Goal: Task Accomplishment & Management: Manage account settings

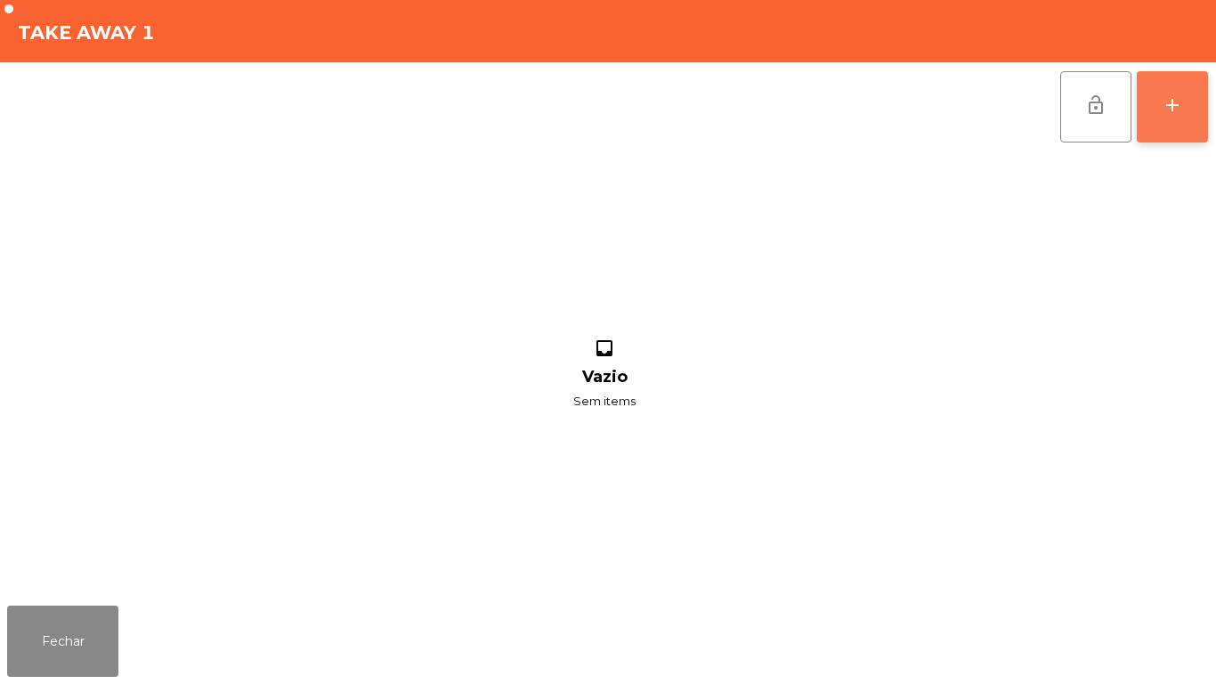
click at [1157, 122] on button "add" at bounding box center [1172, 106] width 71 height 71
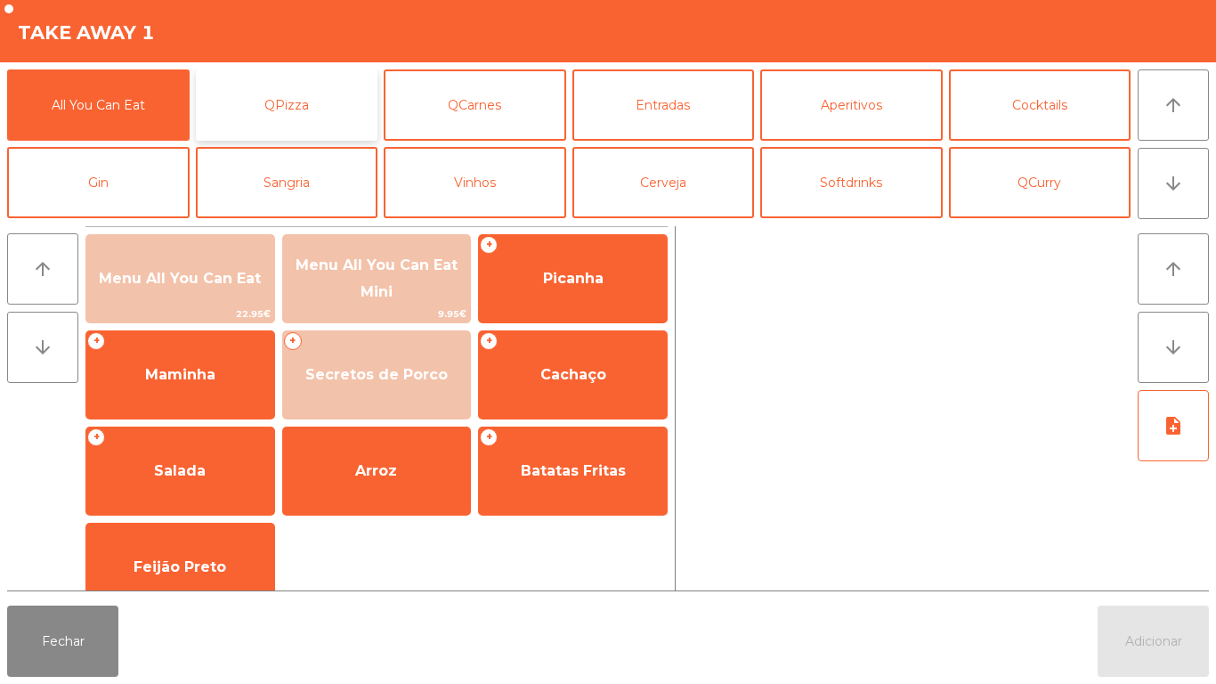
click at [350, 104] on button "QPizza" at bounding box center [287, 104] width 183 height 71
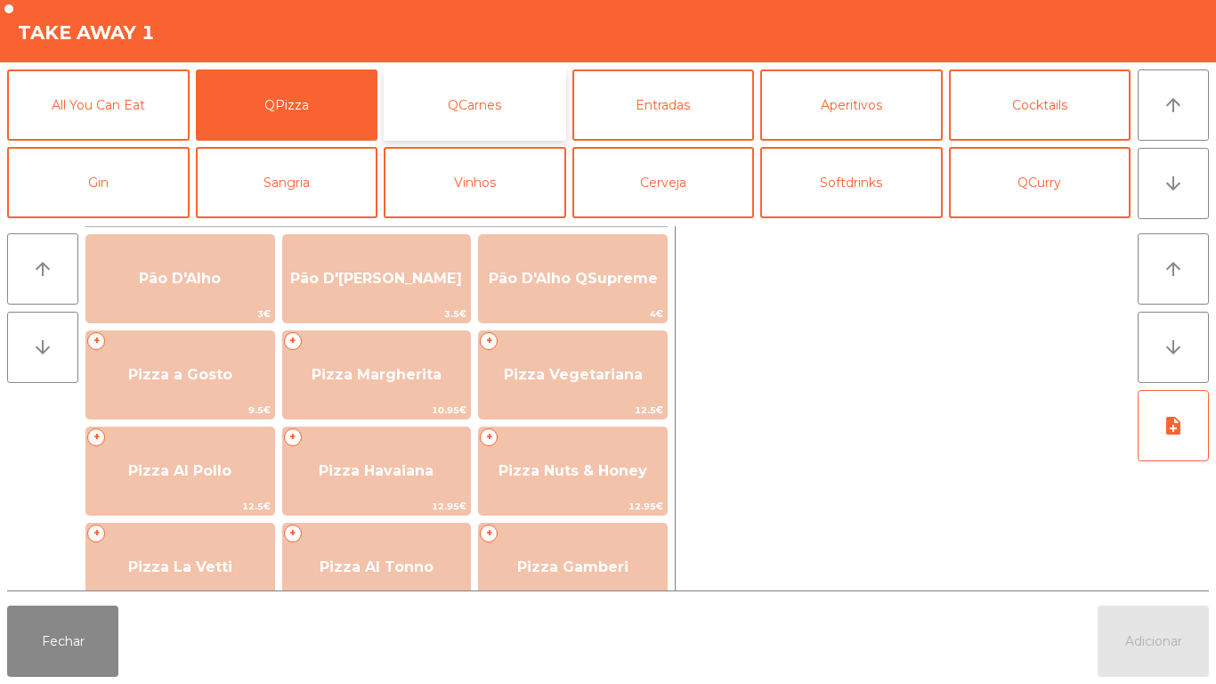
click at [499, 113] on button "QCarnes" at bounding box center [475, 104] width 183 height 71
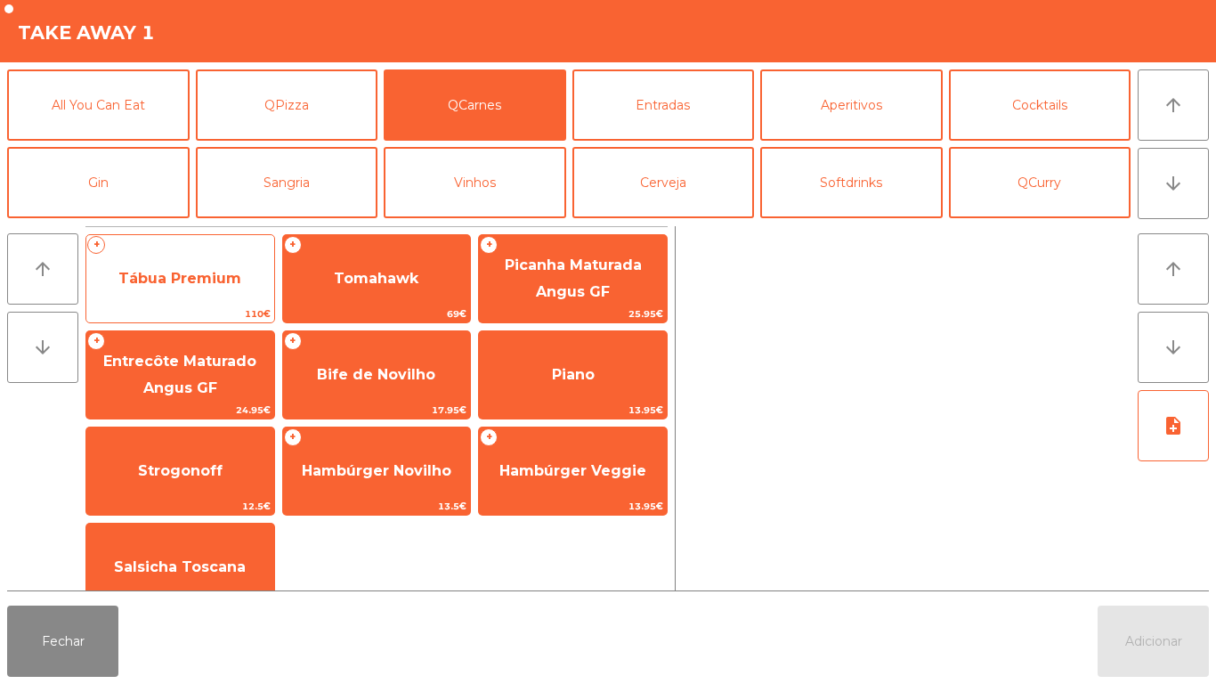
click at [220, 277] on span "Tábua Premium" at bounding box center [179, 278] width 123 height 17
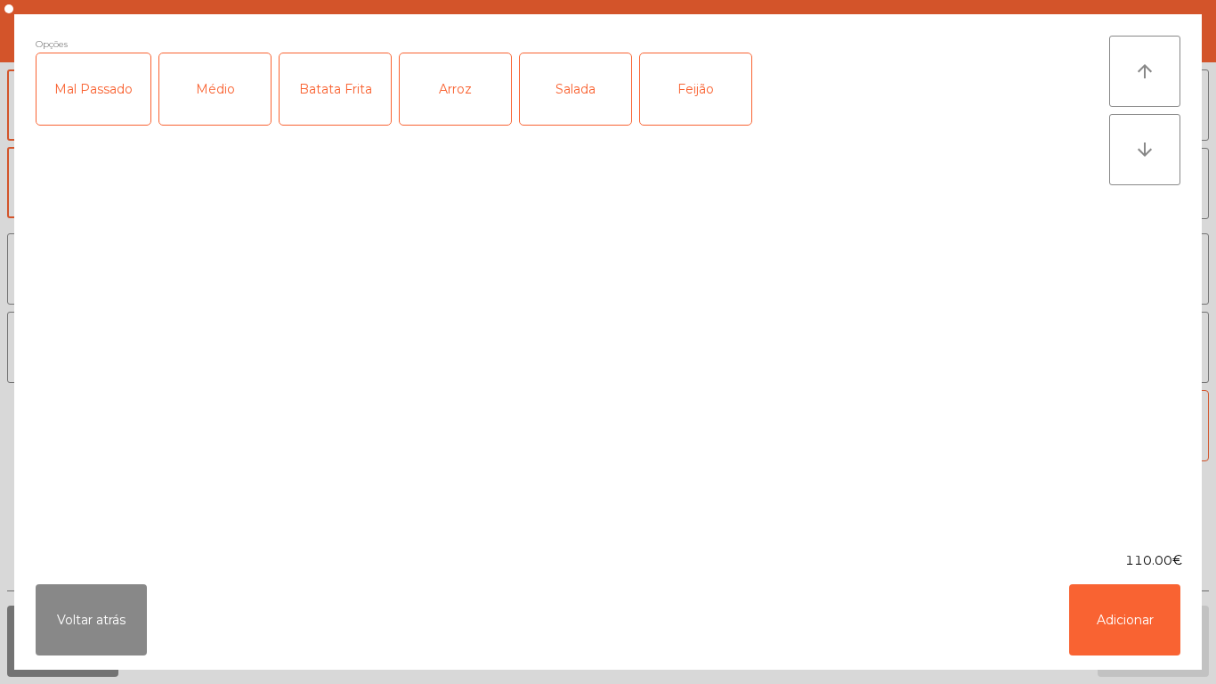
click at [242, 91] on div "Médio" at bounding box center [214, 88] width 111 height 71
click at [354, 95] on div "Batata Frita" at bounding box center [335, 88] width 111 height 71
click at [483, 102] on div "Arroz" at bounding box center [455, 88] width 111 height 71
click at [583, 125] on label "Salada" at bounding box center [575, 89] width 113 height 73
click at [702, 102] on div "Feijão" at bounding box center [695, 88] width 111 height 71
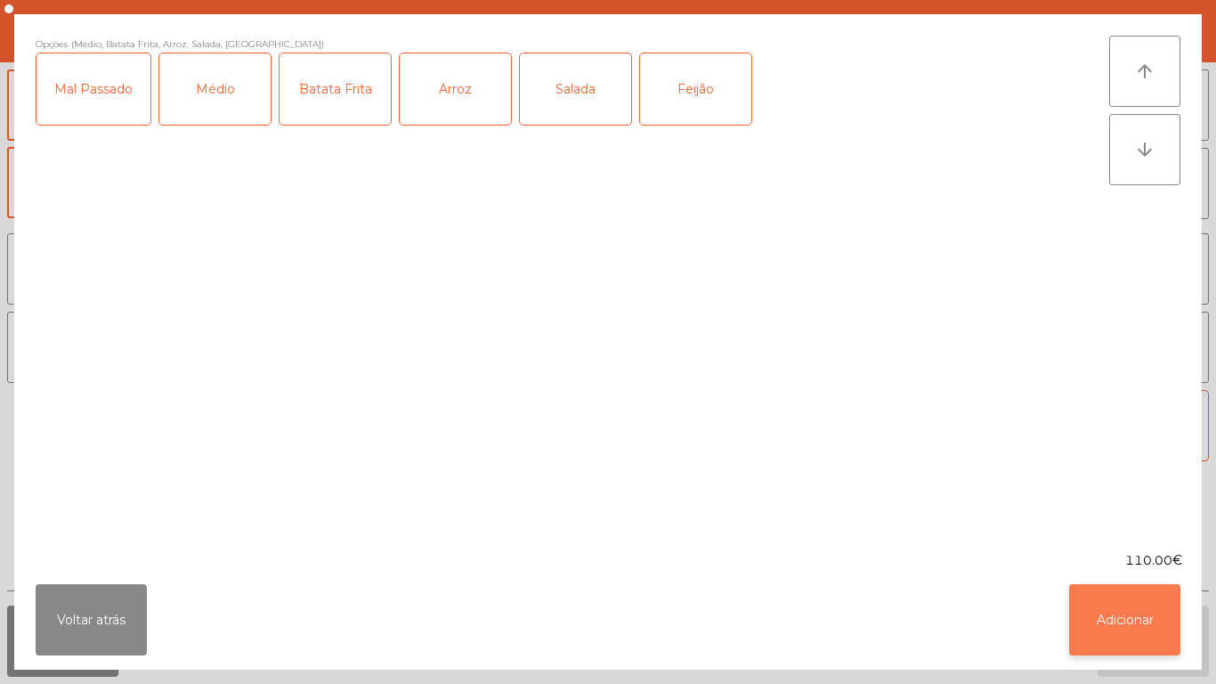
click at [1110, 629] on button "Adicionar" at bounding box center [1124, 619] width 111 height 71
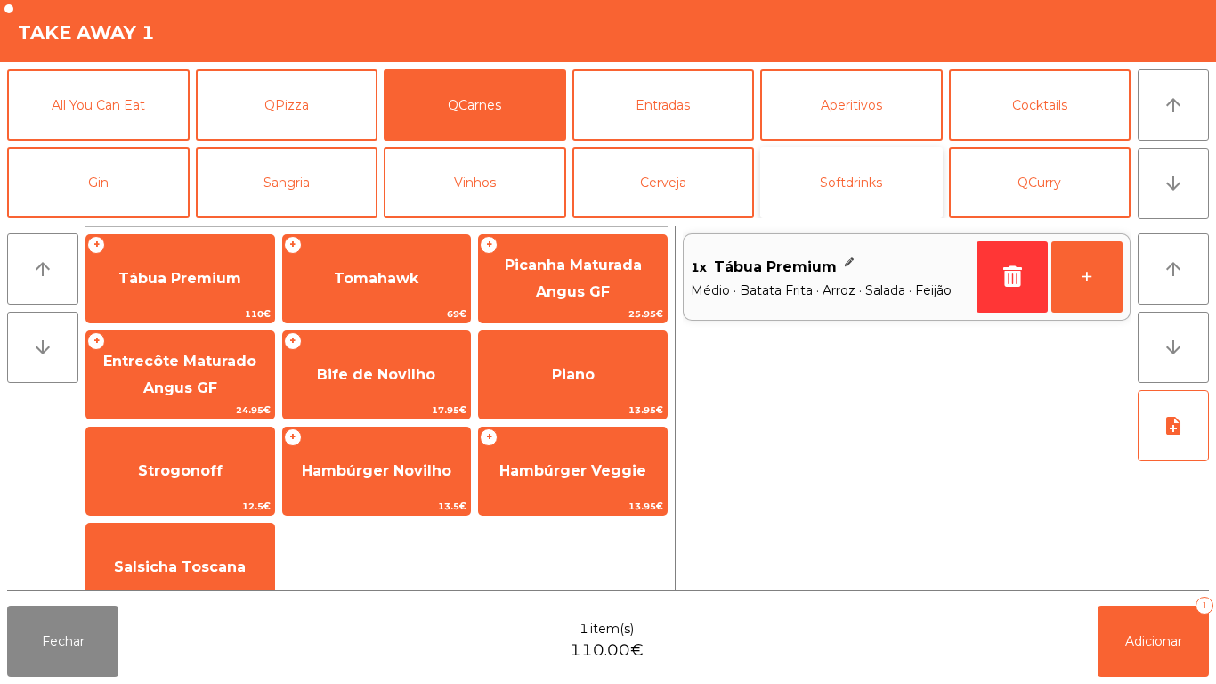
click at [827, 211] on button "Softdrinks" at bounding box center [851, 182] width 183 height 71
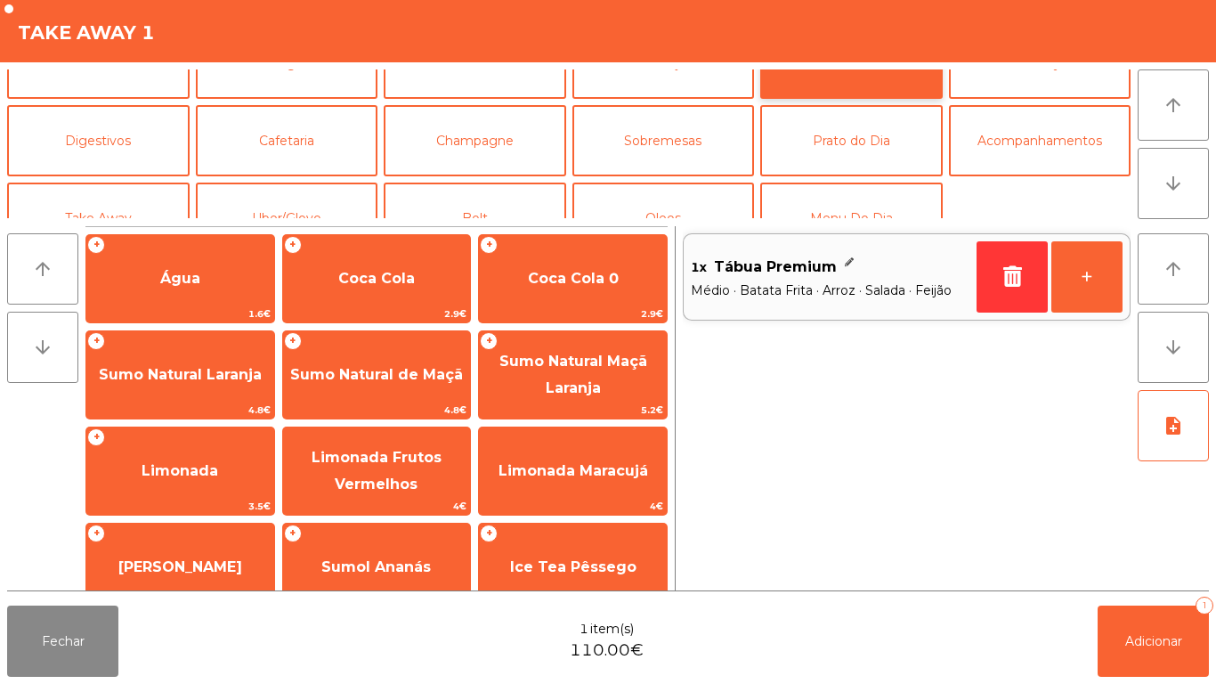
scroll to position [155, 0]
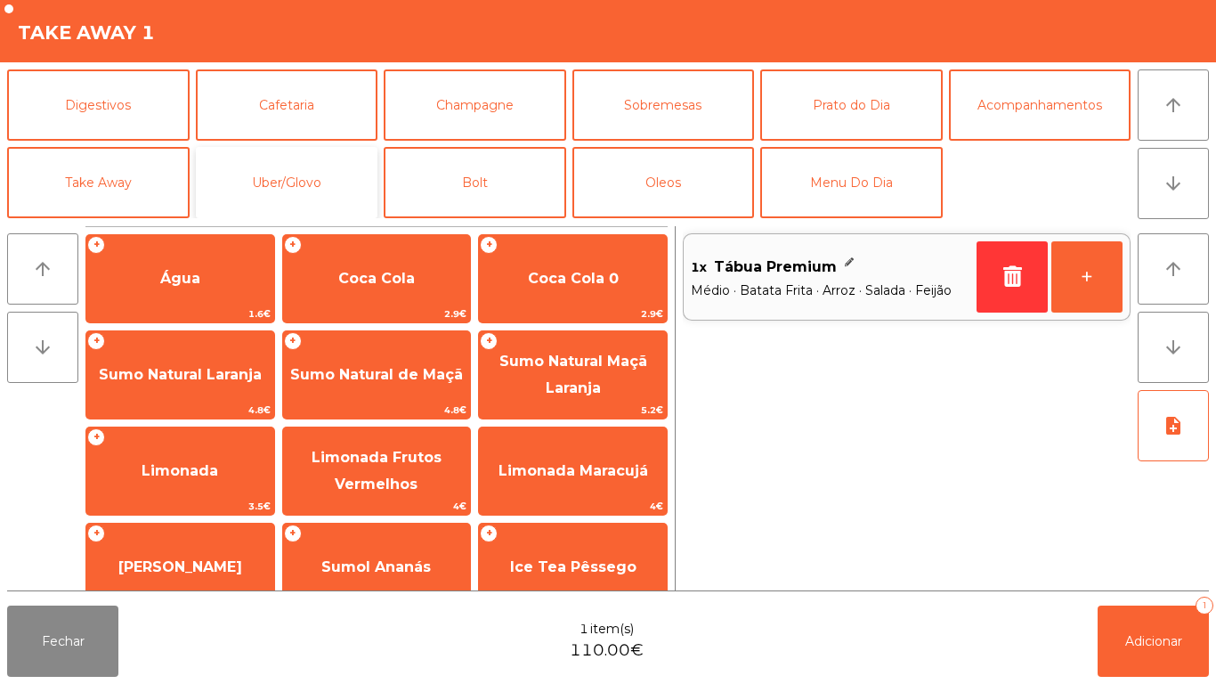
click at [316, 176] on button "Uber/Glovo" at bounding box center [287, 182] width 183 height 71
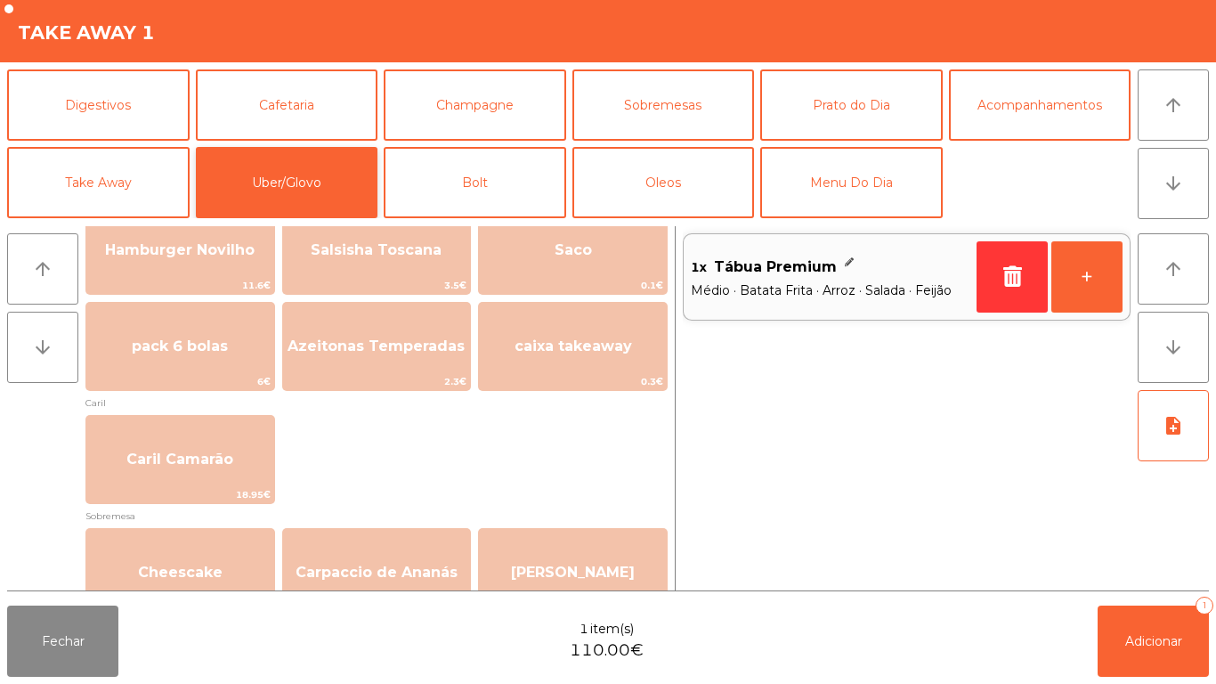
scroll to position [431, 0]
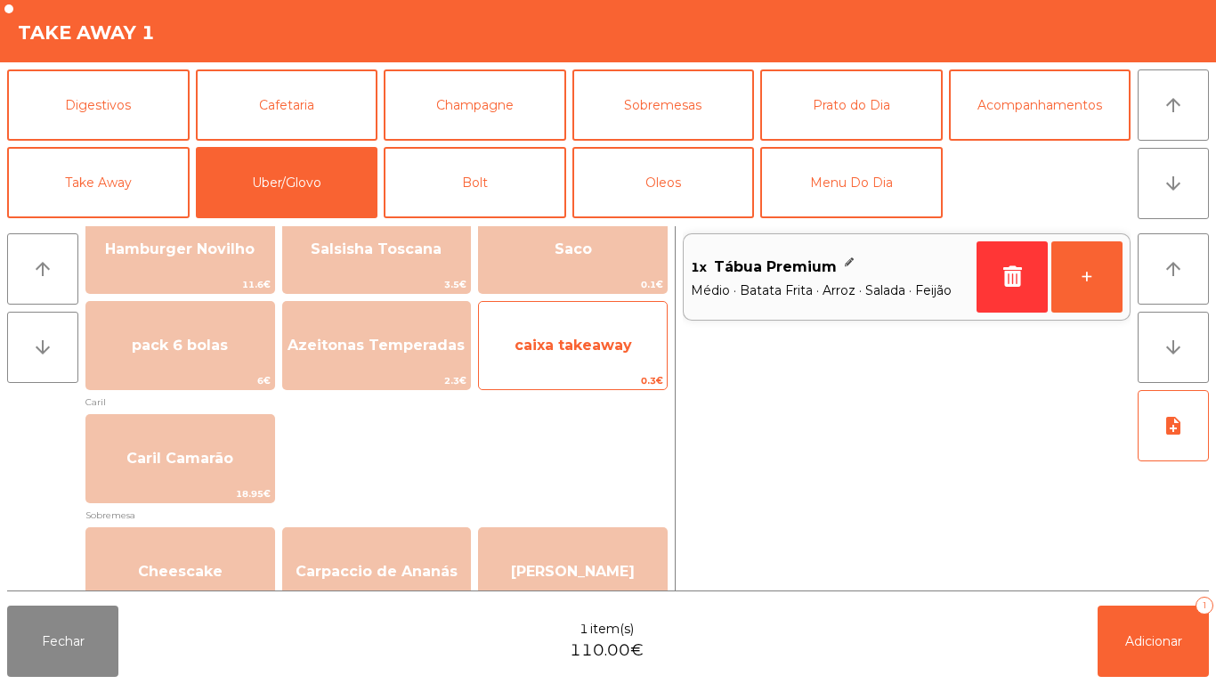
click at [599, 370] on span "caixa takeaway" at bounding box center [573, 345] width 188 height 48
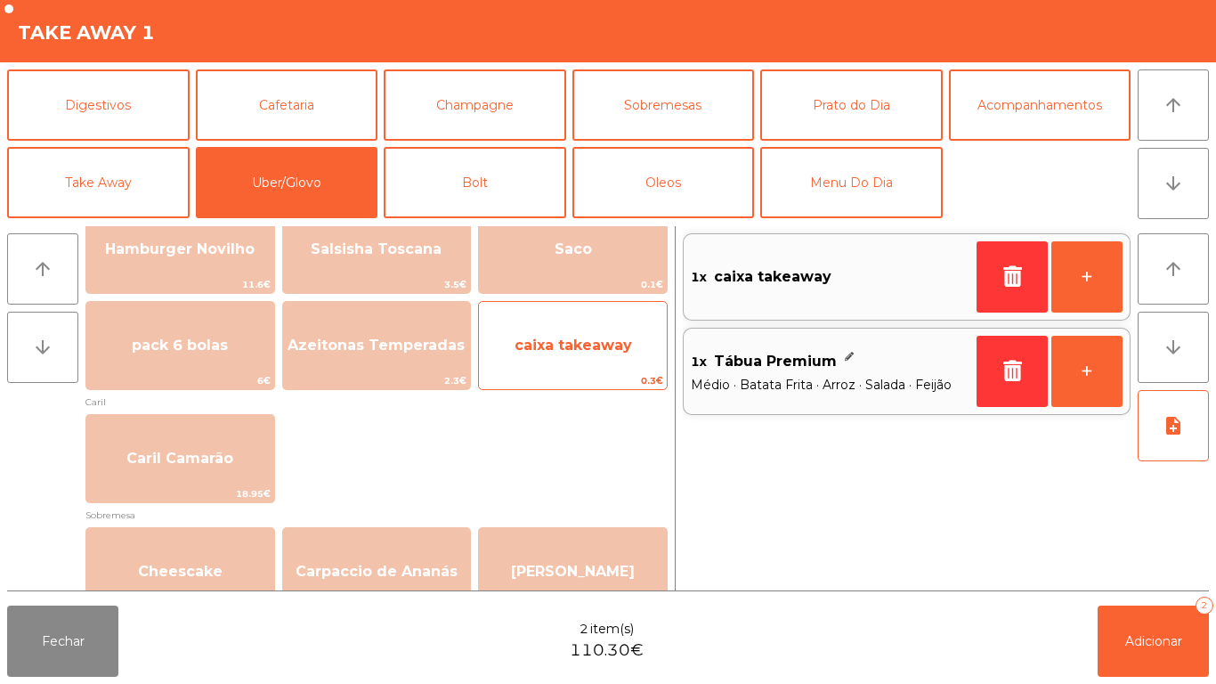
click at [588, 359] on span "caixa takeaway" at bounding box center [573, 345] width 188 height 48
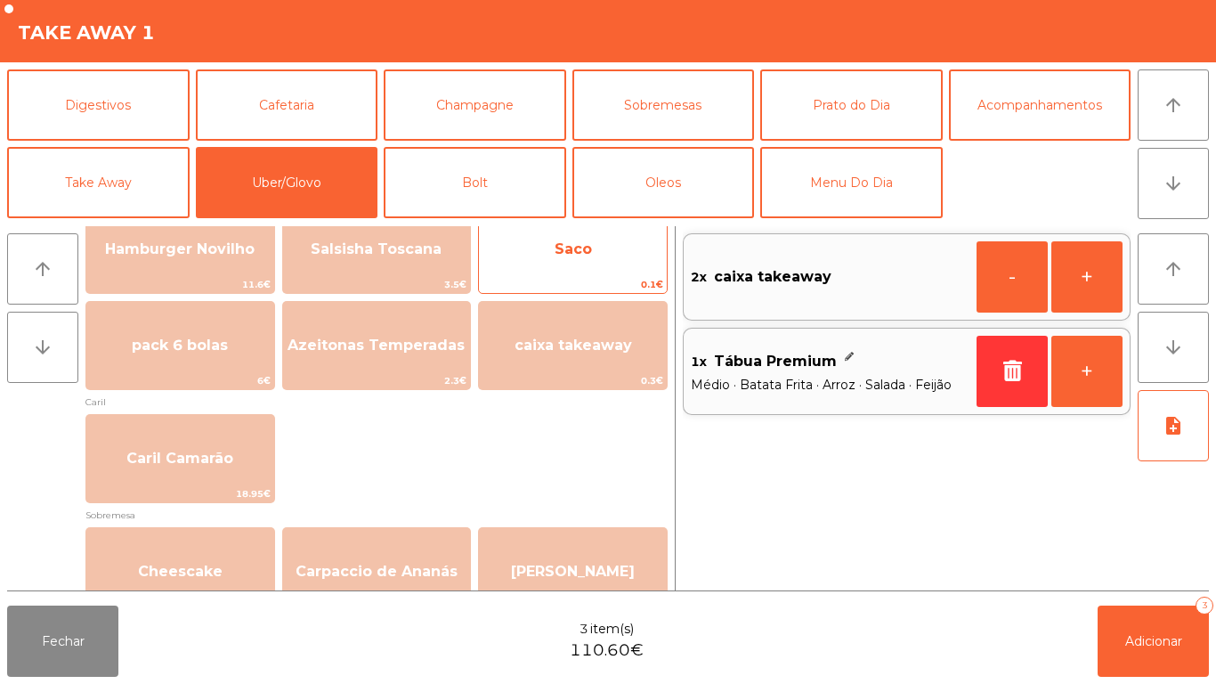
click at [601, 260] on span "Saco" at bounding box center [573, 249] width 188 height 48
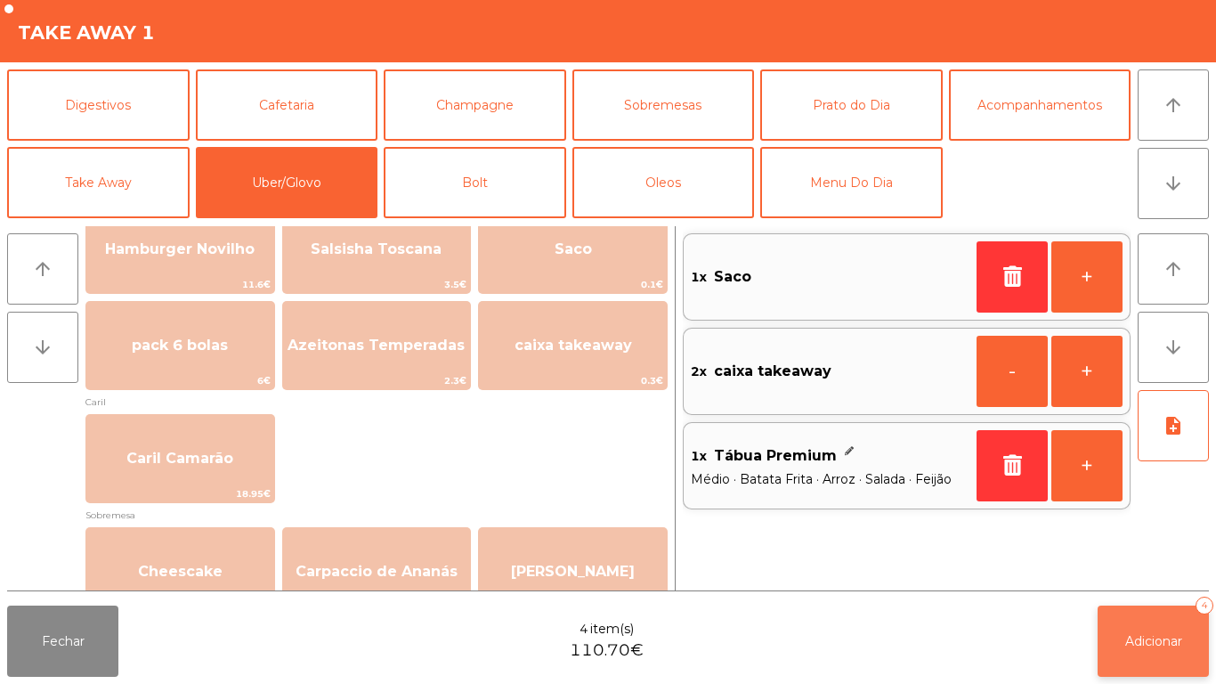
click at [1145, 624] on button "Adicionar 4" at bounding box center [1153, 640] width 111 height 71
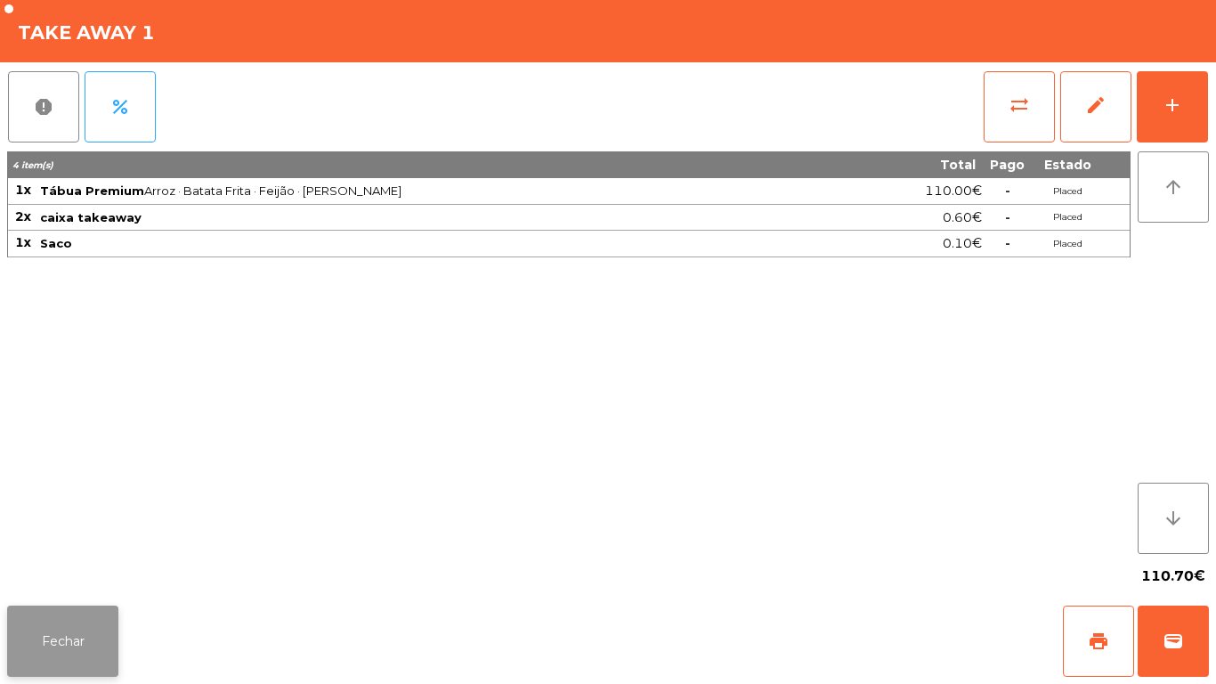
click at [62, 640] on button "Fechar" at bounding box center [62, 640] width 111 height 71
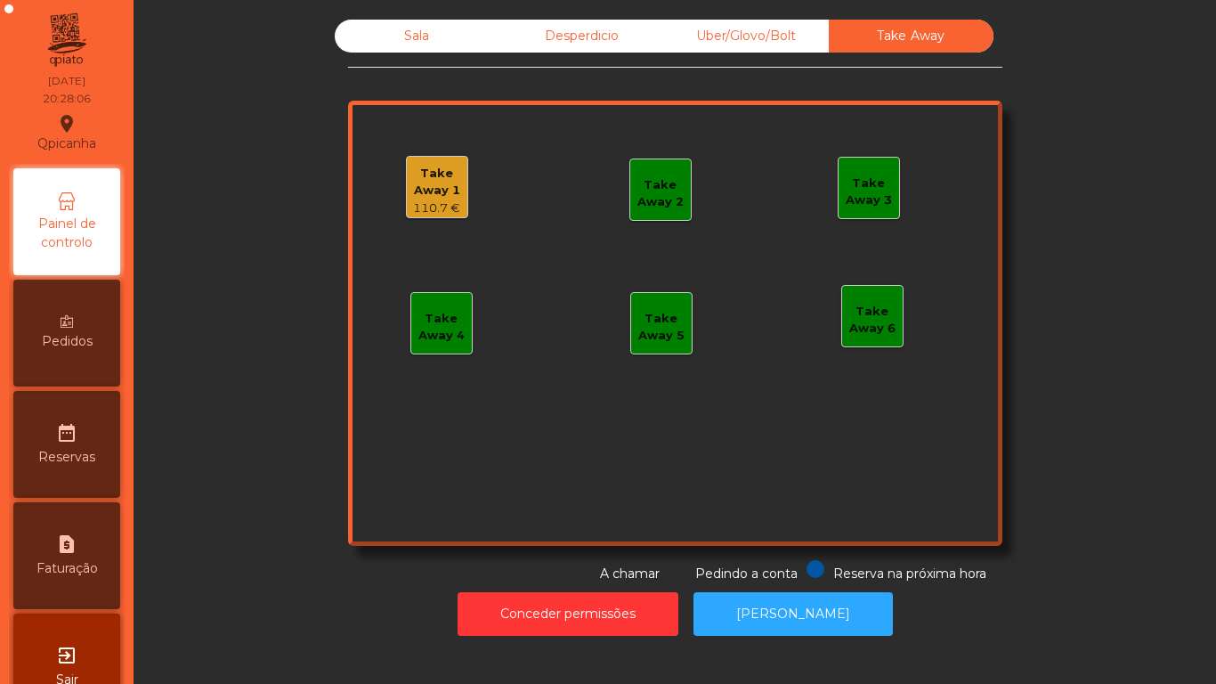
click at [411, 47] on div "Sala" at bounding box center [417, 36] width 165 height 33
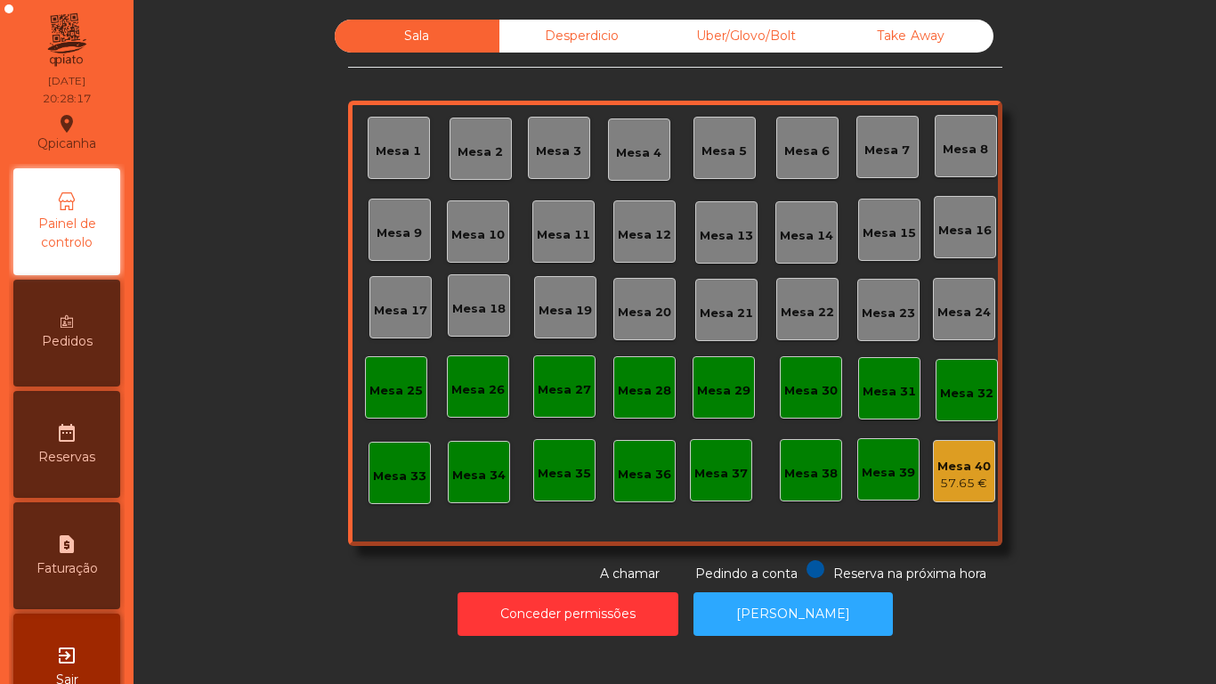
click at [618, 243] on div "Mesa 12" at bounding box center [644, 235] width 53 height 18
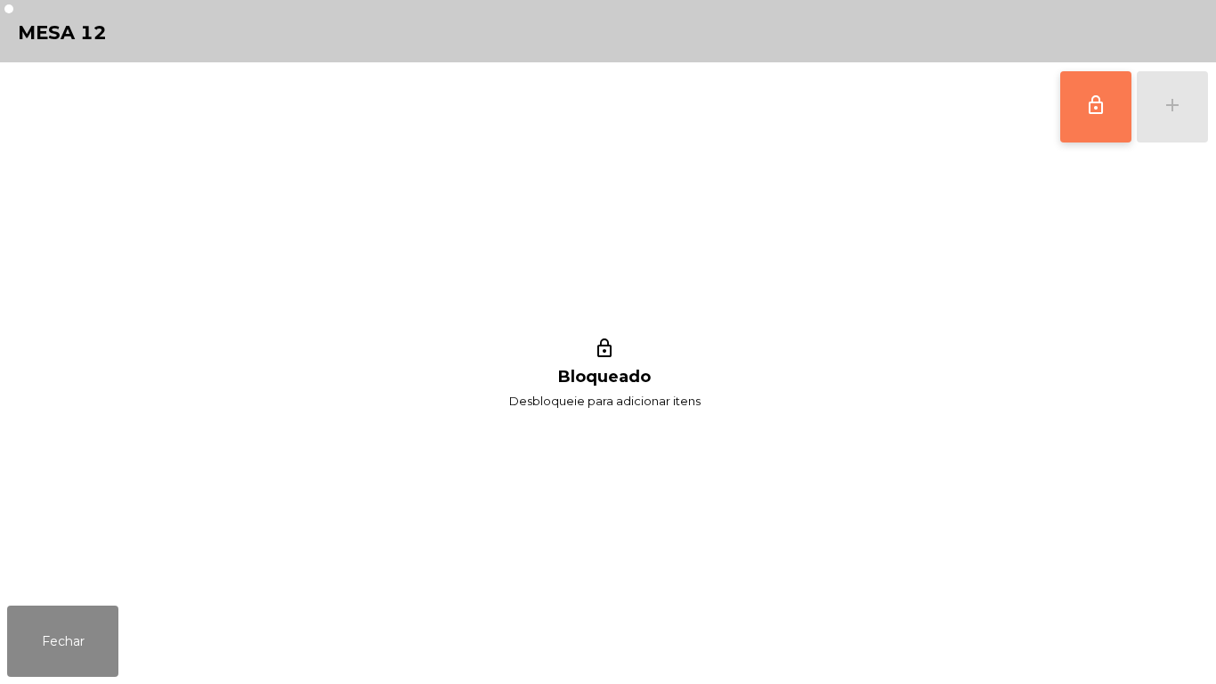
click at [1094, 134] on button "lock_outline" at bounding box center [1095, 106] width 71 height 71
click at [1170, 113] on div "add" at bounding box center [1172, 104] width 21 height 21
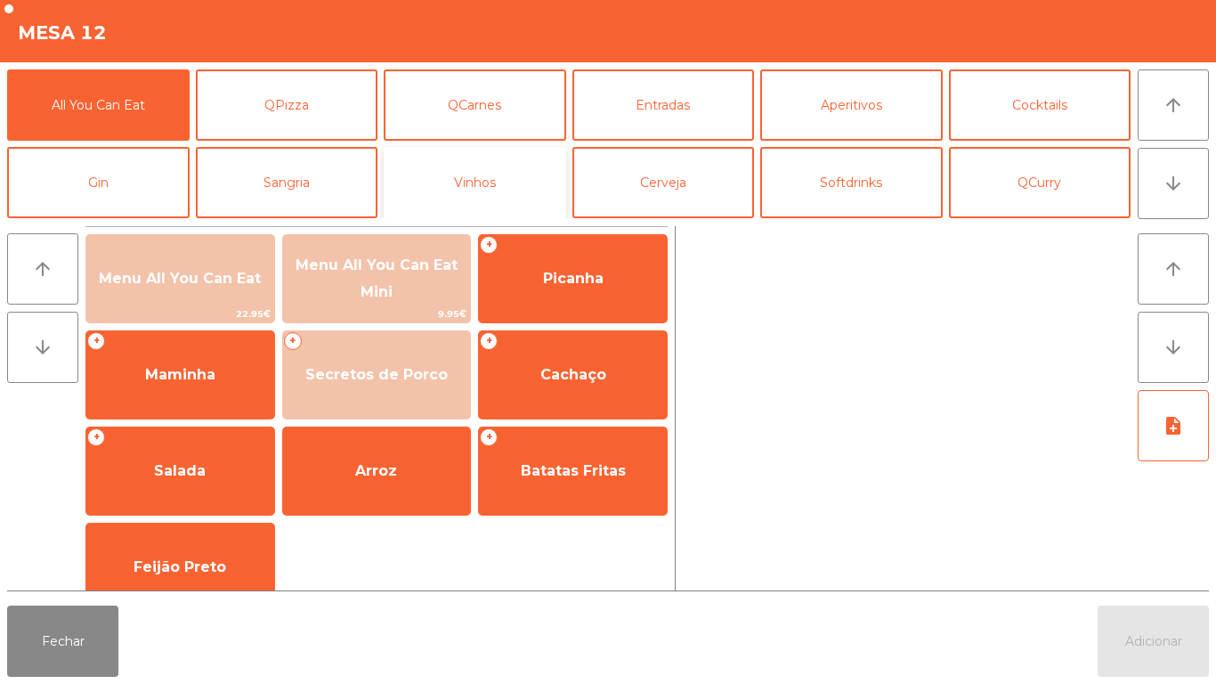
click at [547, 182] on button "Vinhos" at bounding box center [475, 182] width 183 height 71
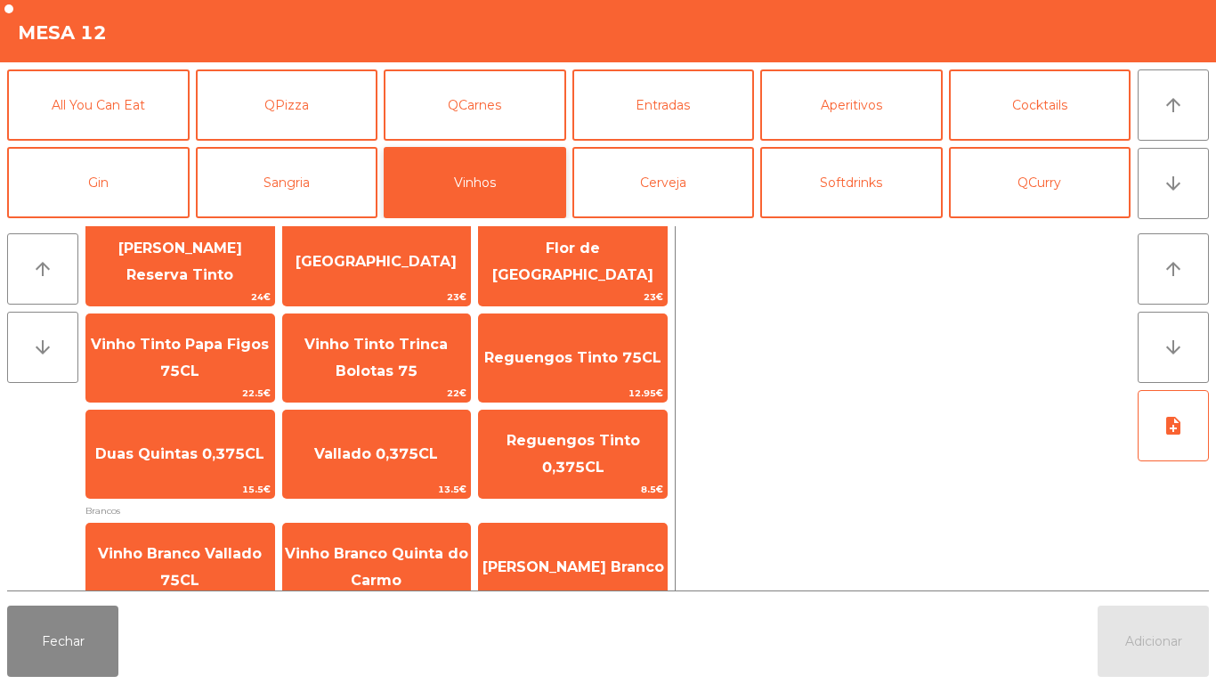
scroll to position [233, 0]
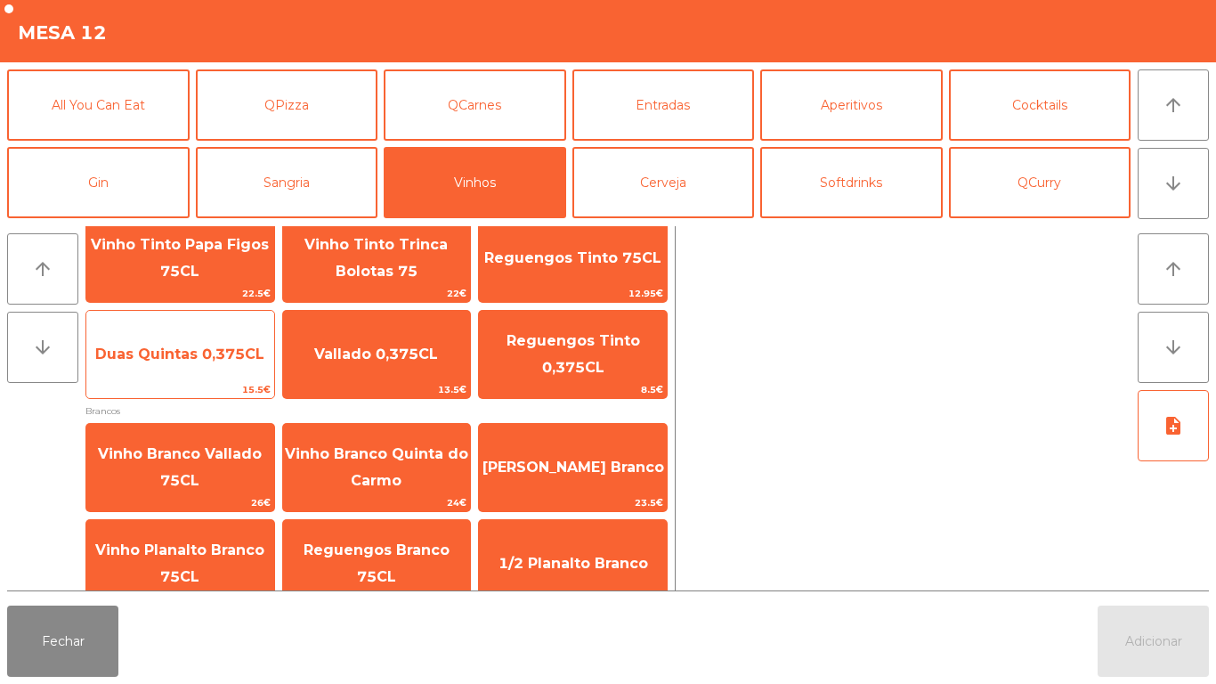
click at [229, 347] on span "Duas Quintas 0,375CL" at bounding box center [179, 353] width 169 height 17
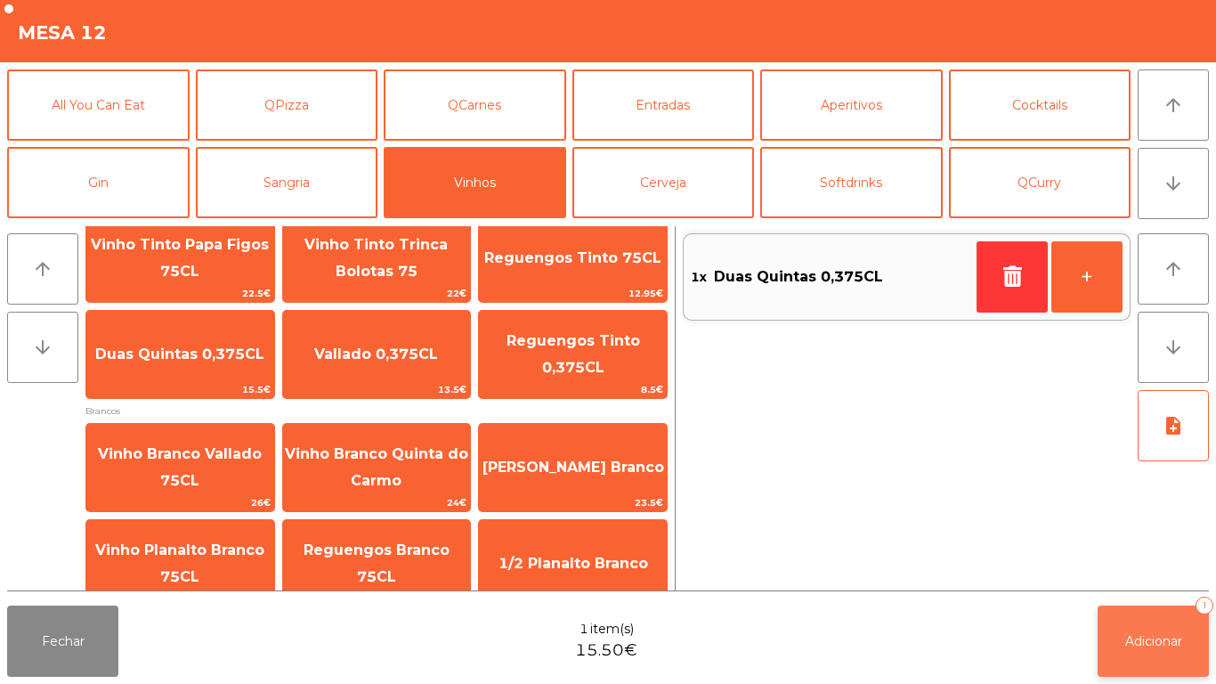
click at [1148, 625] on button "Adicionar 1" at bounding box center [1153, 640] width 111 height 71
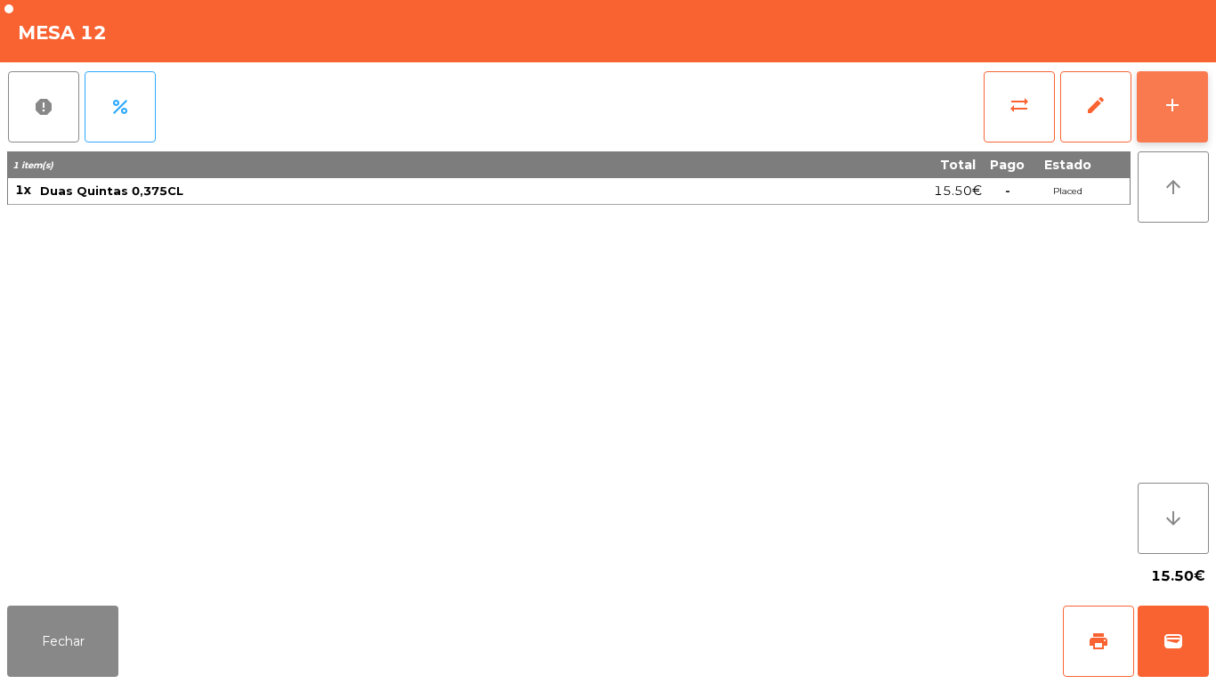
click at [1183, 107] on button "add" at bounding box center [1172, 106] width 71 height 71
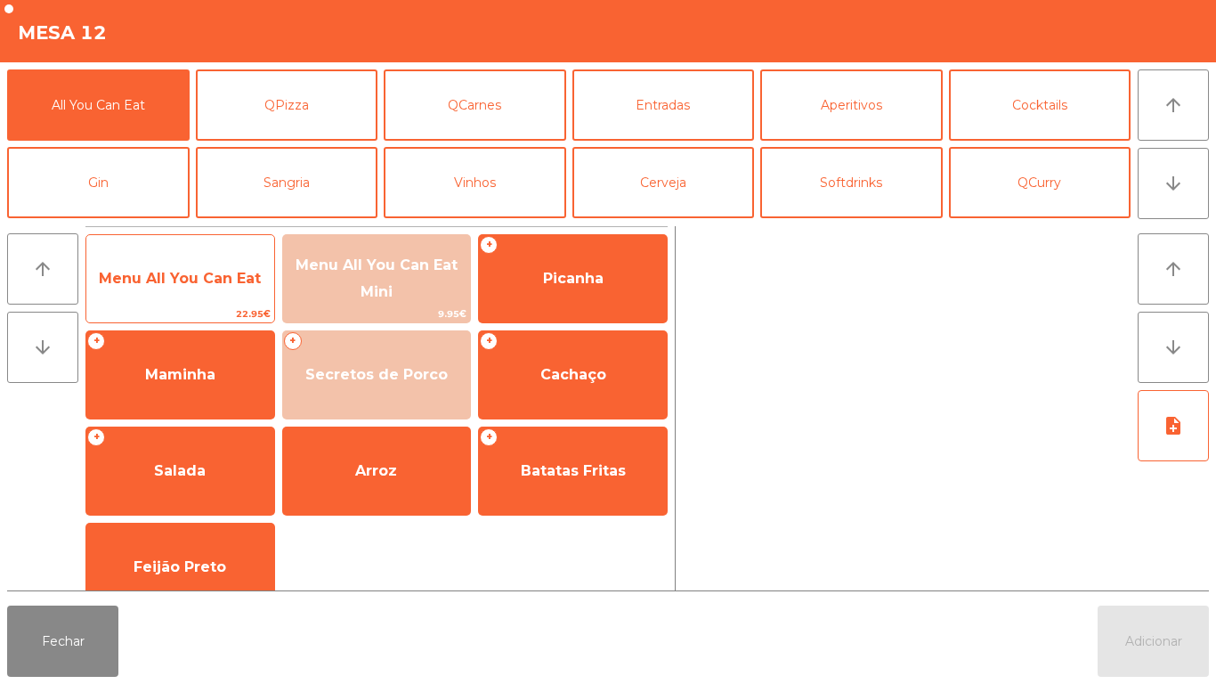
click at [195, 261] on span "Menu All You Can Eat" at bounding box center [180, 279] width 188 height 48
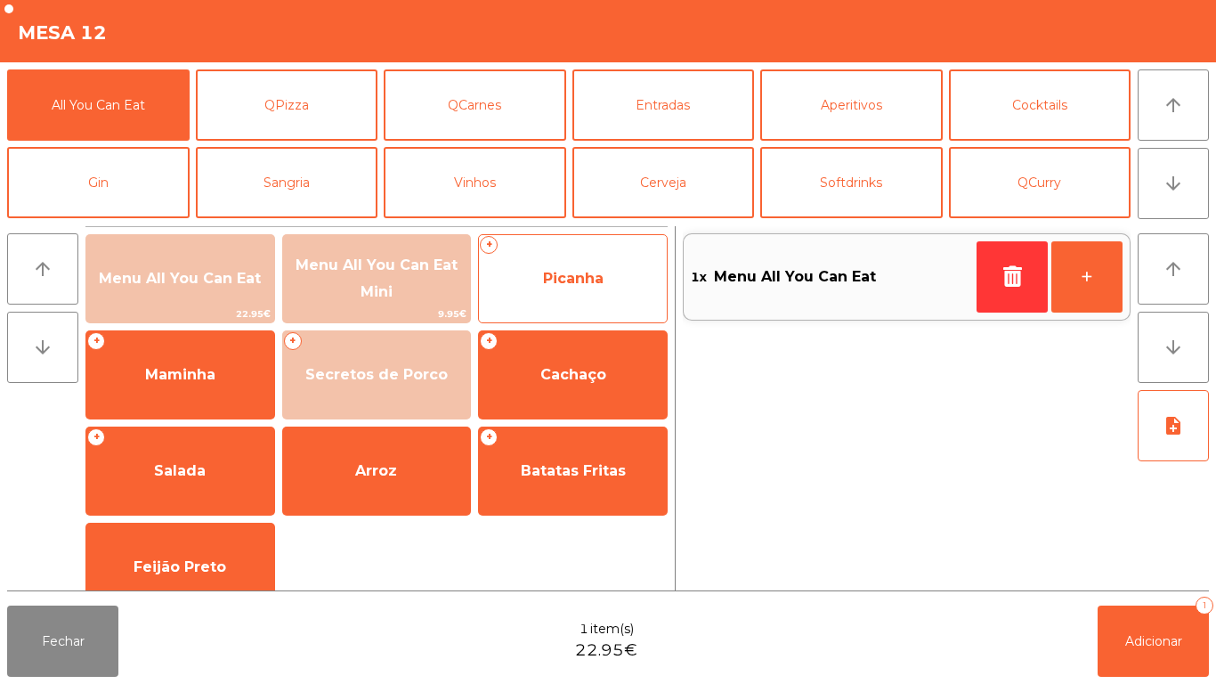
click at [554, 267] on span "Picanha" at bounding box center [573, 279] width 188 height 48
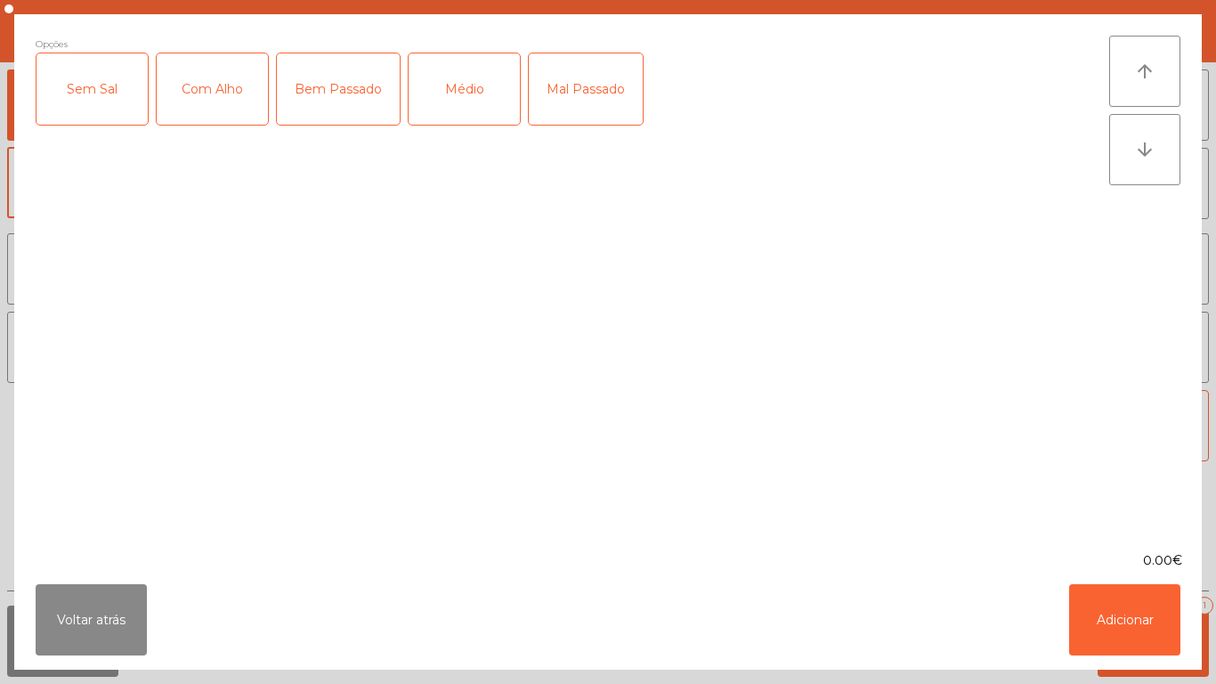
click at [468, 92] on div "Médio" at bounding box center [464, 88] width 111 height 71
click at [590, 77] on div "Mal Passado" at bounding box center [586, 88] width 114 height 71
click at [211, 79] on div "Com Alho" at bounding box center [212, 88] width 111 height 71
click at [1109, 597] on button "Adicionar" at bounding box center [1124, 619] width 111 height 71
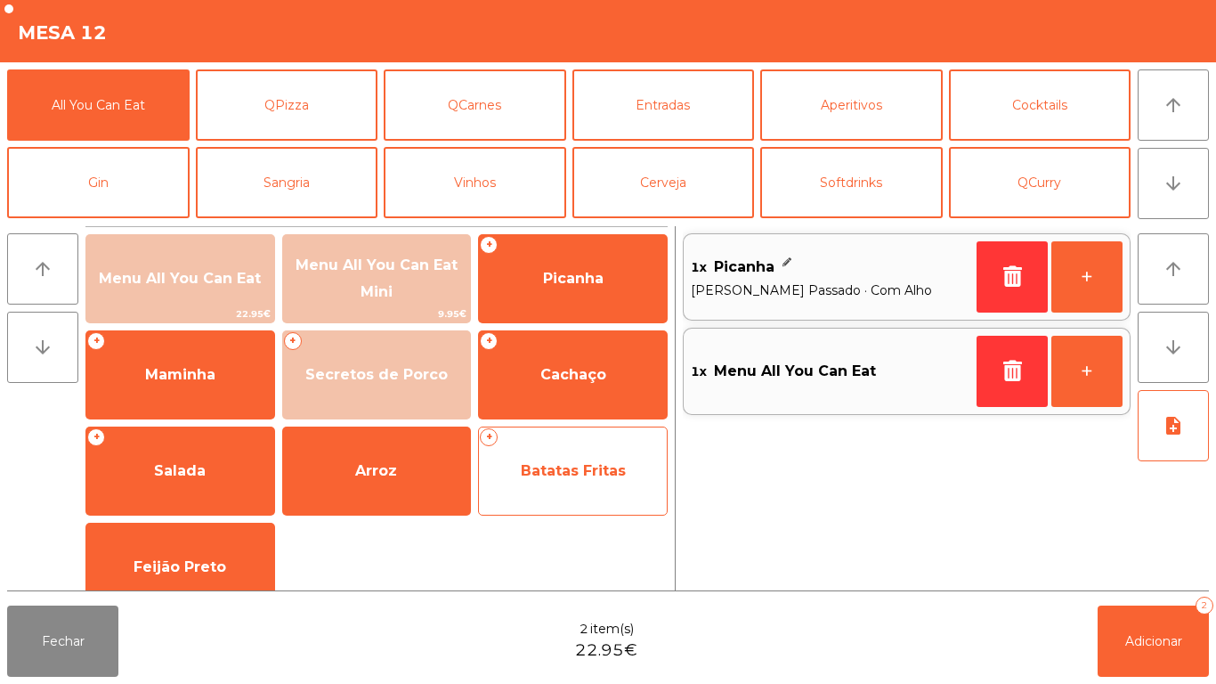
click at [589, 460] on span "Batatas Fritas" at bounding box center [573, 471] width 188 height 48
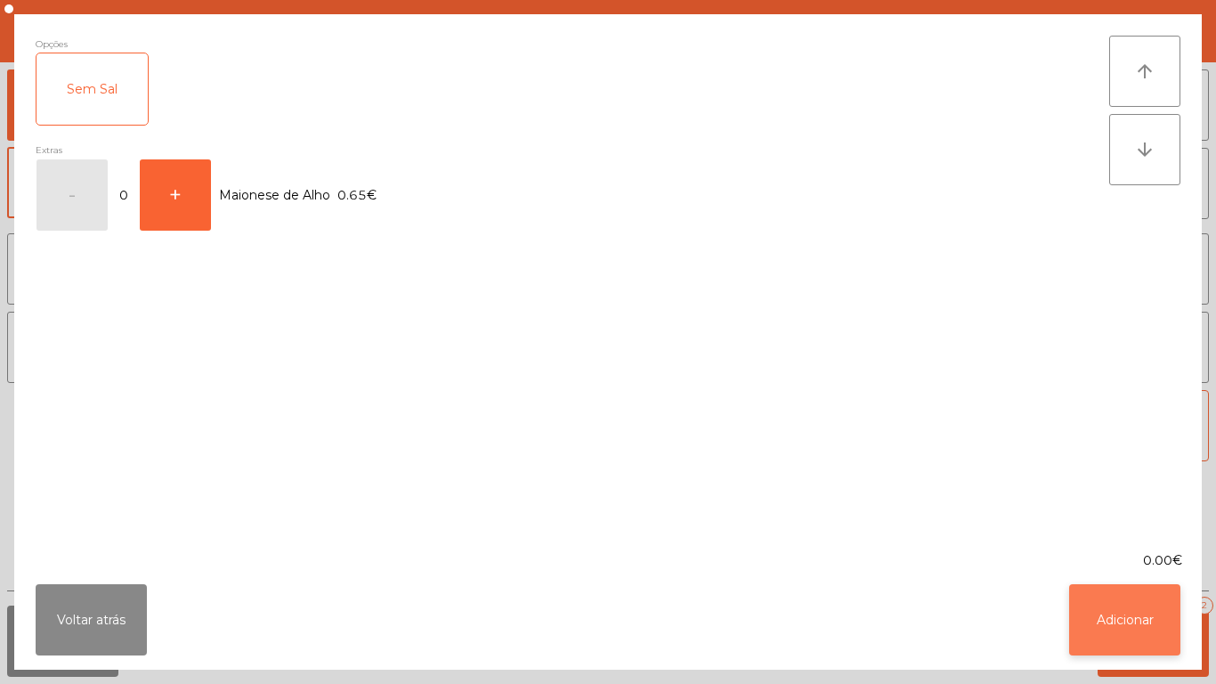
click at [1154, 607] on button "Adicionar" at bounding box center [1124, 619] width 111 height 71
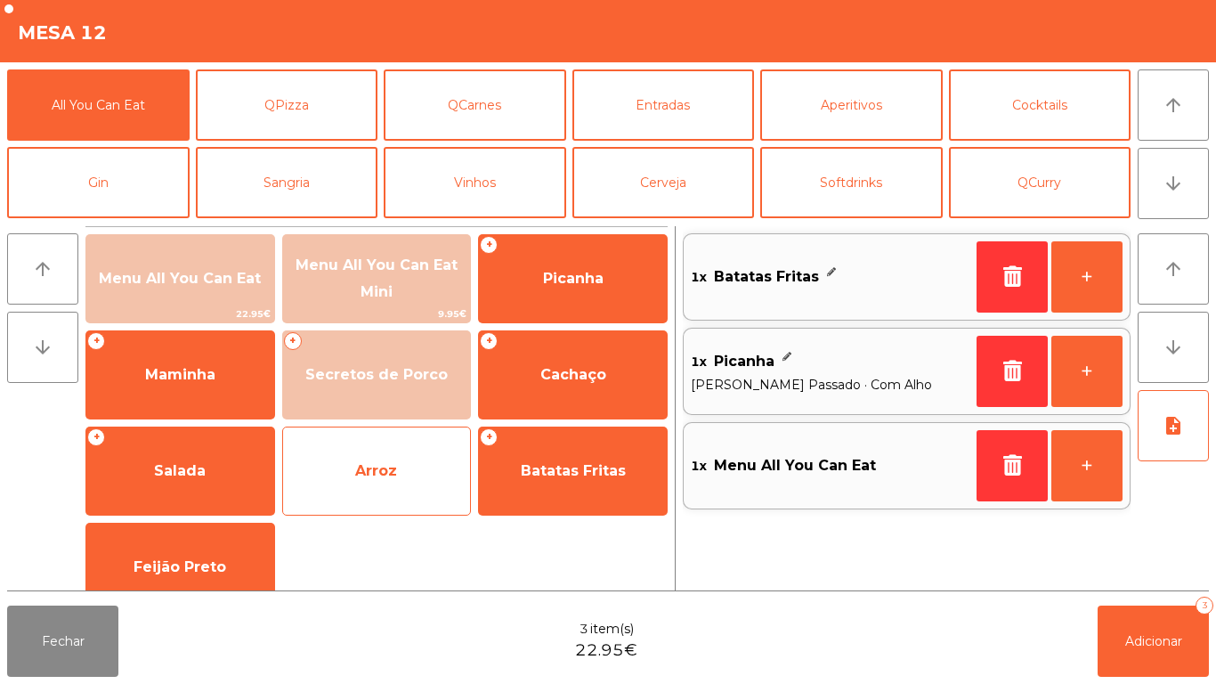
click at [410, 462] on span "Arroz" at bounding box center [377, 471] width 188 height 48
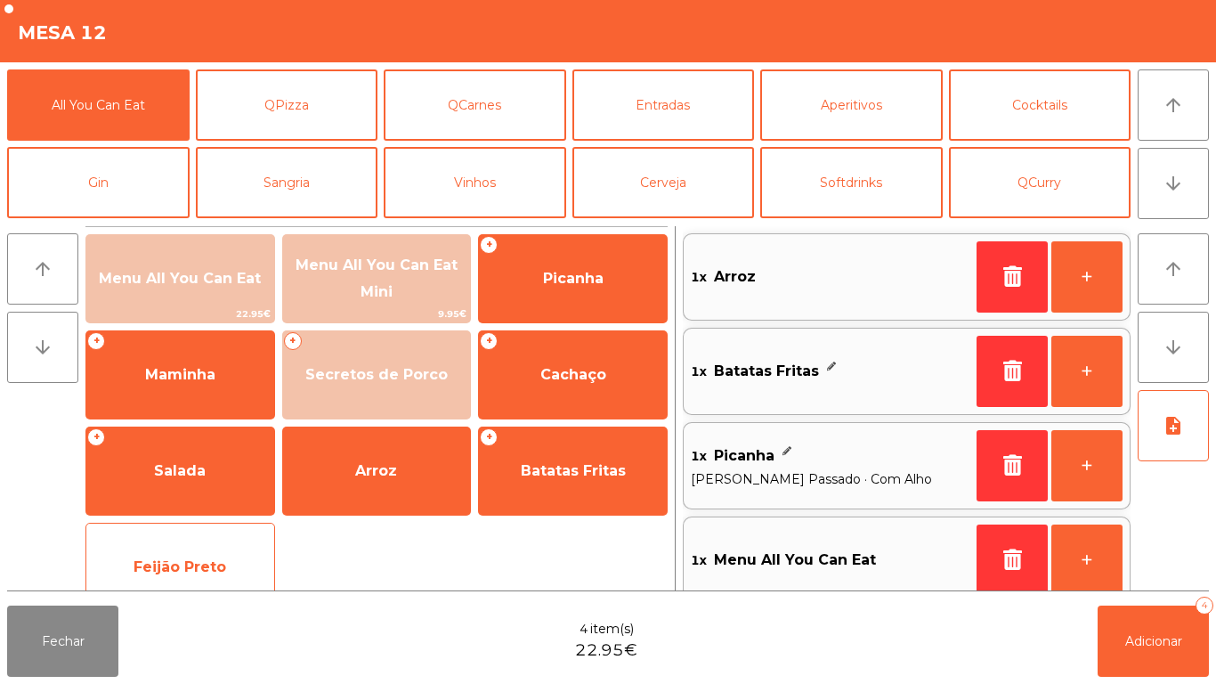
click at [232, 550] on span "Feijão Preto" at bounding box center [180, 567] width 188 height 48
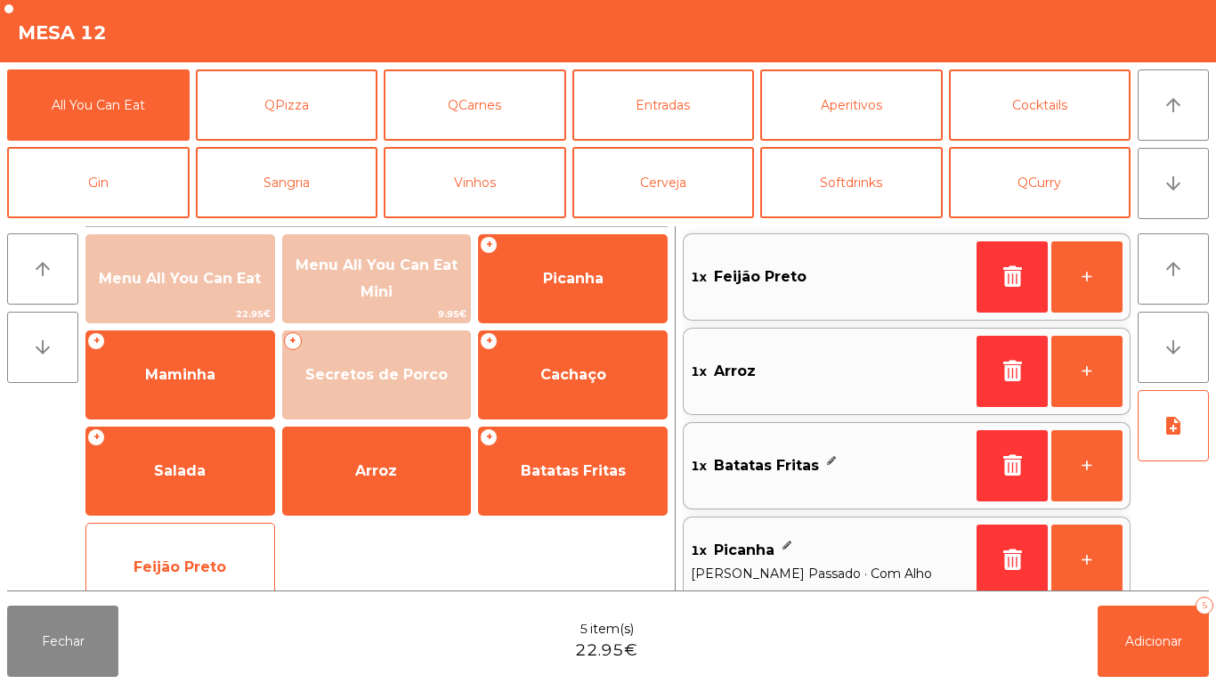
scroll to position [7, 0]
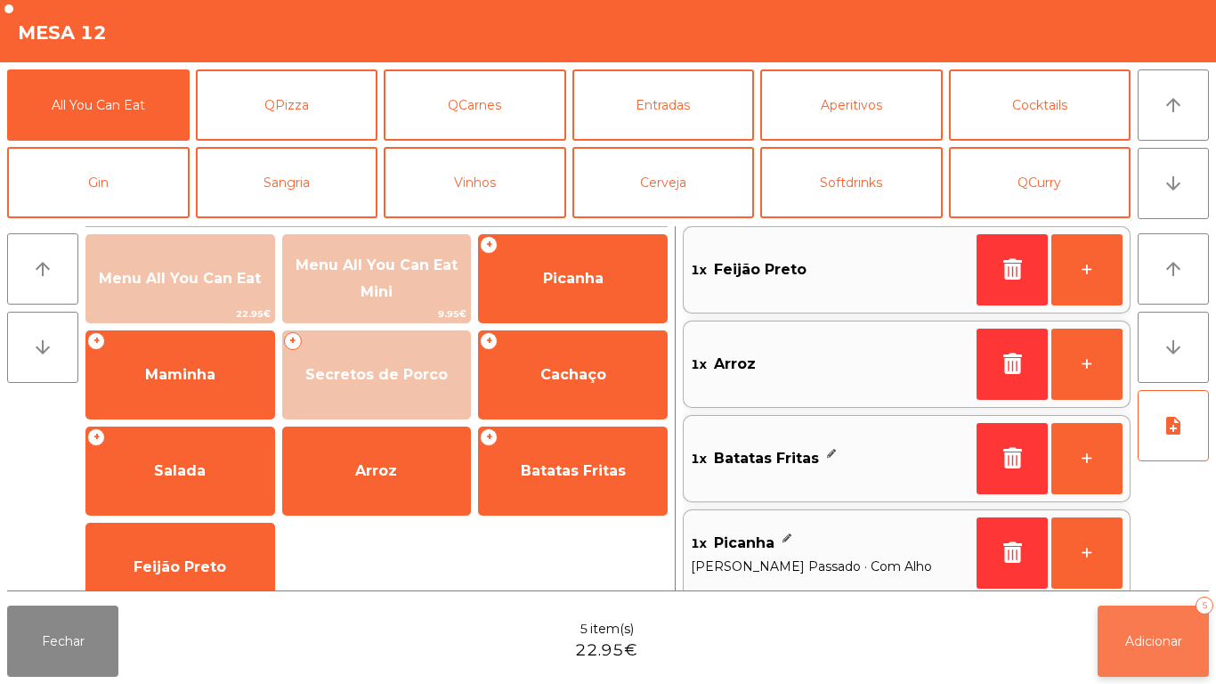
click at [1183, 615] on button "Adicionar 5" at bounding box center [1153, 640] width 111 height 71
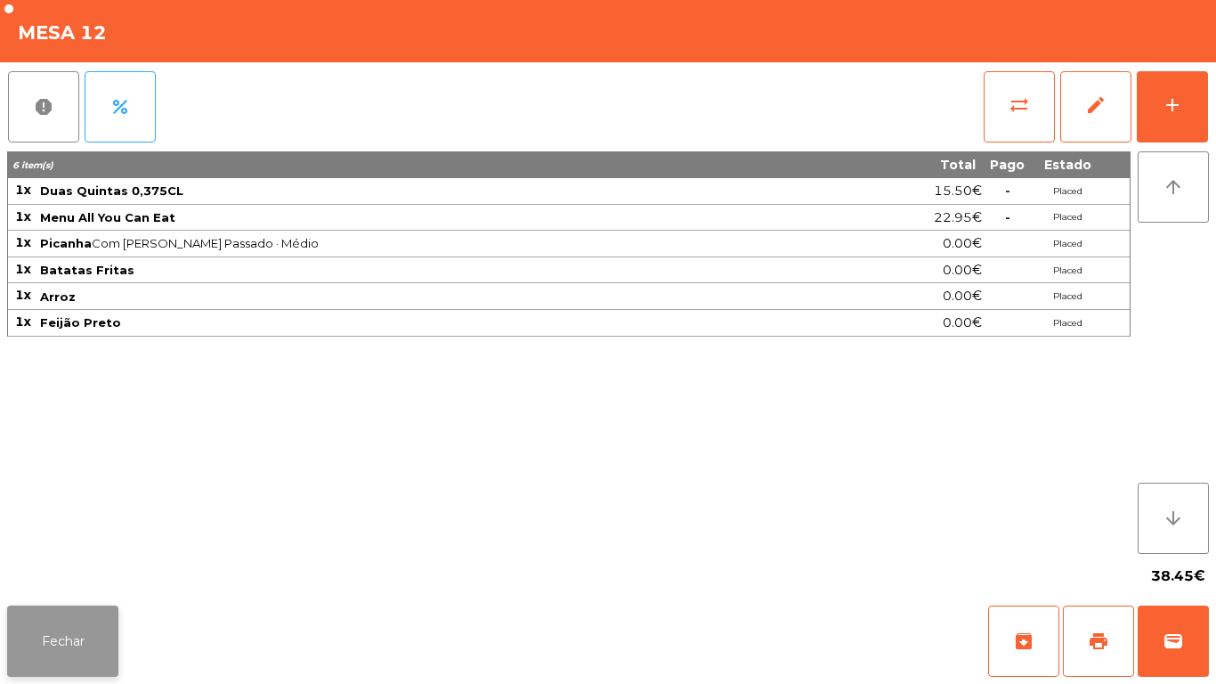
click at [90, 633] on button "Fechar" at bounding box center [62, 640] width 111 height 71
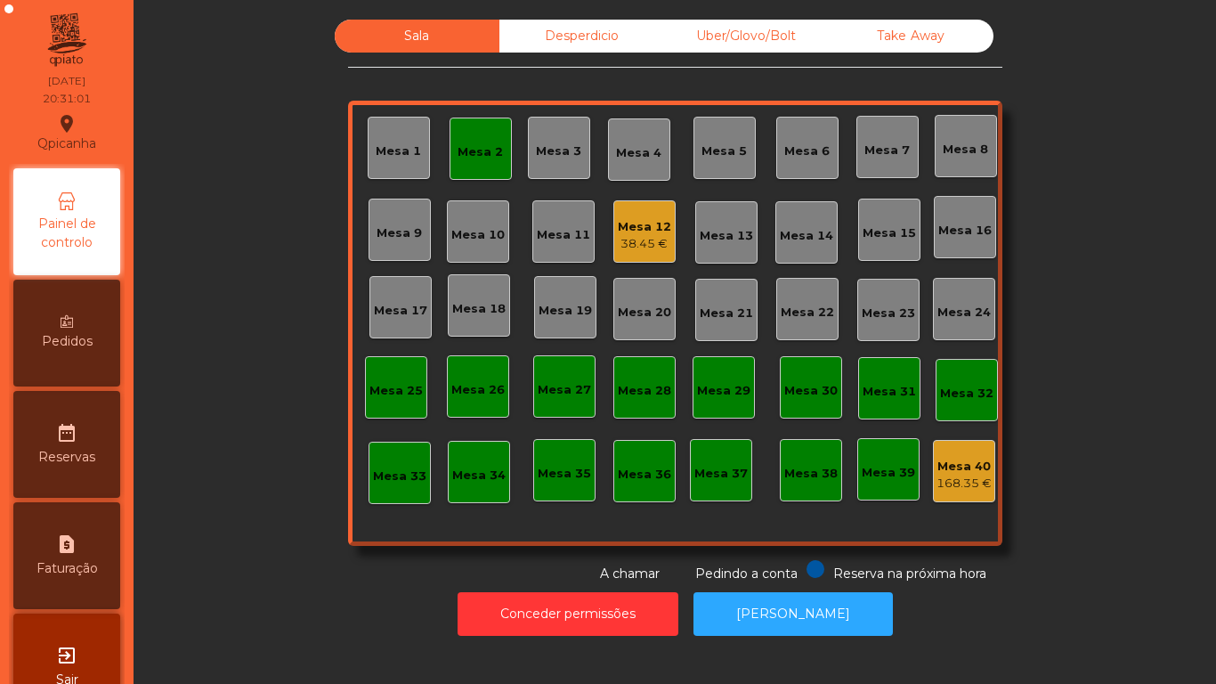
click at [467, 151] on div "Mesa 2" at bounding box center [480, 152] width 45 height 18
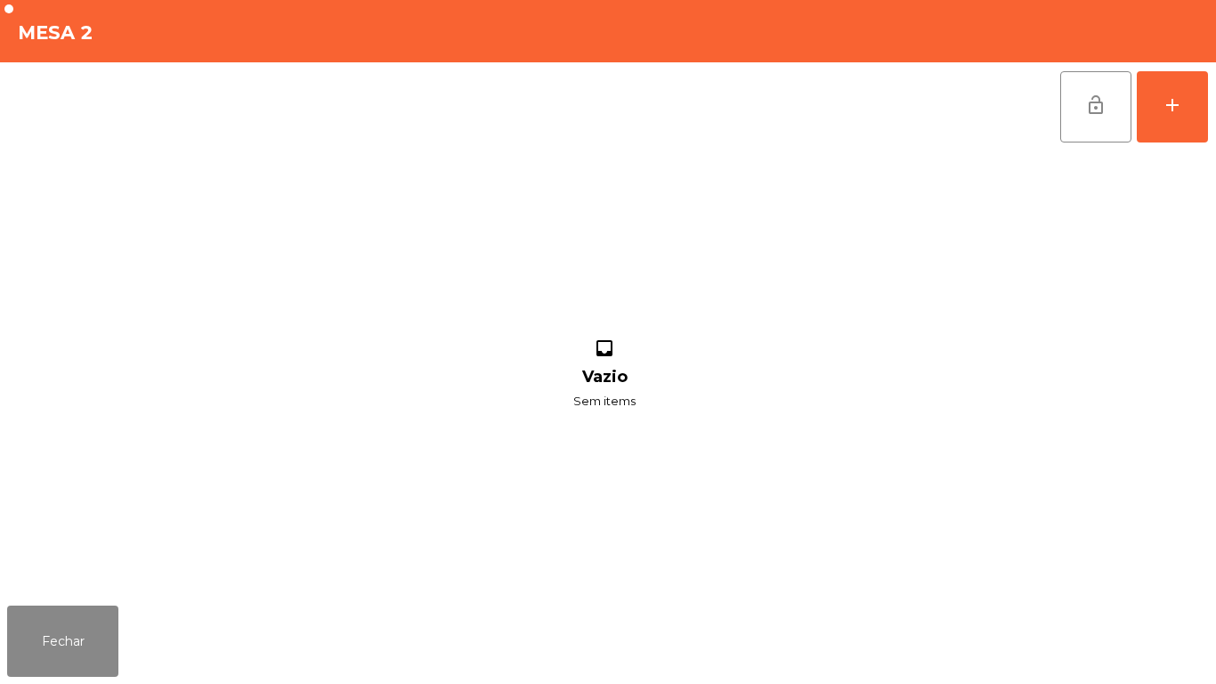
click at [1208, 116] on div "lock_open add" at bounding box center [1135, 106] width 150 height 89
click at [1215, 105] on div "lock_open add inbox Vazio Sem items" at bounding box center [608, 330] width 1216 height 536
click at [1158, 119] on button "add" at bounding box center [1172, 106] width 71 height 71
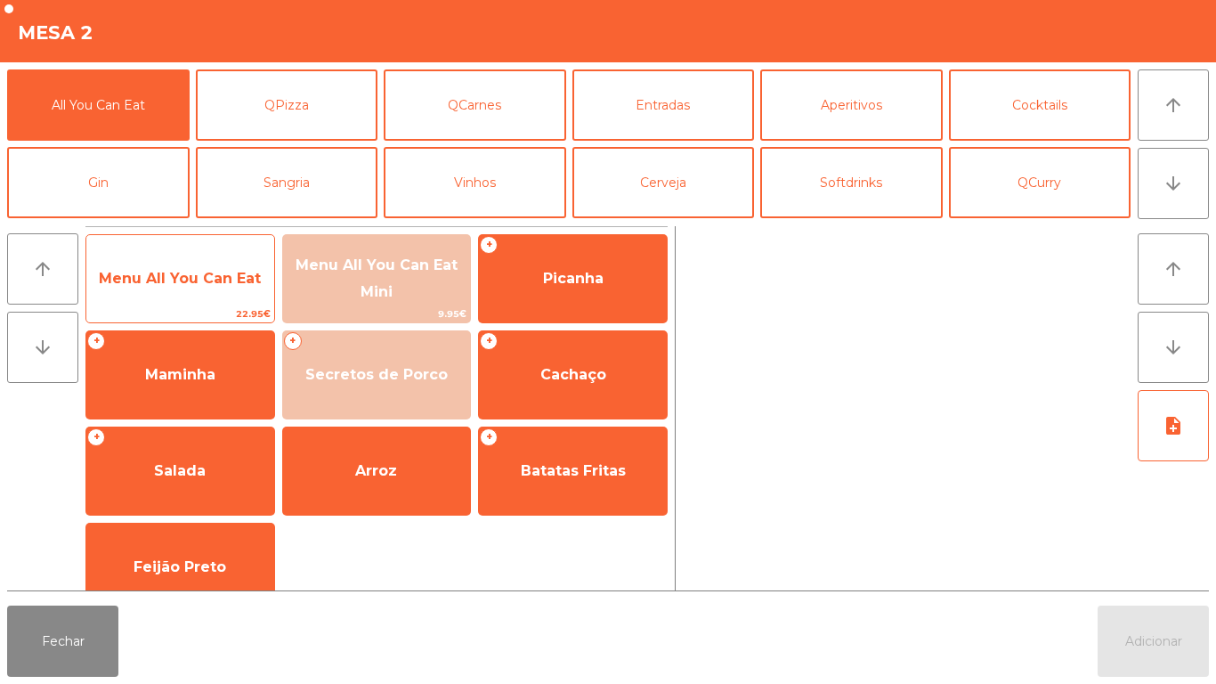
click at [231, 294] on span "Menu All You Can Eat" at bounding box center [180, 279] width 188 height 48
click at [215, 297] on span "Menu All You Can Eat" at bounding box center [180, 279] width 188 height 48
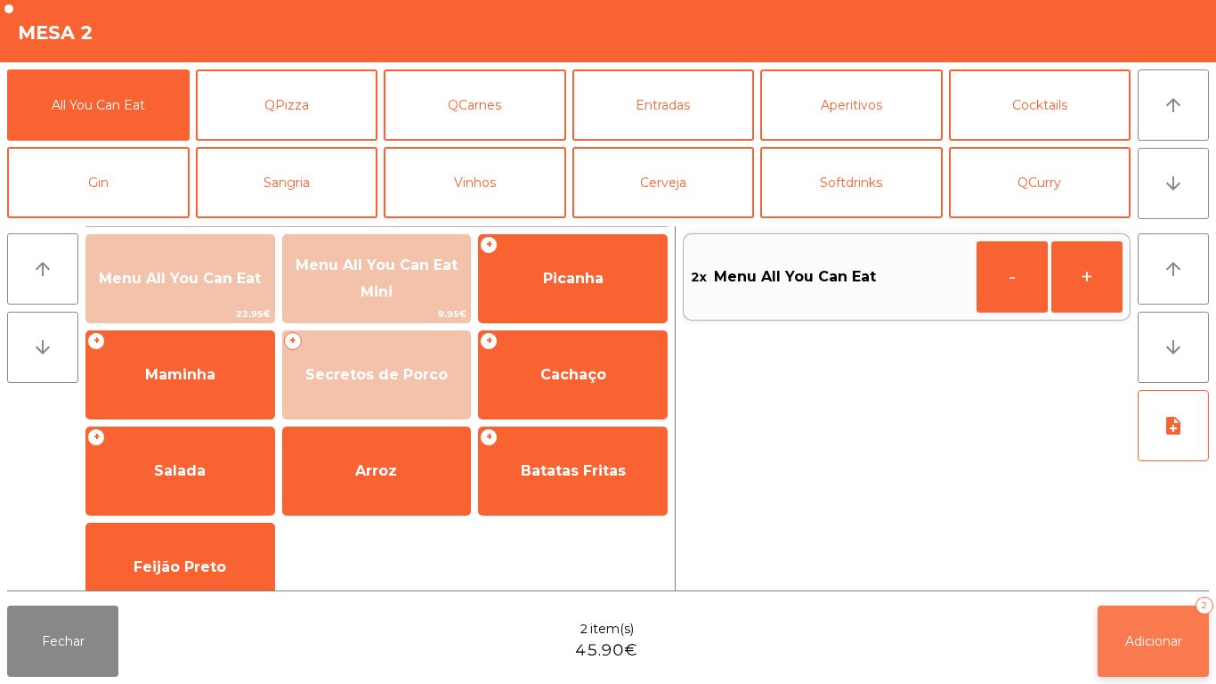
click at [1158, 635] on span "Adicionar" at bounding box center [1153, 641] width 57 height 16
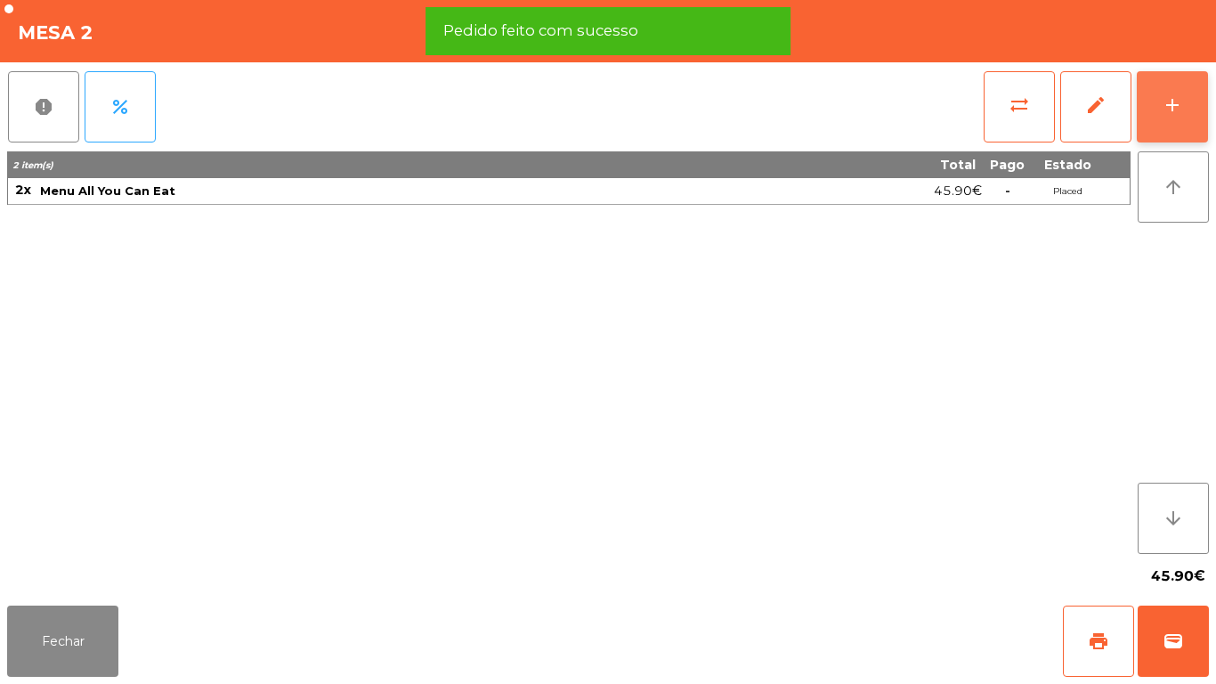
click at [1176, 110] on div "add" at bounding box center [1172, 104] width 21 height 21
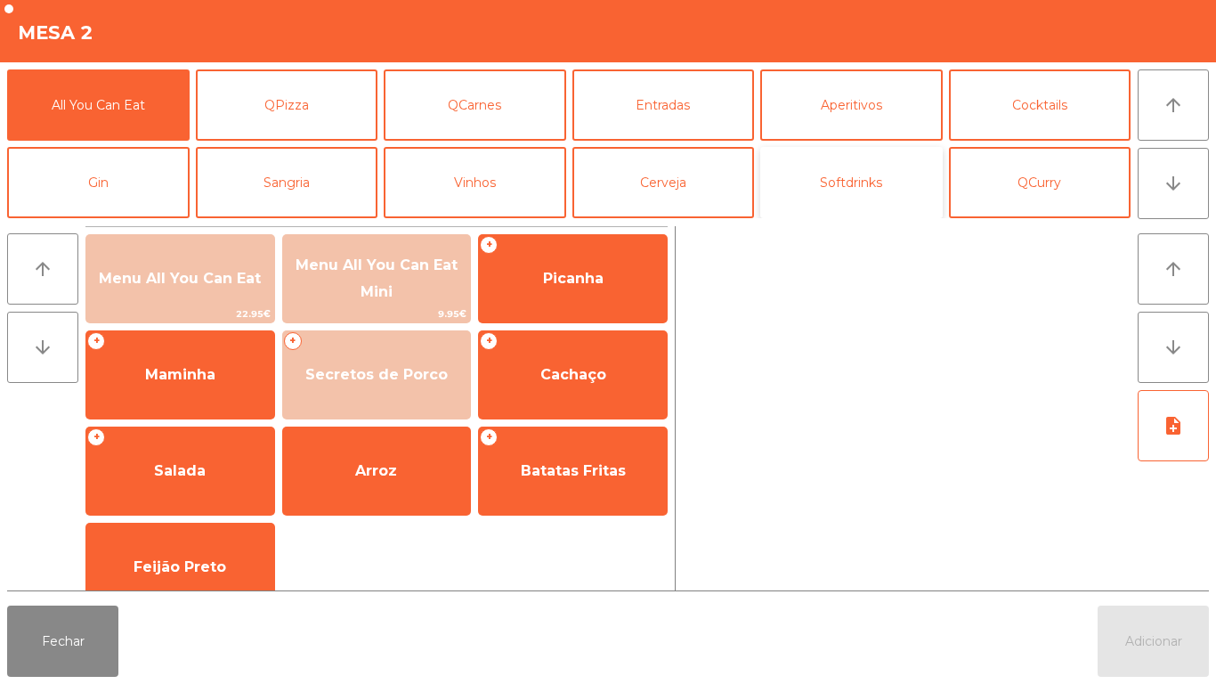
click at [863, 191] on button "Softdrinks" at bounding box center [851, 182] width 183 height 71
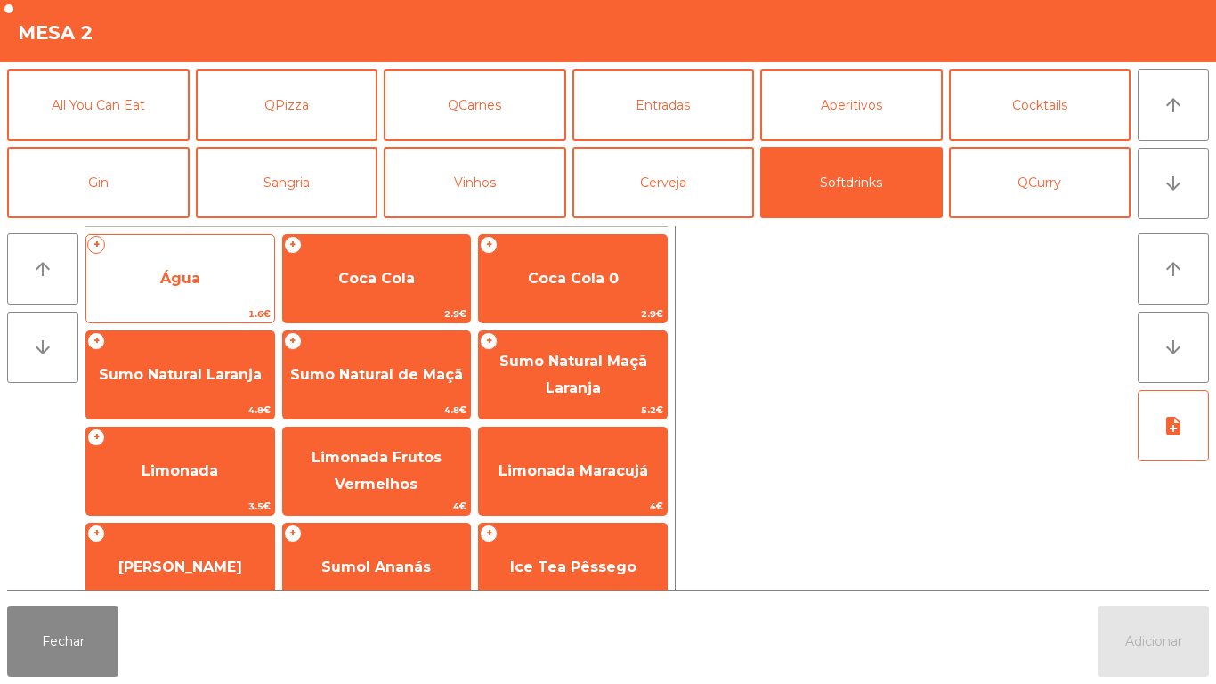
click at [221, 272] on span "Água" at bounding box center [180, 279] width 188 height 48
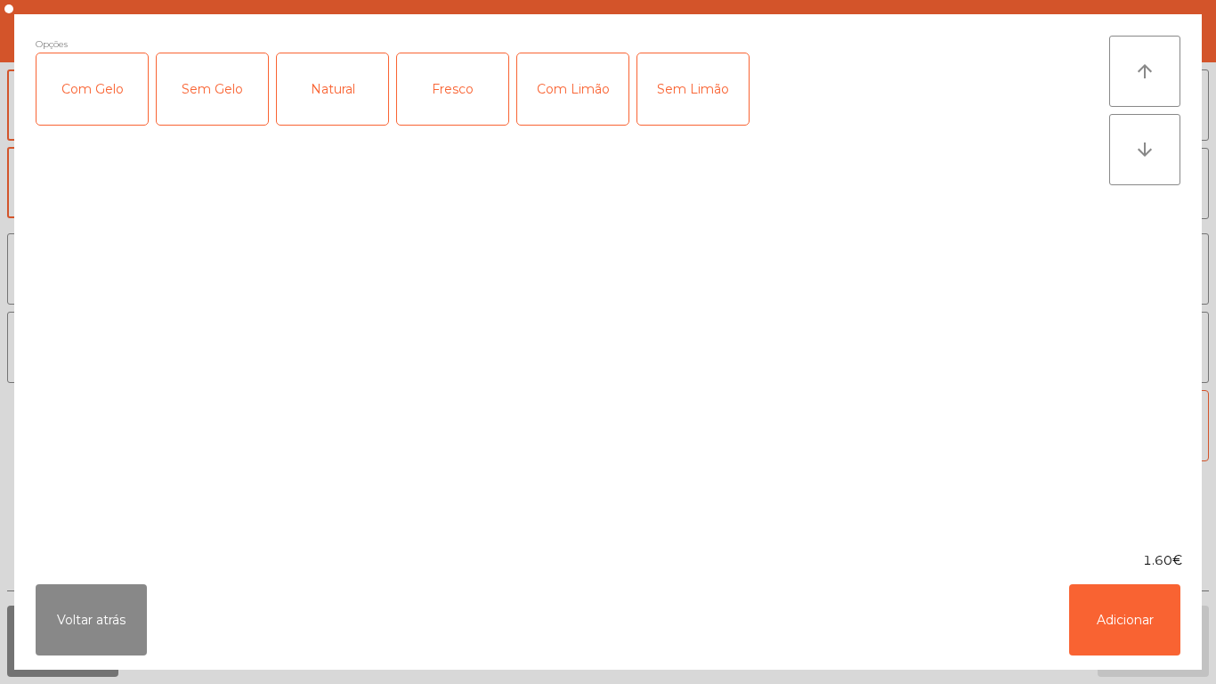
click at [488, 107] on div "Fresco" at bounding box center [452, 88] width 111 height 71
click at [1116, 599] on button "Adicionar" at bounding box center [1124, 619] width 111 height 71
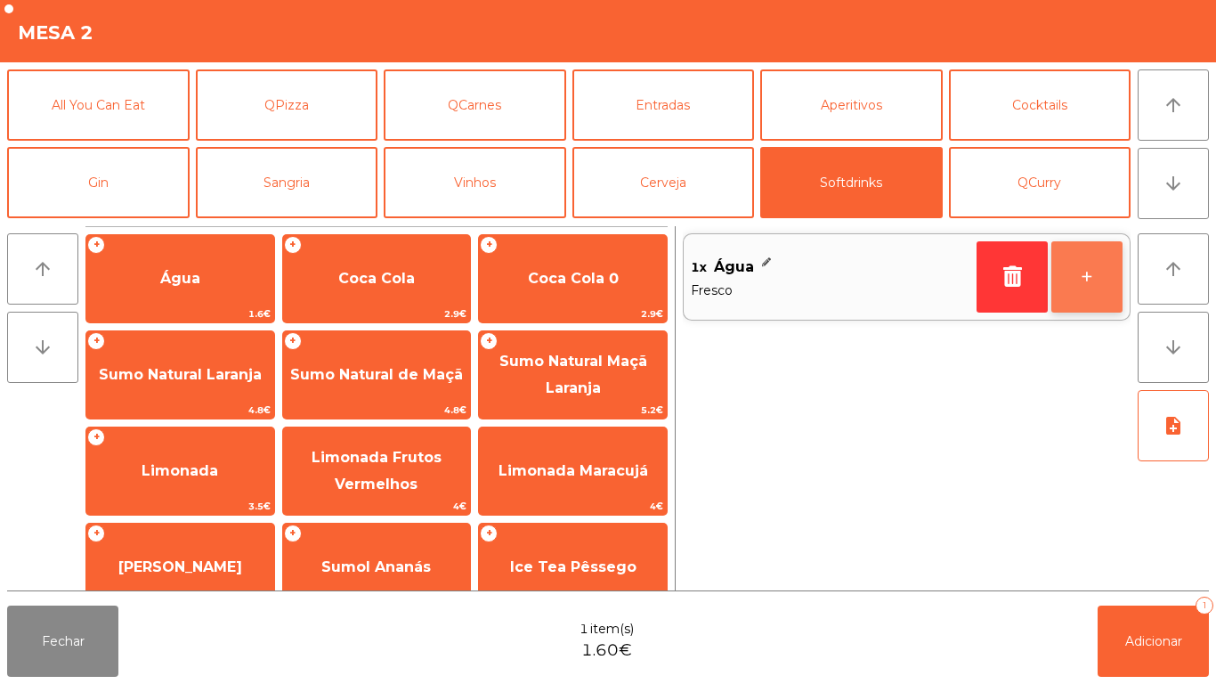
click at [1080, 267] on button "+" at bounding box center [1087, 276] width 71 height 71
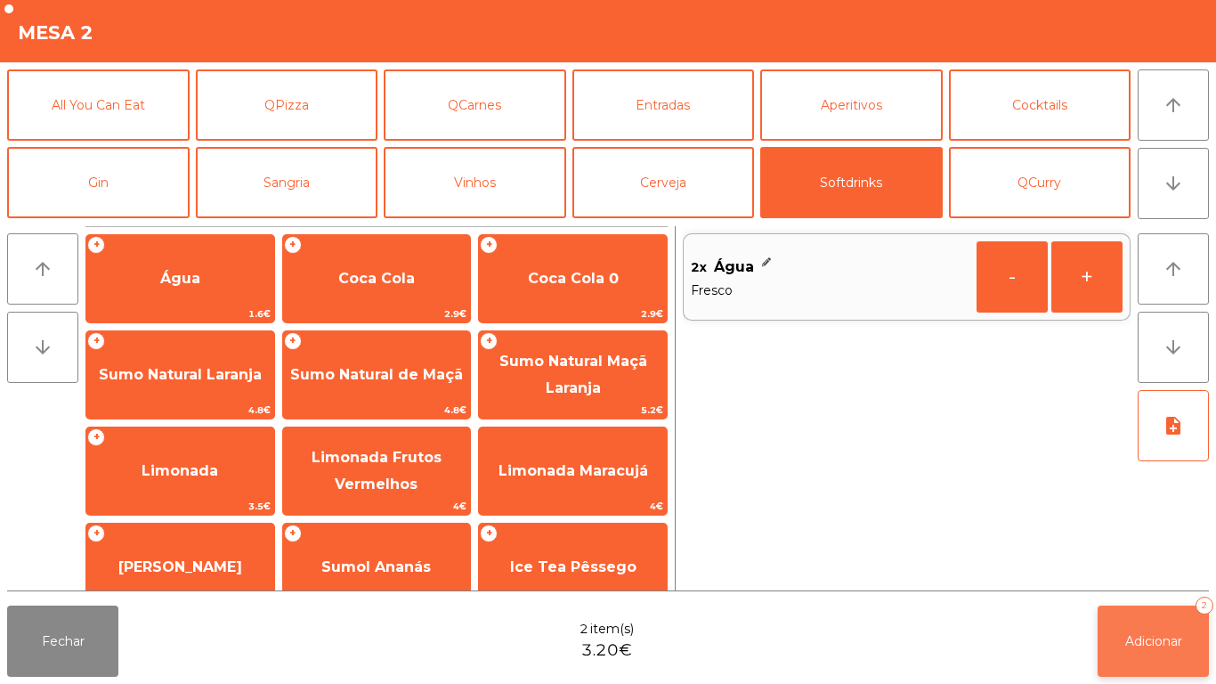
click at [1157, 626] on button "Adicionar 2" at bounding box center [1153, 640] width 111 height 71
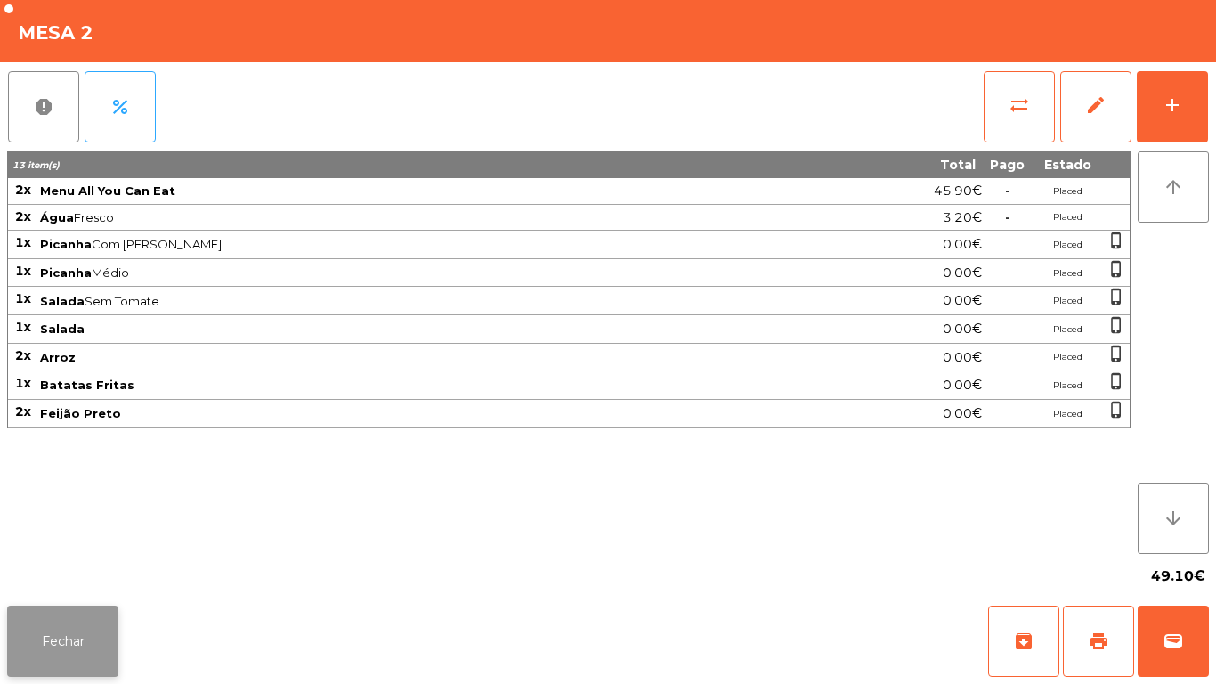
click at [88, 646] on button "Fechar" at bounding box center [62, 640] width 111 height 71
click at [101, 647] on div "exit_to_app Sair" at bounding box center [66, 666] width 107 height 107
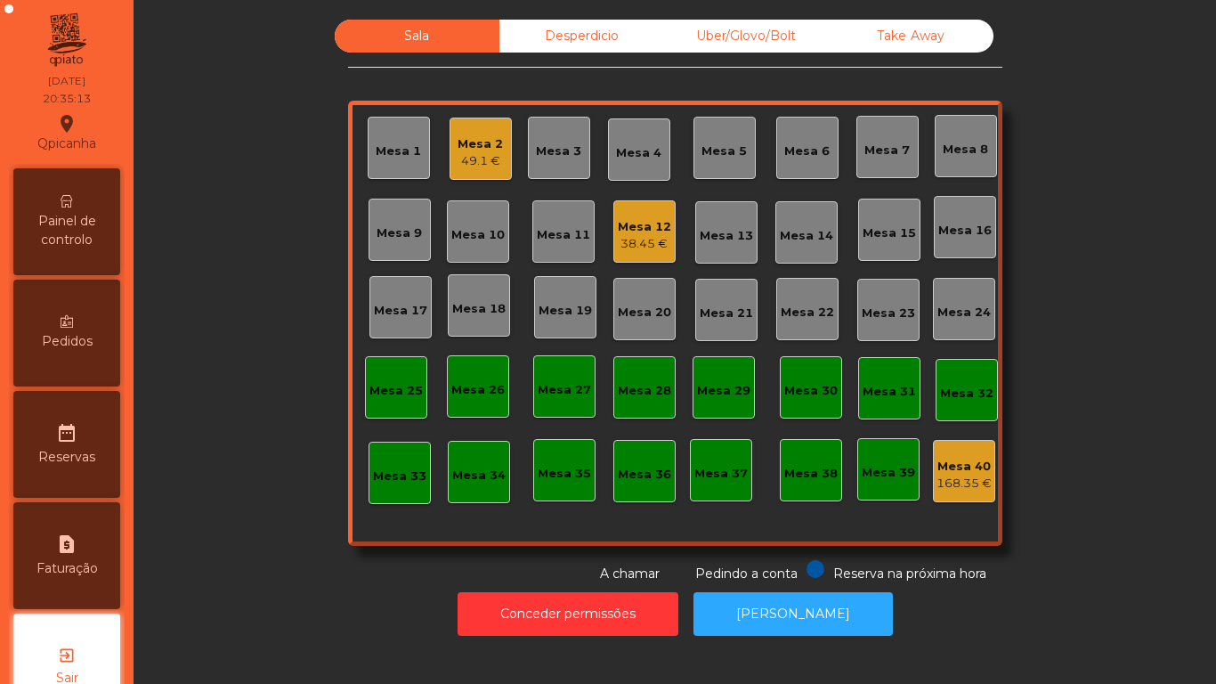
scroll to position [50, 0]
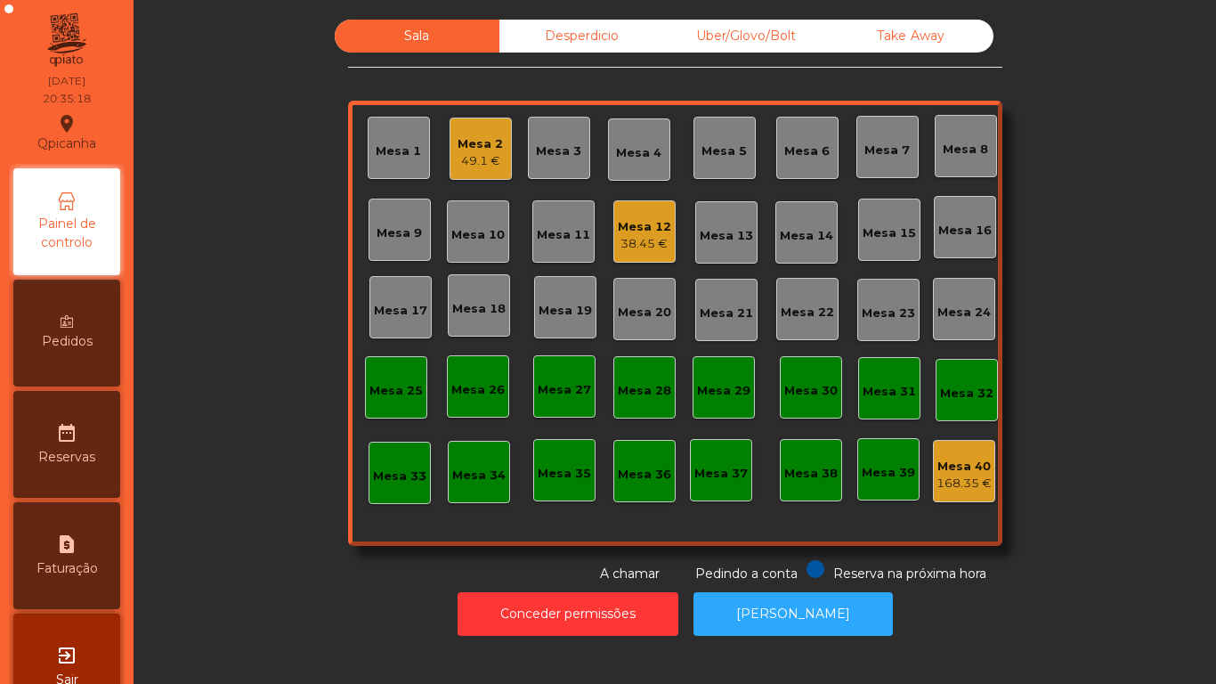
click at [561, 306] on div "Mesa 19" at bounding box center [565, 311] width 53 height 18
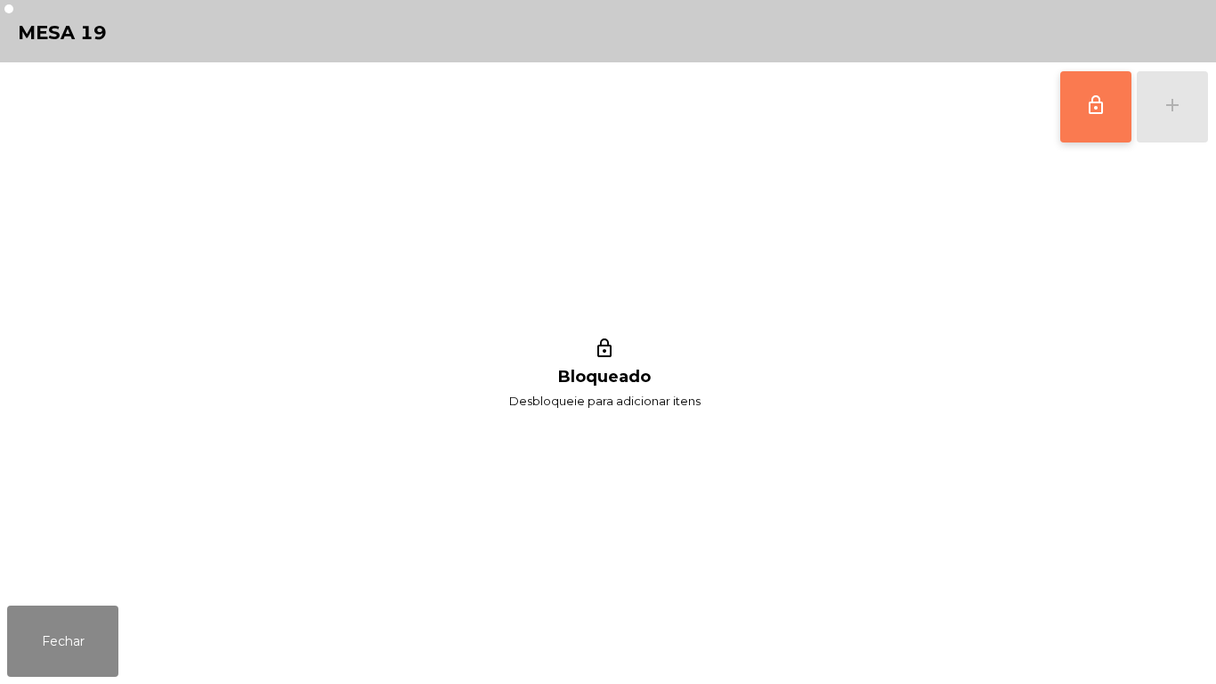
click at [1070, 108] on button "lock_outline" at bounding box center [1095, 106] width 71 height 71
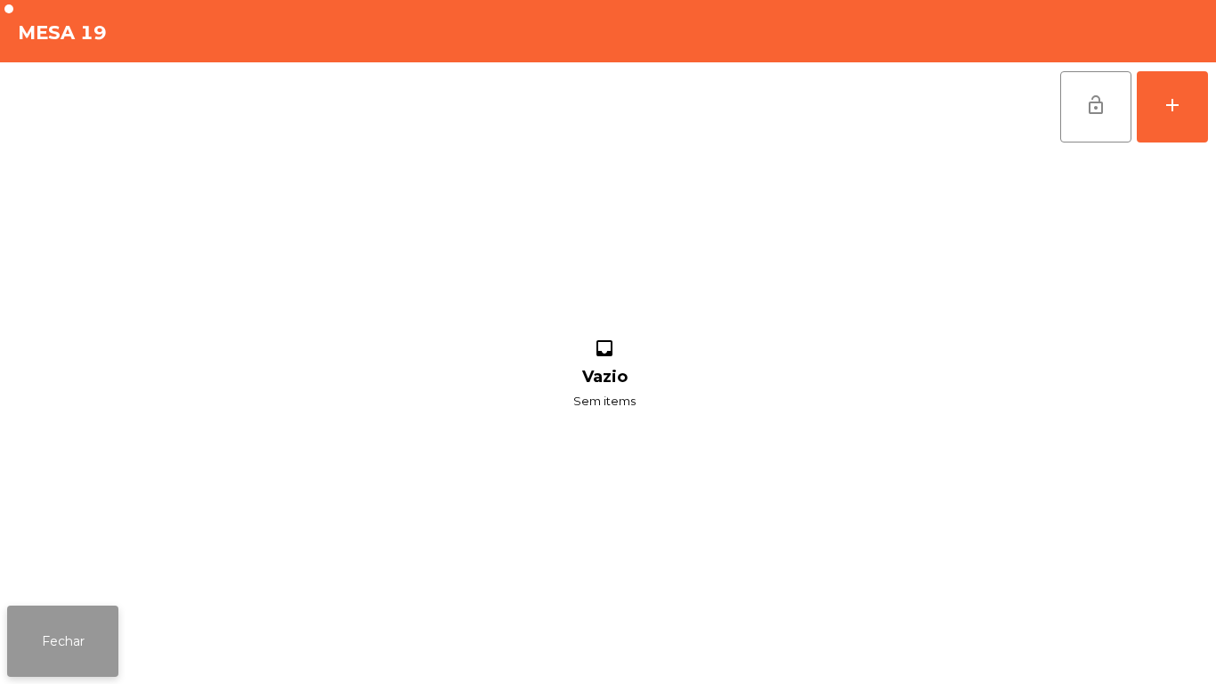
click at [72, 625] on button "Fechar" at bounding box center [62, 640] width 111 height 71
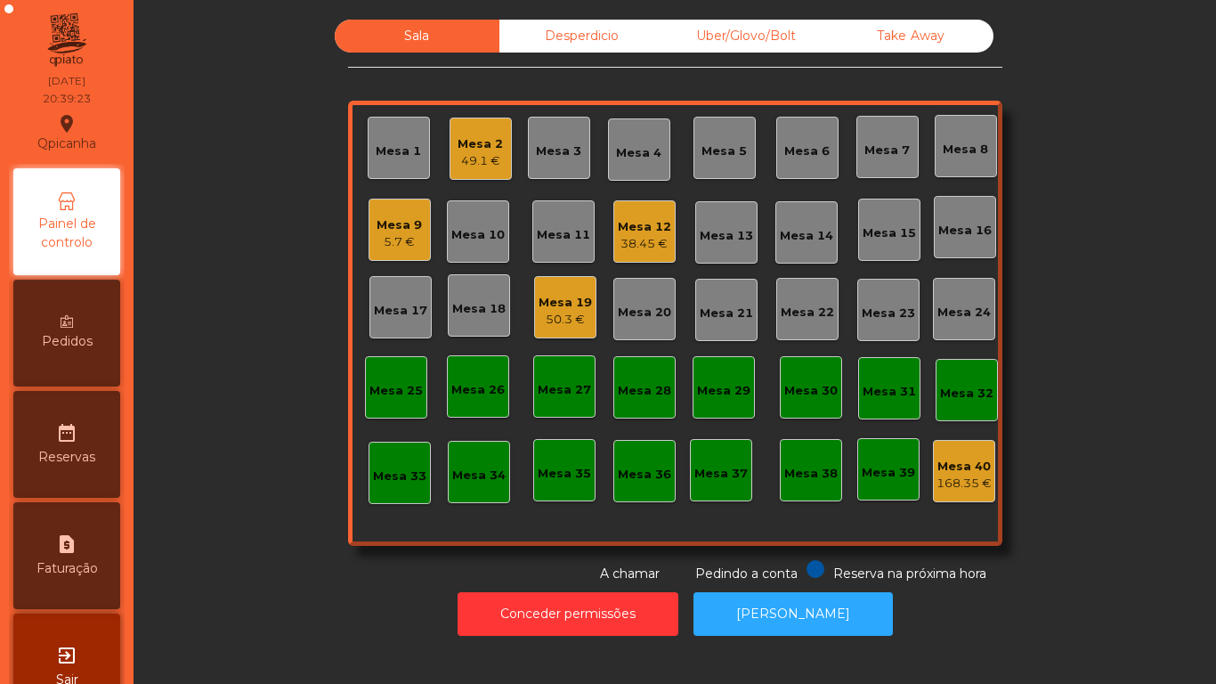
click at [579, 313] on div "50.3 €" at bounding box center [565, 320] width 53 height 18
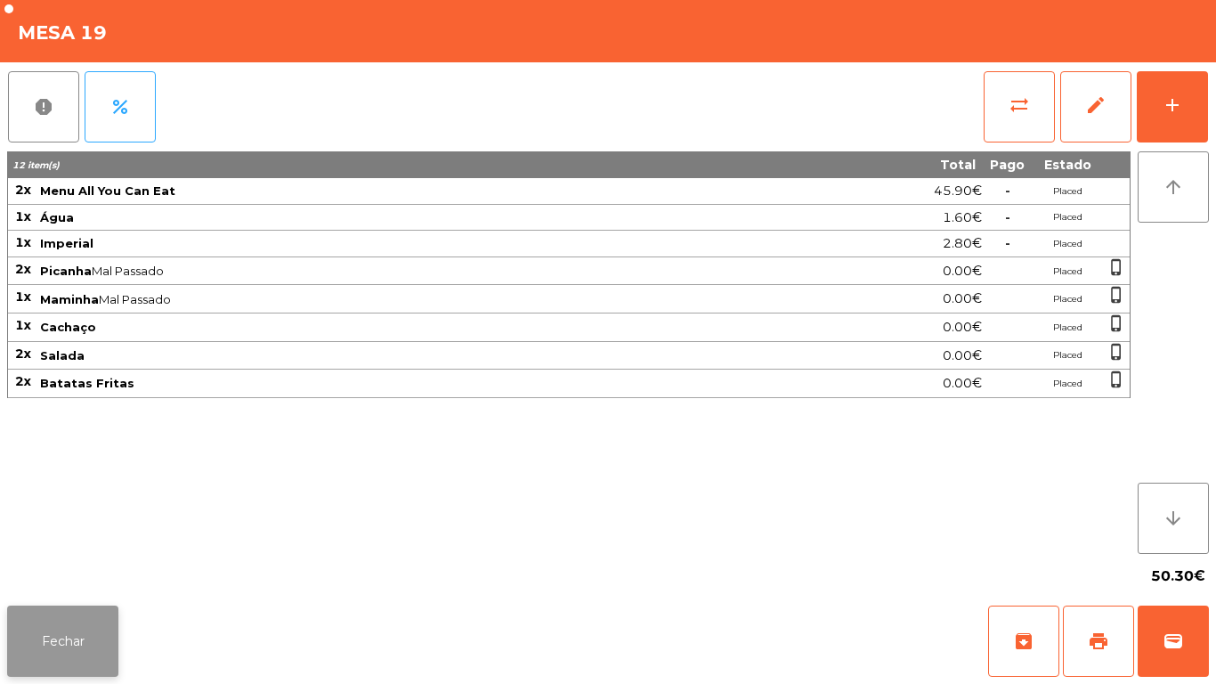
click at [58, 619] on button "Fechar" at bounding box center [62, 640] width 111 height 71
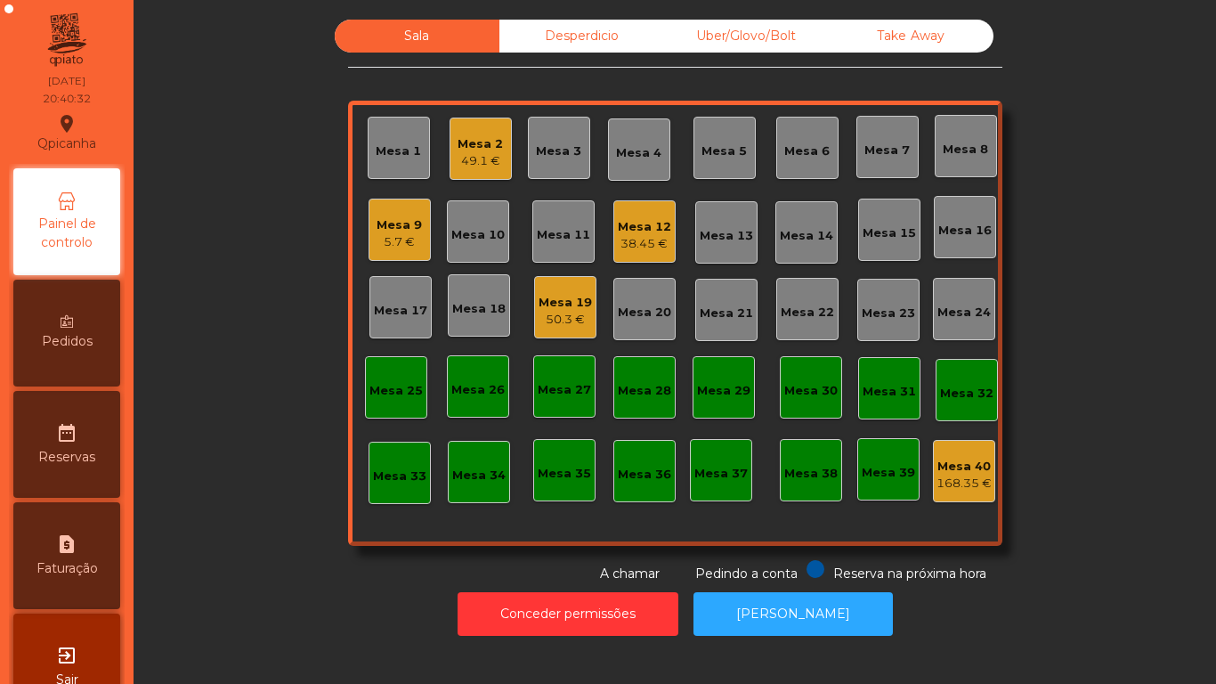
click at [638, 254] on div "Mesa 12 38.45 €" at bounding box center [644, 231] width 62 height 62
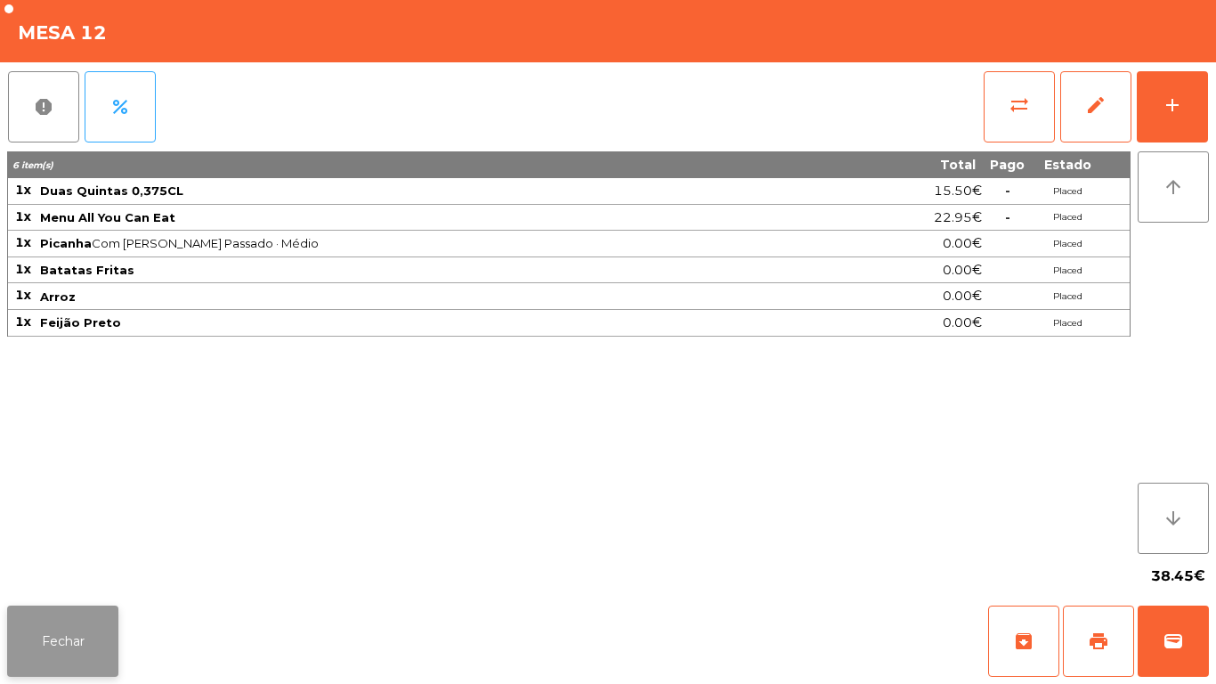
click at [79, 628] on button "Fechar" at bounding box center [62, 640] width 111 height 71
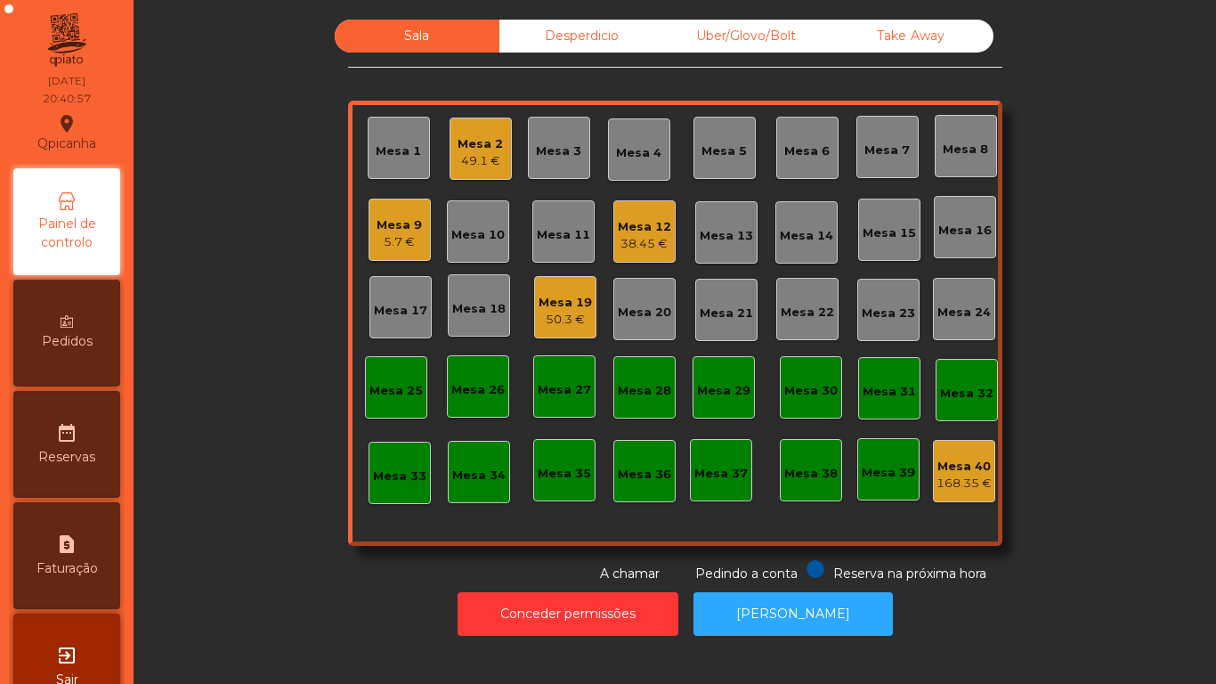
click at [385, 244] on div "5.7 €" at bounding box center [399, 242] width 45 height 18
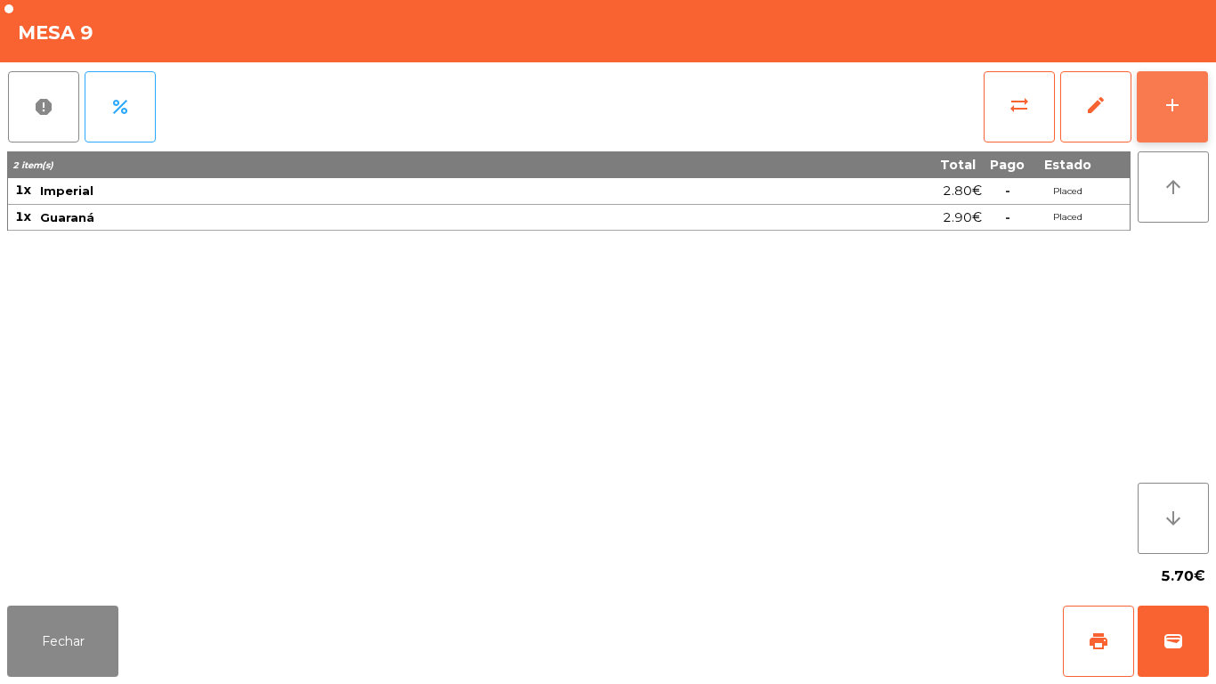
click at [1179, 89] on button "add" at bounding box center [1172, 106] width 71 height 71
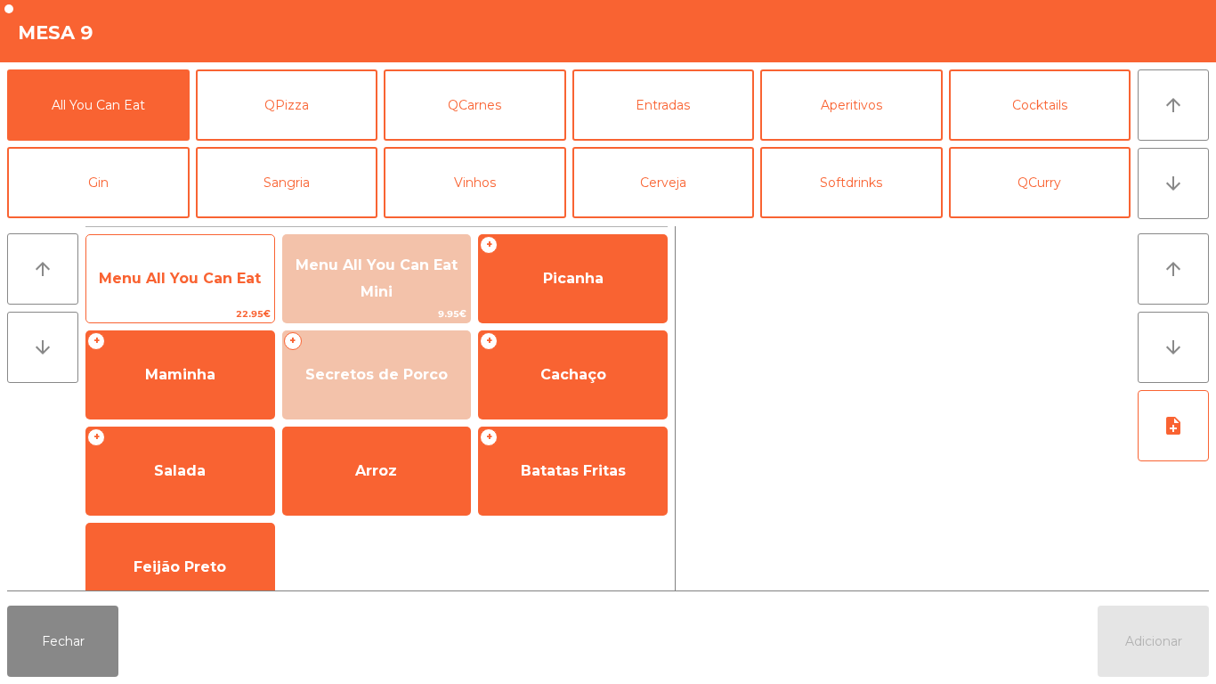
click at [192, 288] on span "Menu All You Can Eat" at bounding box center [180, 279] width 188 height 48
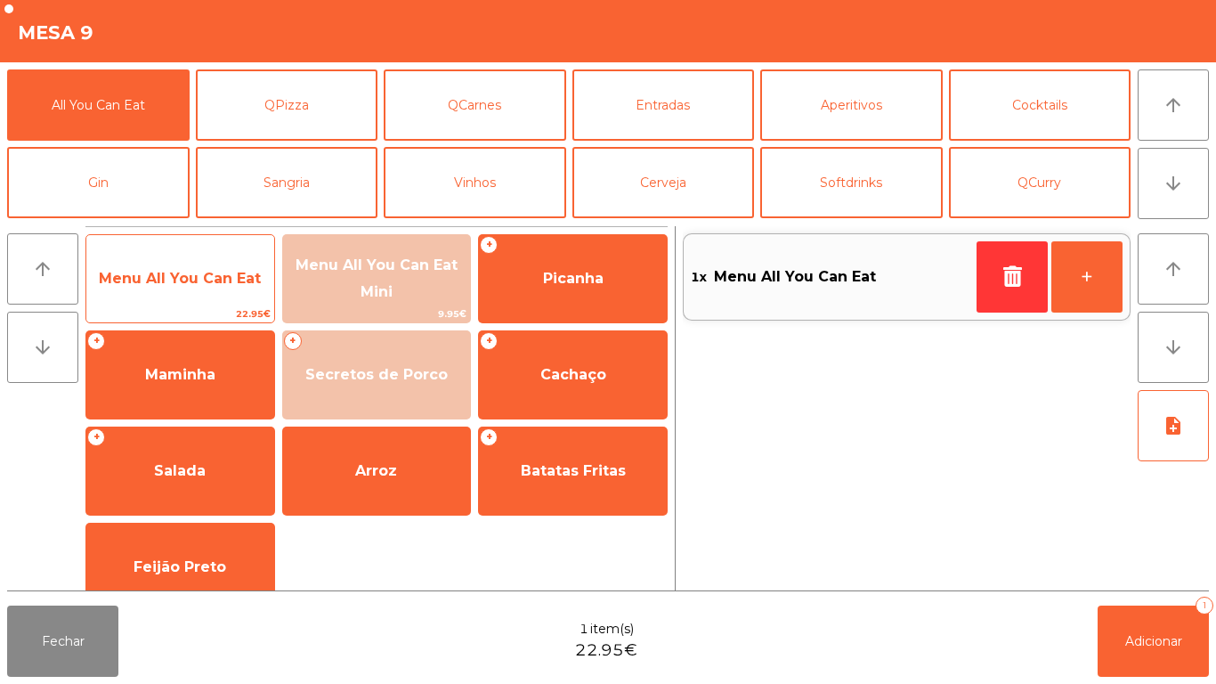
click at [183, 275] on span "Menu All You Can Eat" at bounding box center [180, 278] width 162 height 17
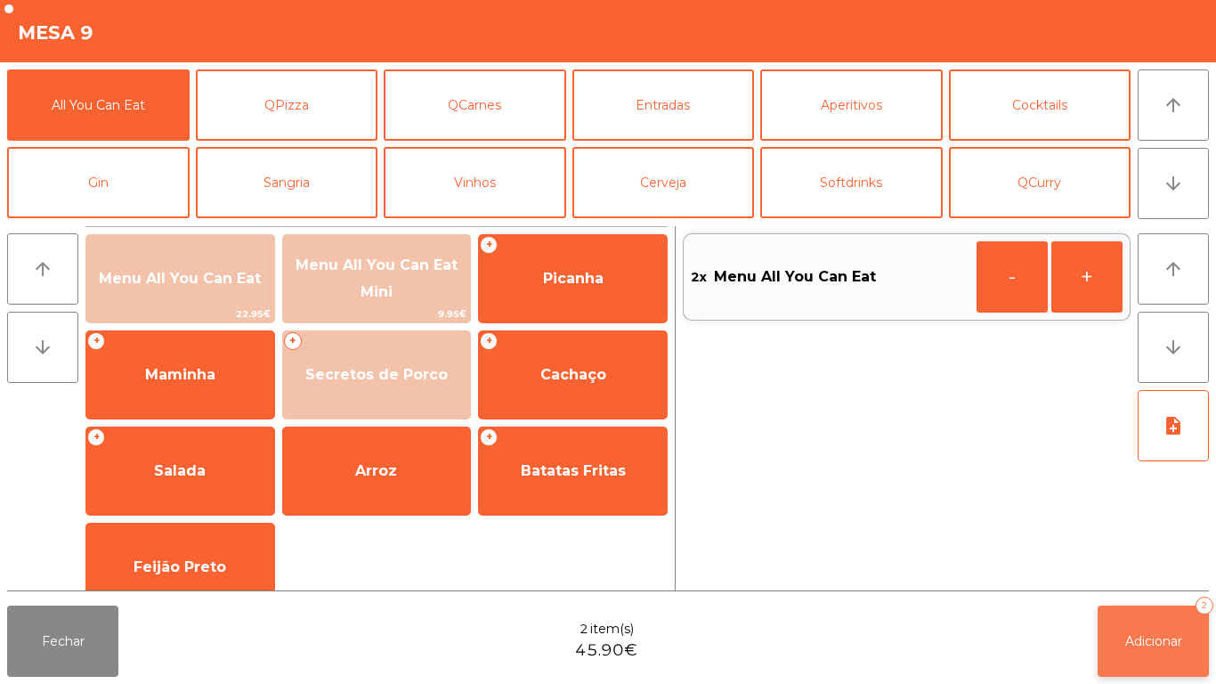
click at [1142, 638] on span "Adicionar" at bounding box center [1153, 641] width 57 height 16
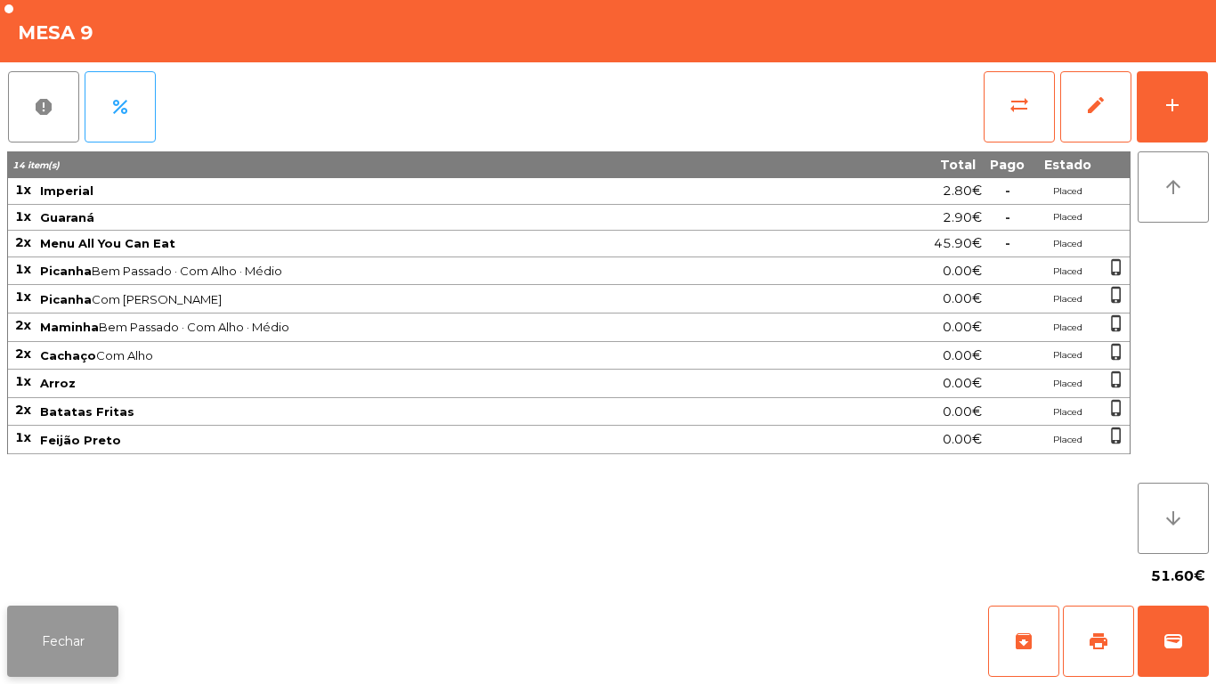
click at [80, 627] on button "Fechar" at bounding box center [62, 640] width 111 height 71
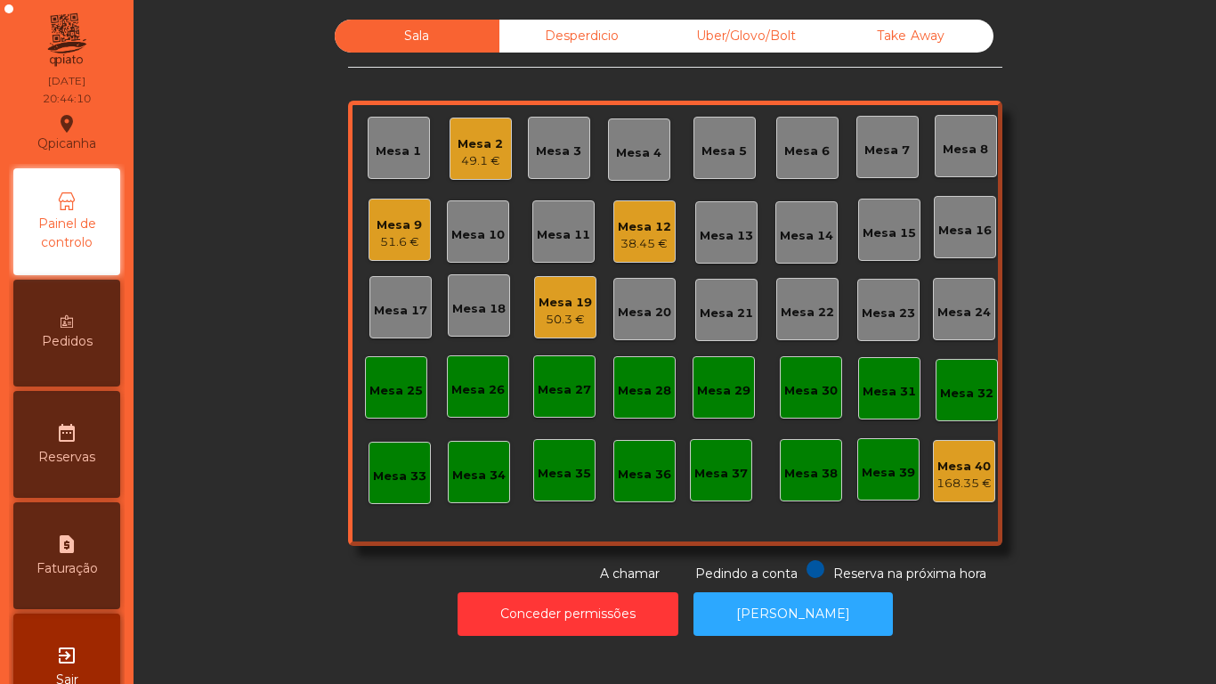
click at [633, 221] on div "Mesa 12" at bounding box center [644, 227] width 53 height 18
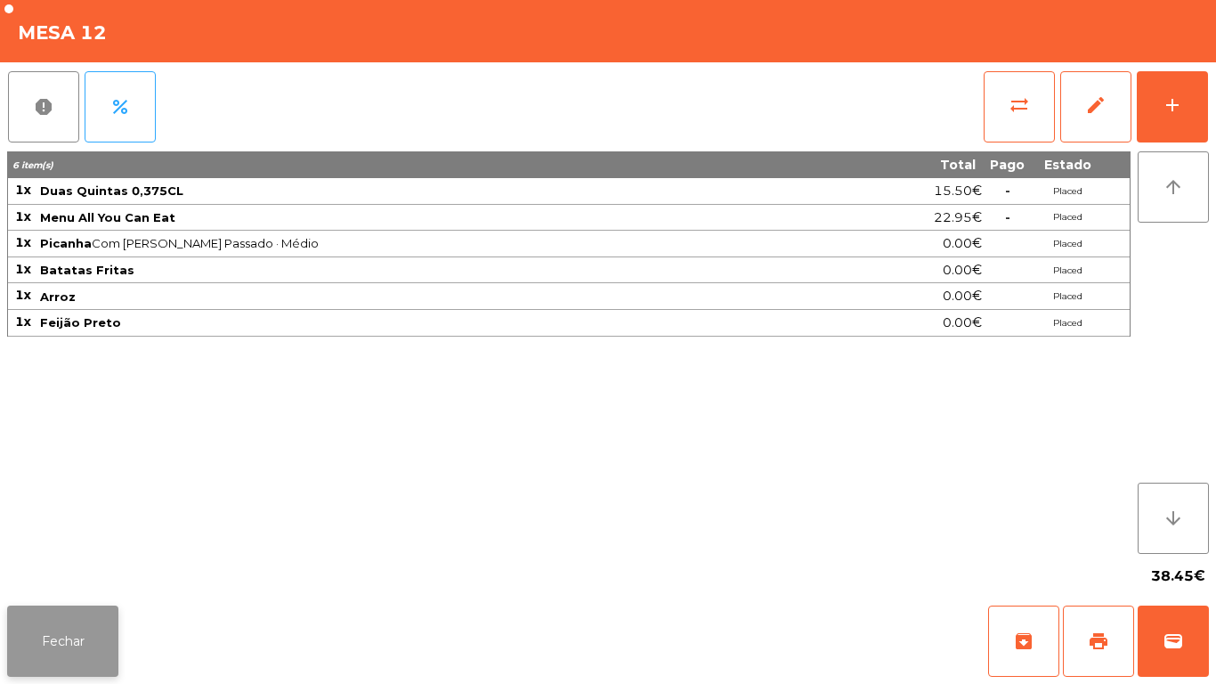
click at [80, 627] on button "Fechar" at bounding box center [62, 640] width 111 height 71
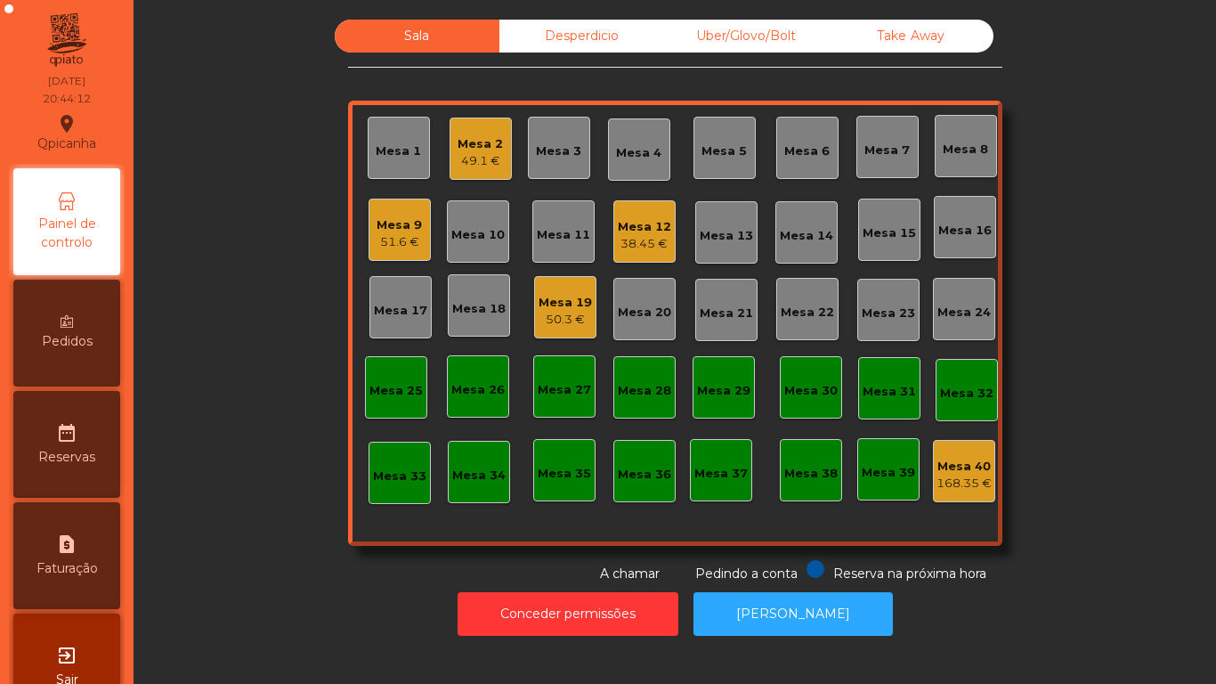
click at [562, 314] on div "50.3 €" at bounding box center [565, 320] width 53 height 18
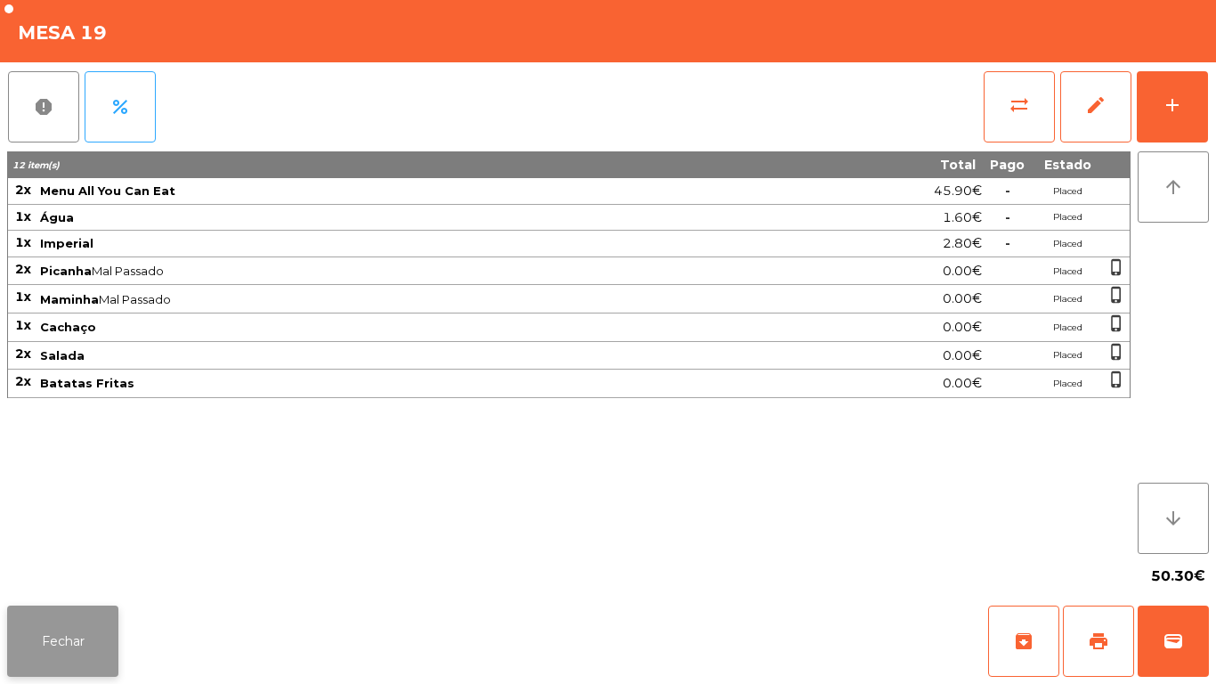
click at [73, 648] on button "Fechar" at bounding box center [62, 640] width 111 height 71
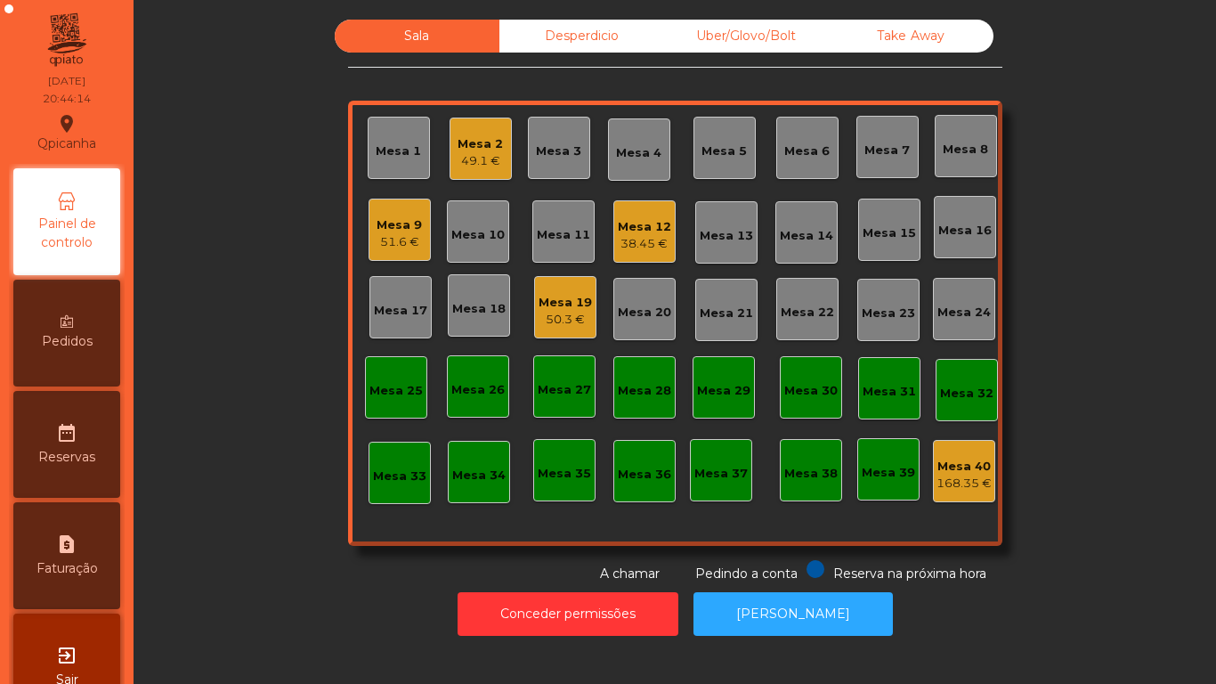
click at [638, 245] on div "38.45 €" at bounding box center [644, 244] width 53 height 18
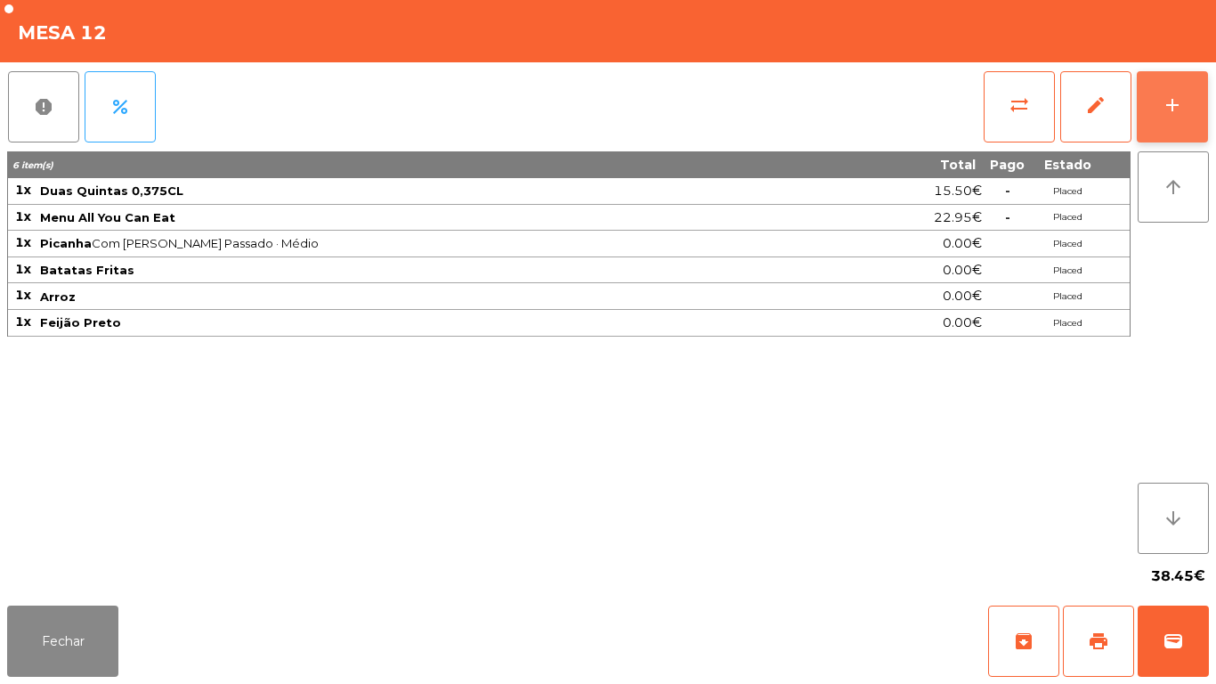
click at [1163, 126] on button "add" at bounding box center [1172, 106] width 71 height 71
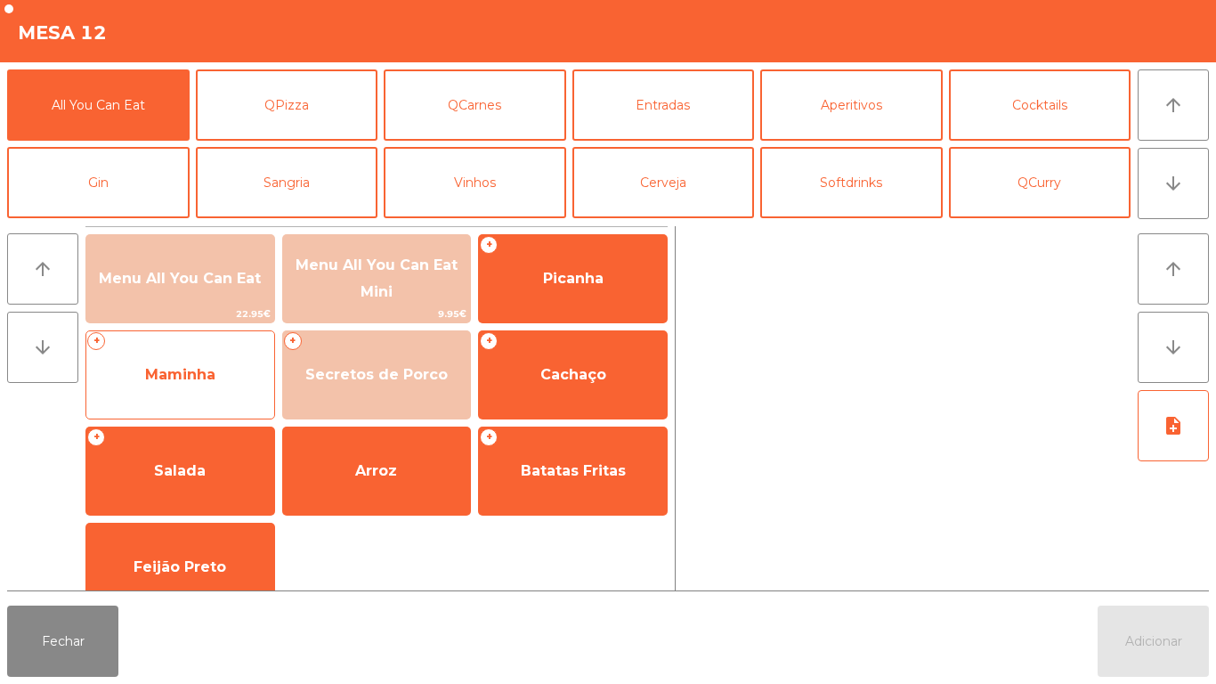
click at [211, 377] on span "Maminha" at bounding box center [180, 374] width 70 height 17
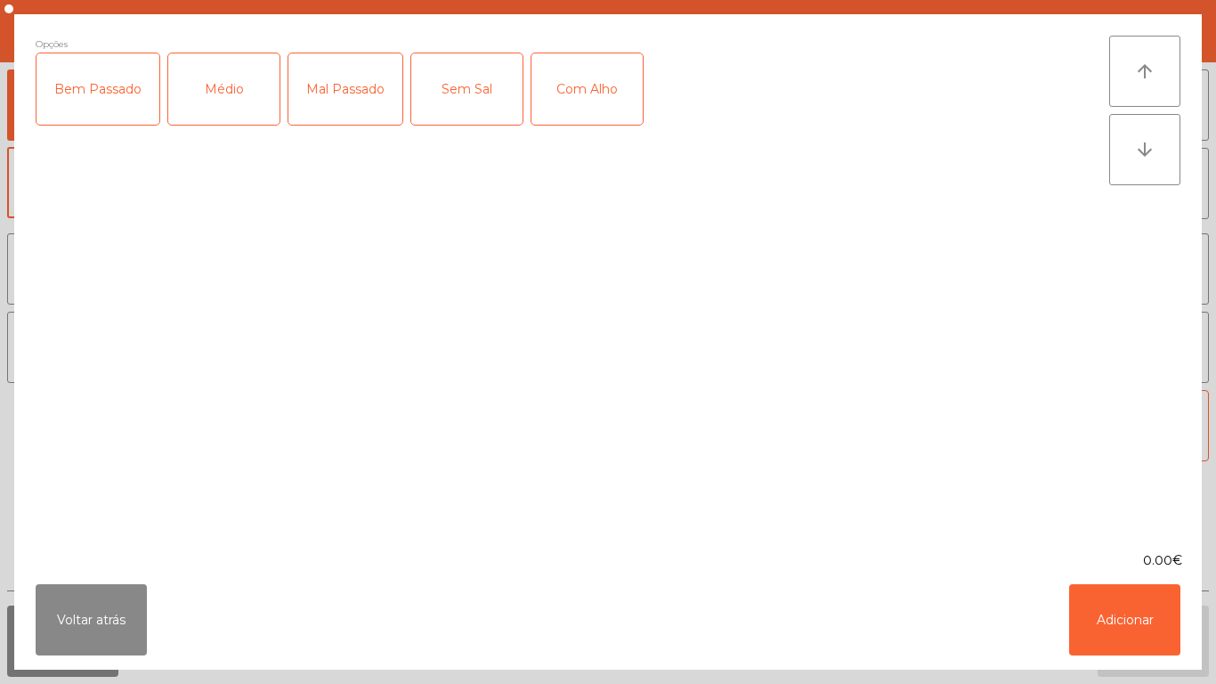
click at [227, 102] on div "Médio" at bounding box center [223, 88] width 111 height 71
click at [328, 95] on div "Mal Passado" at bounding box center [345, 88] width 114 height 71
click at [577, 81] on div "Com Alho" at bounding box center [587, 88] width 111 height 71
click at [1123, 617] on button "Adicionar" at bounding box center [1124, 619] width 111 height 71
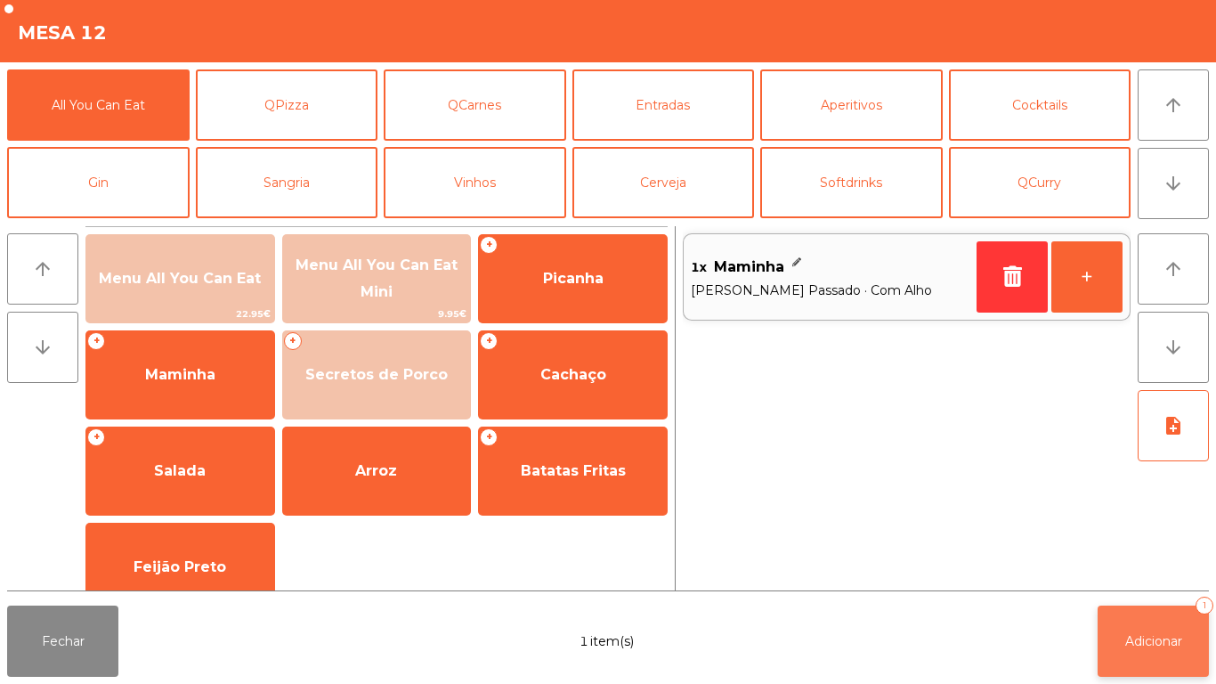
click at [1152, 638] on span "Adicionar" at bounding box center [1153, 641] width 57 height 16
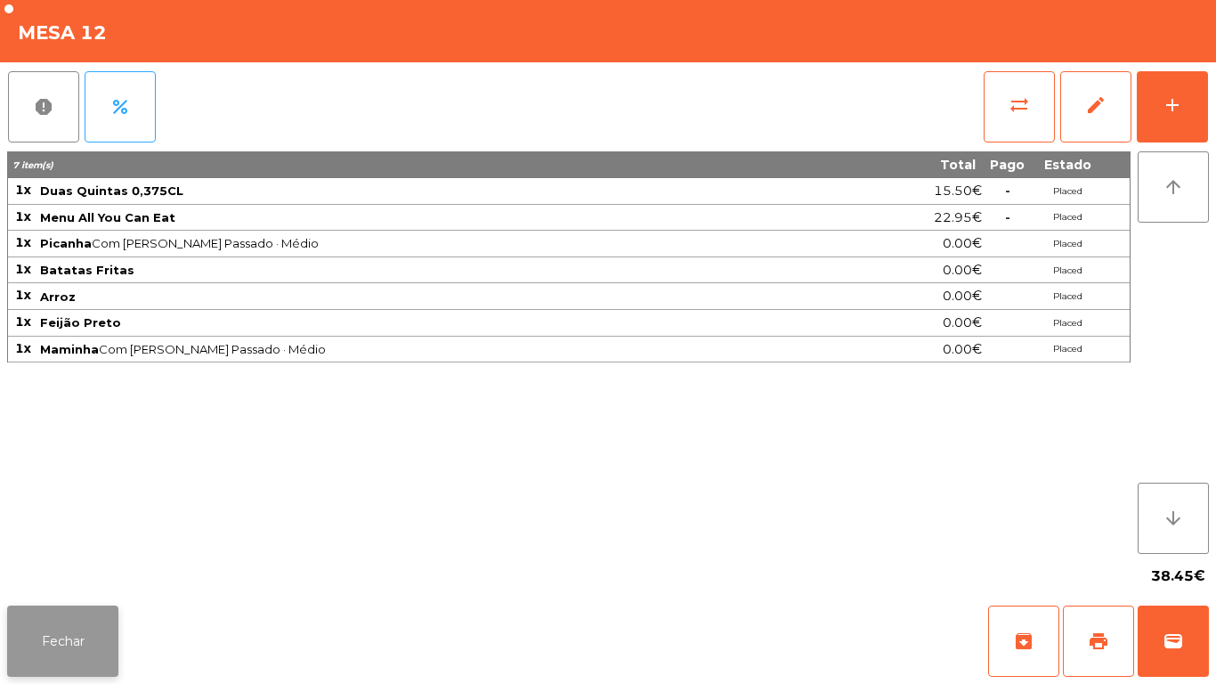
click at [59, 611] on button "Fechar" at bounding box center [62, 640] width 111 height 71
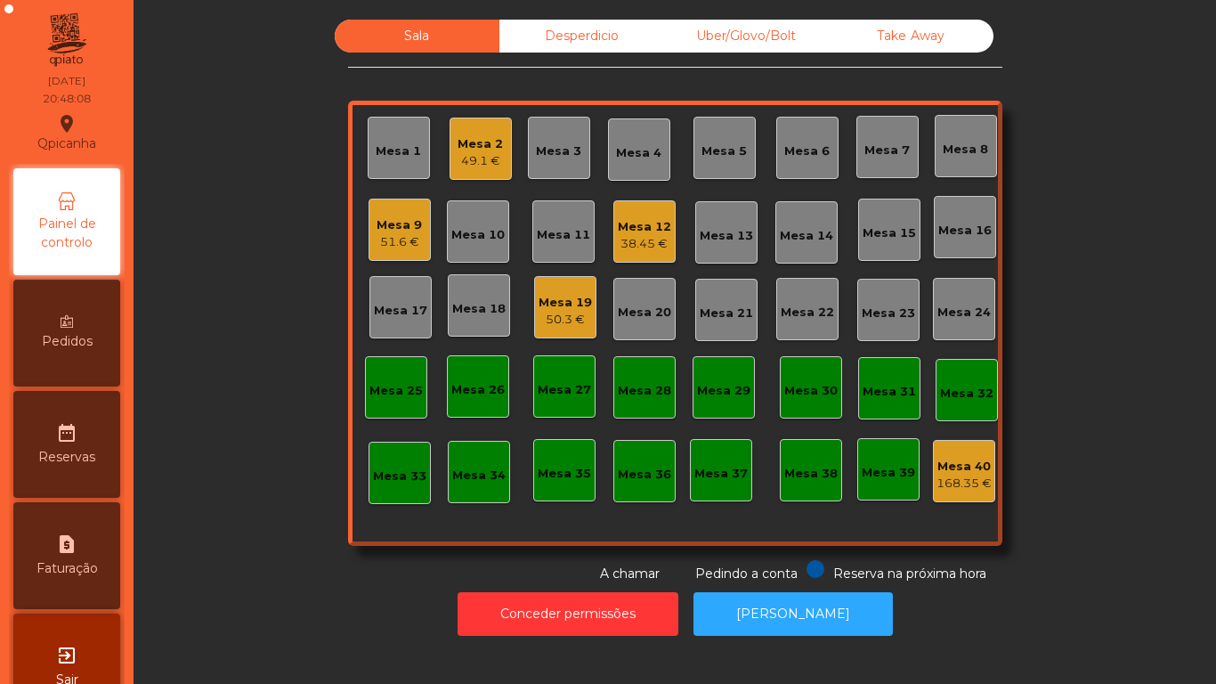
click at [714, 147] on div "Mesa 5" at bounding box center [724, 151] width 45 height 18
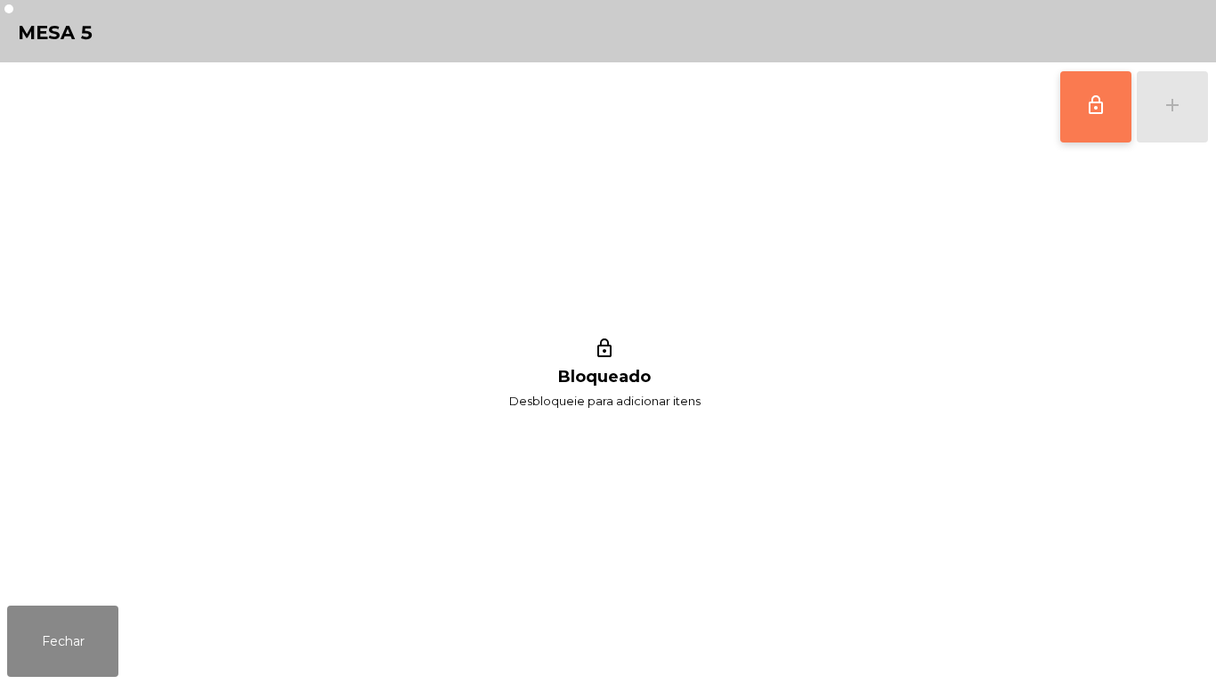
click at [1064, 111] on button "lock_outline" at bounding box center [1095, 106] width 71 height 71
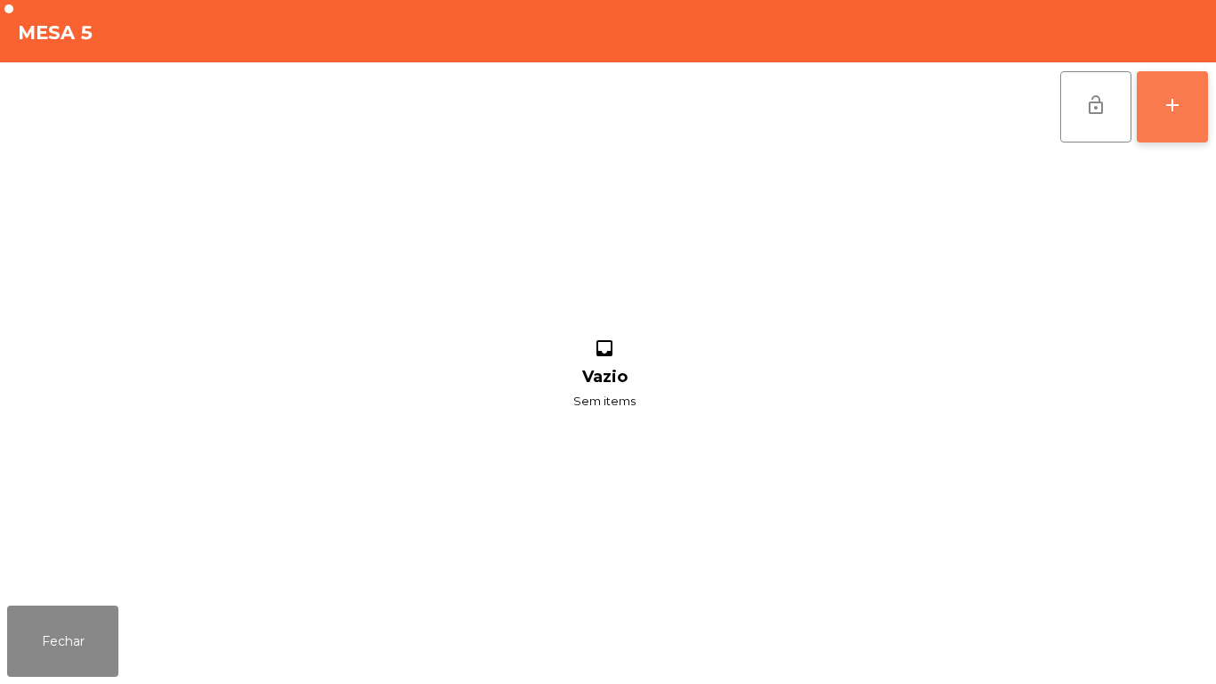
click at [1163, 101] on div "add" at bounding box center [1172, 104] width 21 height 21
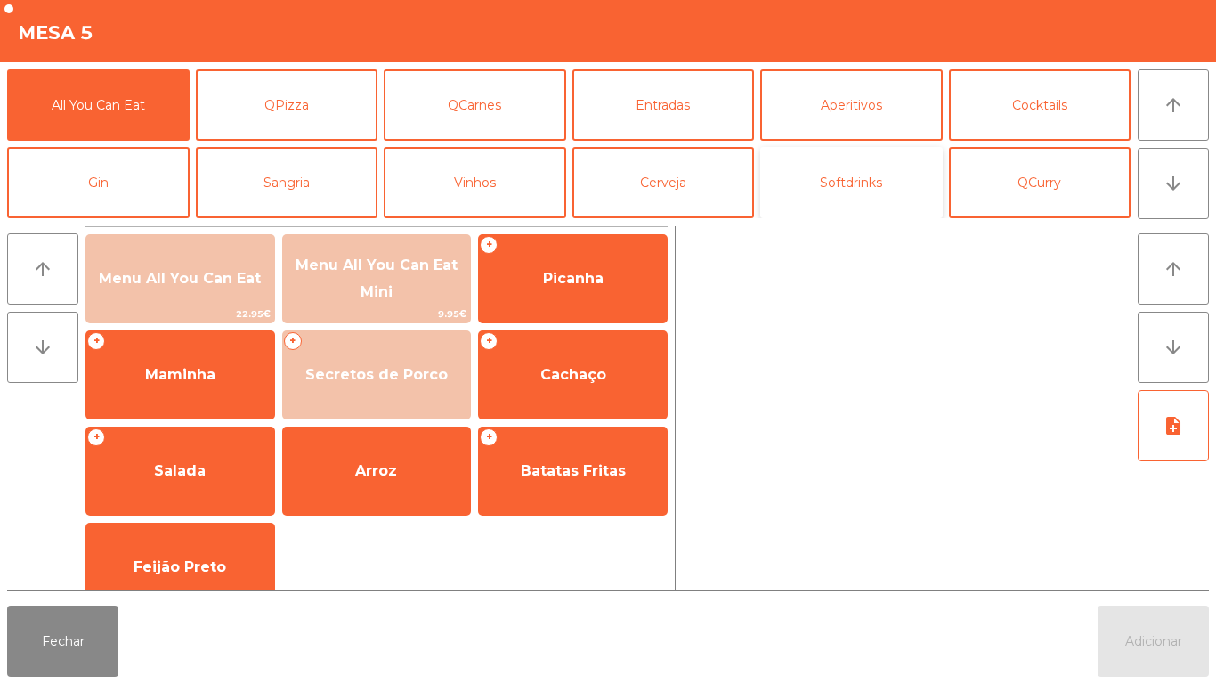
click at [837, 199] on button "Softdrinks" at bounding box center [851, 182] width 183 height 71
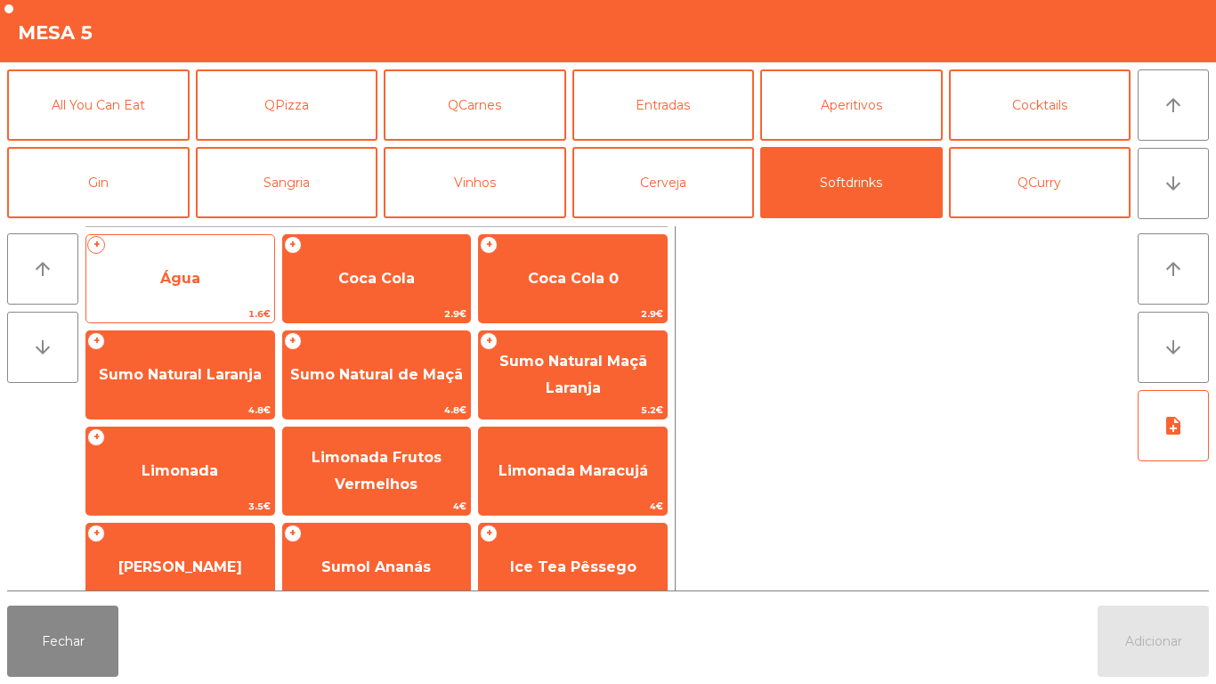
click at [197, 288] on span "Água" at bounding box center [180, 279] width 188 height 48
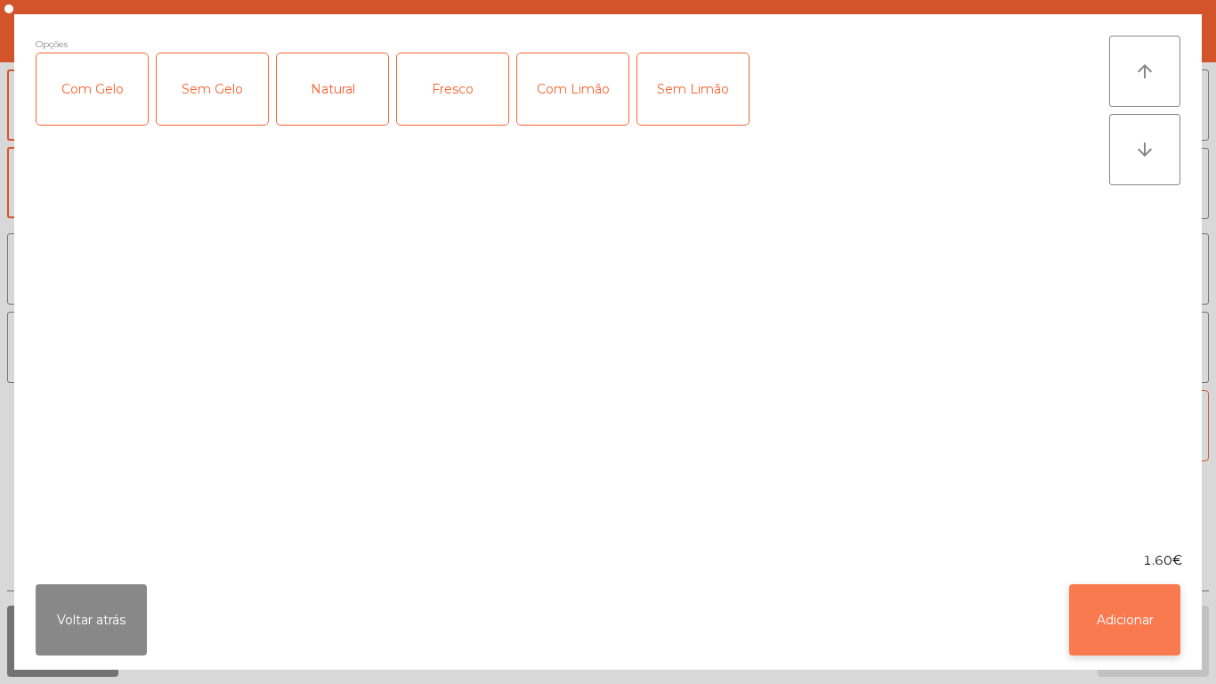
click at [1117, 638] on button "Adicionar" at bounding box center [1124, 619] width 111 height 71
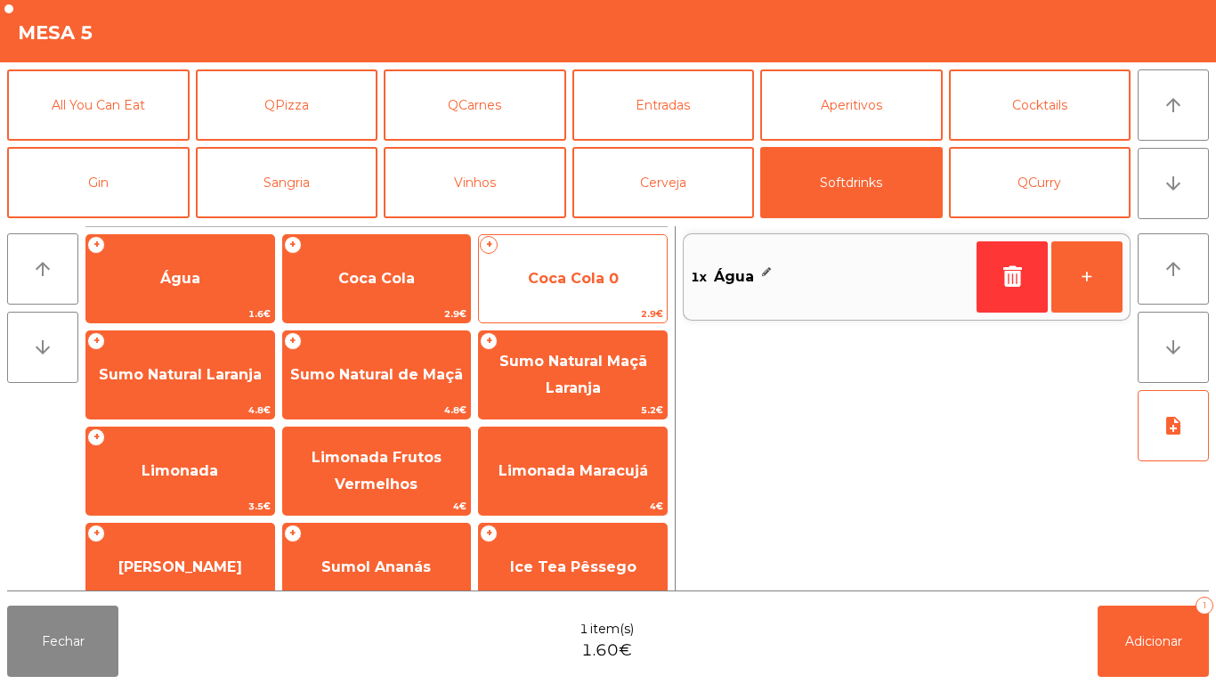
click at [598, 292] on span "Coca Cola 0" at bounding box center [573, 279] width 188 height 48
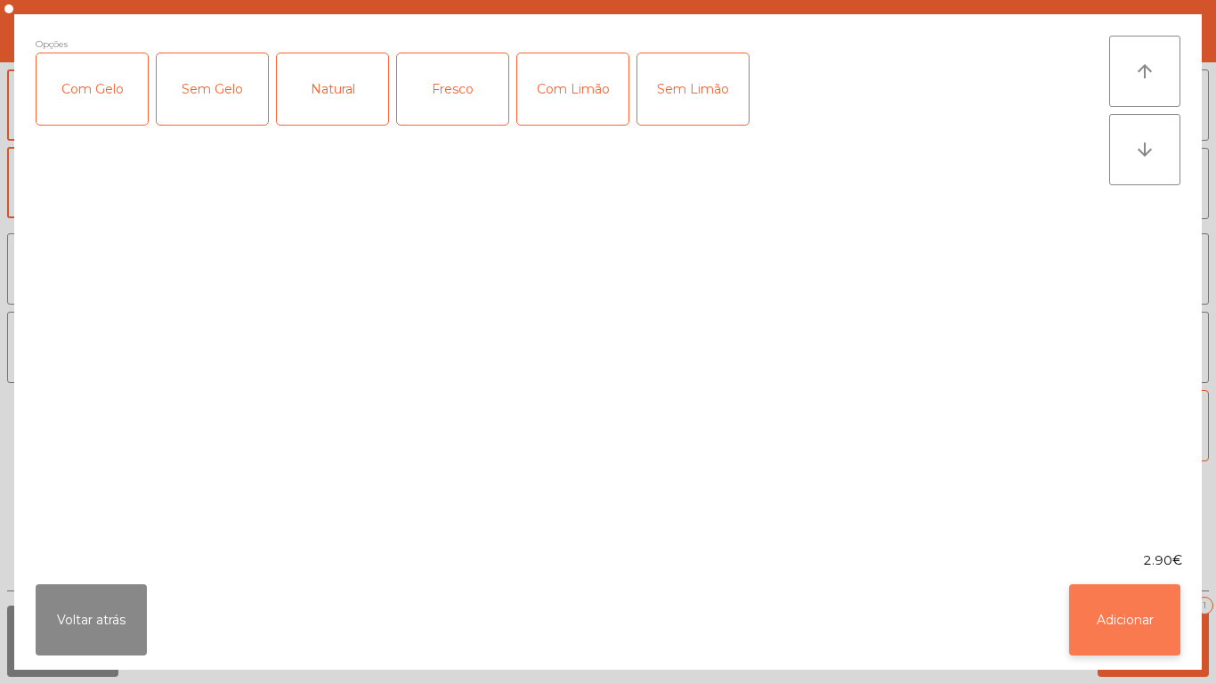
click at [1123, 622] on button "Adicionar" at bounding box center [1124, 619] width 111 height 71
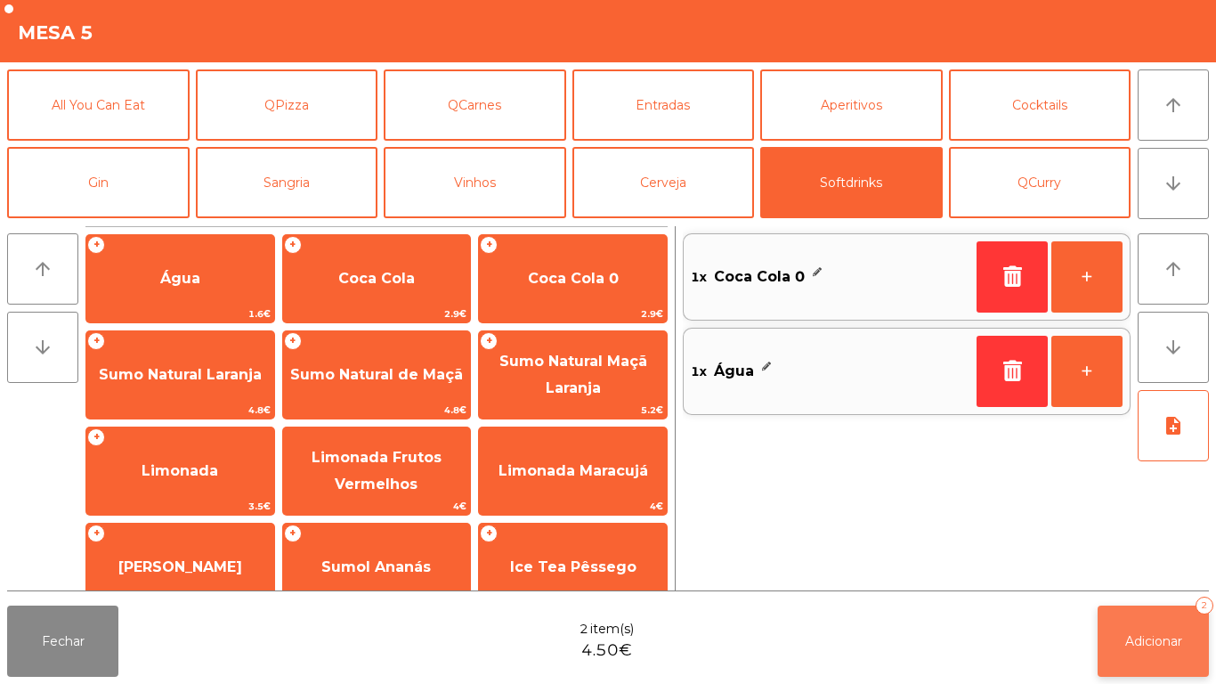
click at [1164, 636] on span "Adicionar" at bounding box center [1153, 641] width 57 height 16
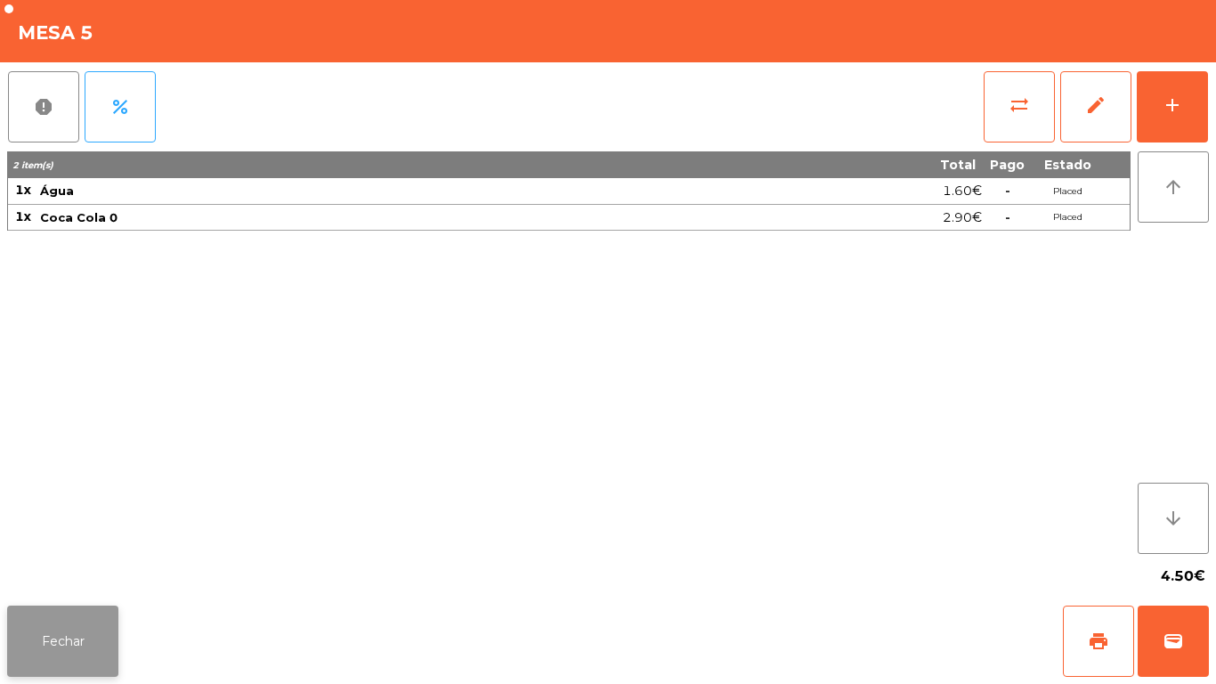
click at [53, 631] on button "Fechar" at bounding box center [62, 640] width 111 height 71
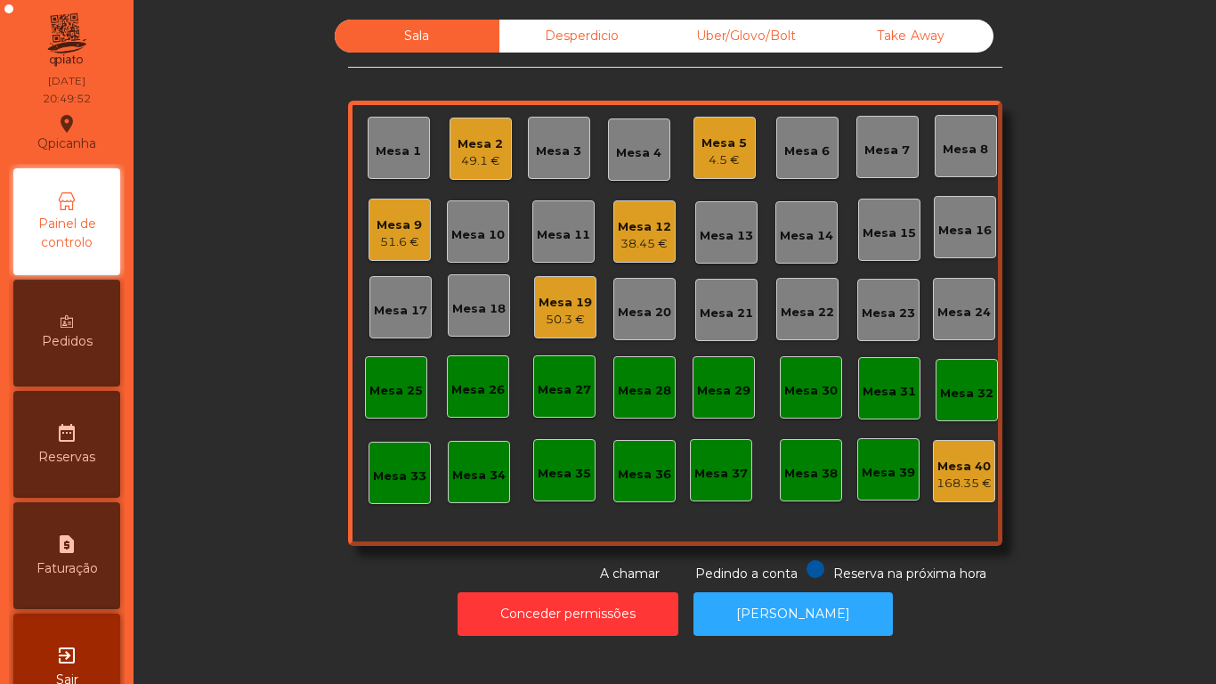
click at [551, 237] on div "Mesa 11" at bounding box center [563, 235] width 53 height 18
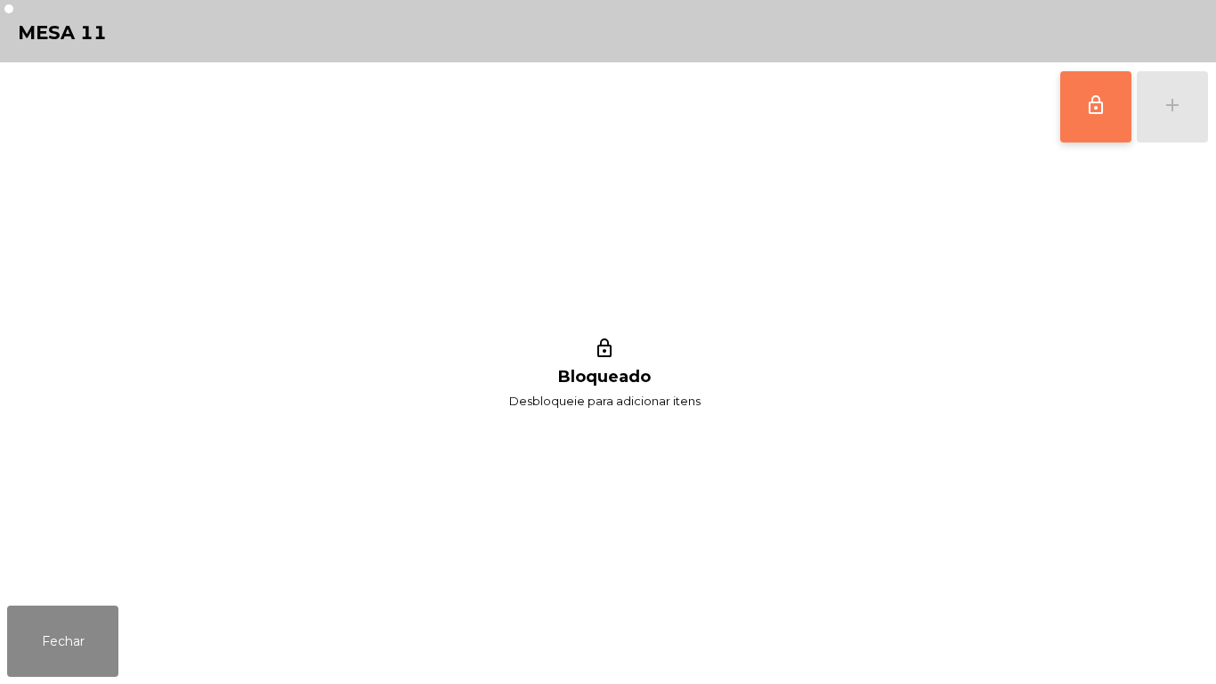
click at [1087, 117] on button "lock_outline" at bounding box center [1095, 106] width 71 height 71
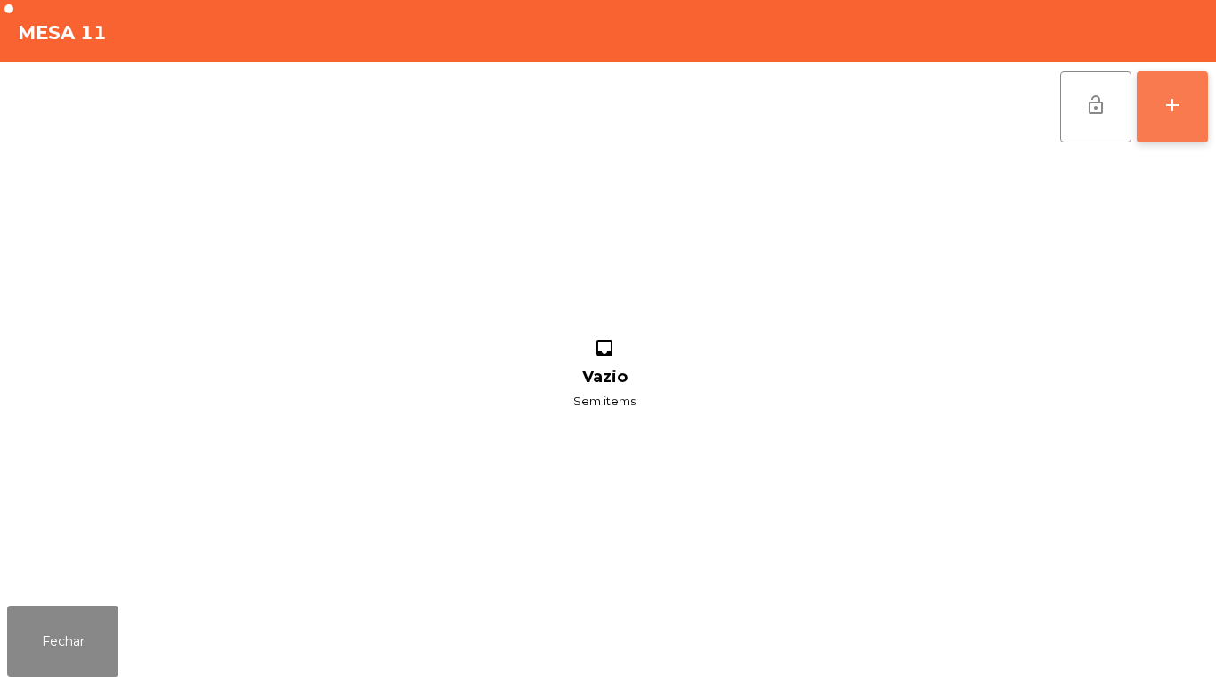
click at [1172, 104] on div "add" at bounding box center [1172, 104] width 21 height 21
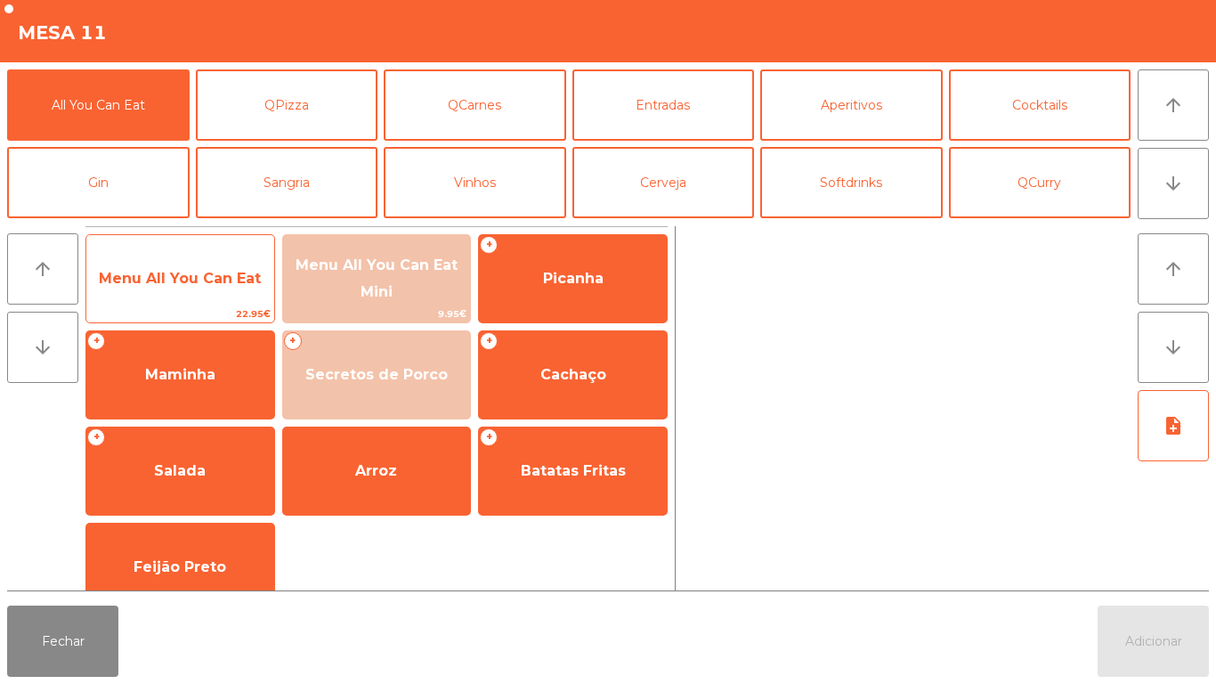
click at [213, 295] on span "Menu All You Can Eat" at bounding box center [180, 279] width 188 height 48
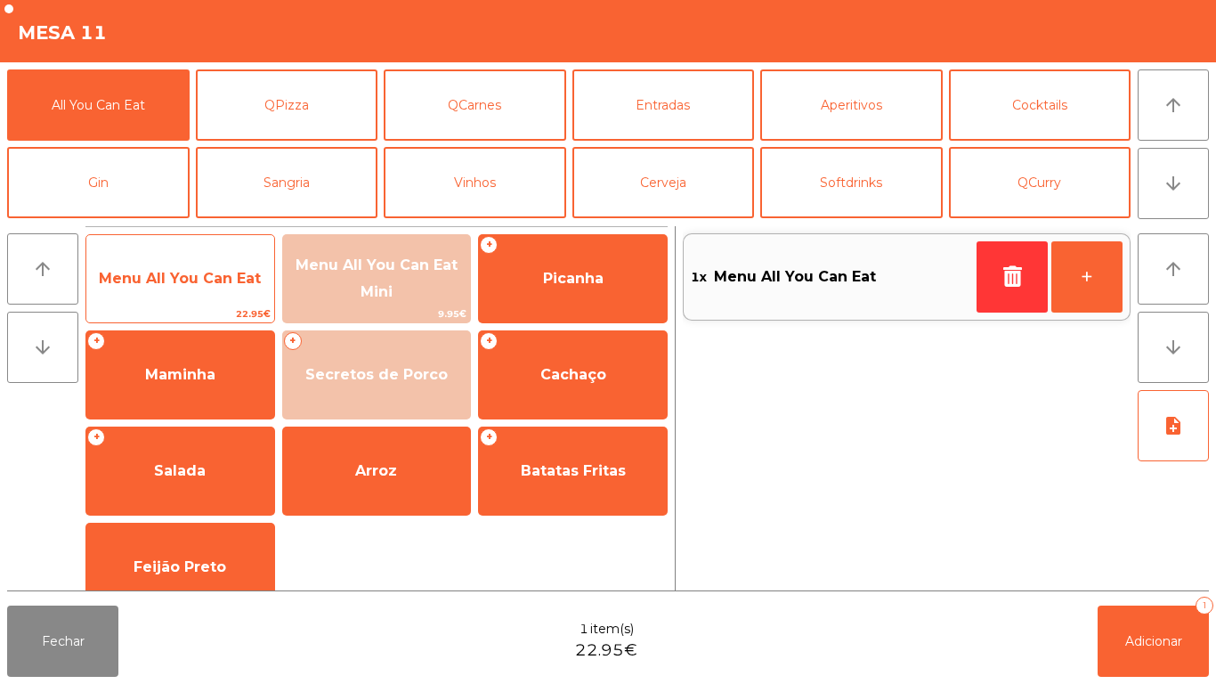
click at [207, 278] on span "Menu All You Can Eat" at bounding box center [180, 278] width 162 height 17
click at [212, 278] on span "Menu All You Can Eat" at bounding box center [180, 278] width 162 height 17
click at [195, 273] on span "Menu All You Can Eat" at bounding box center [180, 278] width 162 height 17
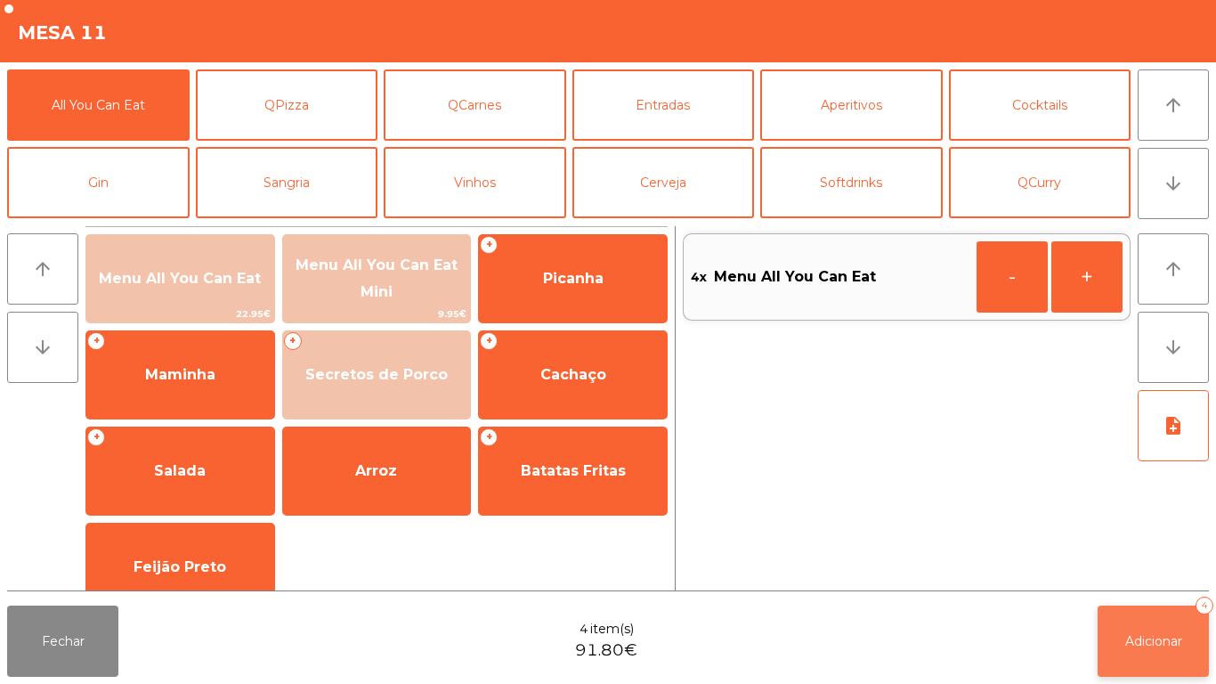
click at [1150, 623] on button "Adicionar 4" at bounding box center [1153, 640] width 111 height 71
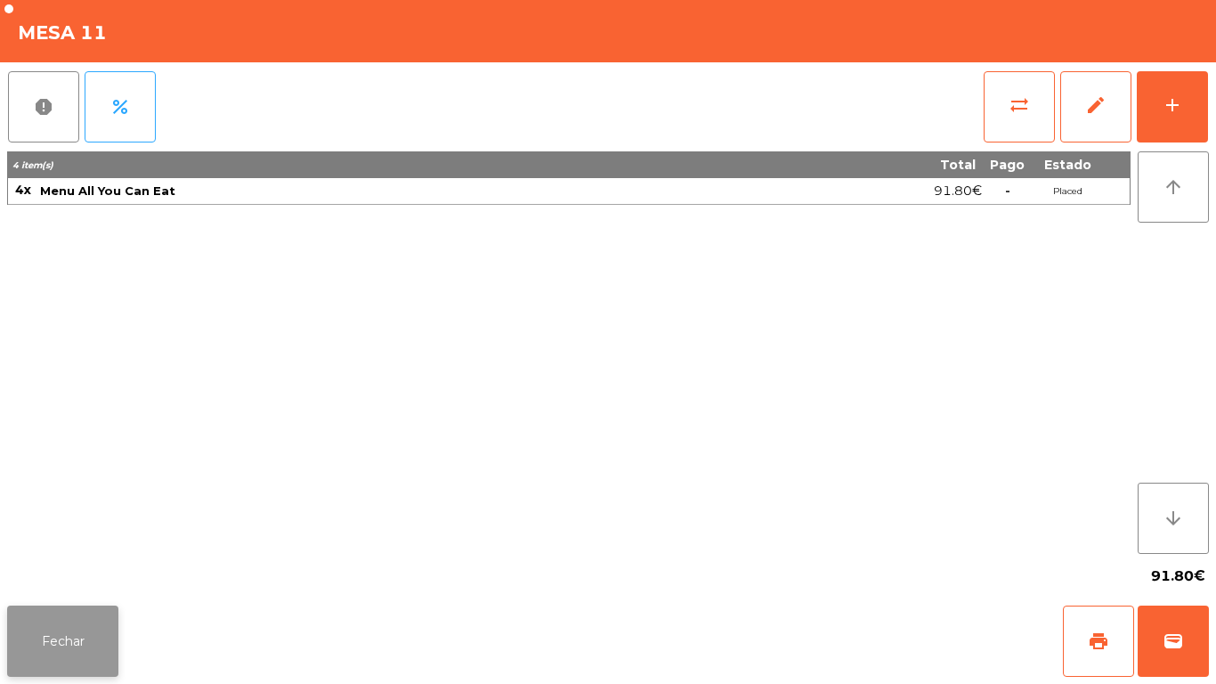
click at [59, 623] on button "Fechar" at bounding box center [62, 640] width 111 height 71
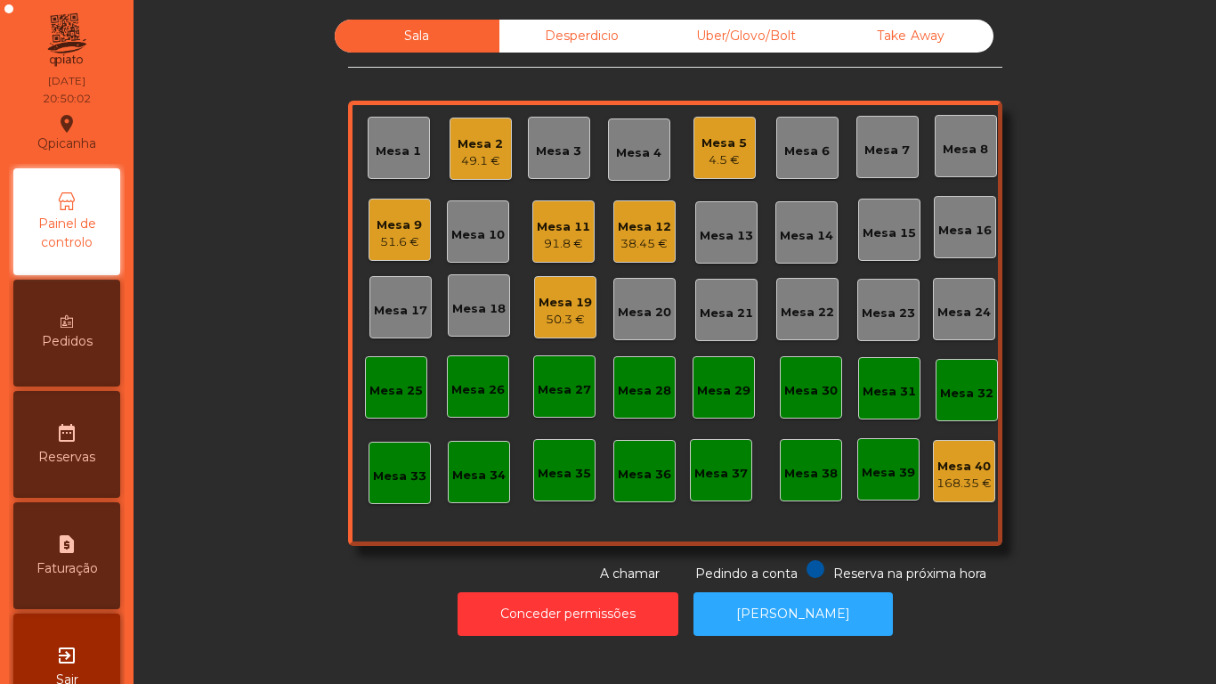
click at [727, 148] on div "Mesa 5" at bounding box center [724, 143] width 45 height 18
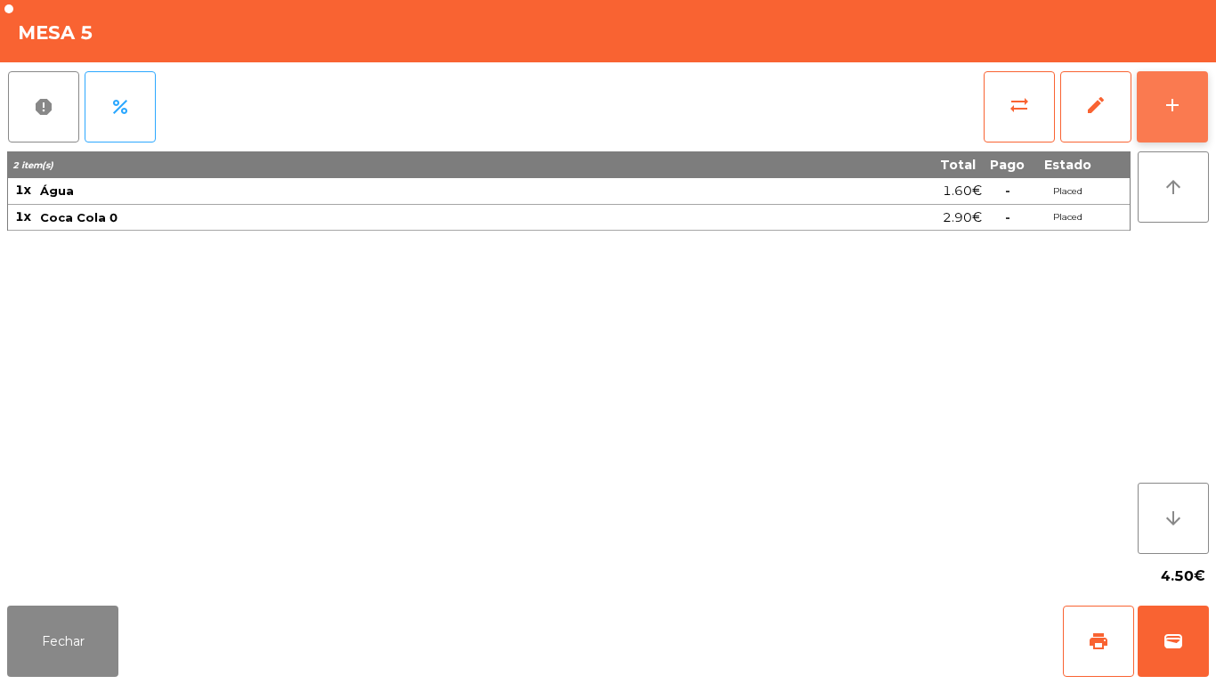
click at [1166, 106] on div "add" at bounding box center [1172, 104] width 21 height 21
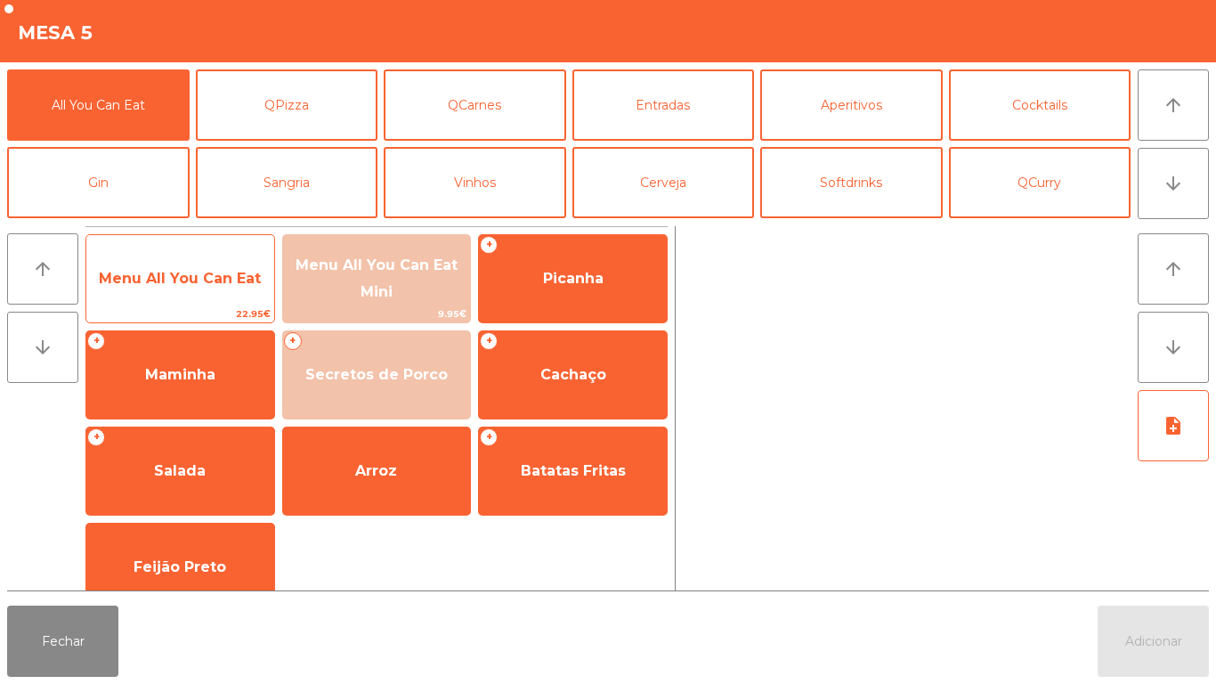
click at [212, 282] on span "Menu All You Can Eat" at bounding box center [180, 278] width 162 height 17
click at [213, 281] on span "Menu All You Can Eat" at bounding box center [180, 278] width 162 height 17
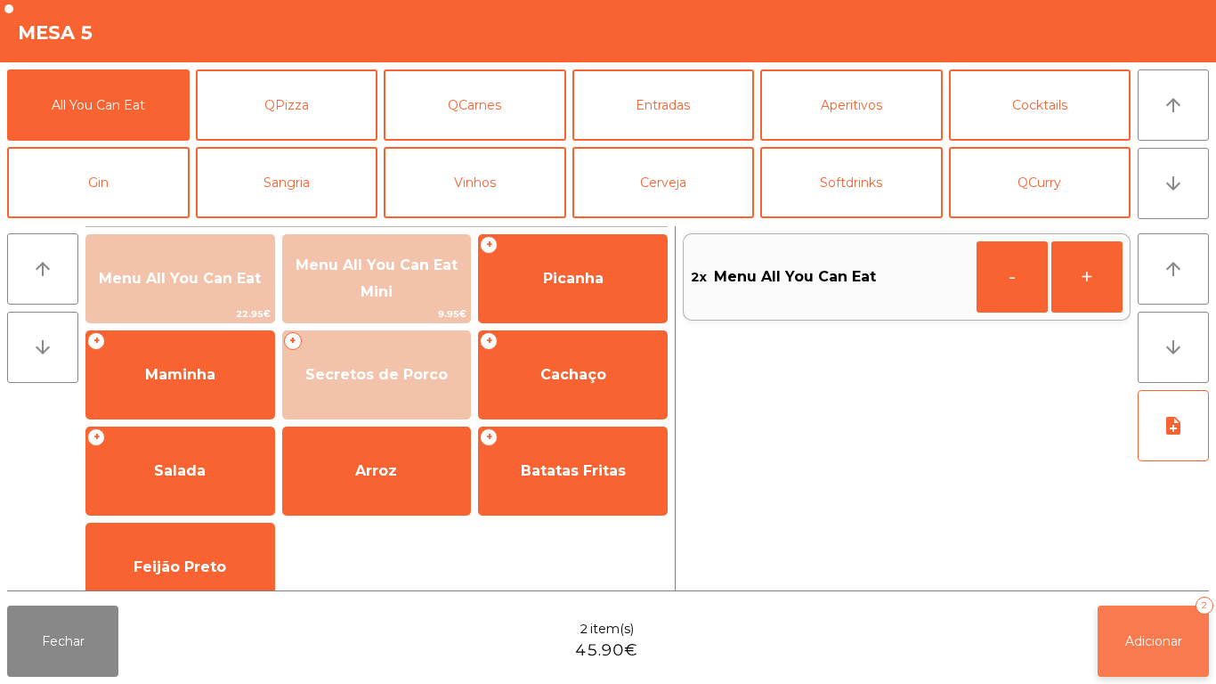
click at [1142, 613] on button "Adicionar 2" at bounding box center [1153, 640] width 111 height 71
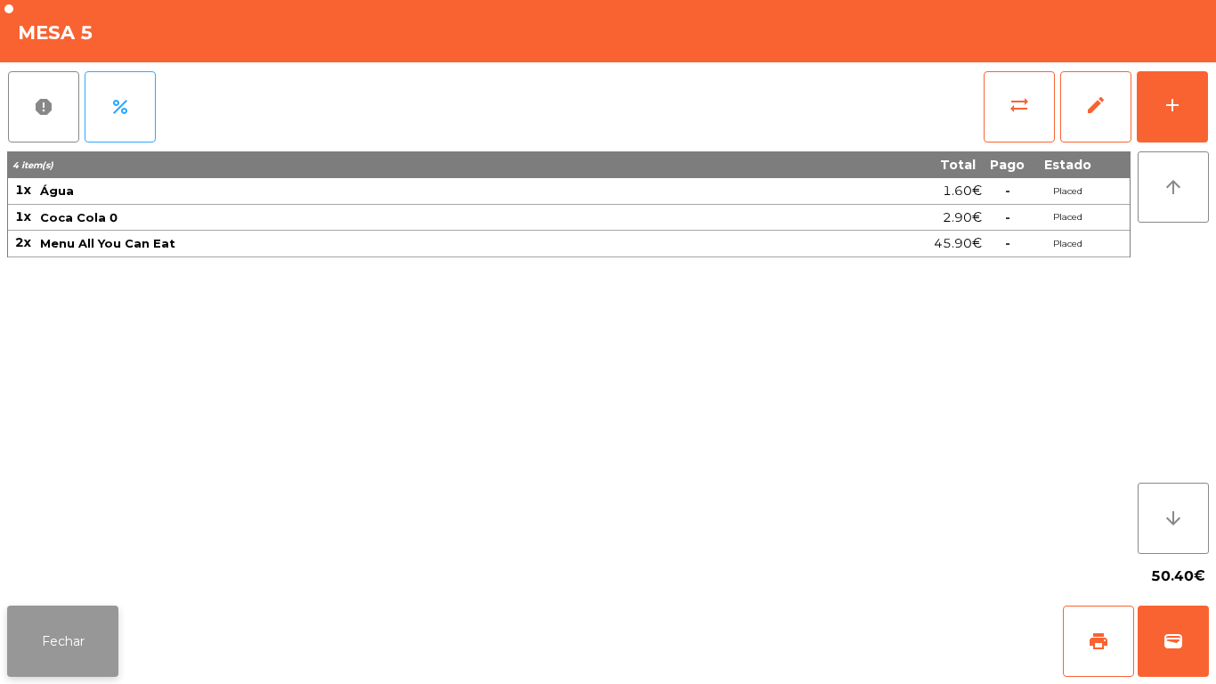
click at [83, 630] on button "Fechar" at bounding box center [62, 640] width 111 height 71
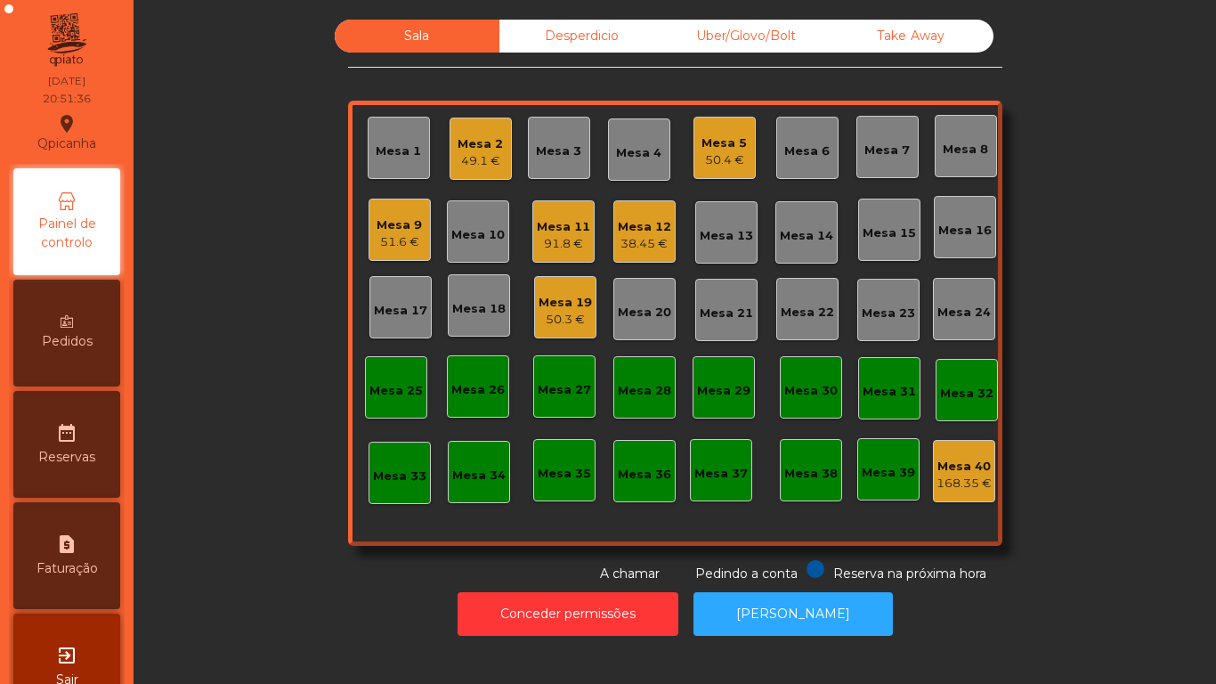
click at [565, 321] on div "50.3 €" at bounding box center [565, 320] width 53 height 18
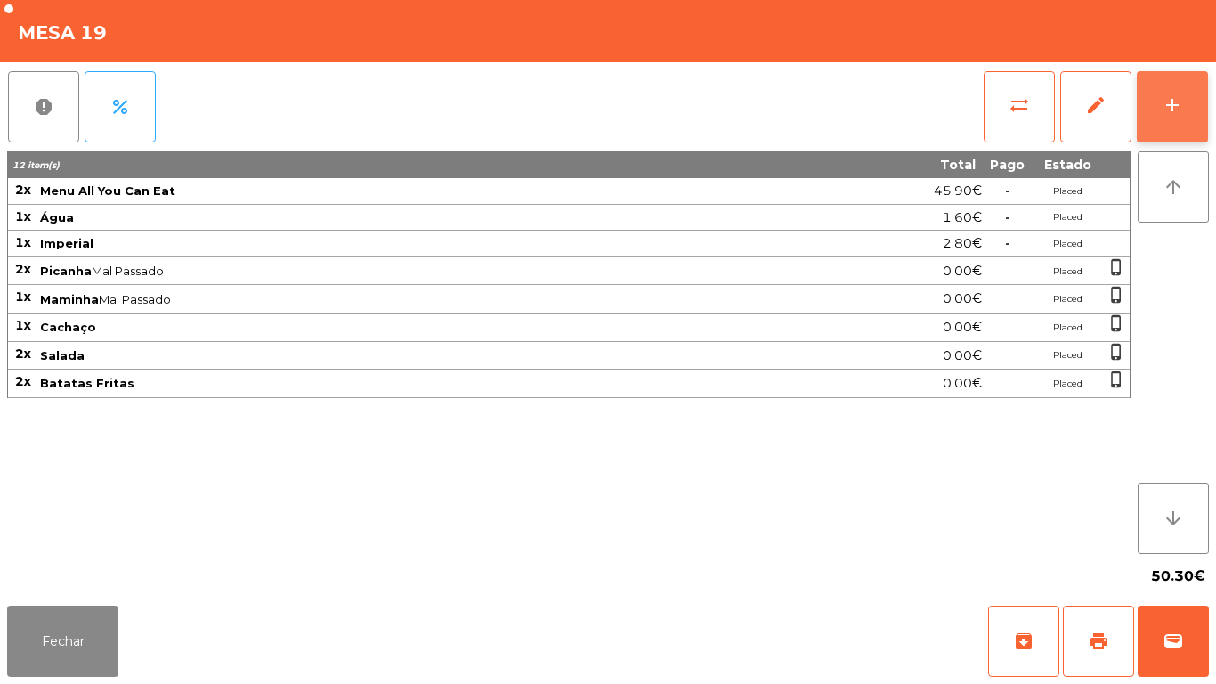
click at [1157, 101] on button "add" at bounding box center [1172, 106] width 71 height 71
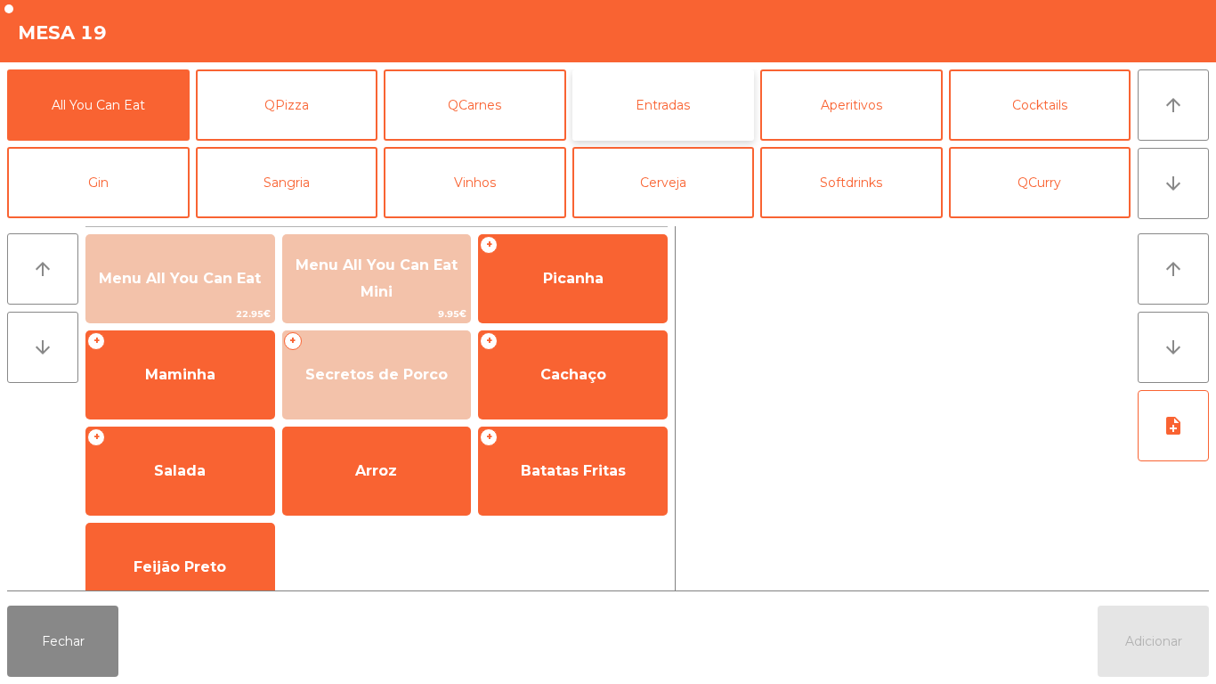
click at [665, 117] on button "Entradas" at bounding box center [664, 104] width 183 height 71
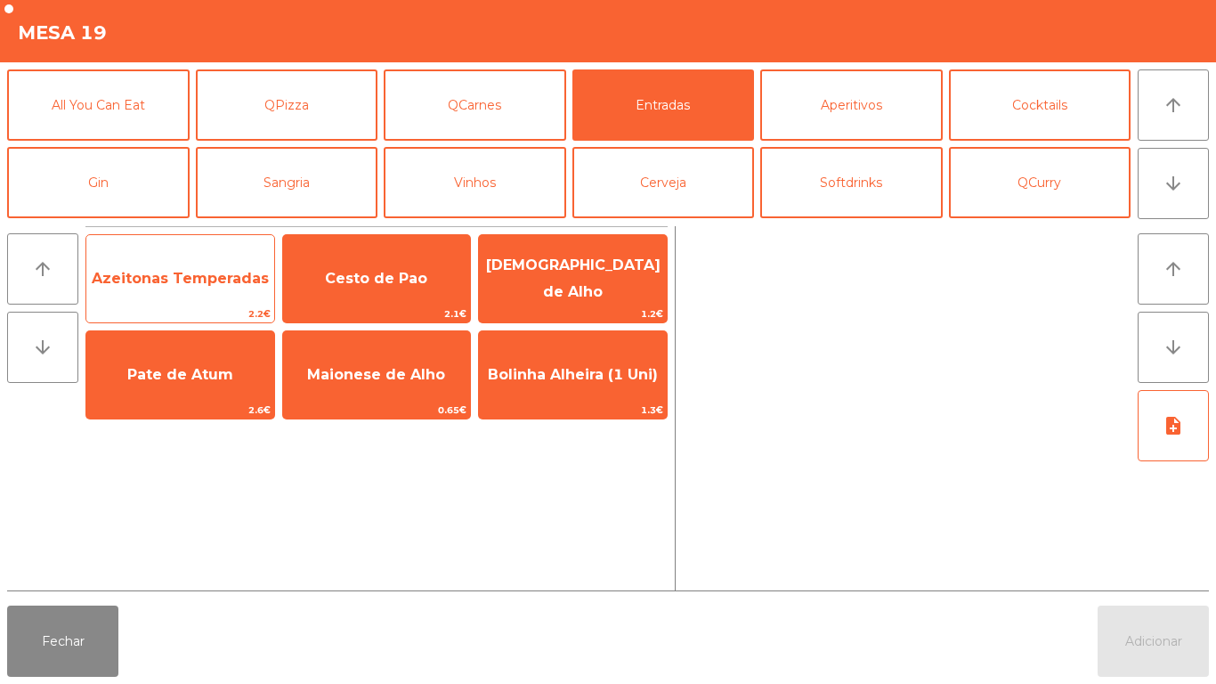
click at [206, 299] on span "Azeitonas Temperadas" at bounding box center [180, 279] width 188 height 48
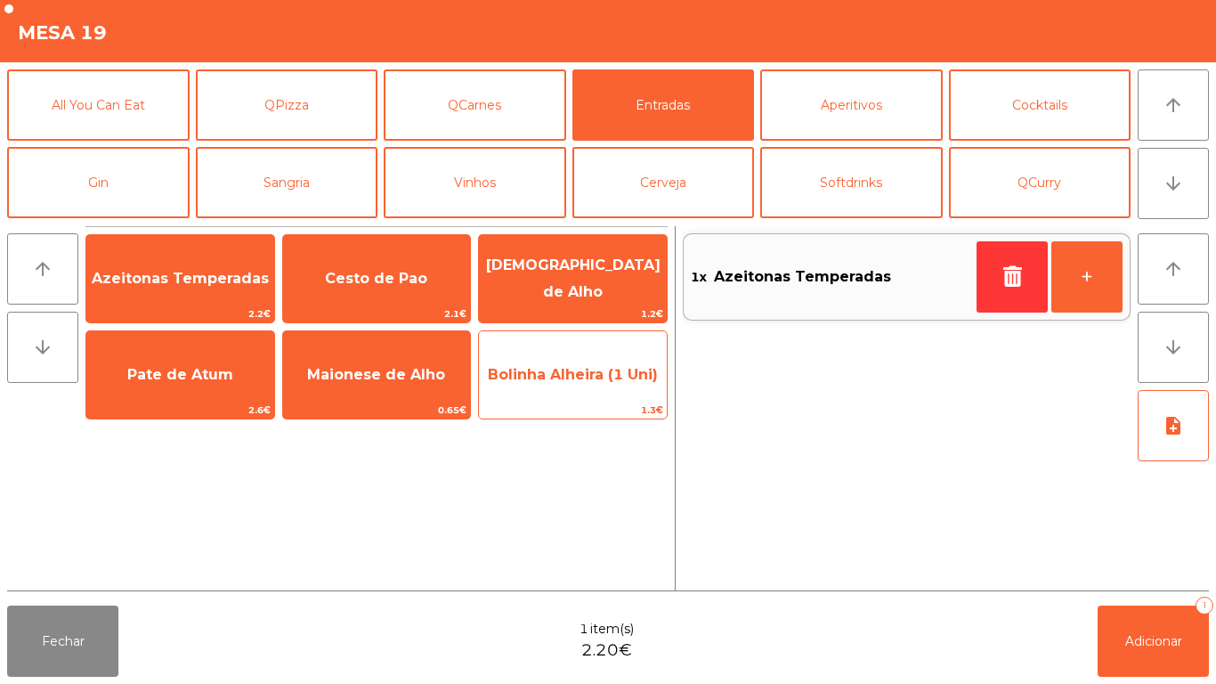
click at [562, 375] on span "Bolinha Alheira (1 Uni)" at bounding box center [573, 374] width 170 height 17
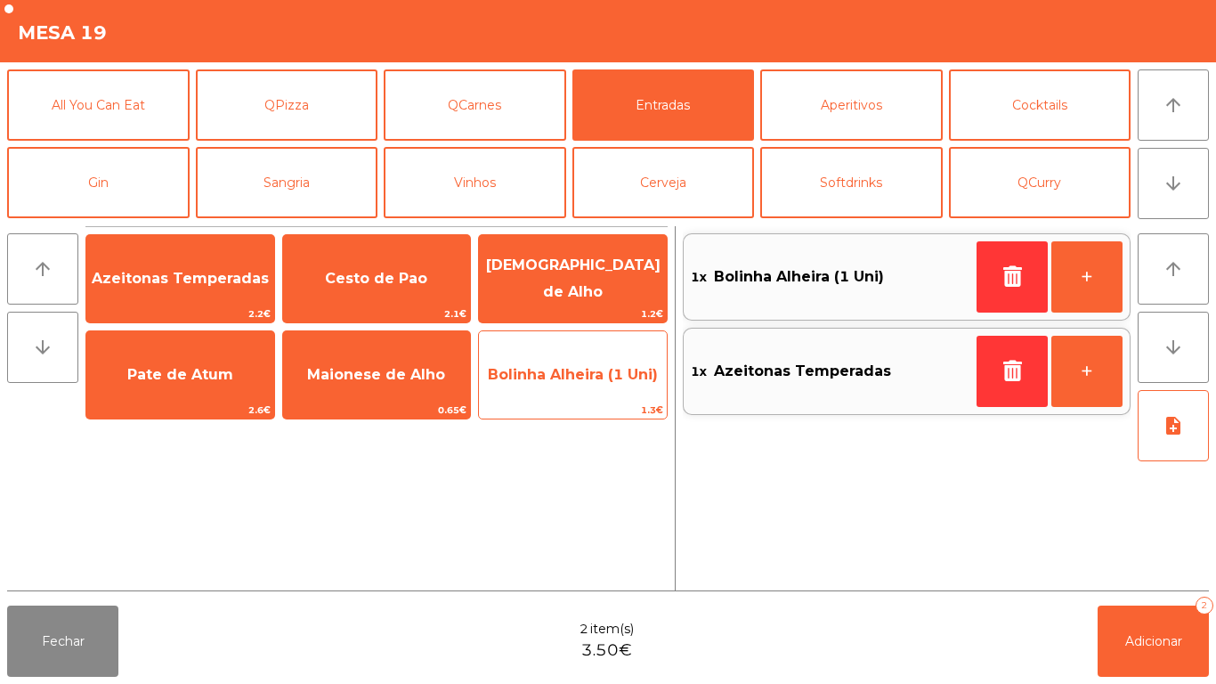
click at [556, 385] on span "Bolinha Alheira (1 Uni)" at bounding box center [573, 375] width 188 height 48
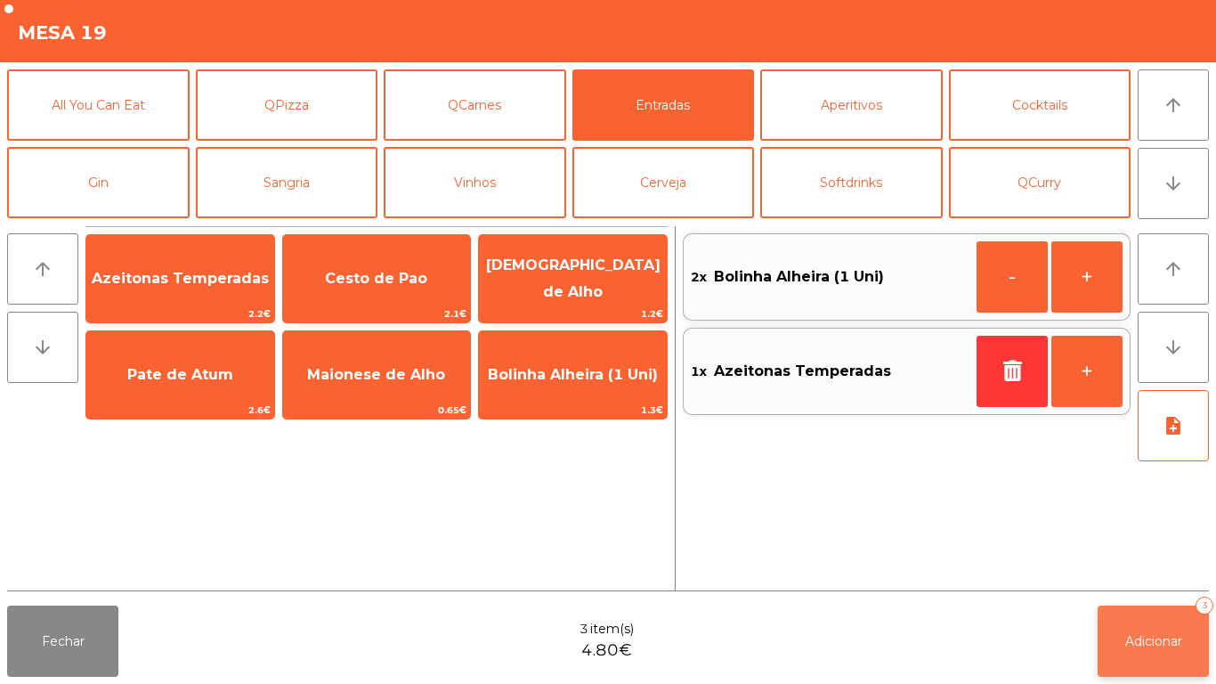
click at [1132, 637] on span "Adicionar" at bounding box center [1153, 641] width 57 height 16
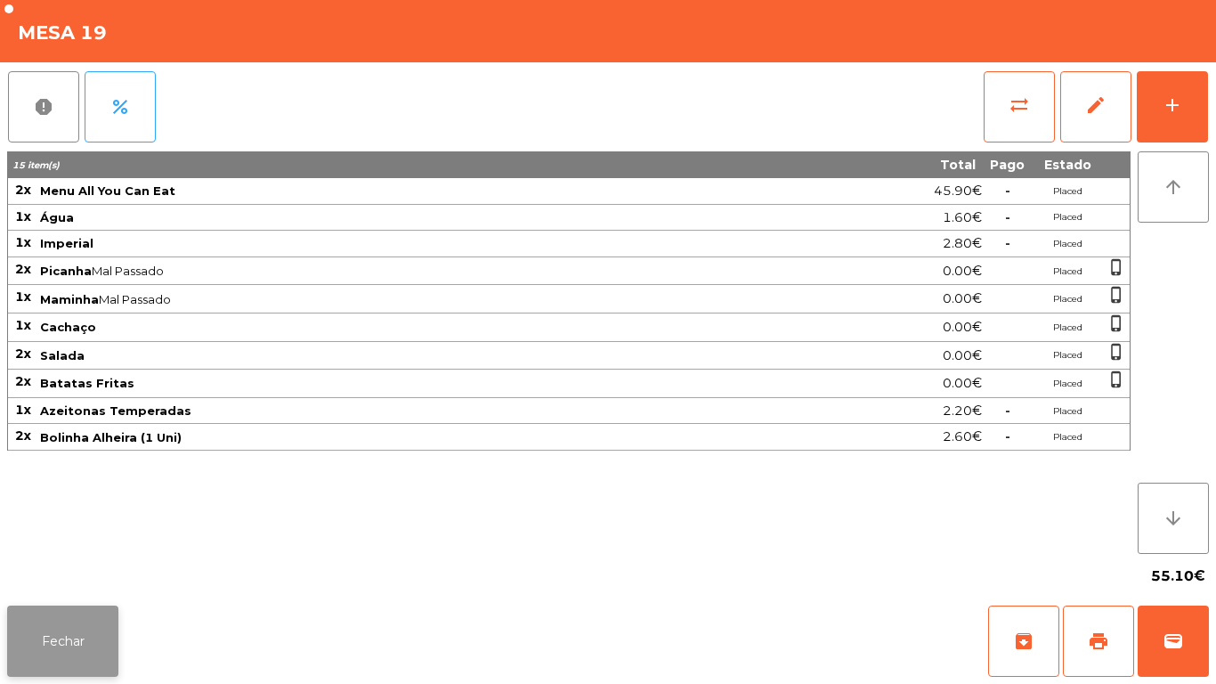
click at [67, 638] on button "Fechar" at bounding box center [62, 640] width 111 height 71
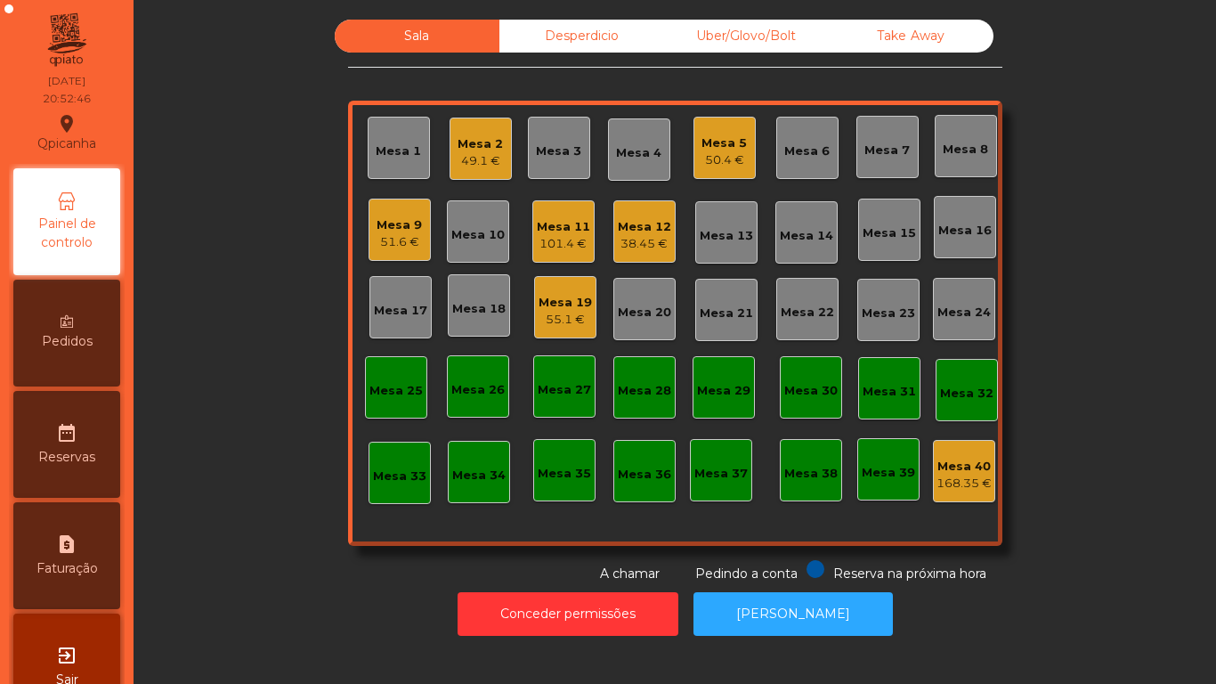
click at [644, 240] on div "38.45 €" at bounding box center [644, 244] width 53 height 18
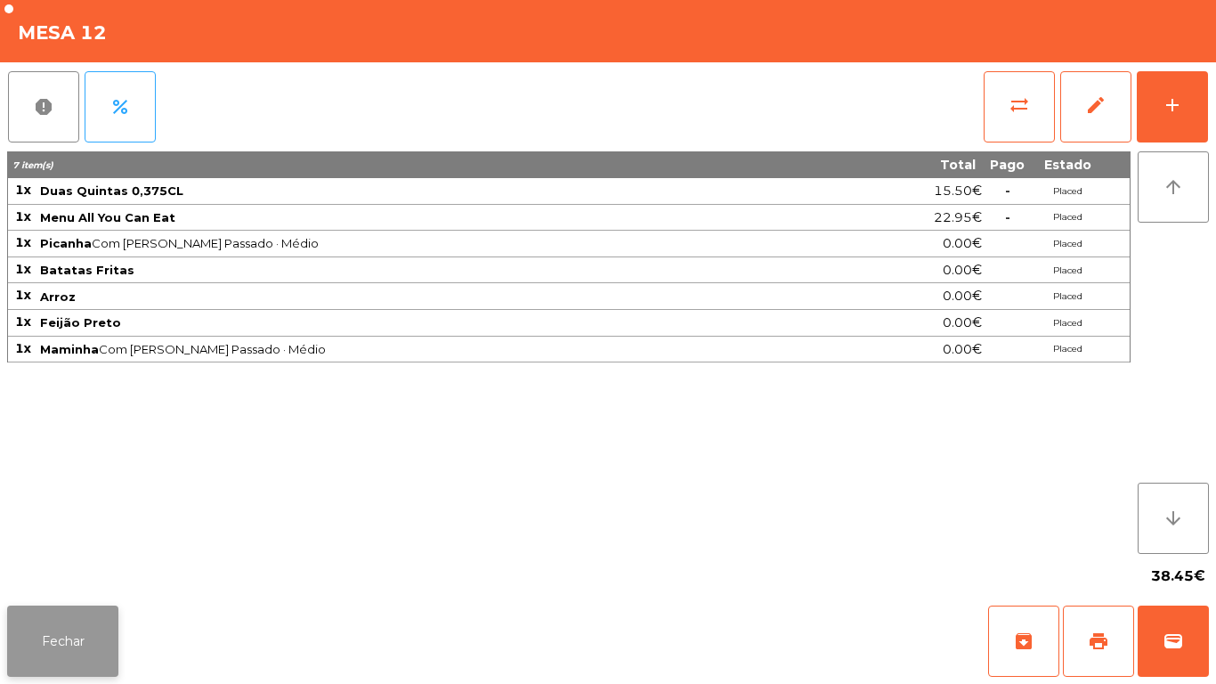
click at [102, 638] on button "Fechar" at bounding box center [62, 640] width 111 height 71
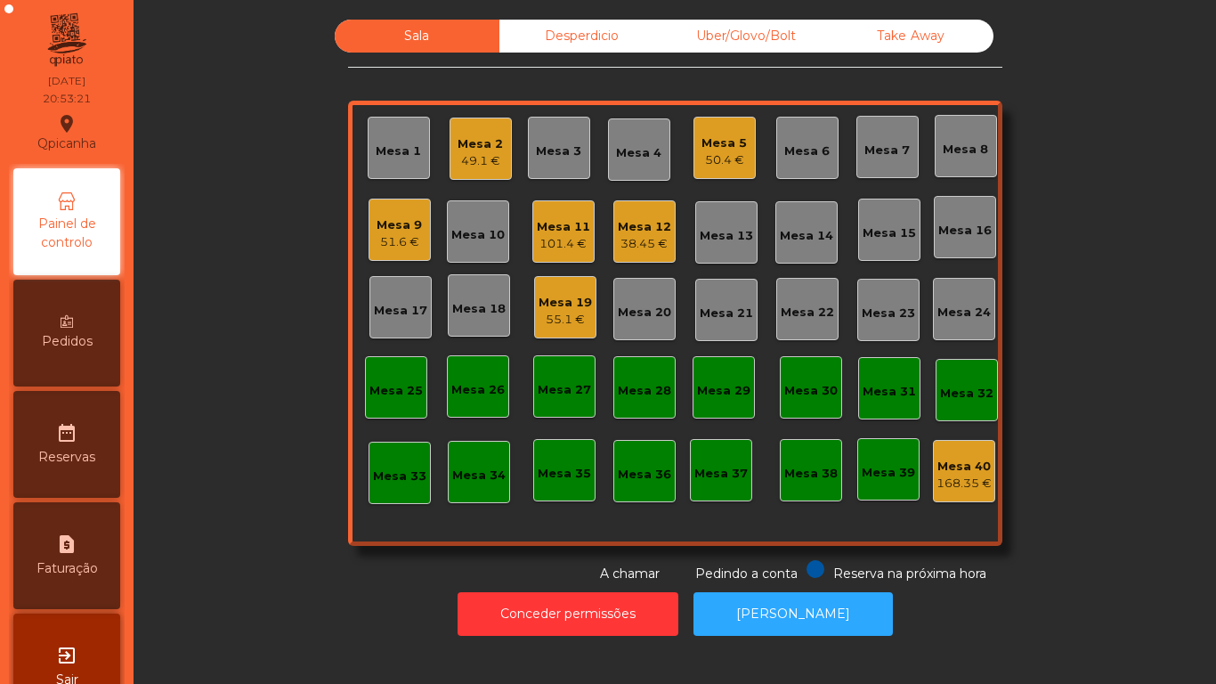
click at [478, 160] on div "49.1 €" at bounding box center [480, 161] width 45 height 18
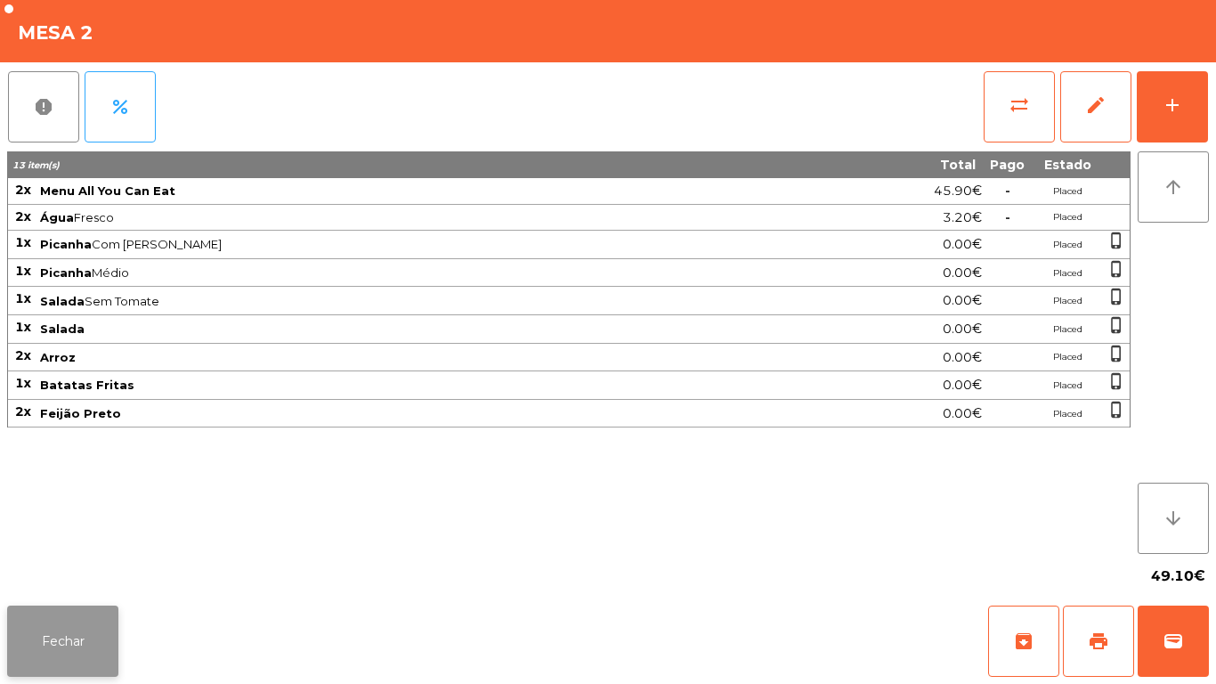
click at [60, 638] on button "Fechar" at bounding box center [62, 640] width 111 height 71
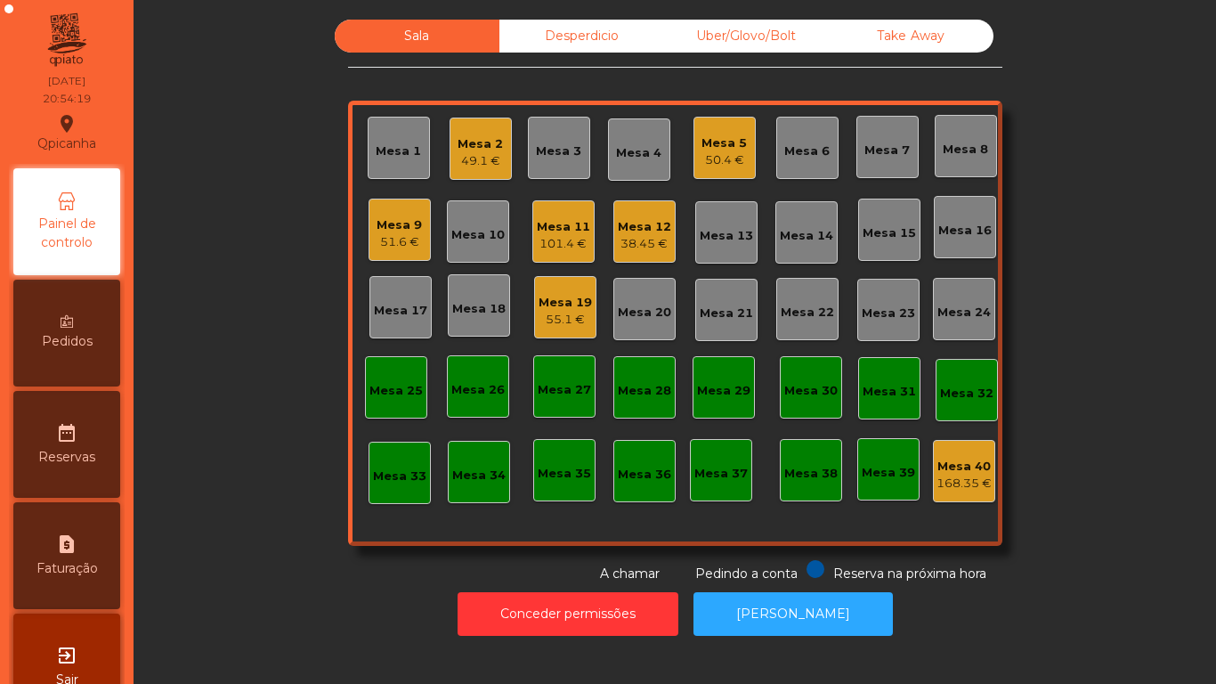
click at [726, 160] on div "50.4 €" at bounding box center [724, 160] width 45 height 18
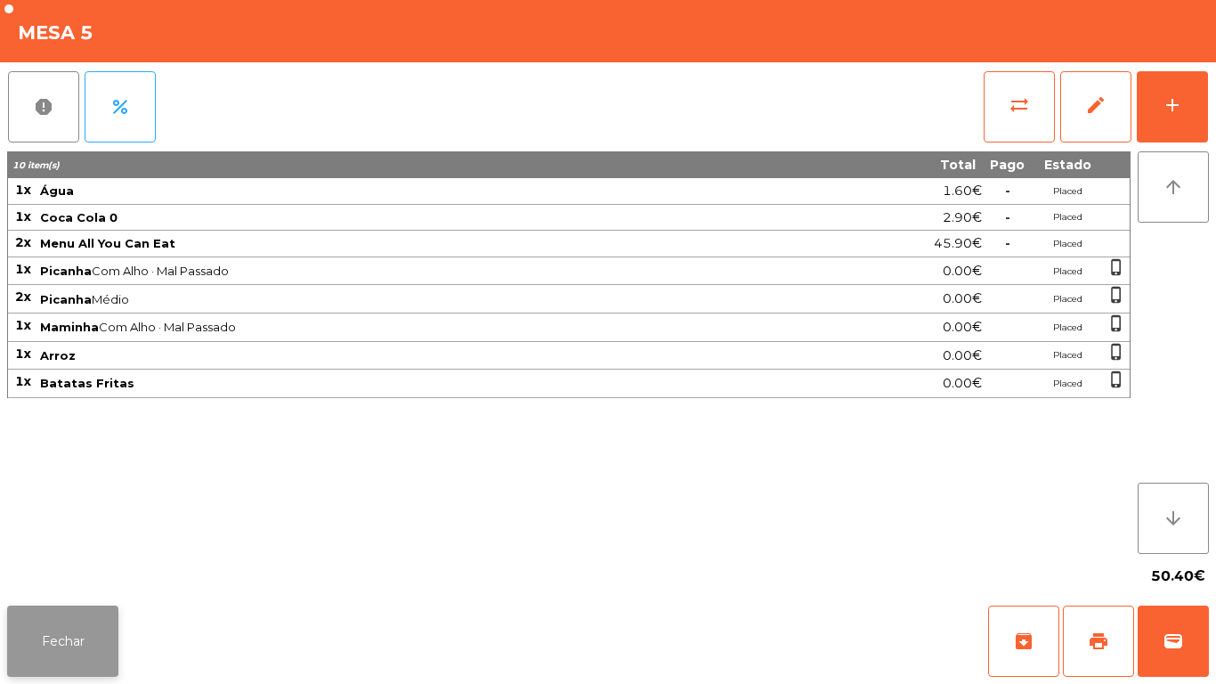
click at [69, 637] on button "Fechar" at bounding box center [62, 640] width 111 height 71
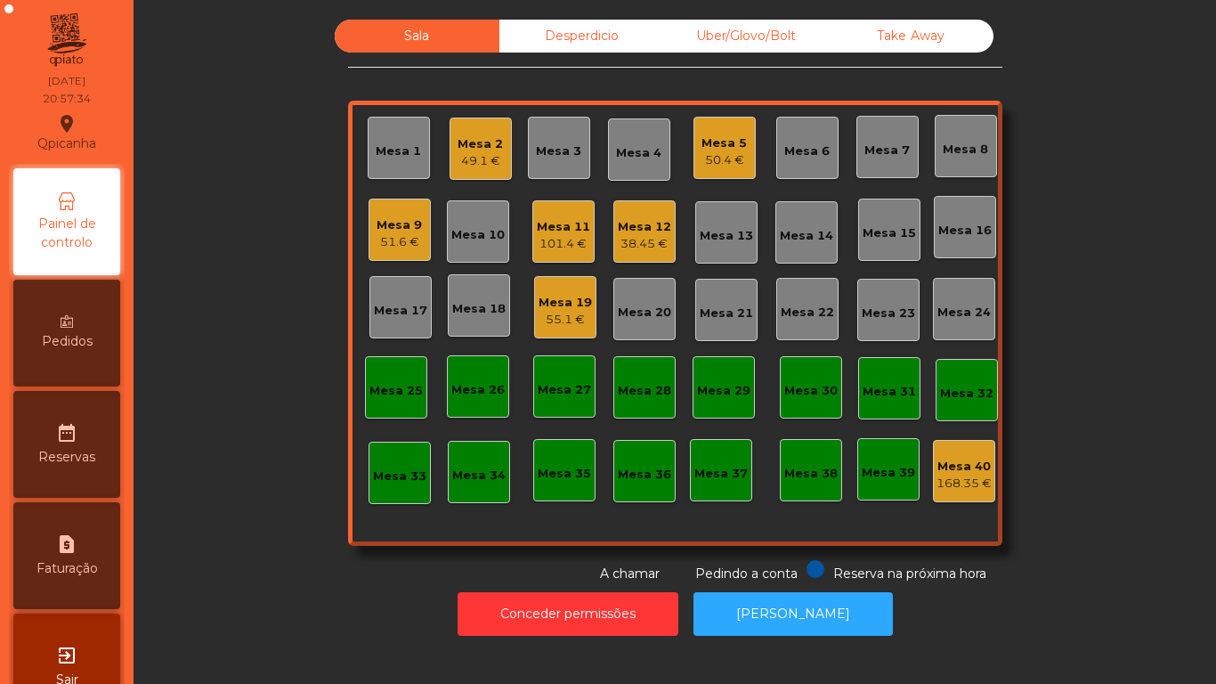
click at [625, 245] on div "38.45 €" at bounding box center [644, 244] width 53 height 18
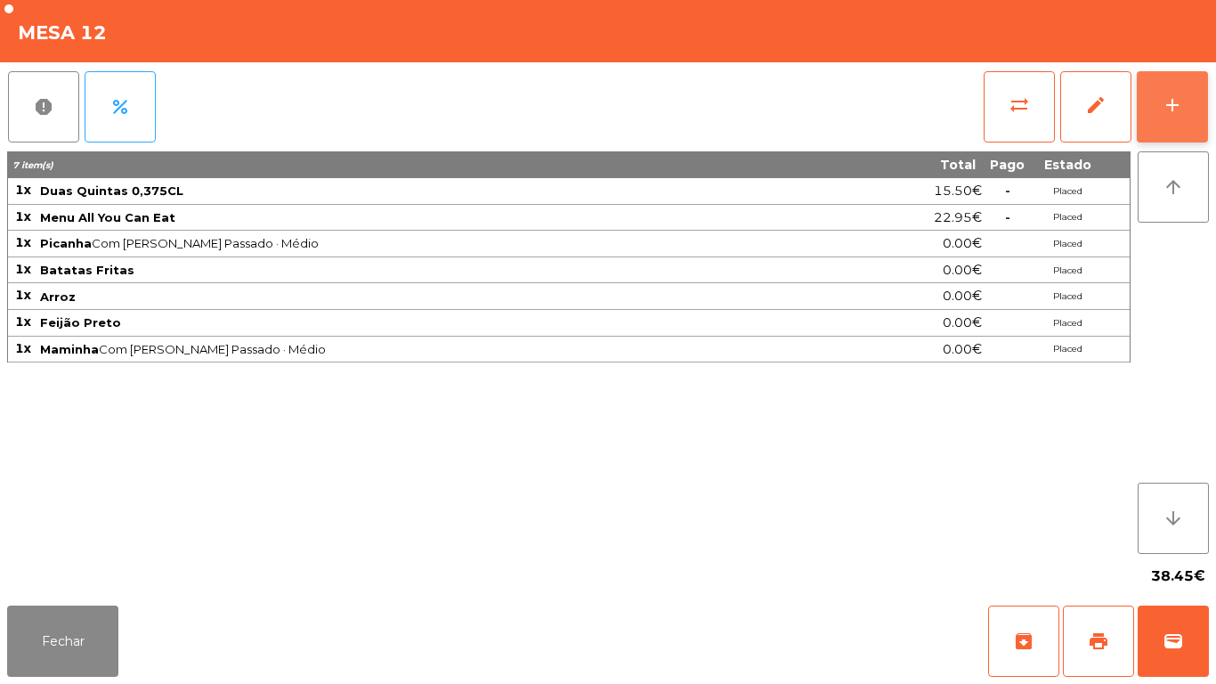
click at [1163, 118] on button "add" at bounding box center [1172, 106] width 71 height 71
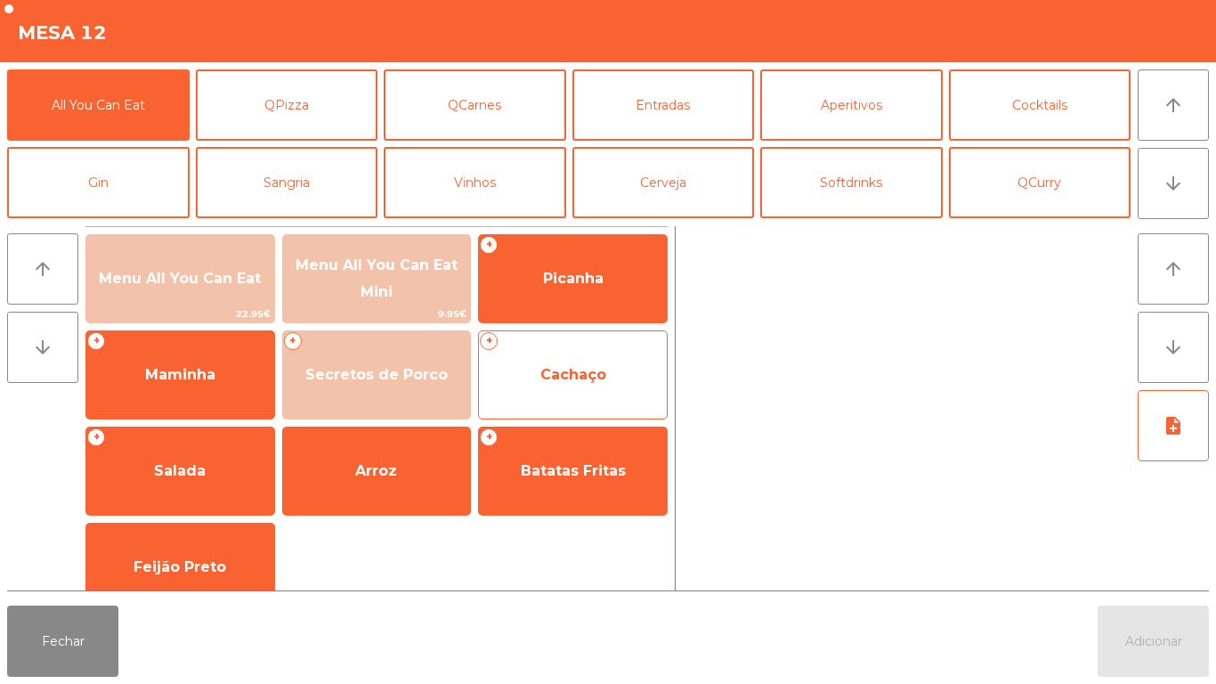
click at [575, 362] on span "Cachaço" at bounding box center [573, 375] width 188 height 48
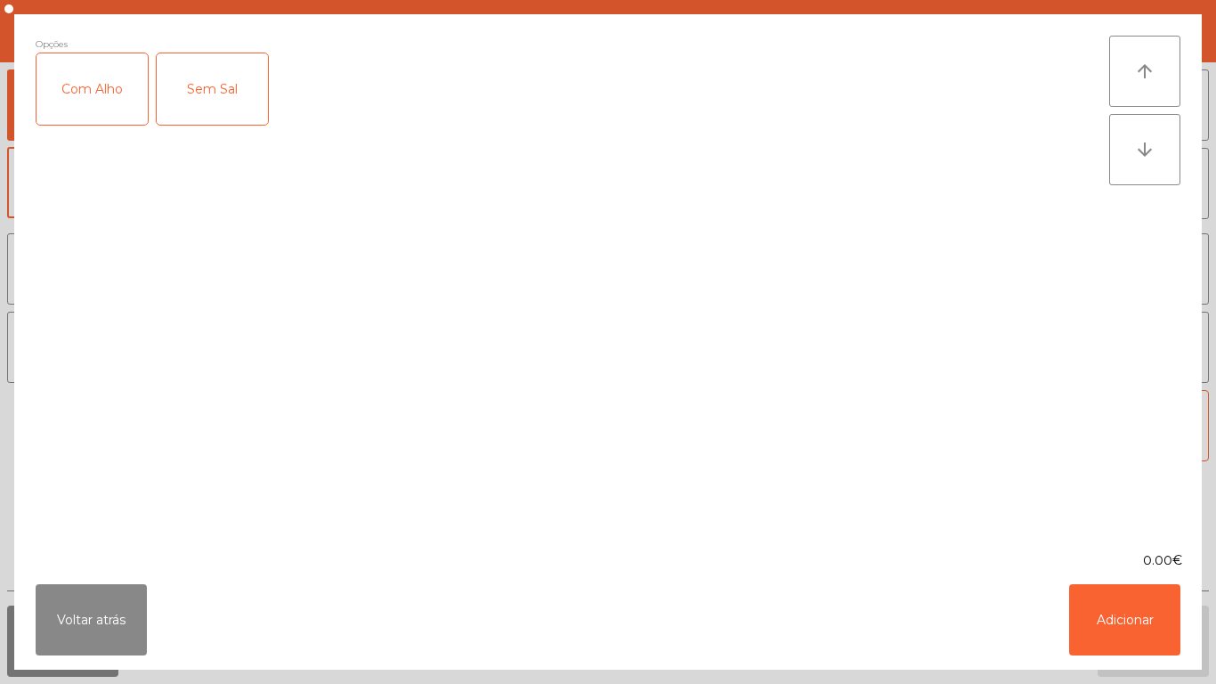
click at [85, 82] on div "Com Alho" at bounding box center [92, 88] width 111 height 71
click at [1171, 629] on button "Adicionar" at bounding box center [1124, 619] width 111 height 71
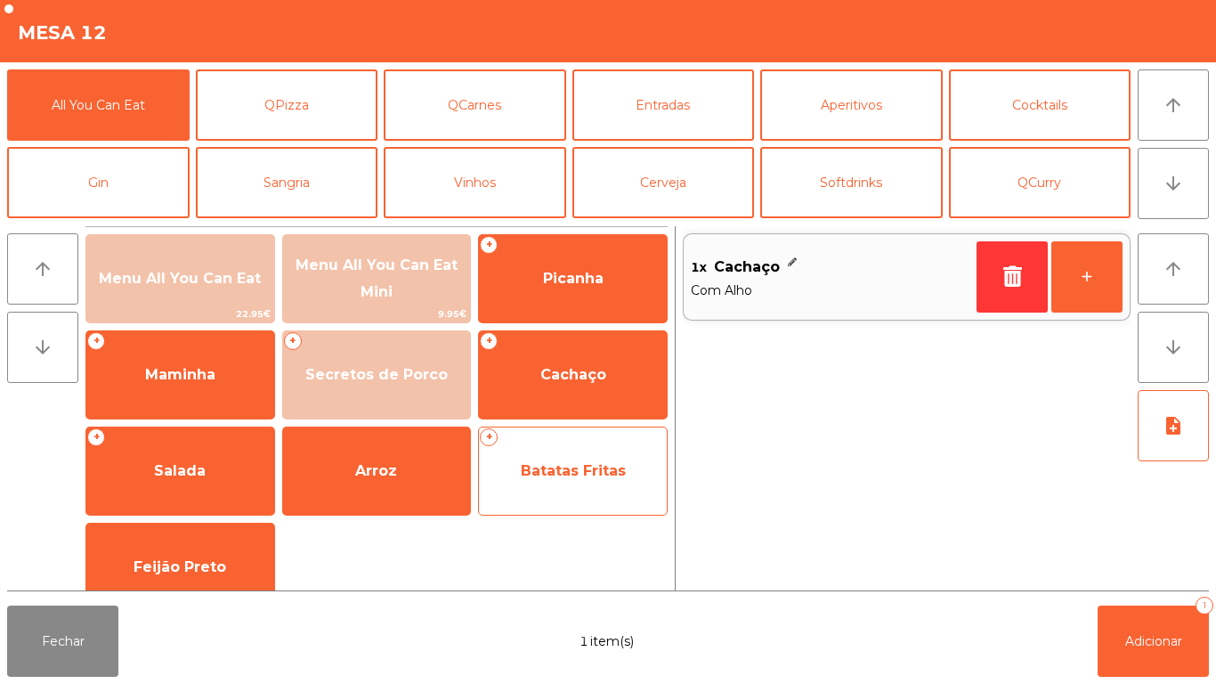
click at [614, 481] on span "Batatas Fritas" at bounding box center [573, 471] width 188 height 48
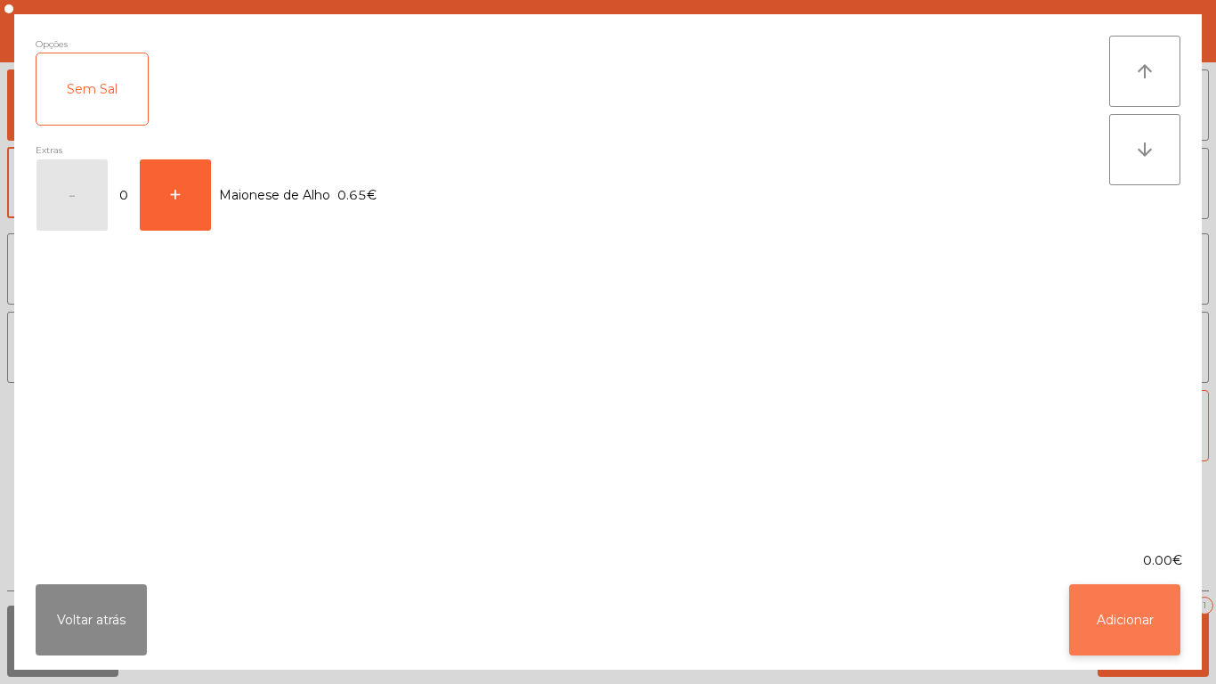
click at [1093, 610] on button "Adicionar" at bounding box center [1124, 619] width 111 height 71
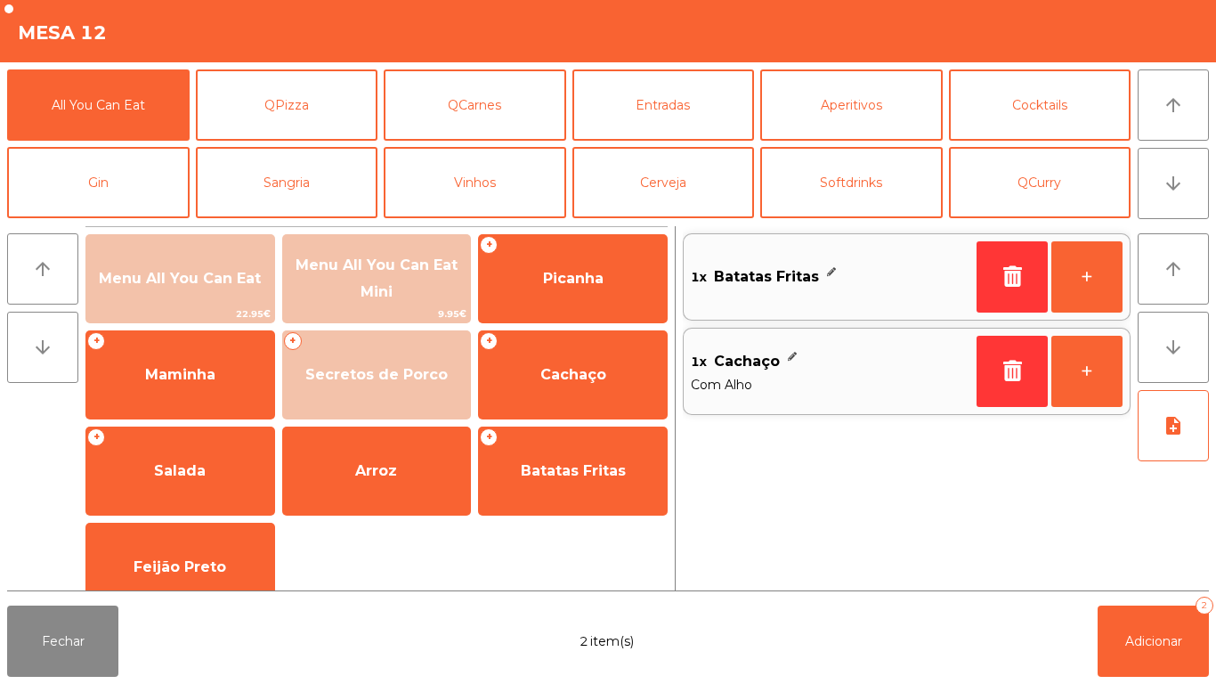
click at [1179, 678] on div "Fechar 2 item(s) Adicionar 2" at bounding box center [608, 640] width 1216 height 85
click at [1122, 608] on button "Adicionar 2" at bounding box center [1153, 640] width 111 height 71
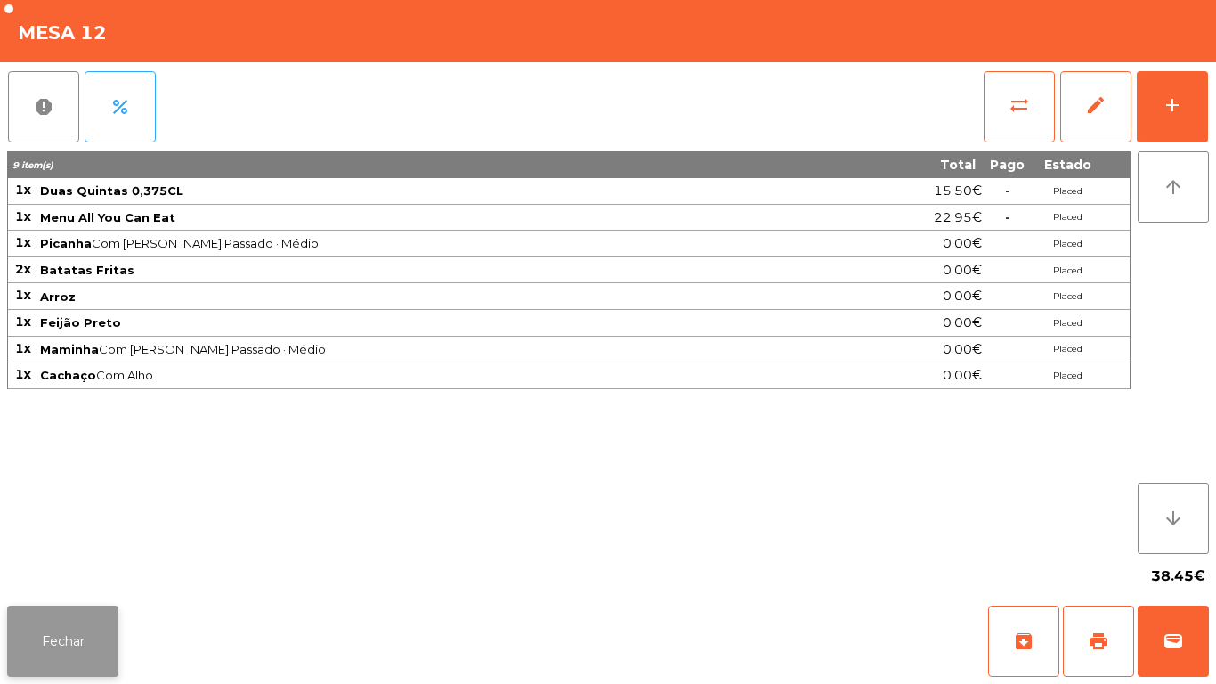
click at [85, 629] on button "Fechar" at bounding box center [62, 640] width 111 height 71
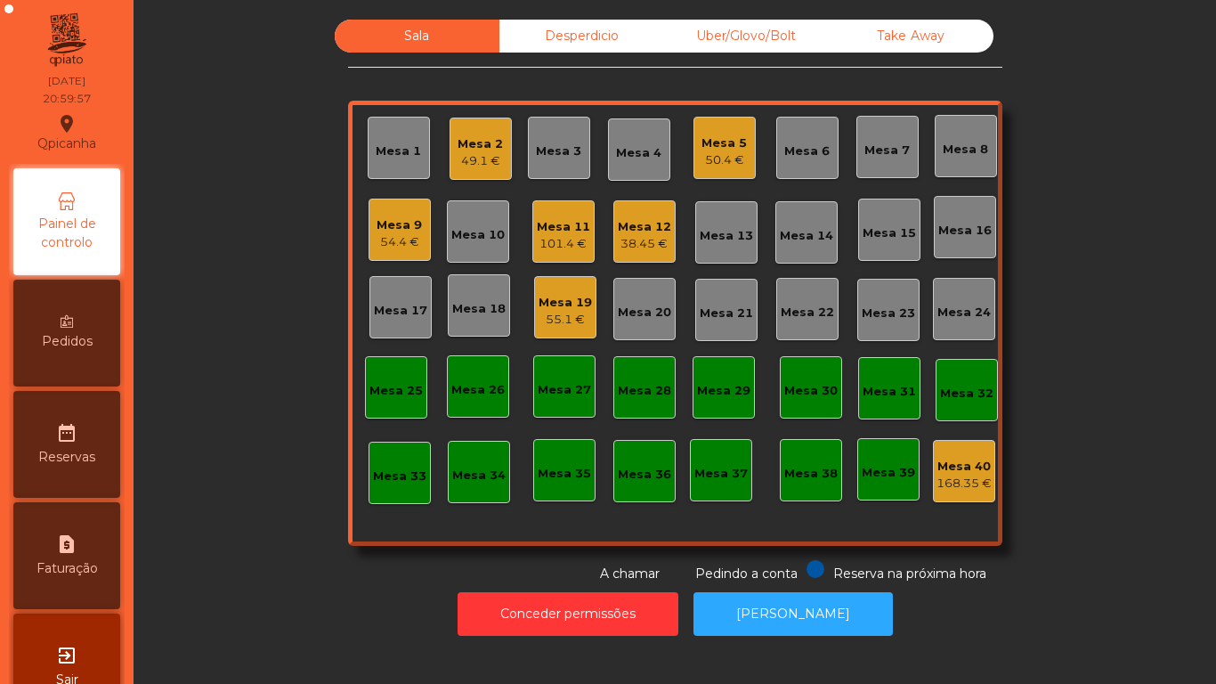
click at [565, 243] on div "101.4 €" at bounding box center [563, 244] width 53 height 18
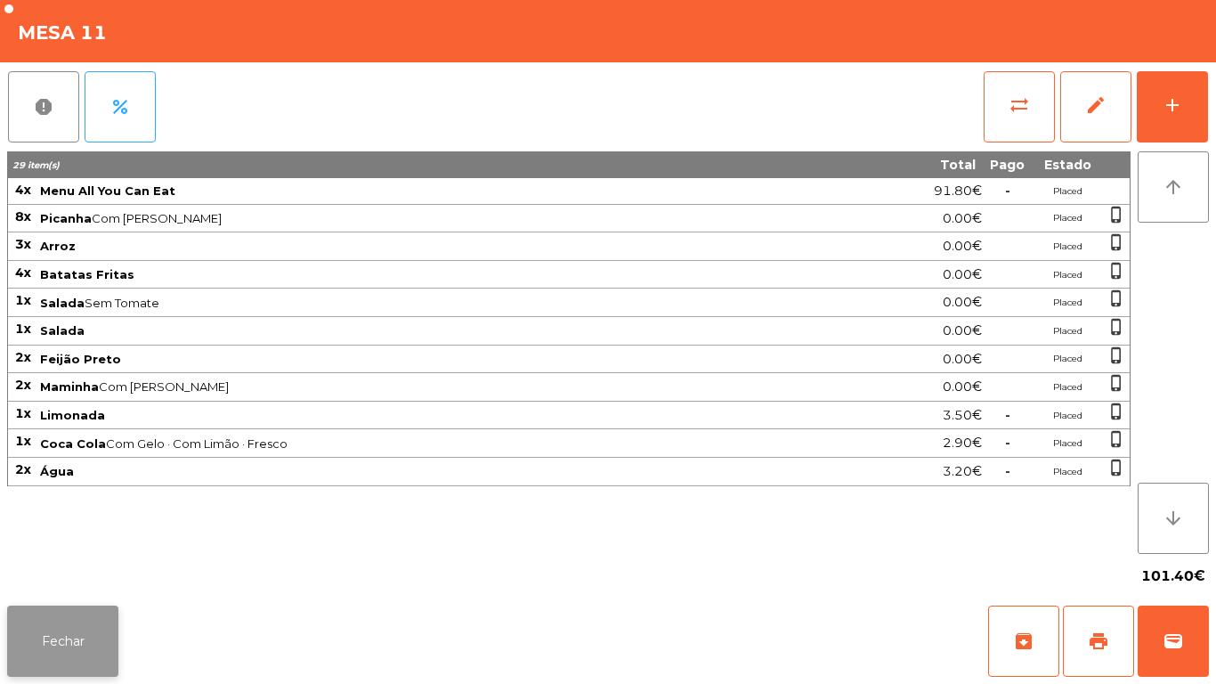
click at [64, 629] on button "Fechar" at bounding box center [62, 640] width 111 height 71
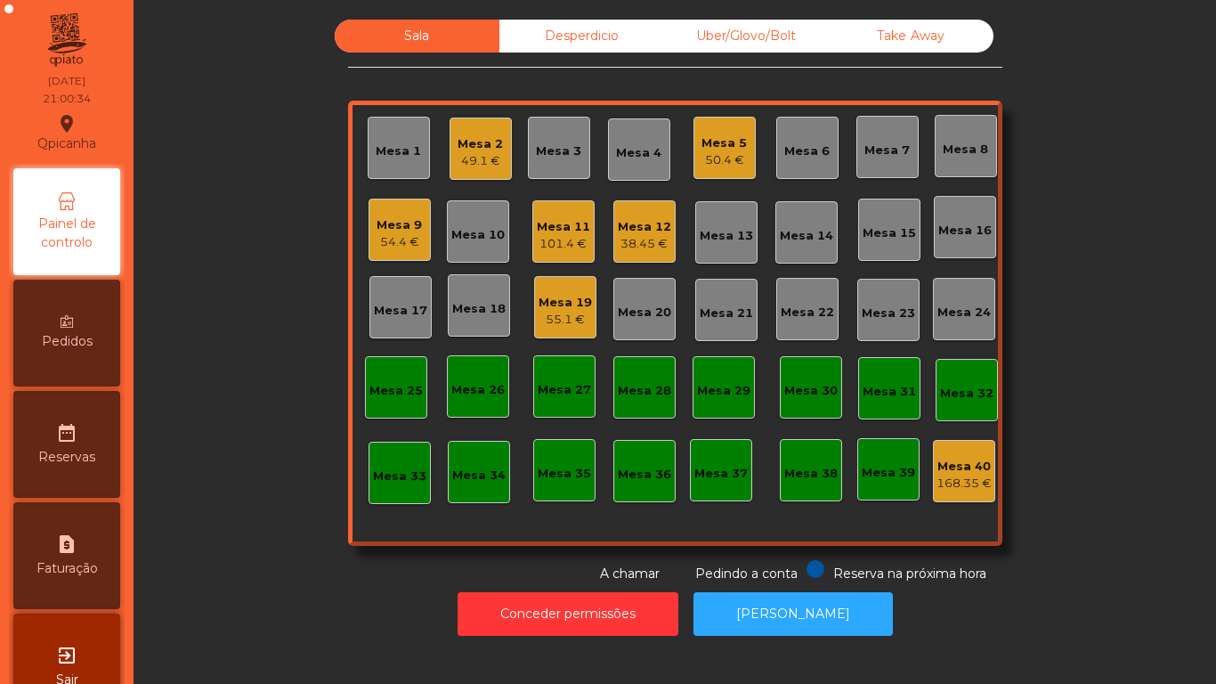
click at [409, 232] on div "Mesa 9" at bounding box center [399, 225] width 45 height 18
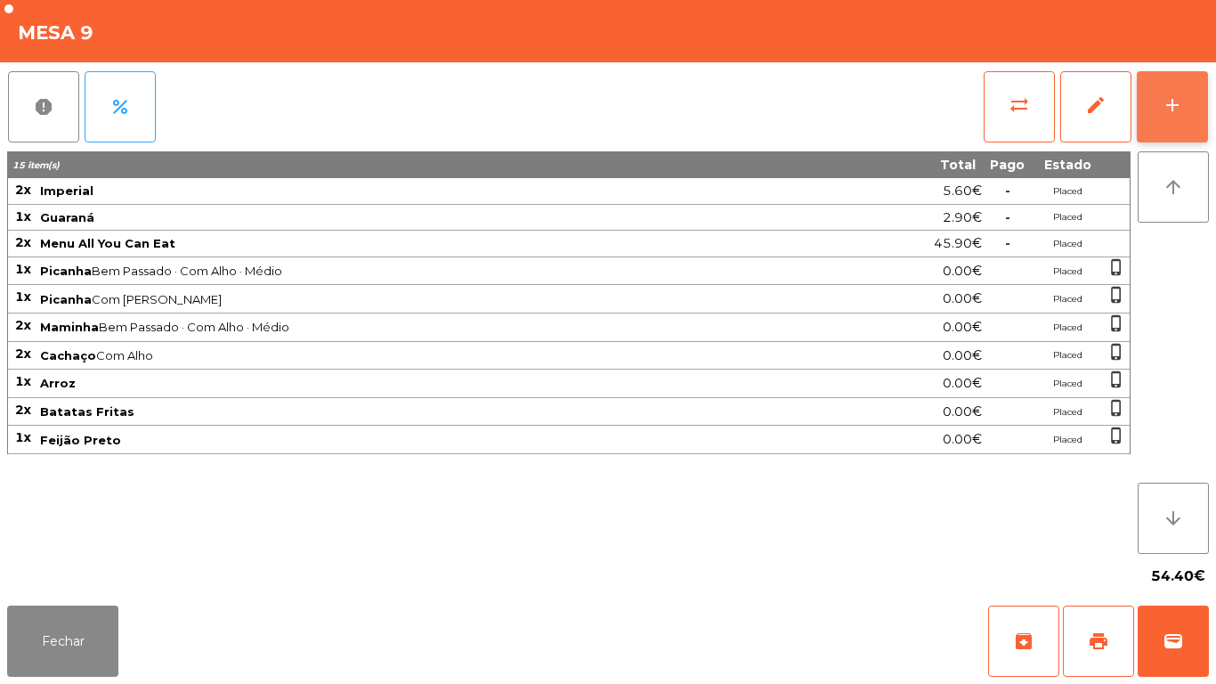
click at [1168, 128] on button "add" at bounding box center [1172, 106] width 71 height 71
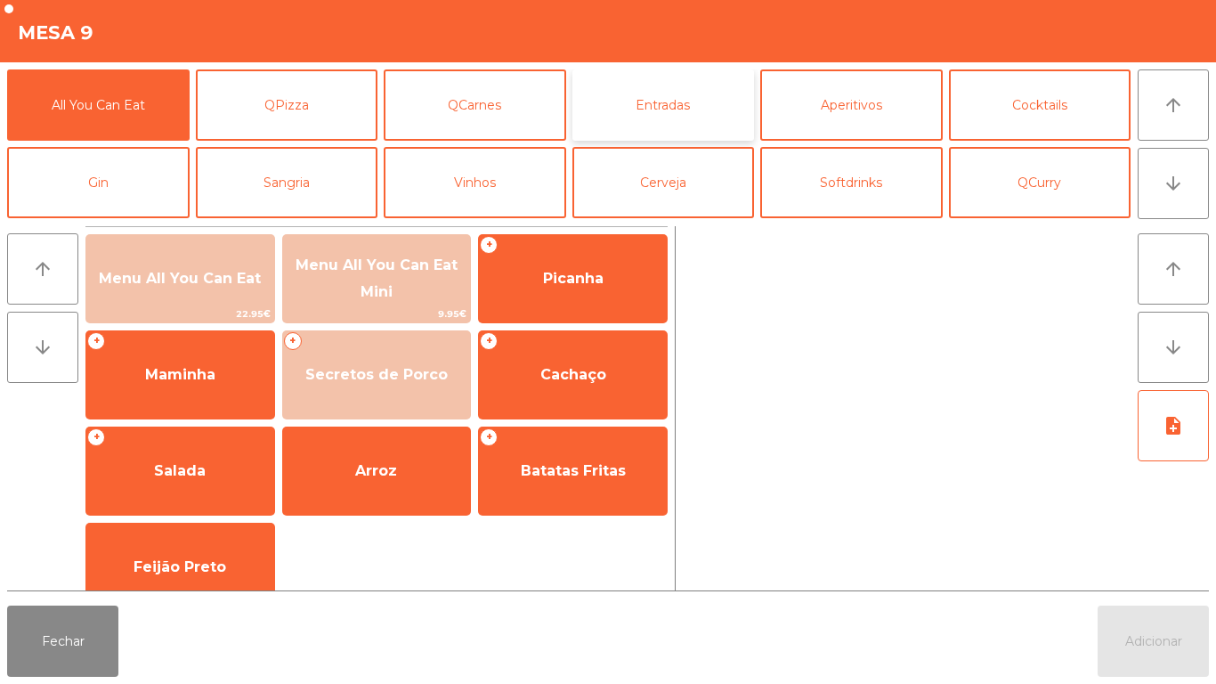
click at [654, 110] on button "Entradas" at bounding box center [664, 104] width 183 height 71
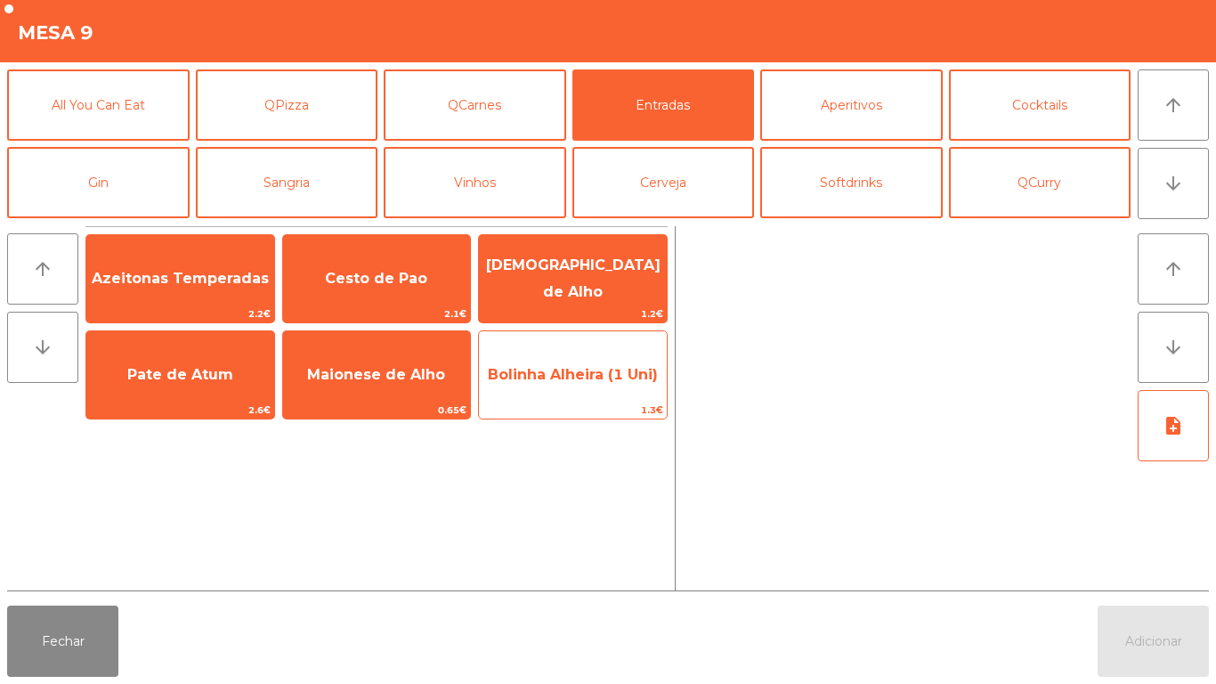
click at [605, 367] on span "Bolinha Alheira (1 Uni)" at bounding box center [573, 374] width 170 height 17
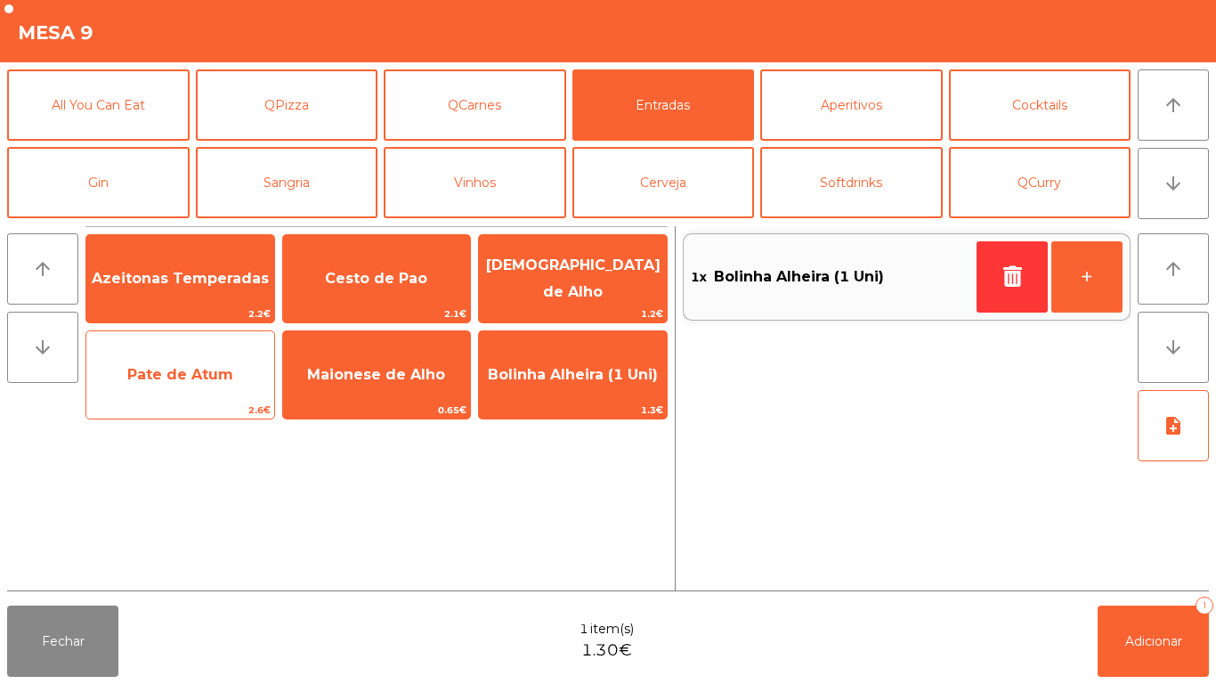
click at [195, 383] on span "Pate de Atum" at bounding box center [180, 375] width 188 height 48
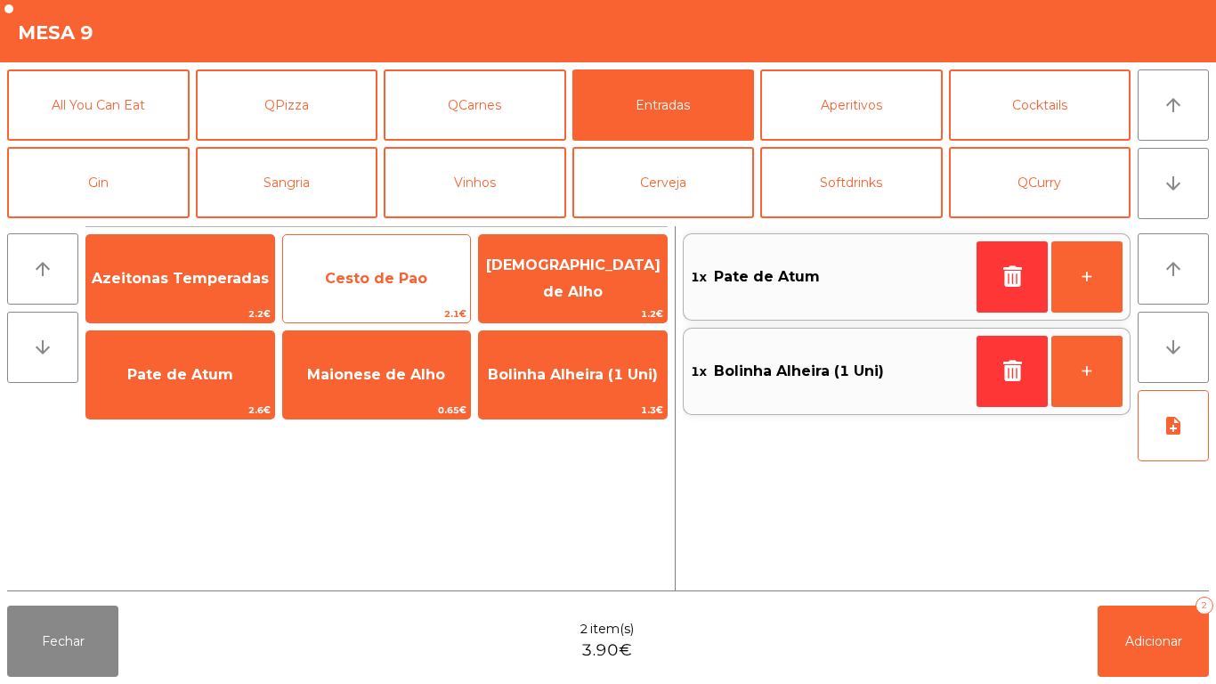
click at [392, 263] on span "Cesto de Pao" at bounding box center [377, 279] width 188 height 48
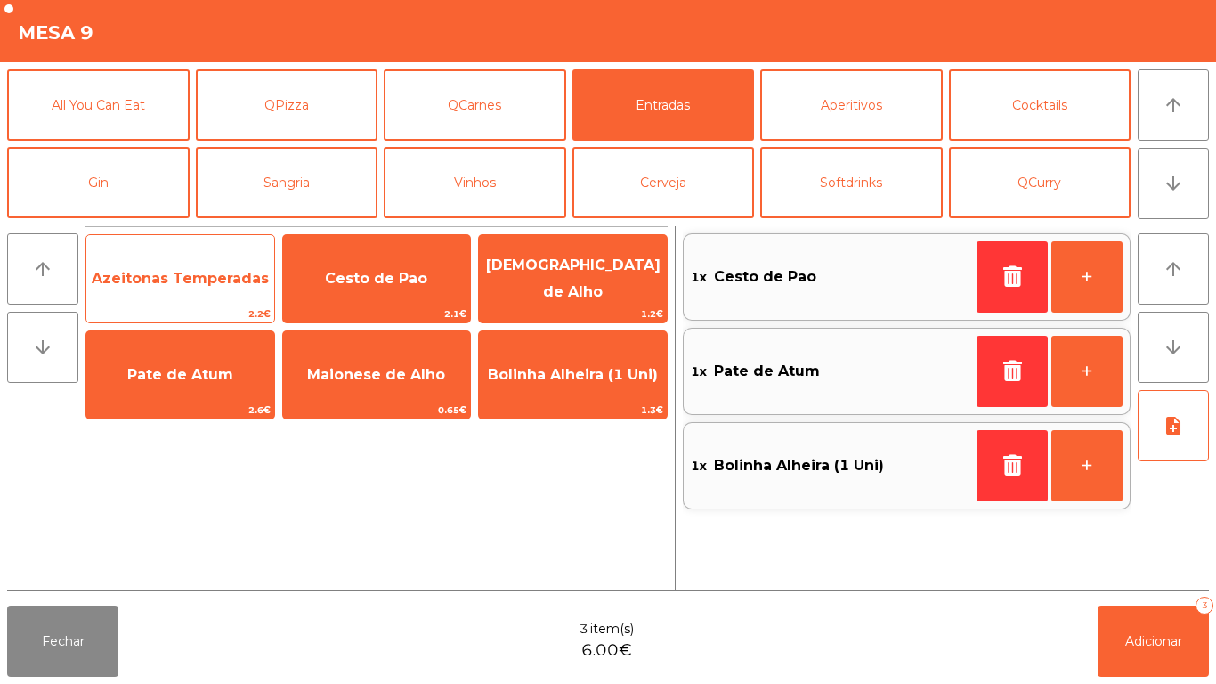
click at [202, 265] on span "Azeitonas Temperadas" at bounding box center [180, 279] width 188 height 48
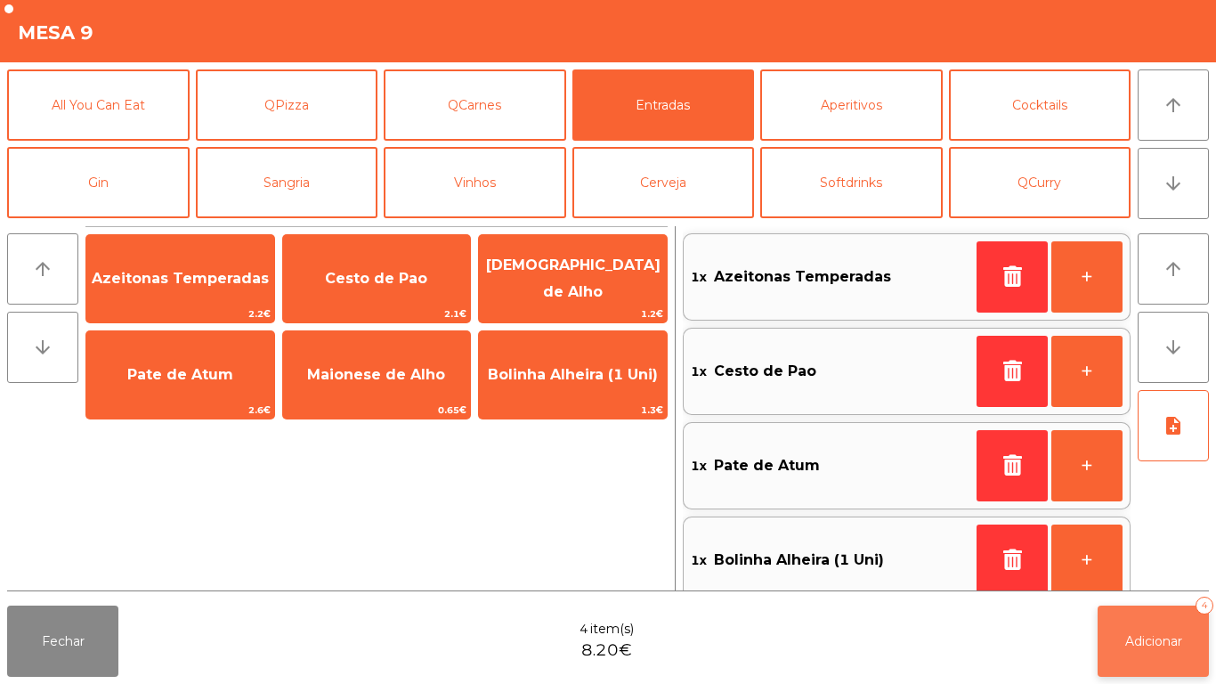
click at [1154, 633] on span "Adicionar" at bounding box center [1153, 641] width 57 height 16
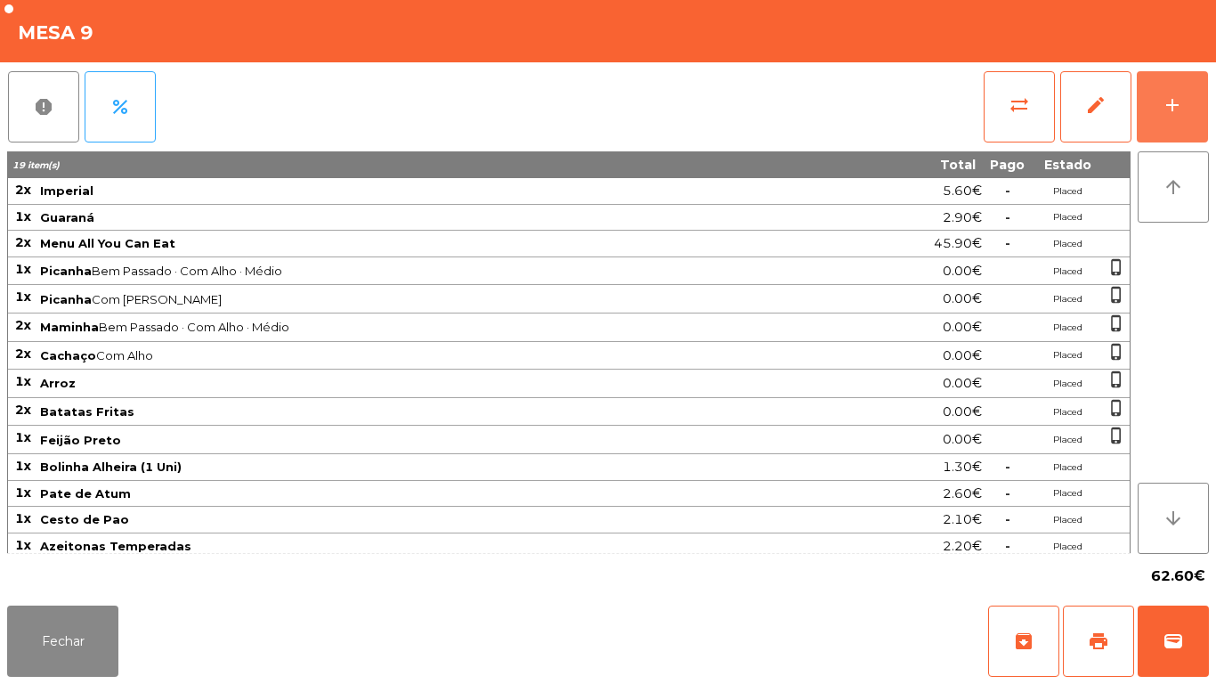
scroll to position [6, 0]
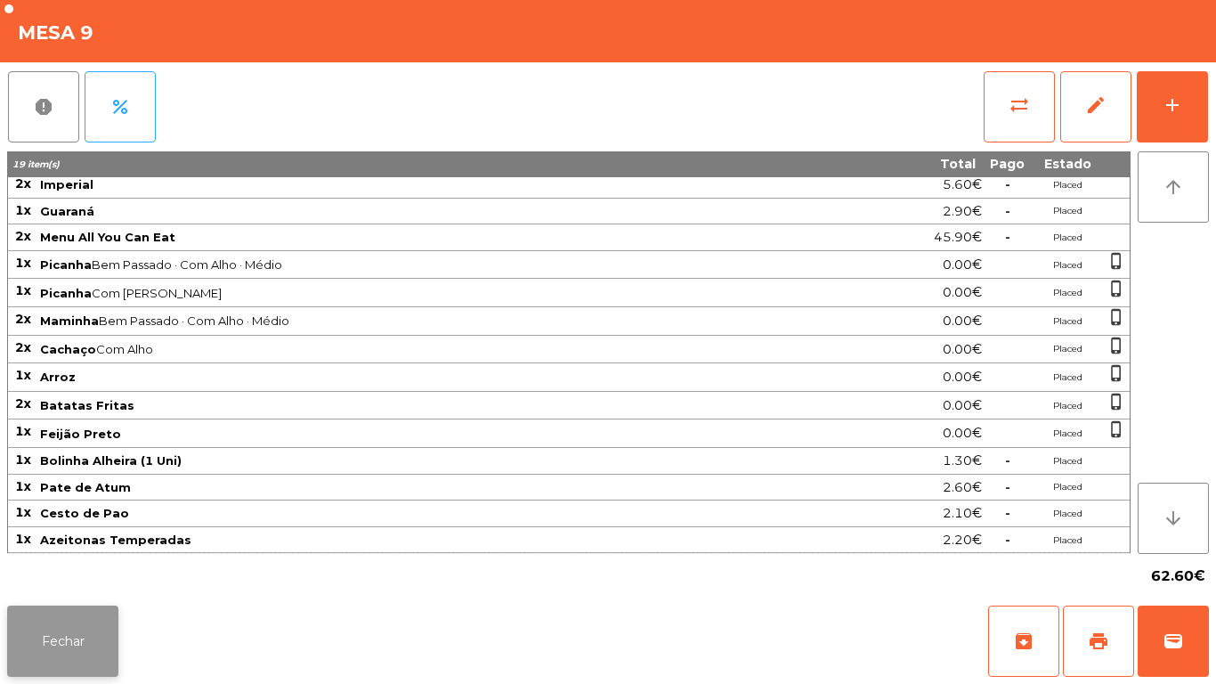
click at [77, 638] on button "Fechar" at bounding box center [62, 640] width 111 height 71
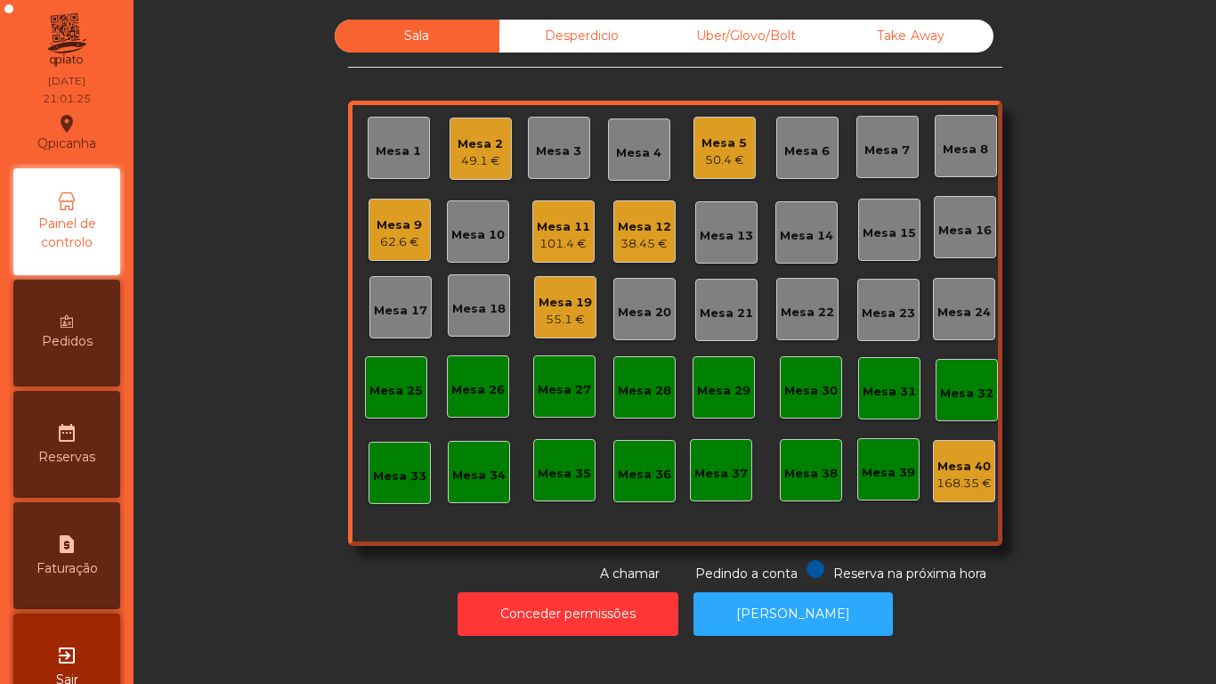
click at [715, 163] on div "50.4 €" at bounding box center [724, 160] width 45 height 18
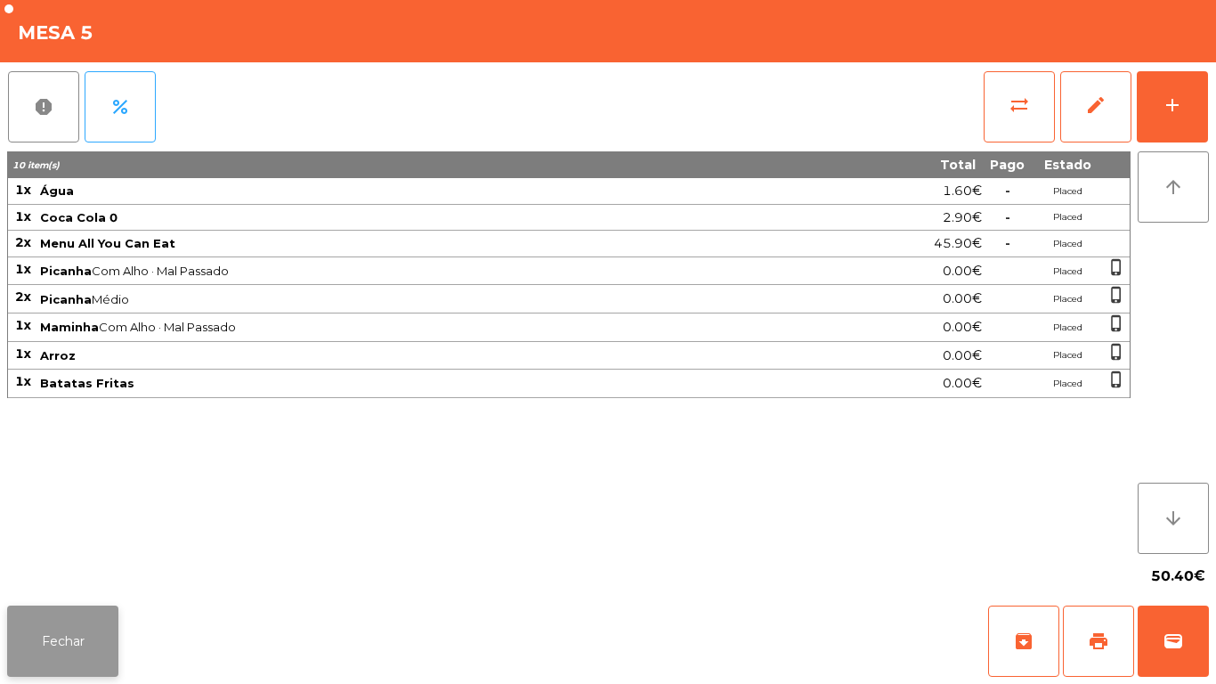
click at [84, 630] on button "Fechar" at bounding box center [62, 640] width 111 height 71
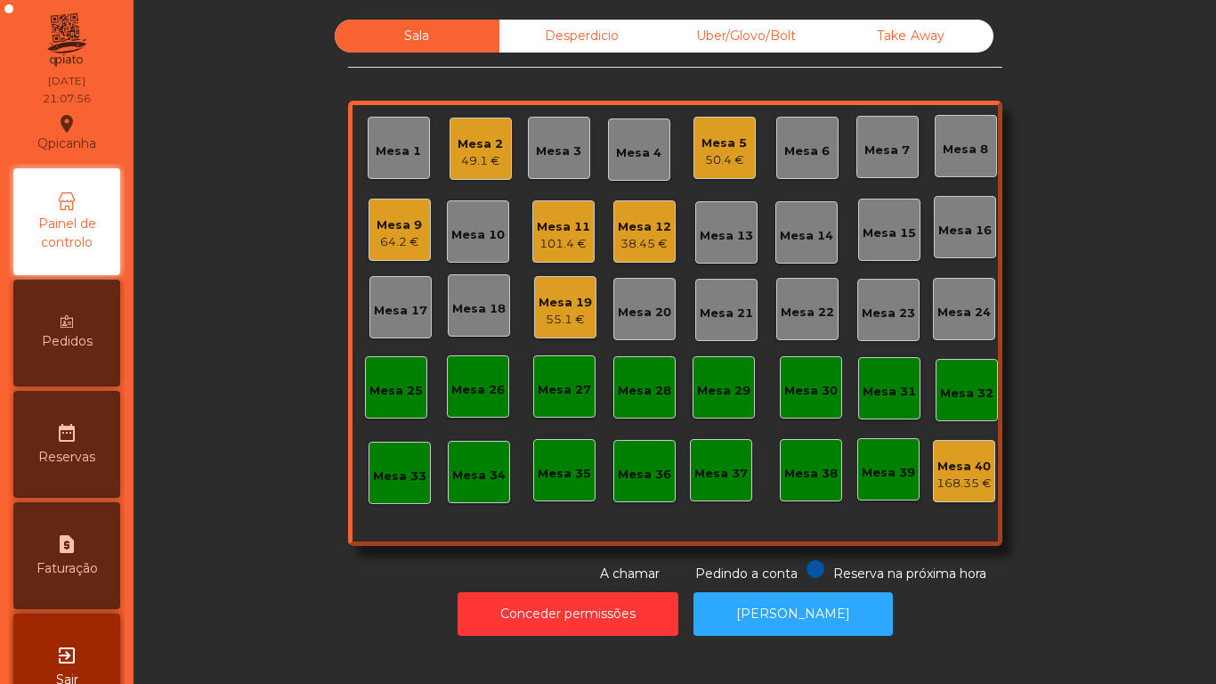
click at [716, 156] on div "50.4 €" at bounding box center [724, 160] width 45 height 18
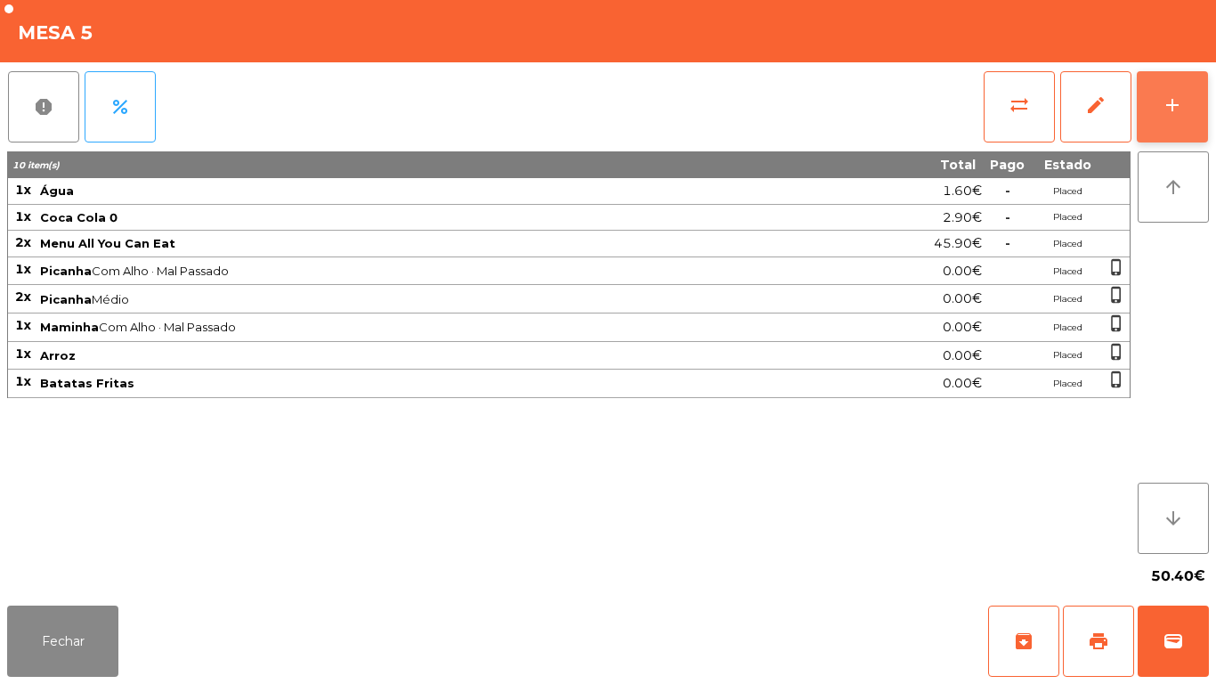
click at [1168, 93] on button "add" at bounding box center [1172, 106] width 71 height 71
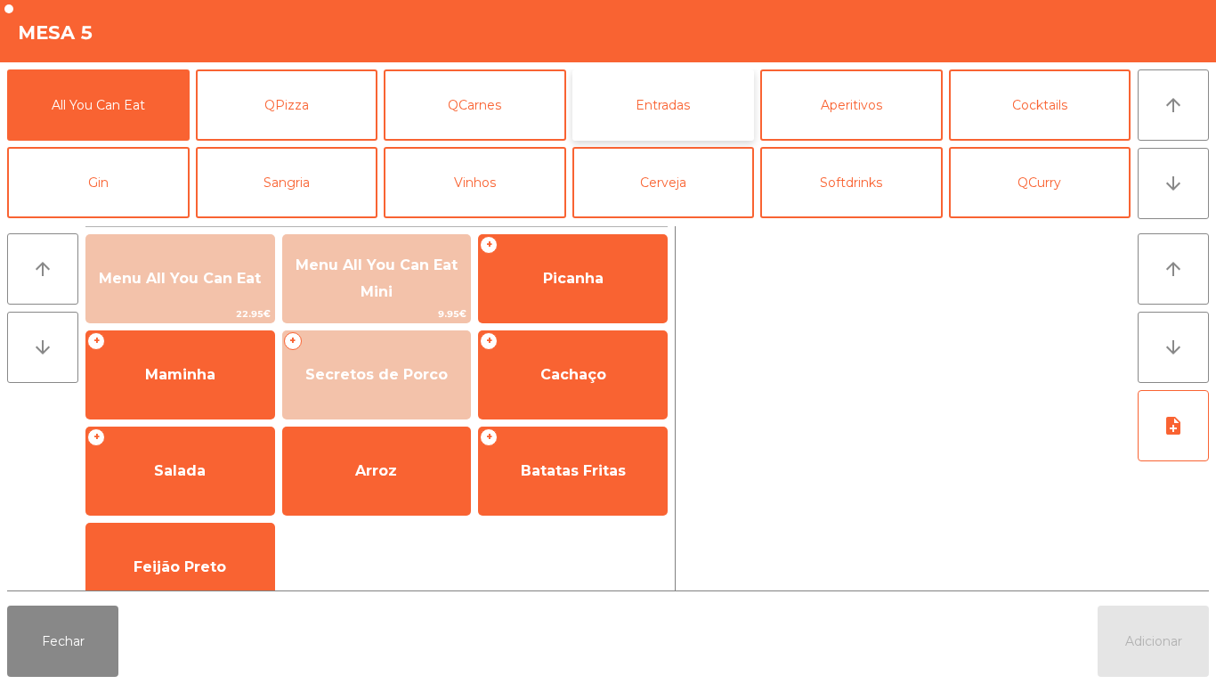
click at [658, 104] on button "Entradas" at bounding box center [664, 104] width 183 height 71
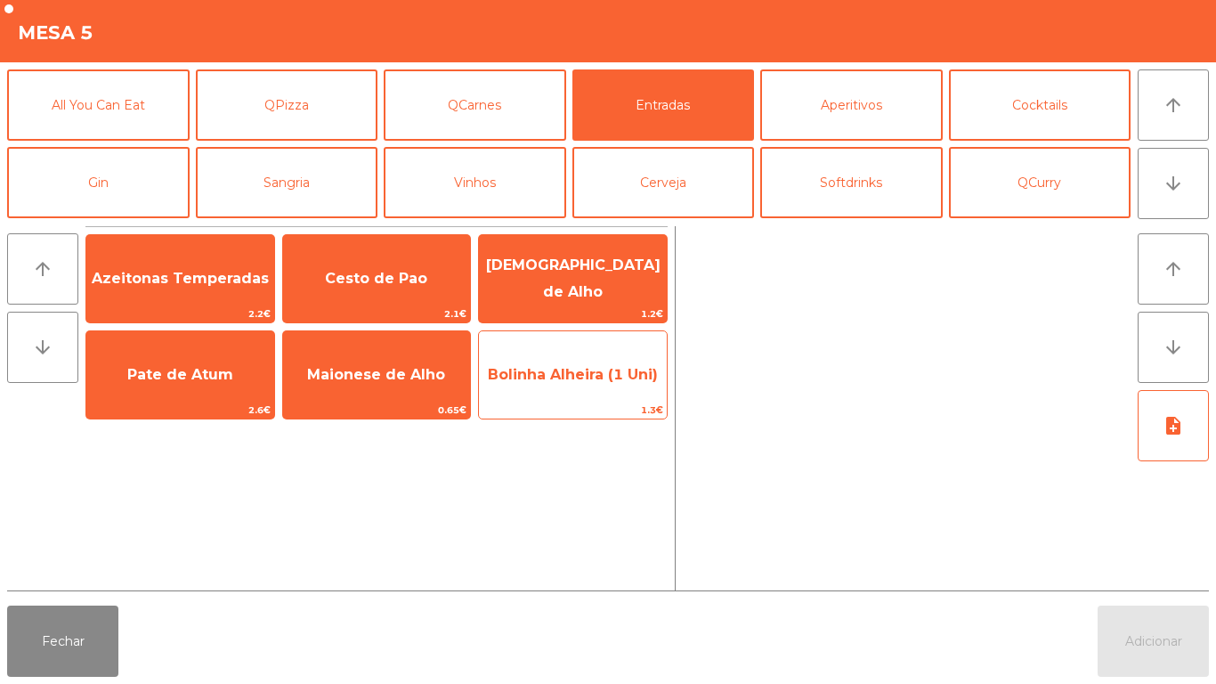
click at [560, 394] on span "Bolinha Alheira (1 Uni)" at bounding box center [573, 375] width 188 height 48
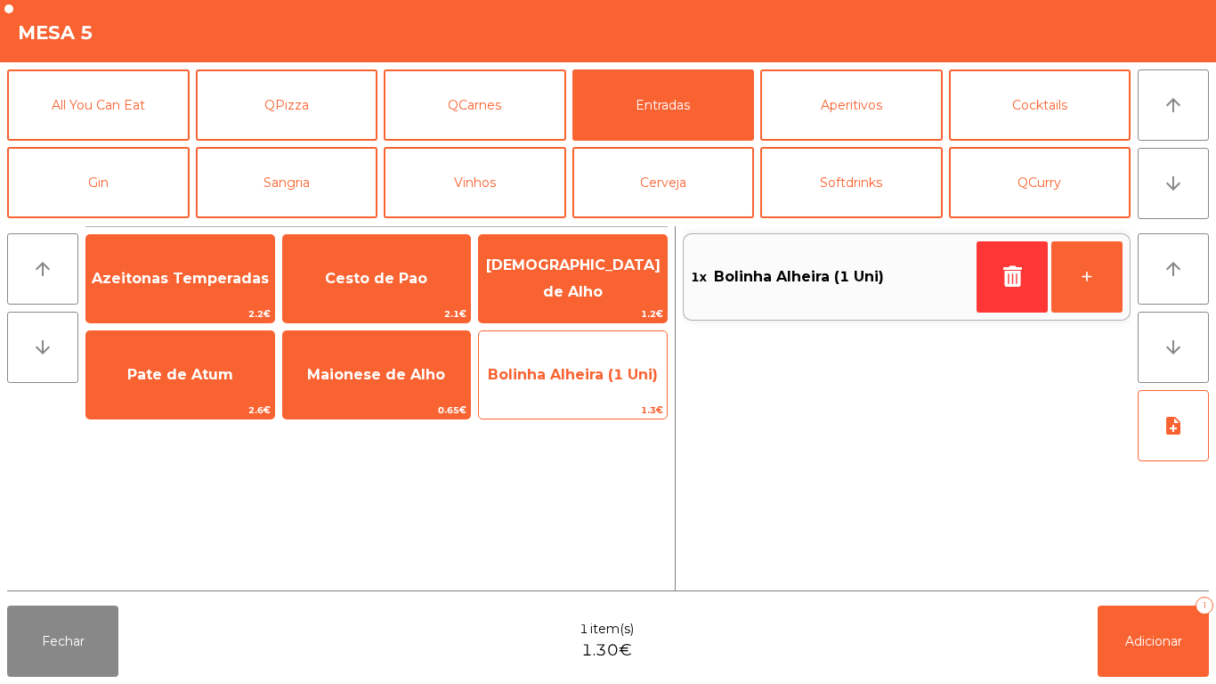
click at [555, 390] on span "Bolinha Alheira (1 Uni)" at bounding box center [573, 375] width 188 height 48
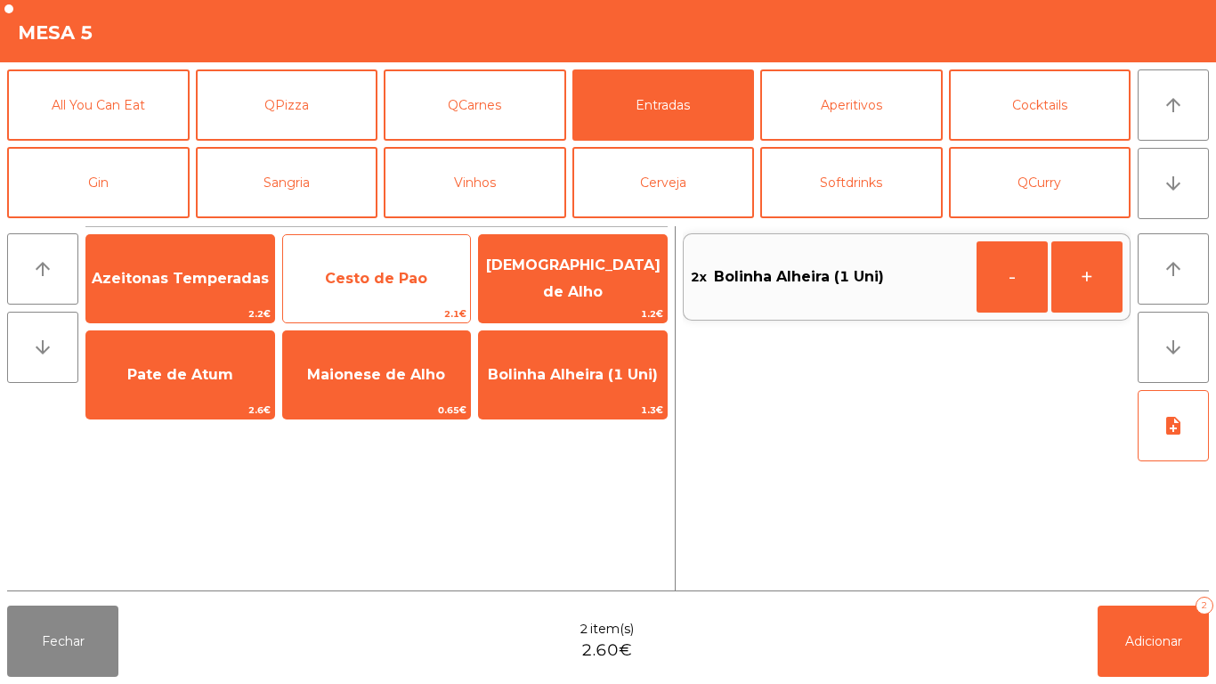
click at [405, 285] on span "Cesto de Pao" at bounding box center [376, 278] width 102 height 17
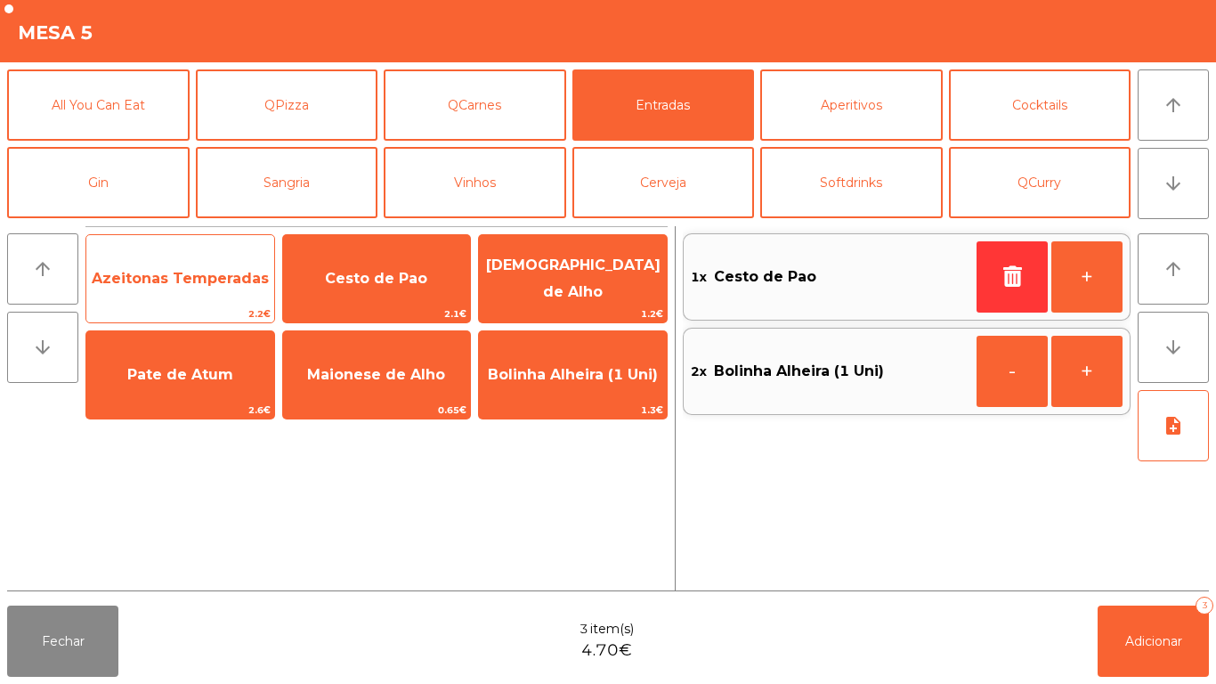
click at [215, 292] on span "Azeitonas Temperadas" at bounding box center [180, 279] width 188 height 48
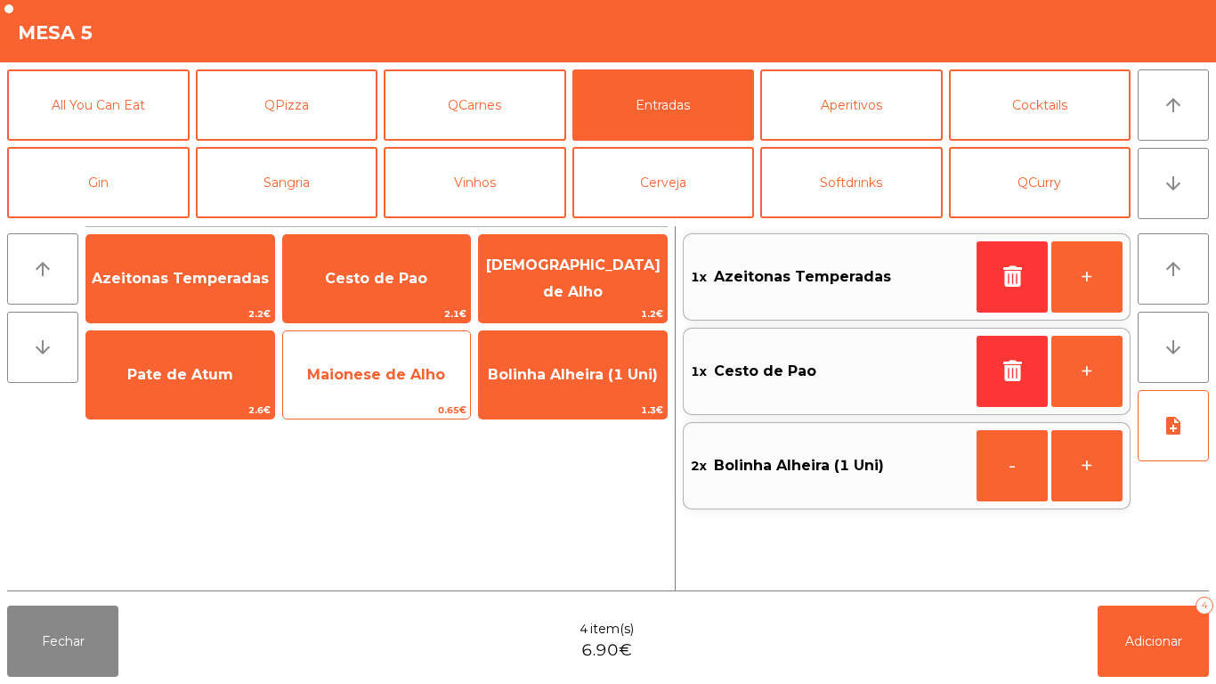
click at [410, 380] on span "Maionese de Alho" at bounding box center [376, 374] width 138 height 17
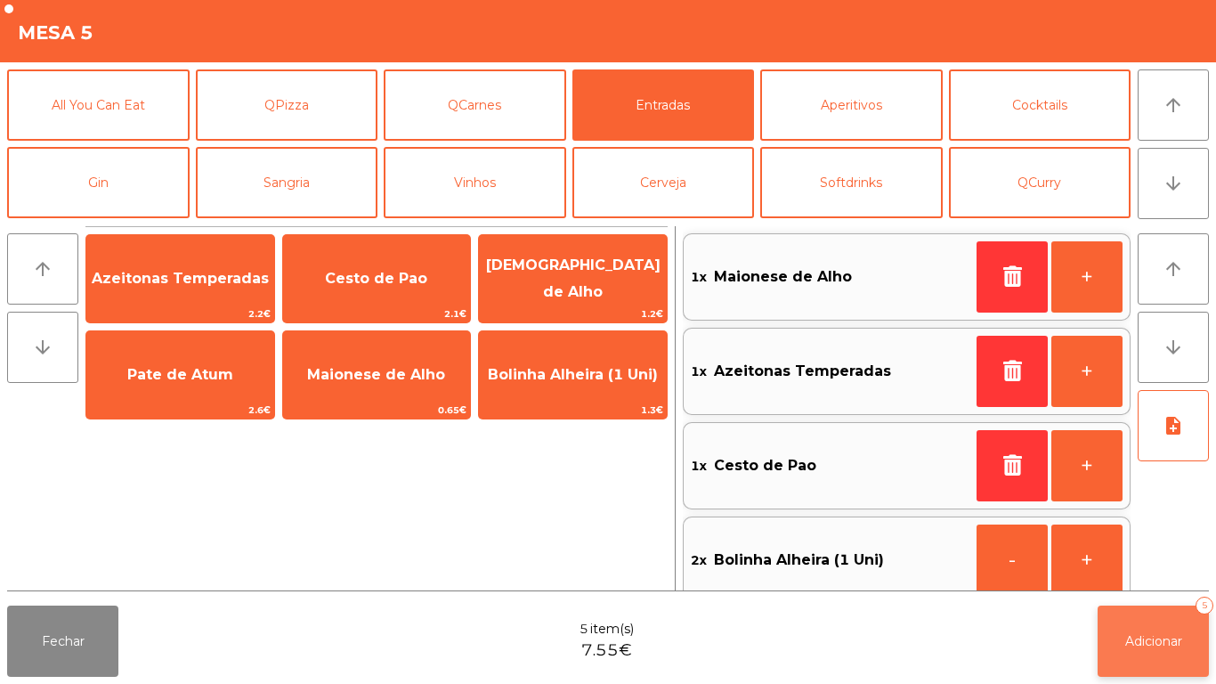
click at [1142, 641] on span "Adicionar" at bounding box center [1153, 641] width 57 height 16
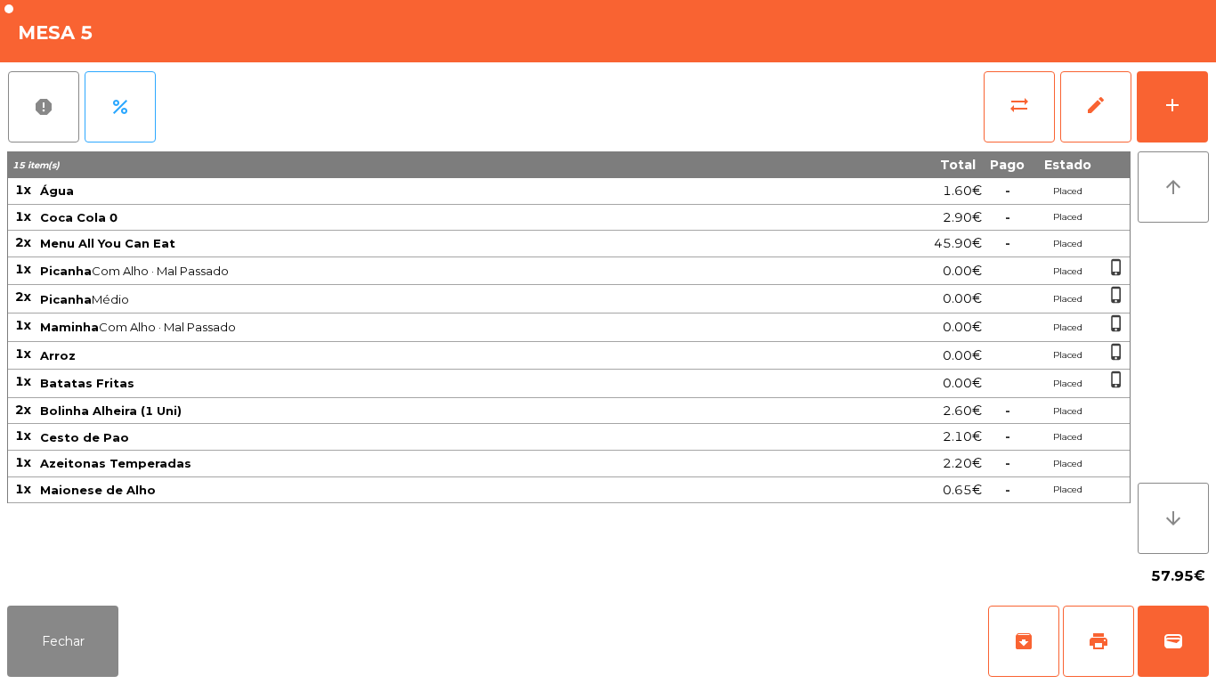
click at [68, 578] on div "57.95€" at bounding box center [608, 576] width 1202 height 45
click at [80, 622] on button "Fechar" at bounding box center [62, 640] width 111 height 71
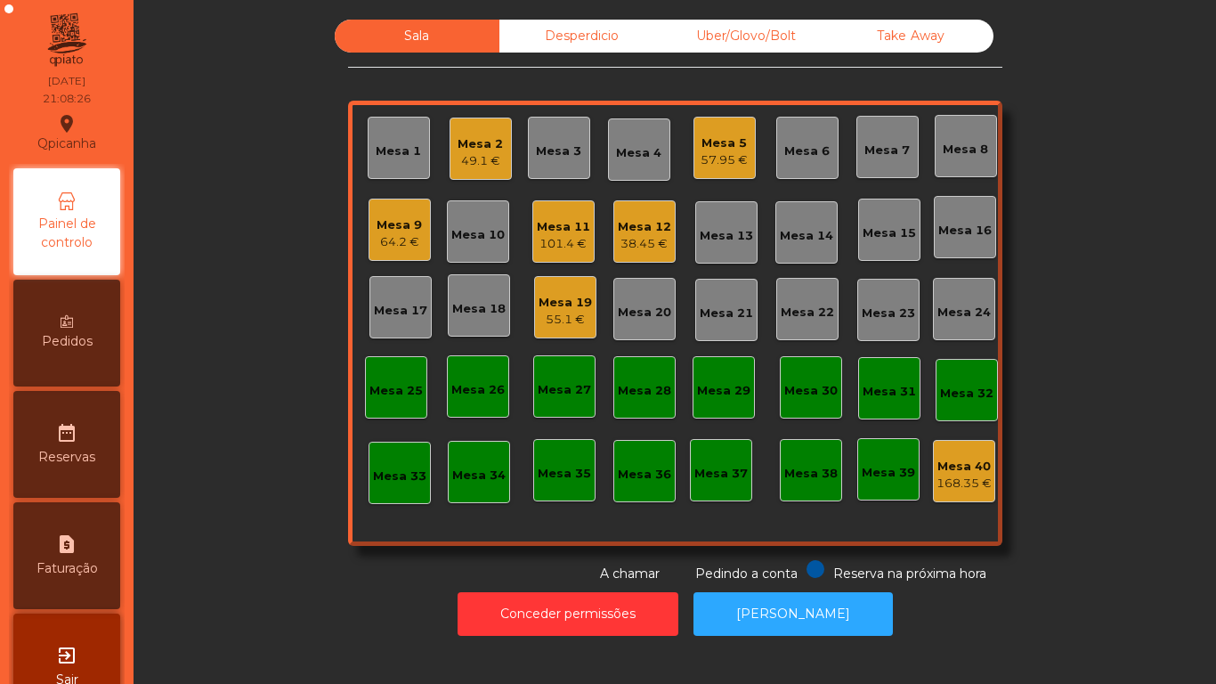
click at [649, 245] on div "38.45 €" at bounding box center [644, 244] width 53 height 18
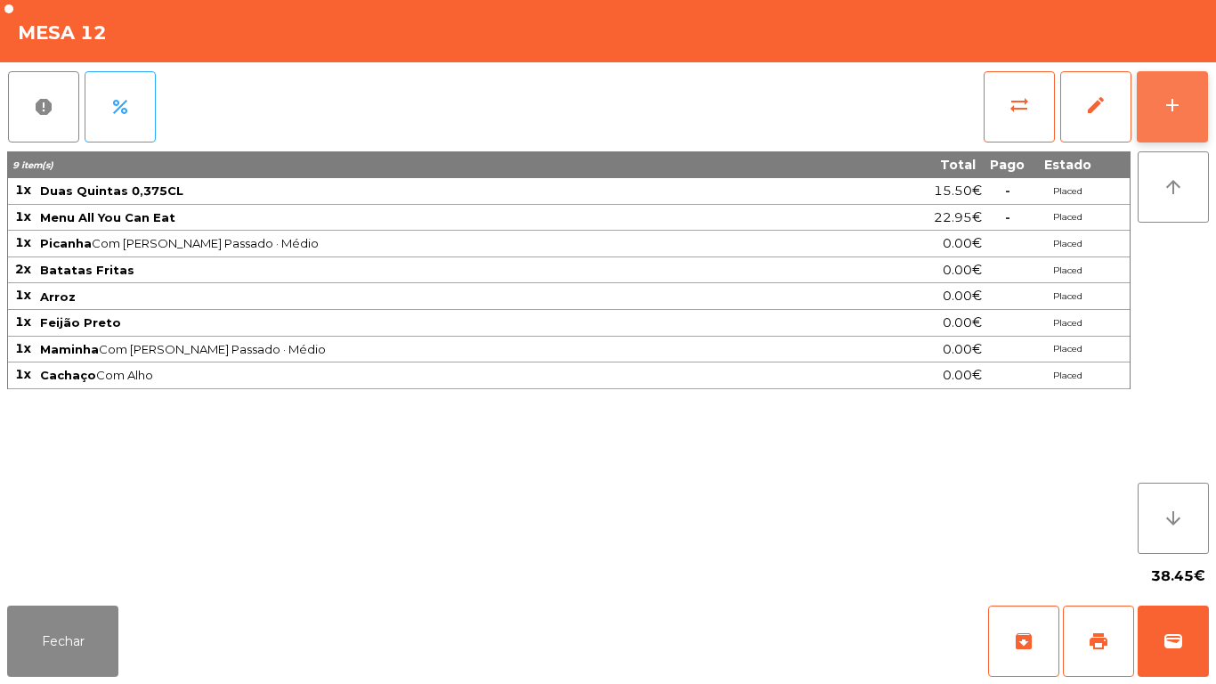
click at [1171, 107] on div "add" at bounding box center [1172, 104] width 21 height 21
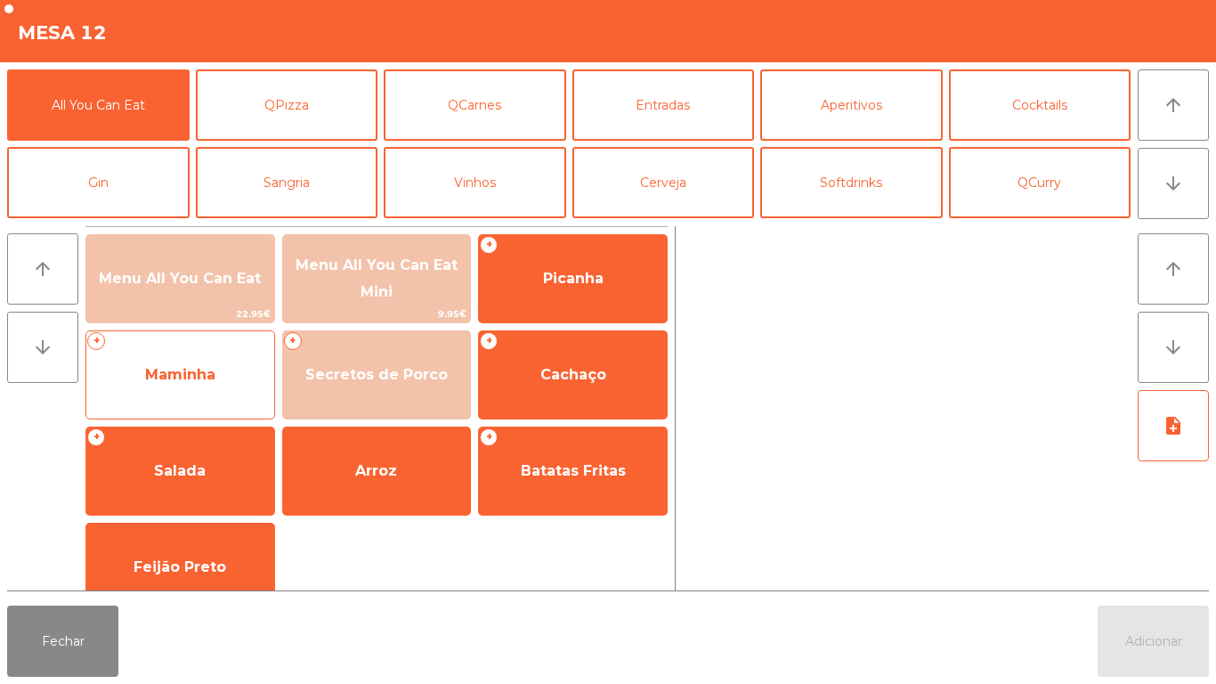
click at [207, 369] on span "Maminha" at bounding box center [180, 374] width 70 height 17
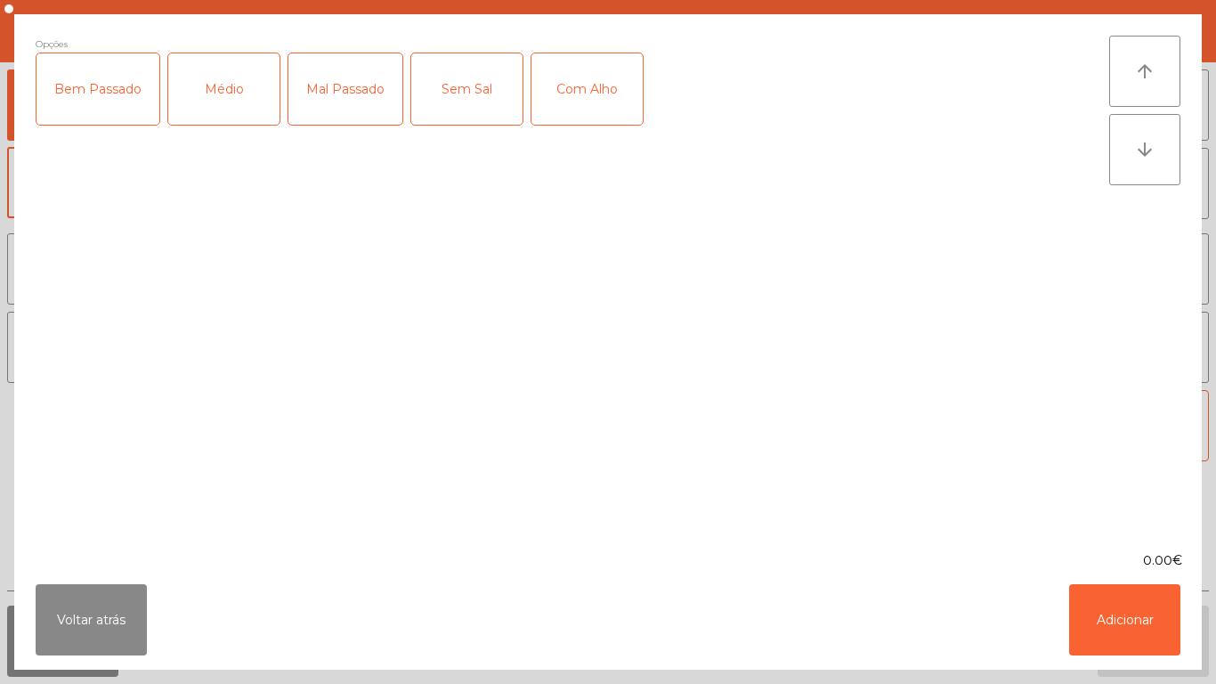
click at [234, 105] on div "Médio" at bounding box center [223, 88] width 111 height 71
click at [370, 101] on div "Mal Passado" at bounding box center [345, 88] width 114 height 71
click at [597, 97] on div "Com Alho" at bounding box center [587, 88] width 111 height 71
click at [1131, 609] on button "Adicionar" at bounding box center [1124, 619] width 111 height 71
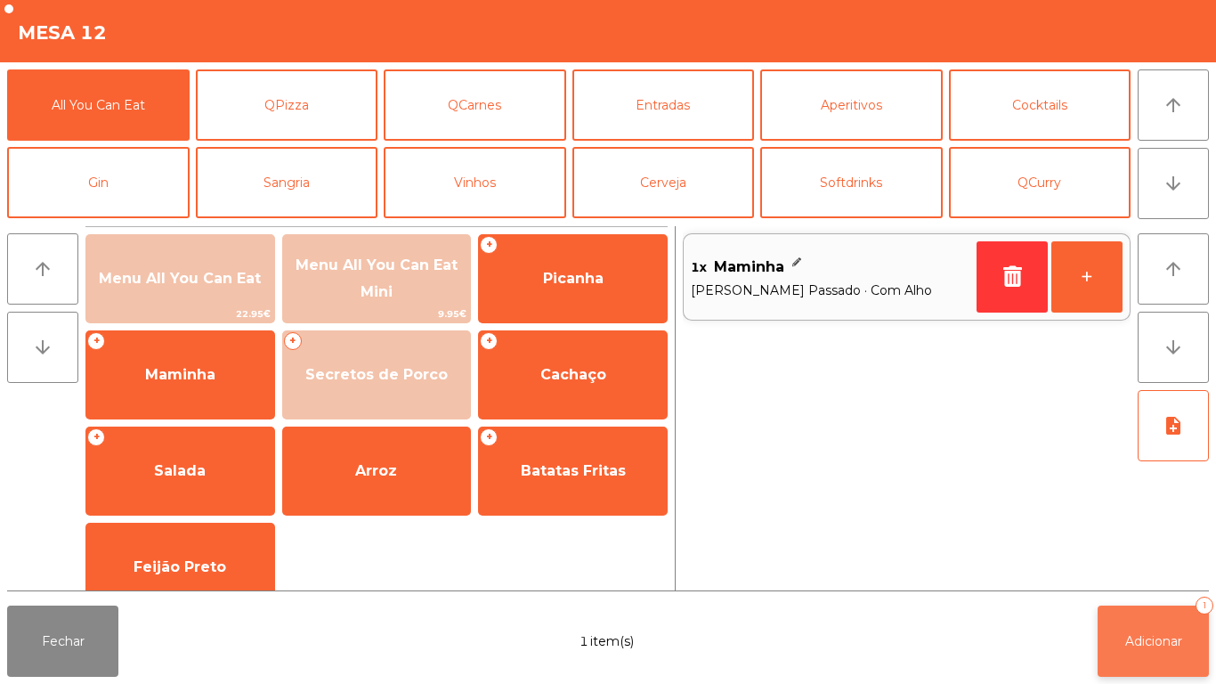
click at [1158, 608] on button "Adicionar 1" at bounding box center [1153, 640] width 111 height 71
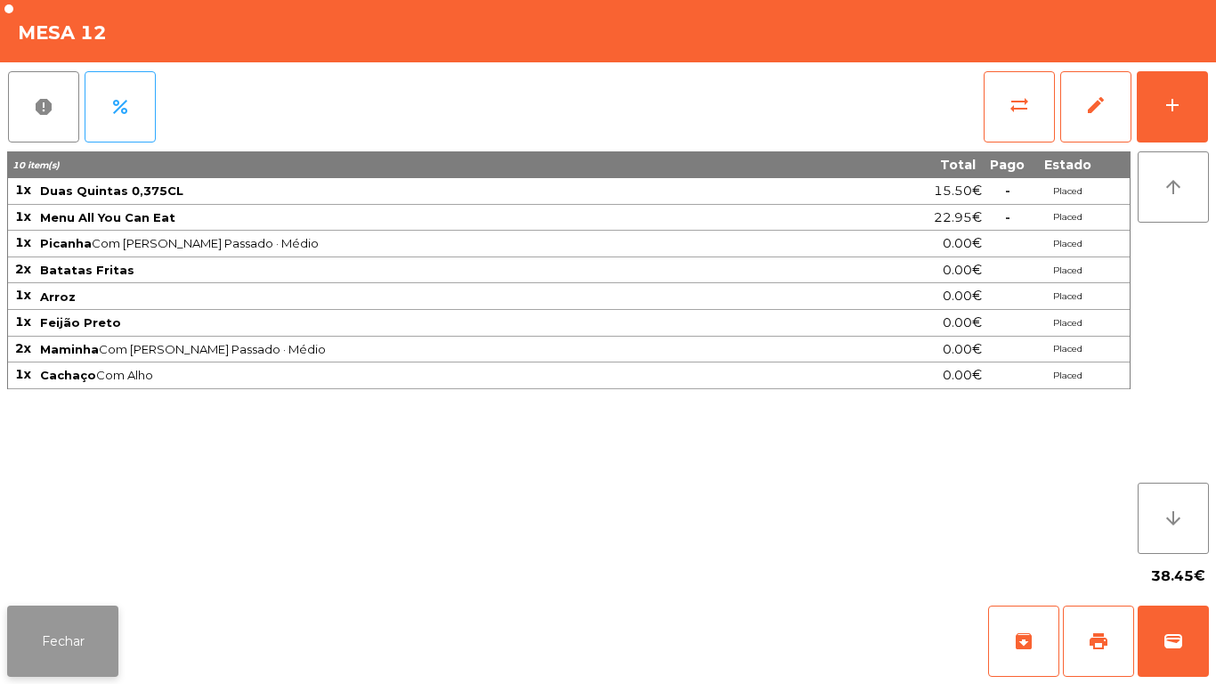
click at [71, 638] on button "Fechar" at bounding box center [62, 640] width 111 height 71
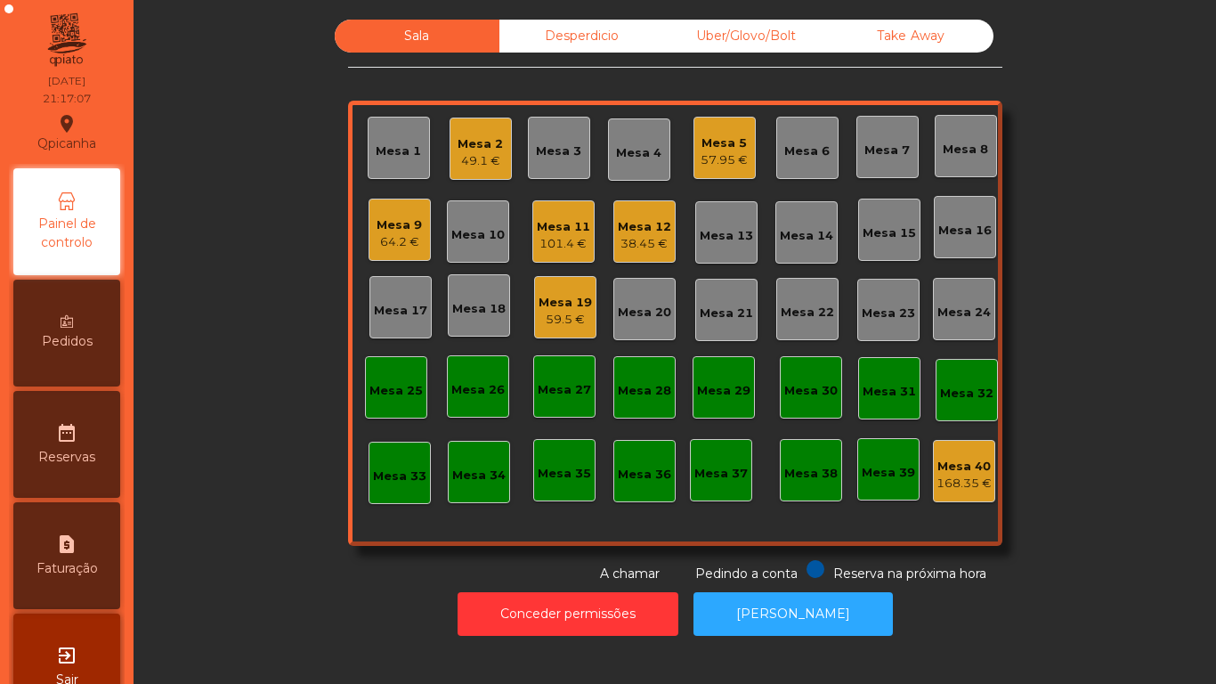
click at [548, 258] on div "Mesa 11 101.4 €" at bounding box center [563, 231] width 62 height 62
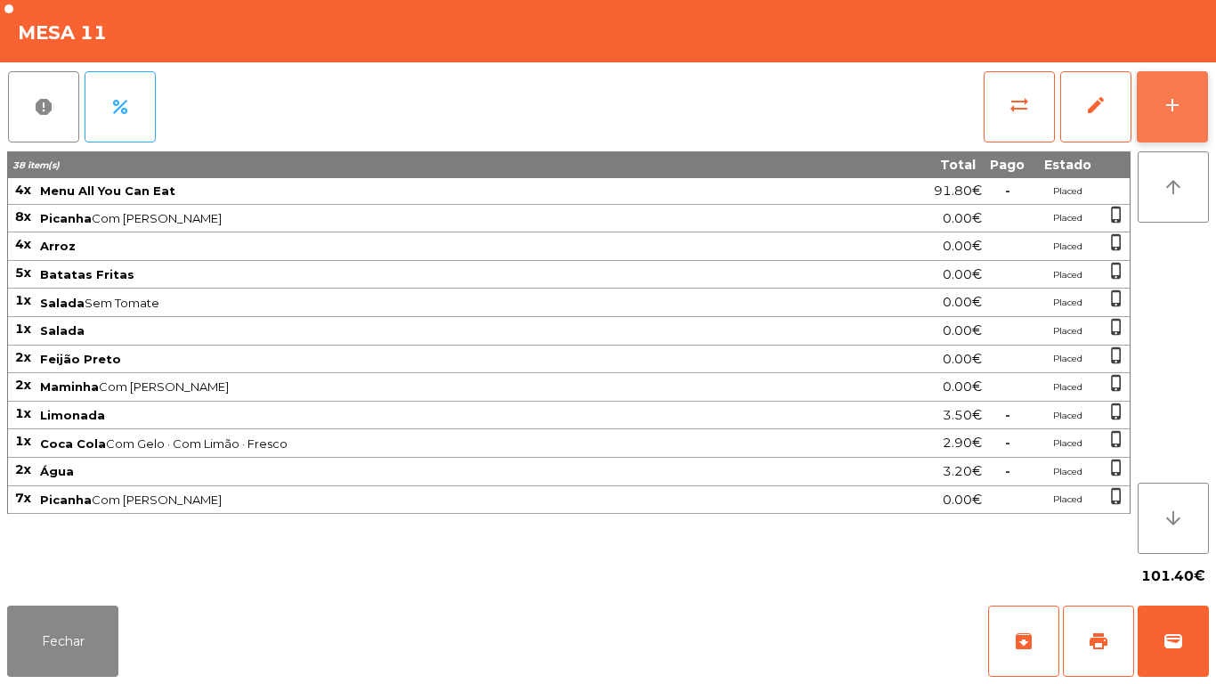
click at [1170, 130] on button "add" at bounding box center [1172, 106] width 71 height 71
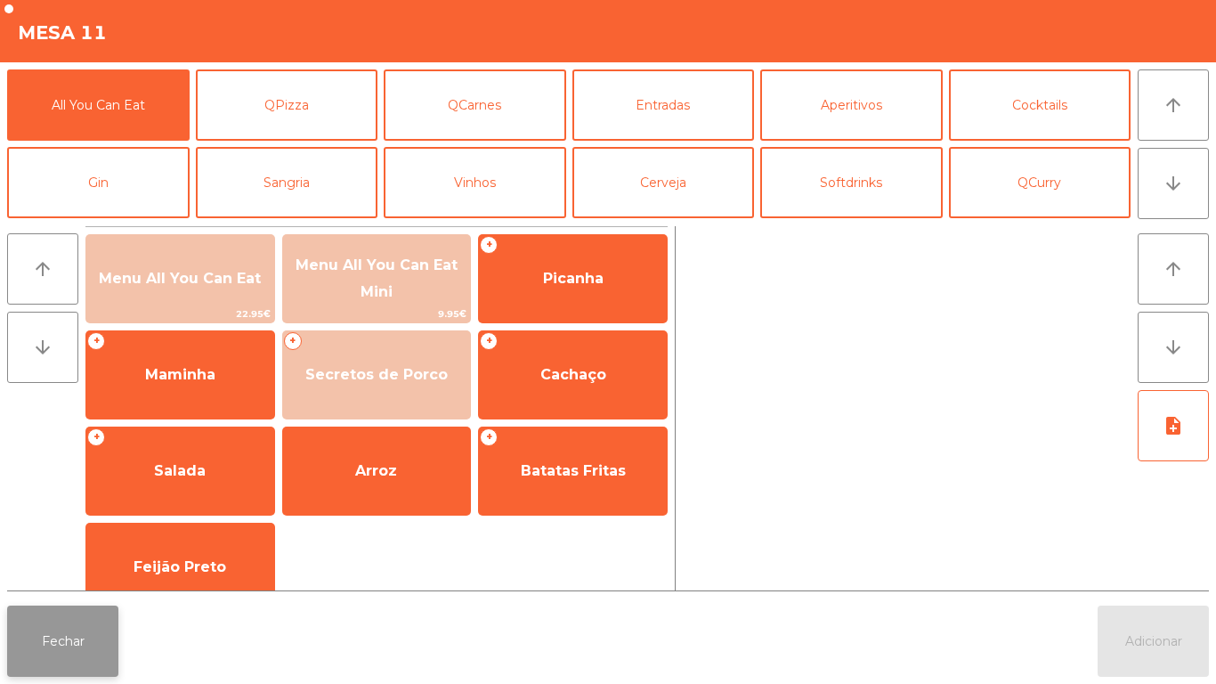
click at [110, 636] on button "Fechar" at bounding box center [62, 640] width 111 height 71
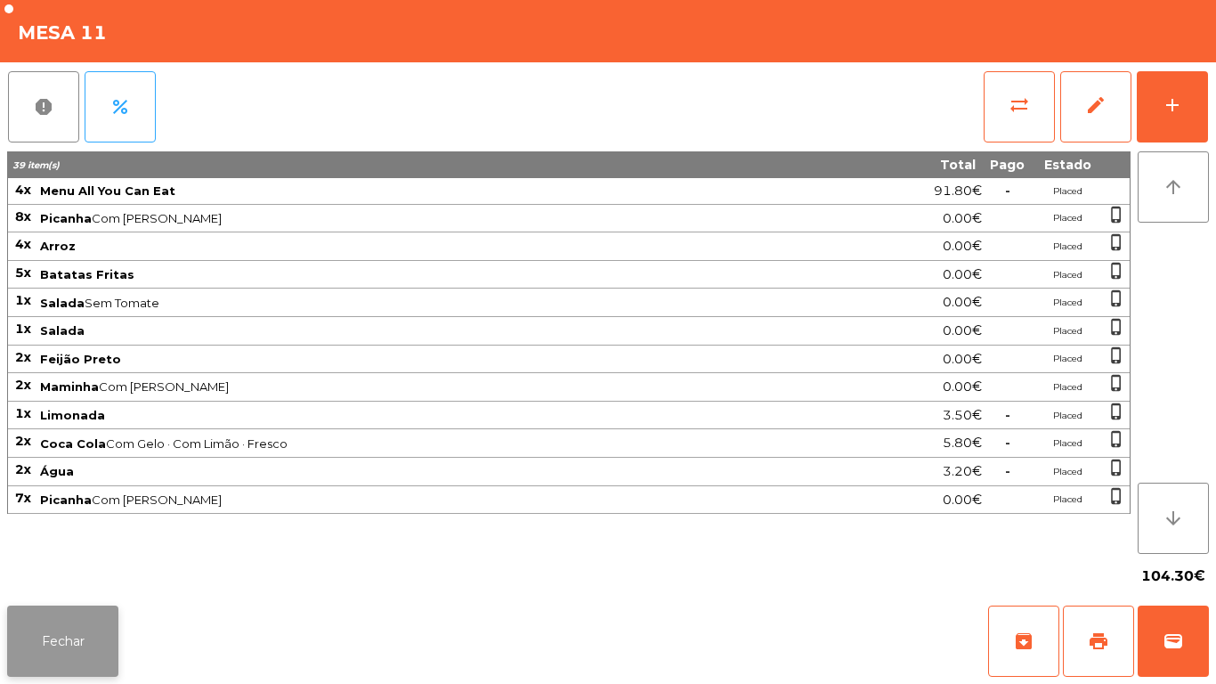
click at [81, 656] on button "Fechar" at bounding box center [62, 640] width 111 height 71
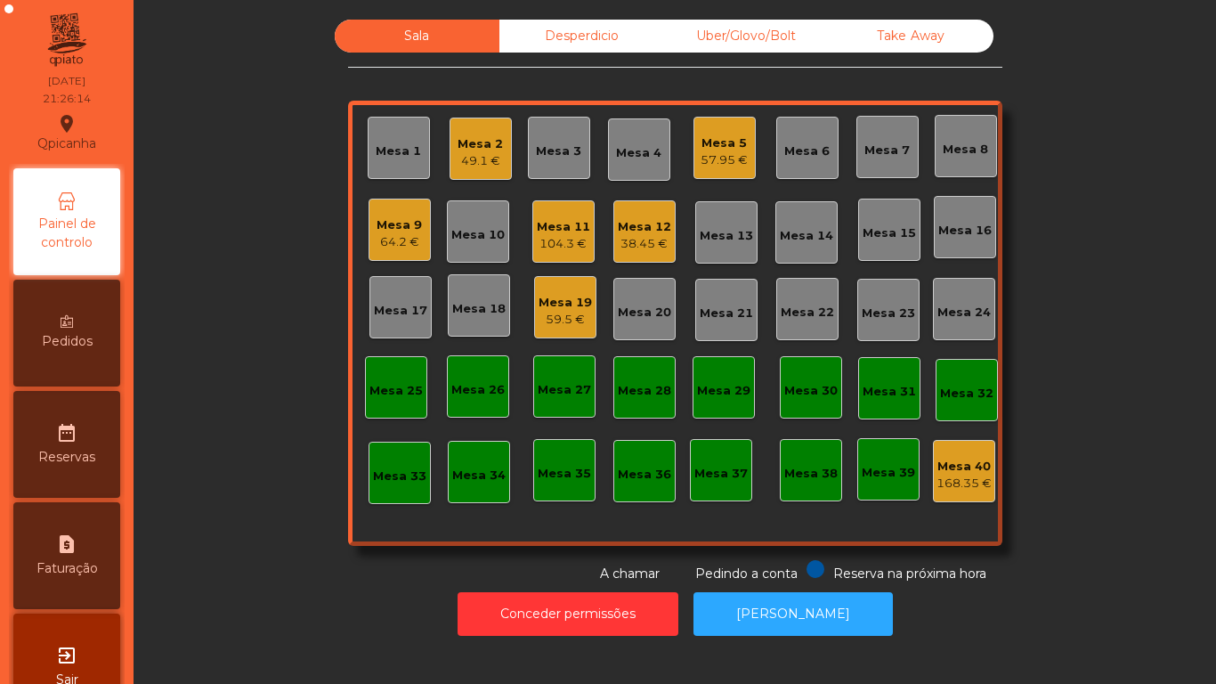
click at [662, 249] on div "38.45 €" at bounding box center [644, 244] width 53 height 18
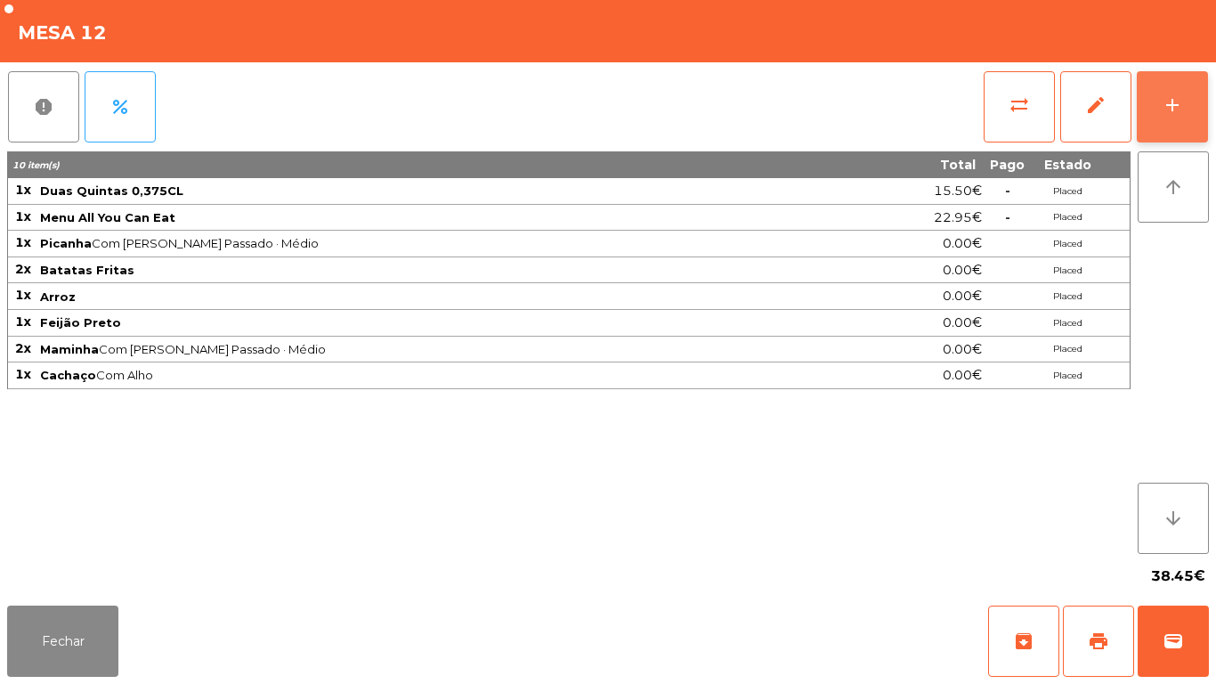
click at [1170, 108] on div "add" at bounding box center [1172, 104] width 21 height 21
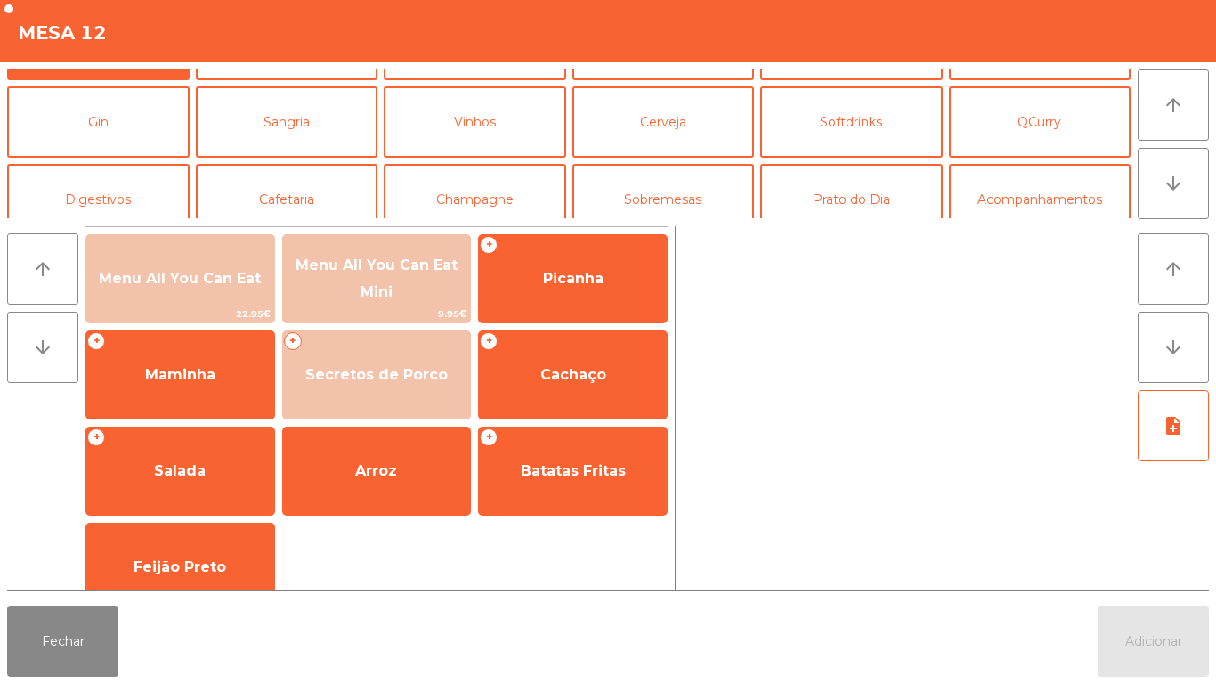
scroll to position [126, 0]
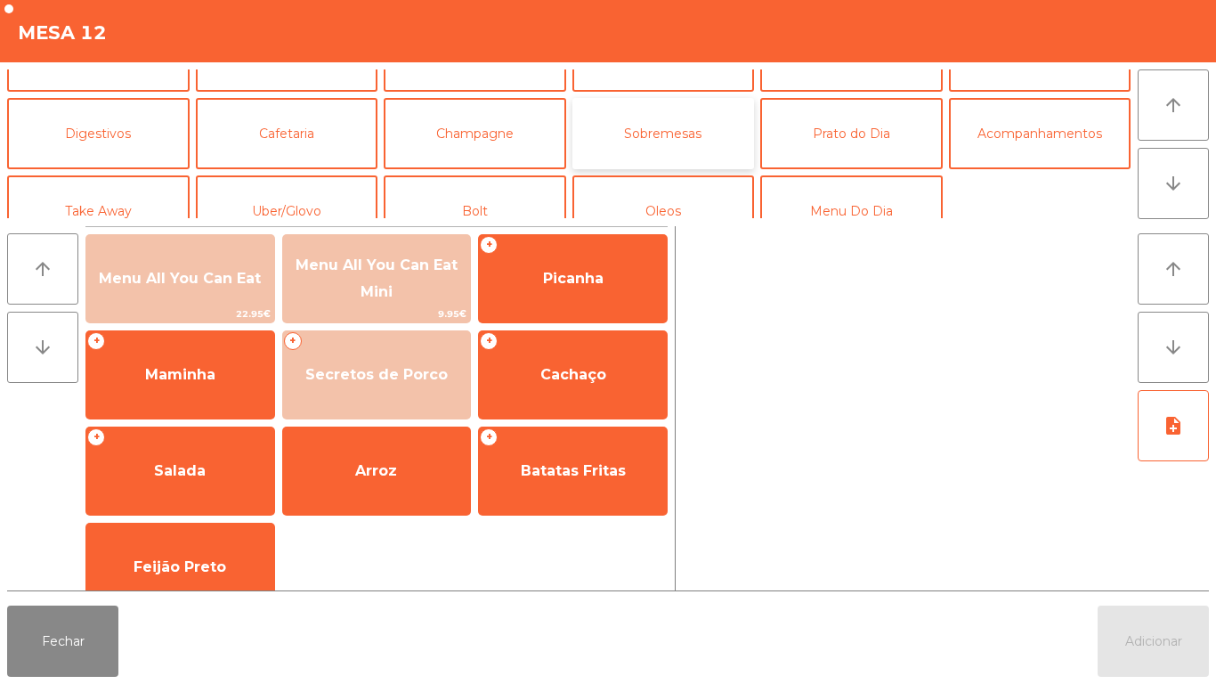
click at [688, 125] on button "Sobremesas" at bounding box center [664, 133] width 183 height 71
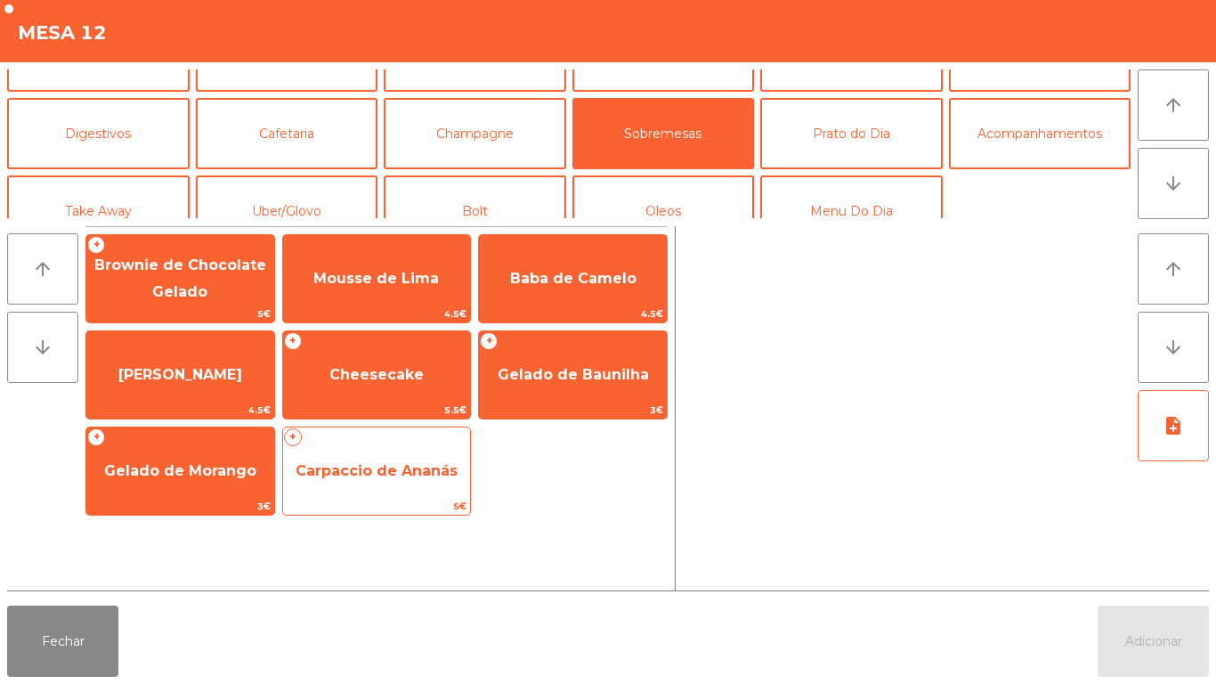
click at [393, 485] on span "Carpaccio de Ananás" at bounding box center [377, 471] width 188 height 48
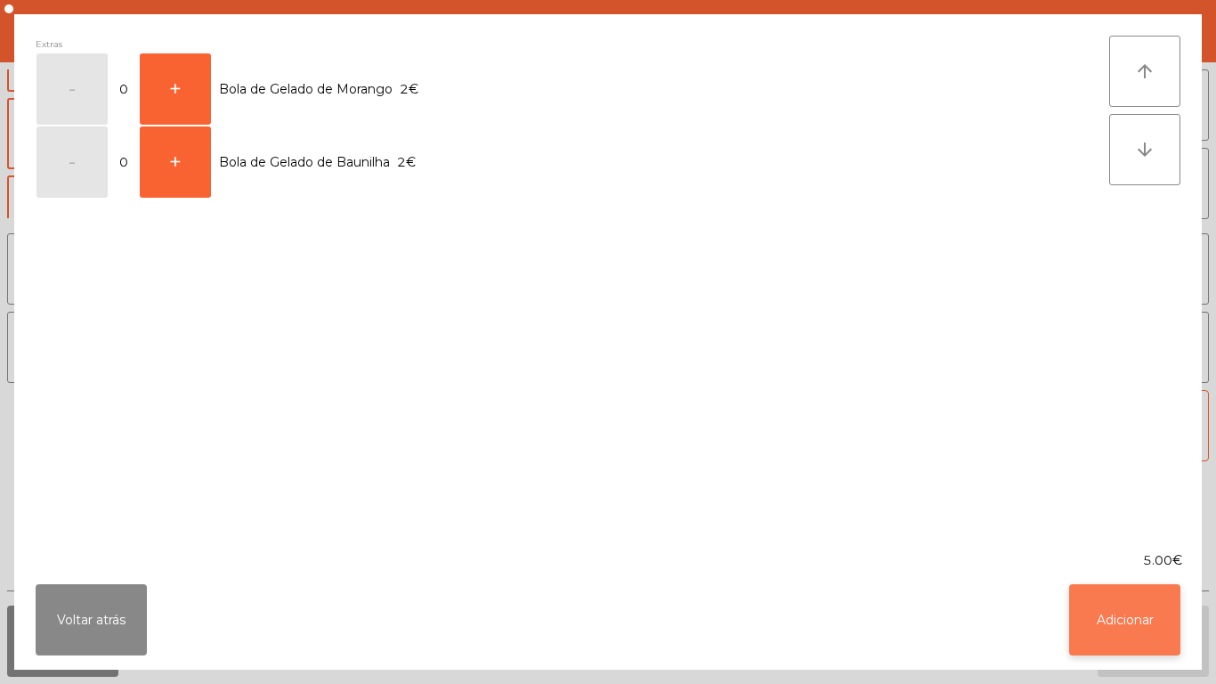
click at [1109, 599] on button "Adicionar" at bounding box center [1124, 619] width 111 height 71
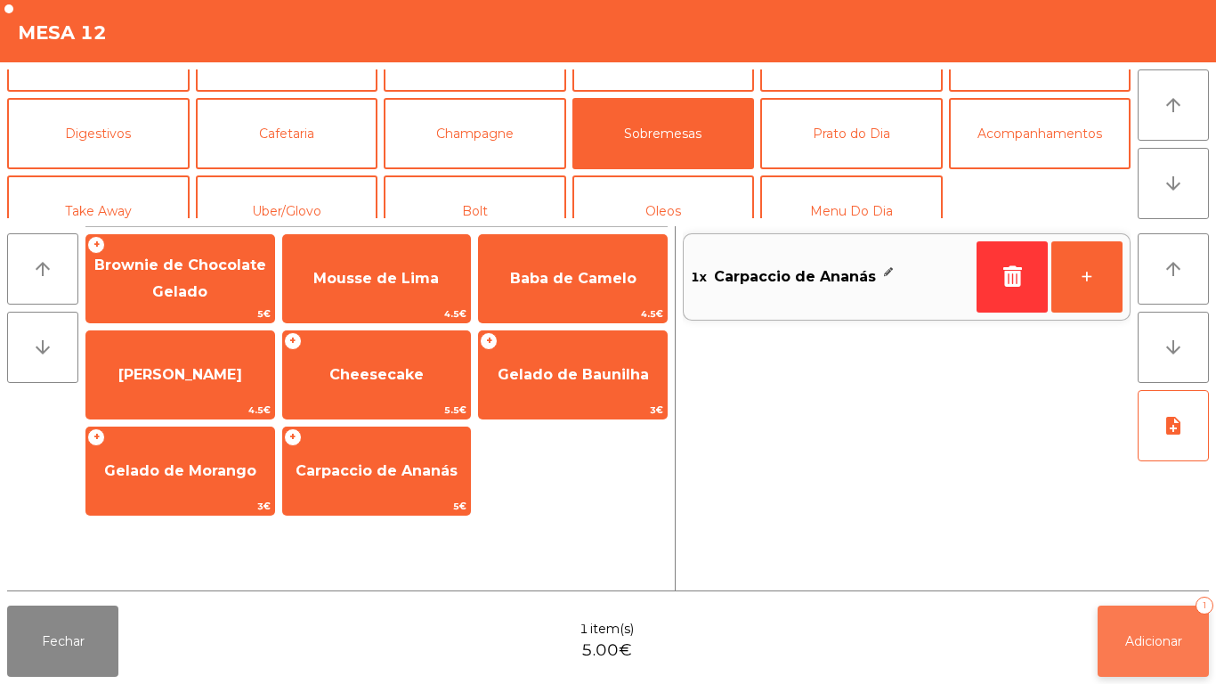
click at [1150, 606] on button "Adicionar 1" at bounding box center [1153, 640] width 111 height 71
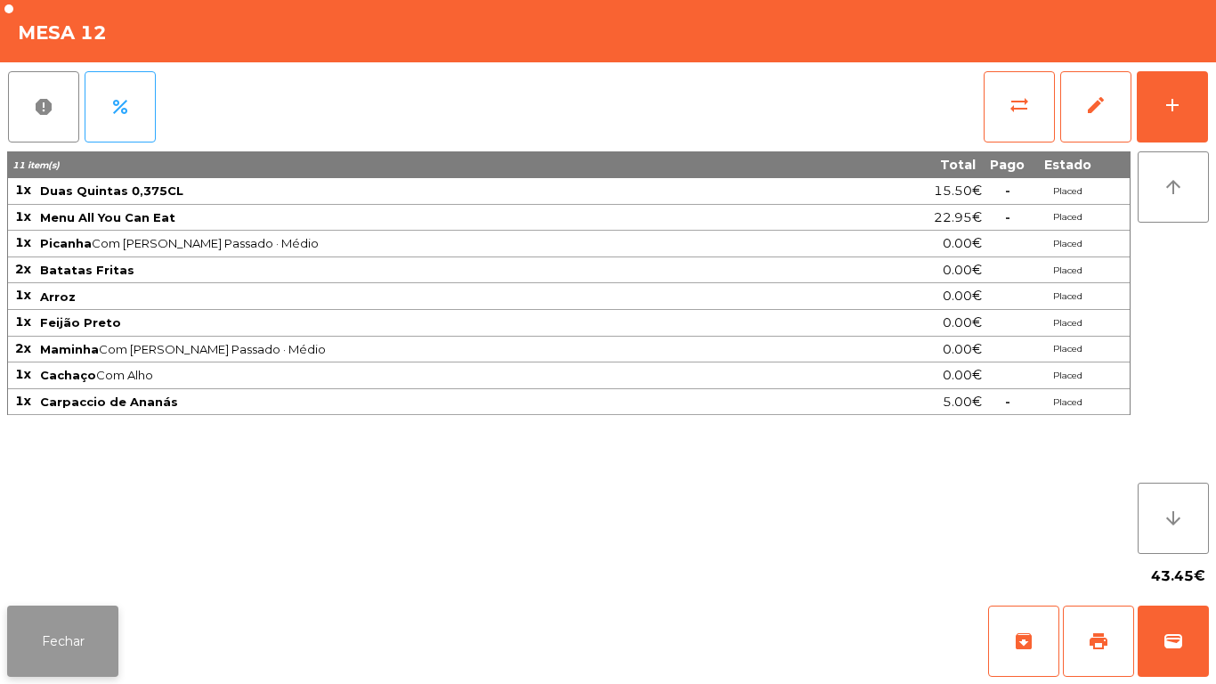
click at [90, 639] on button "Fechar" at bounding box center [62, 640] width 111 height 71
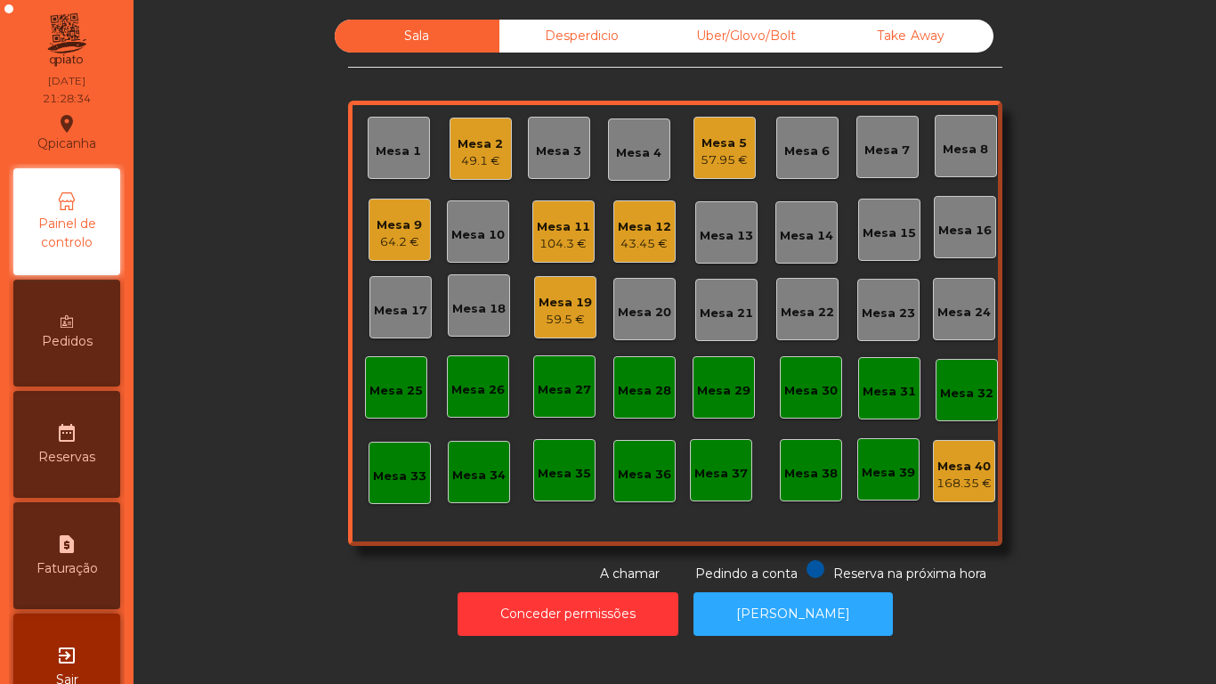
click at [458, 150] on div "Mesa 2" at bounding box center [480, 144] width 45 height 18
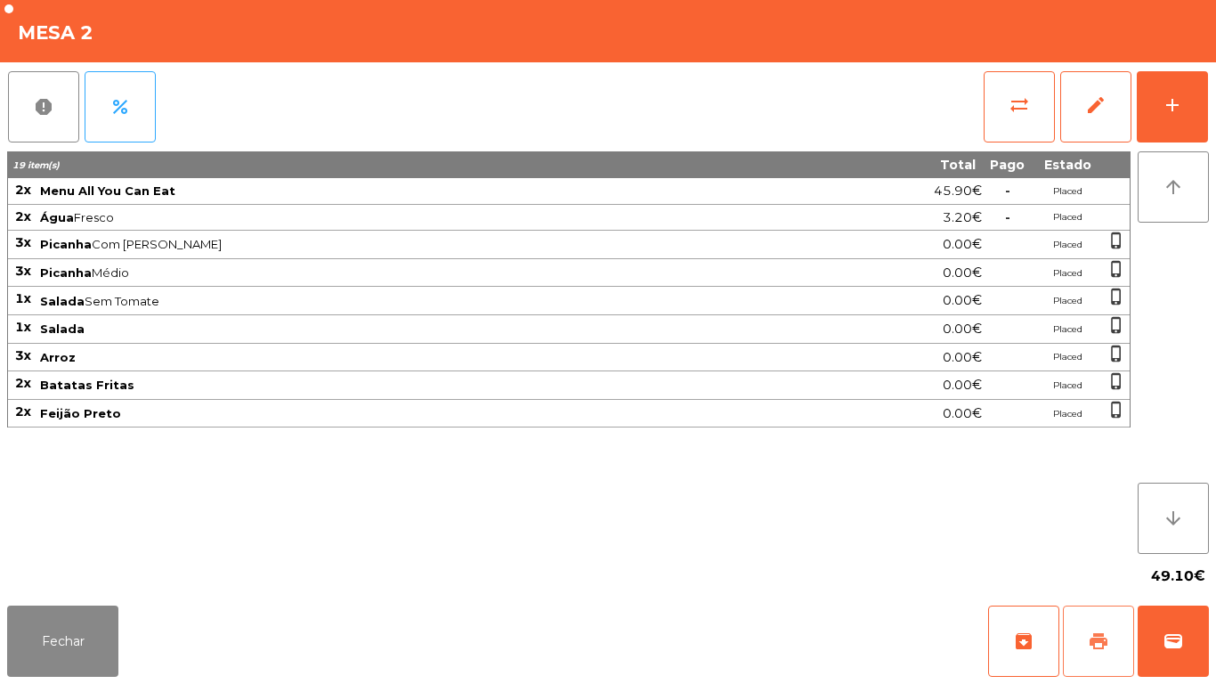
click at [1093, 635] on span "print" at bounding box center [1098, 640] width 21 height 21
click at [110, 622] on button "Fechar" at bounding box center [62, 640] width 111 height 71
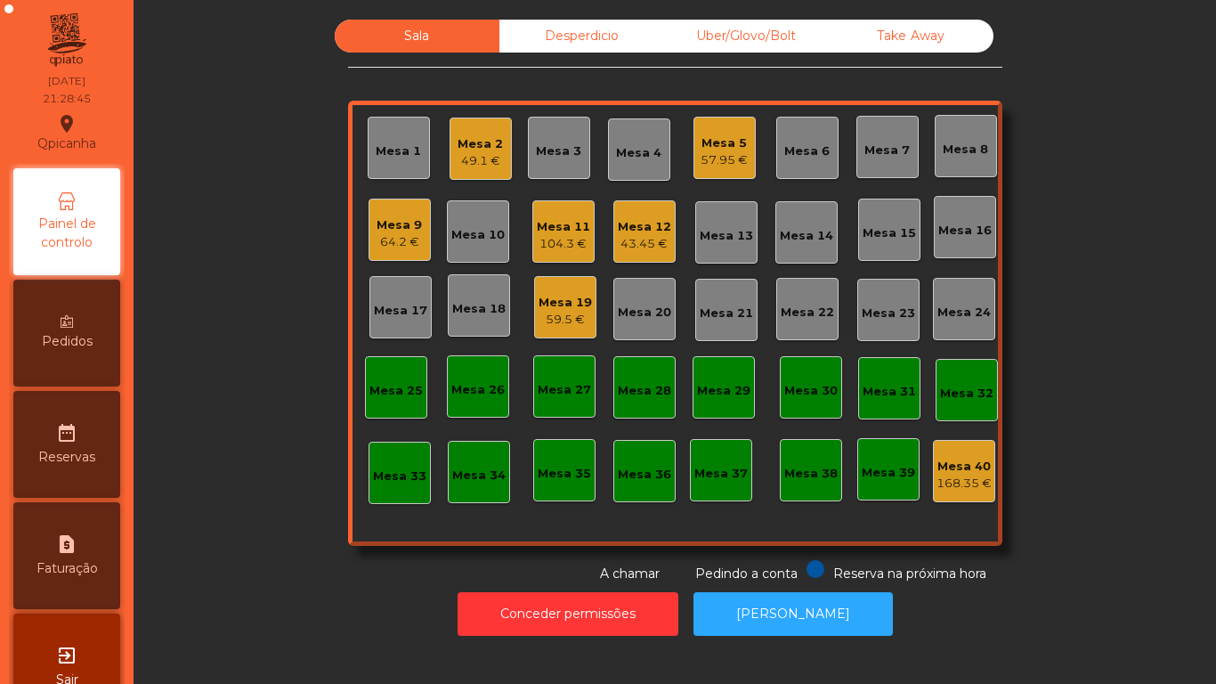
click at [474, 155] on div "49.1 €" at bounding box center [480, 161] width 45 height 18
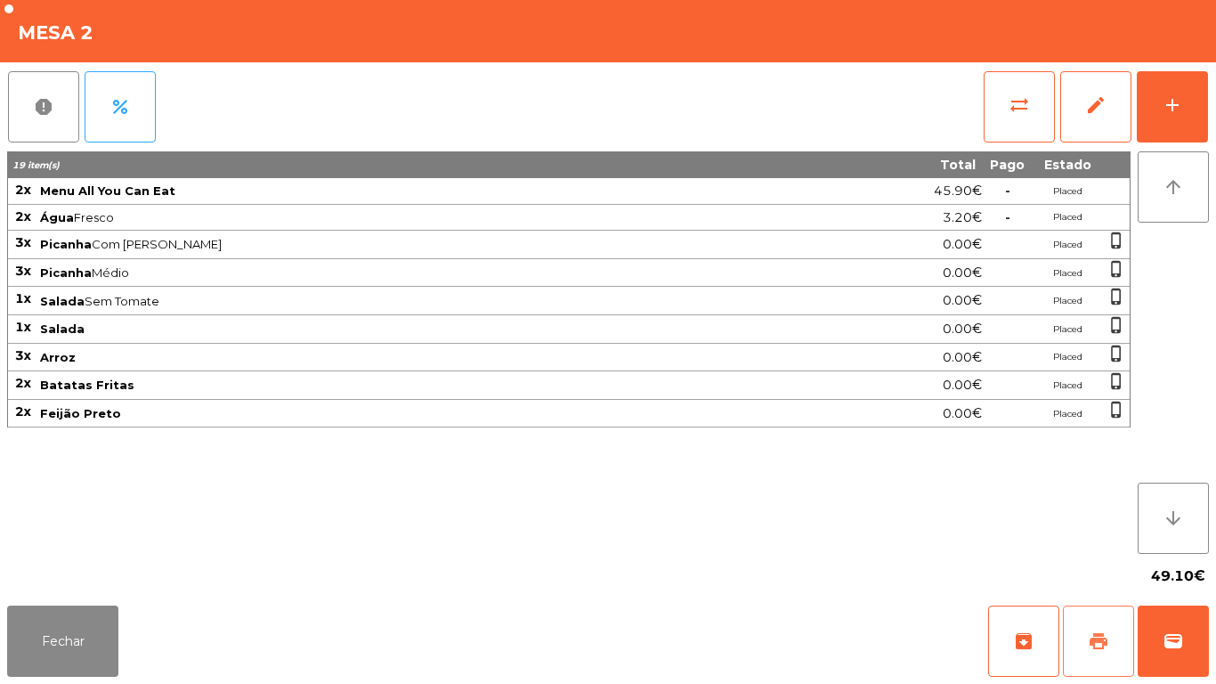
click at [1079, 624] on button "print" at bounding box center [1098, 640] width 71 height 71
click at [45, 628] on button "Fechar" at bounding box center [62, 640] width 111 height 71
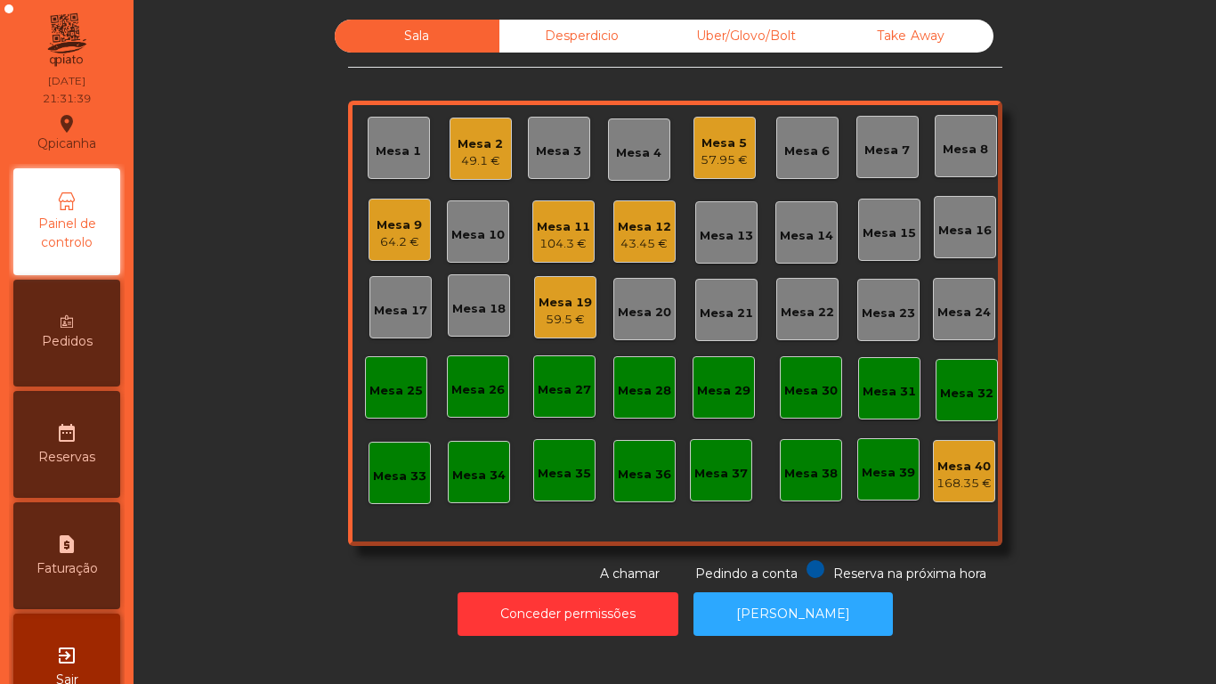
click at [639, 221] on div "Mesa 12" at bounding box center [644, 227] width 53 height 18
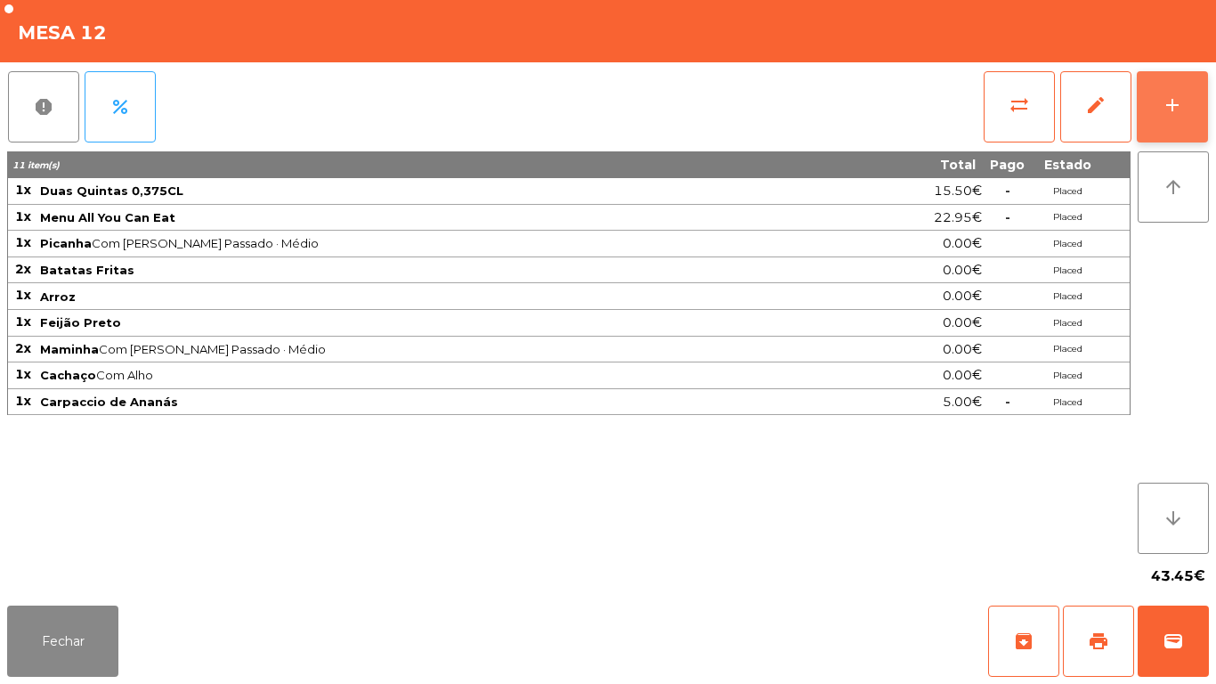
click at [1158, 108] on button "add" at bounding box center [1172, 106] width 71 height 71
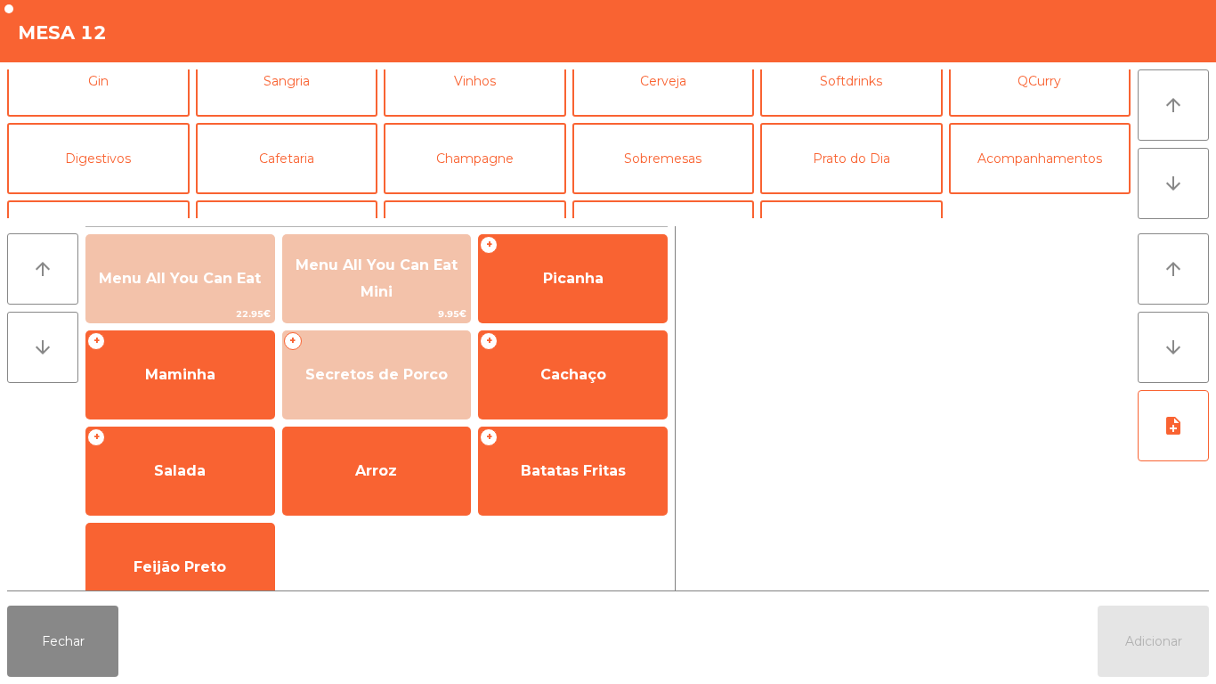
scroll to position [103, 0]
click at [150, 171] on button "Digestivos" at bounding box center [98, 156] width 183 height 71
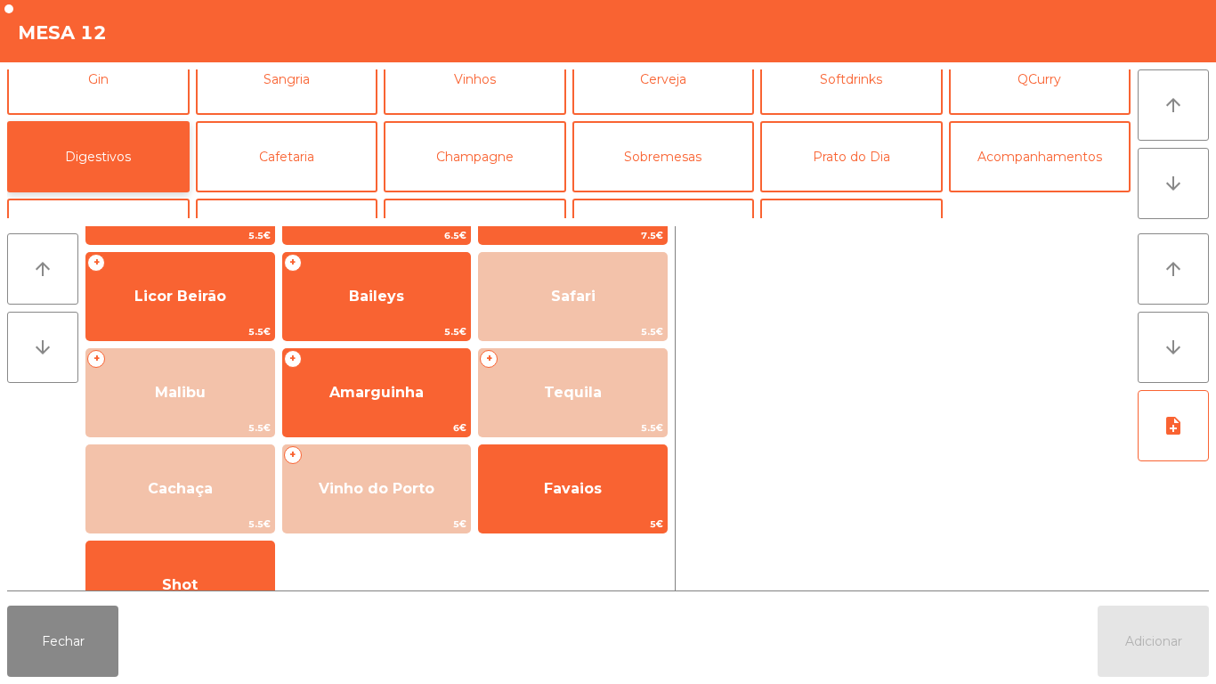
scroll to position [605, 0]
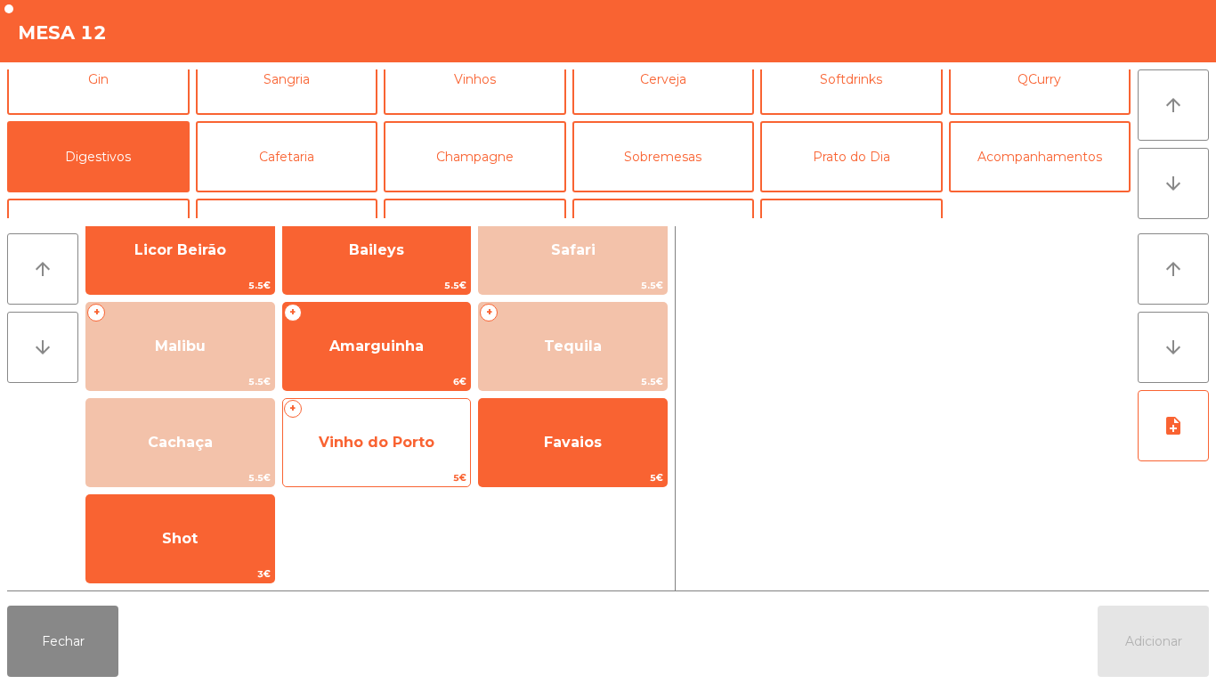
click at [382, 459] on span "Vinho do Porto" at bounding box center [377, 442] width 188 height 48
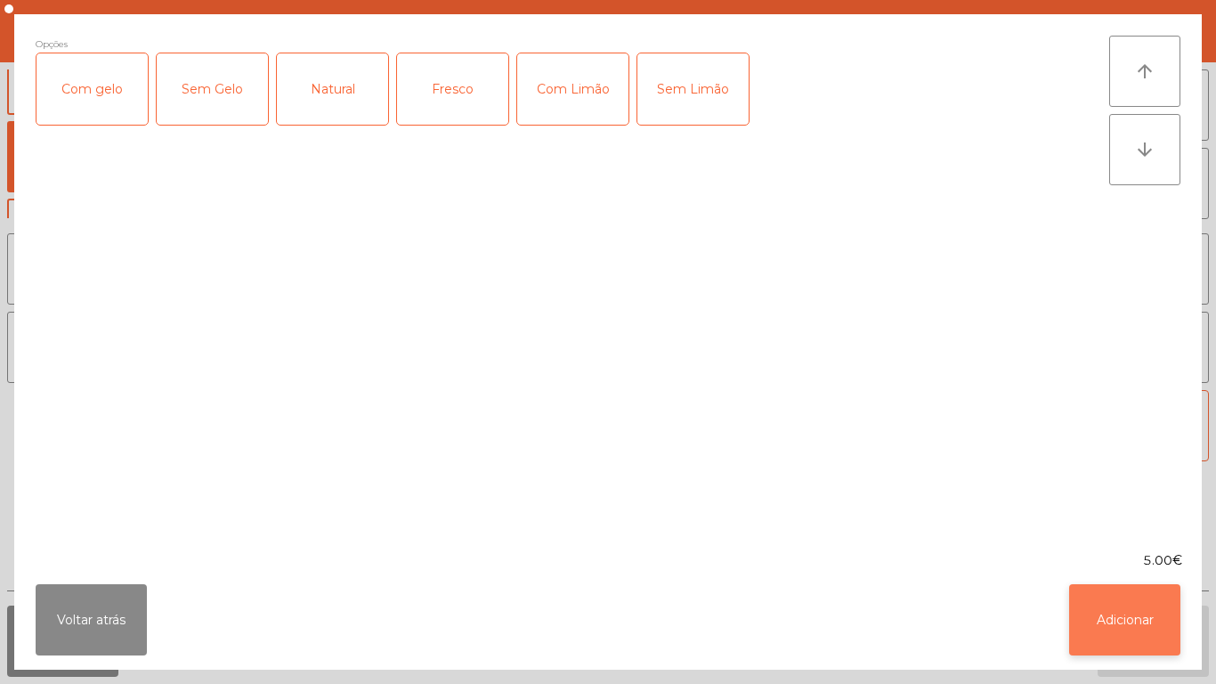
click at [1112, 612] on button "Adicionar" at bounding box center [1124, 619] width 111 height 71
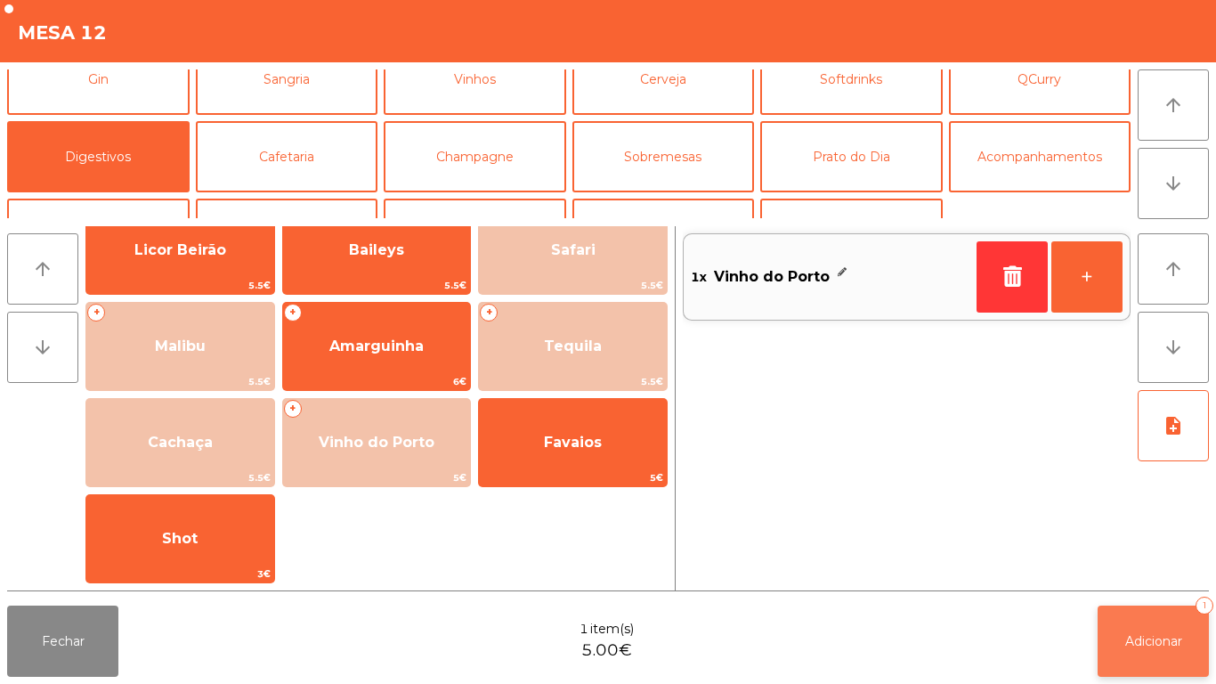
click at [1164, 618] on button "Adicionar 1" at bounding box center [1153, 640] width 111 height 71
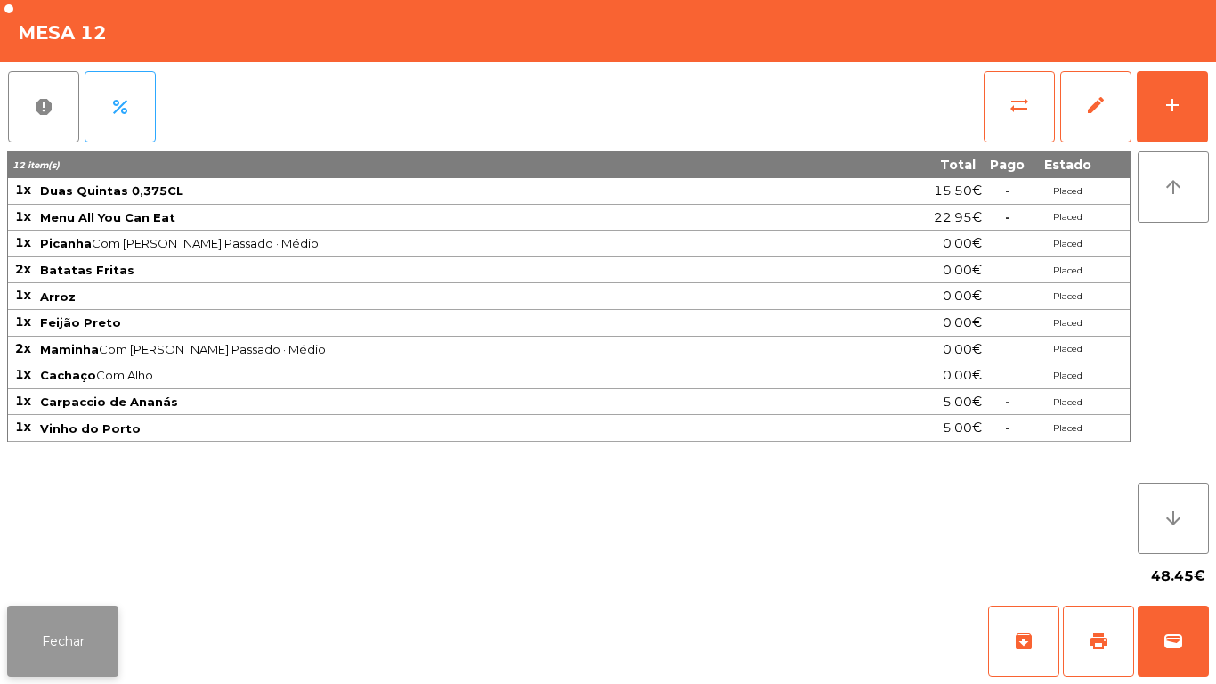
click at [85, 635] on button "Fechar" at bounding box center [62, 640] width 111 height 71
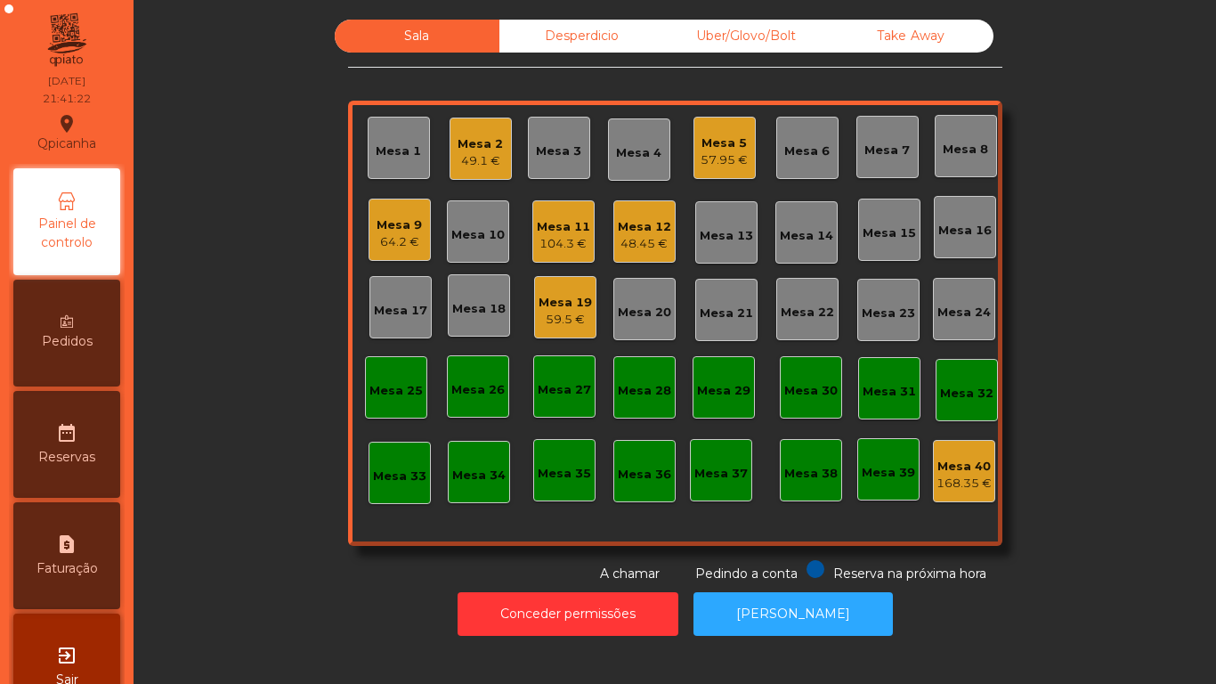
click at [557, 318] on div "59.5 €" at bounding box center [565, 320] width 53 height 18
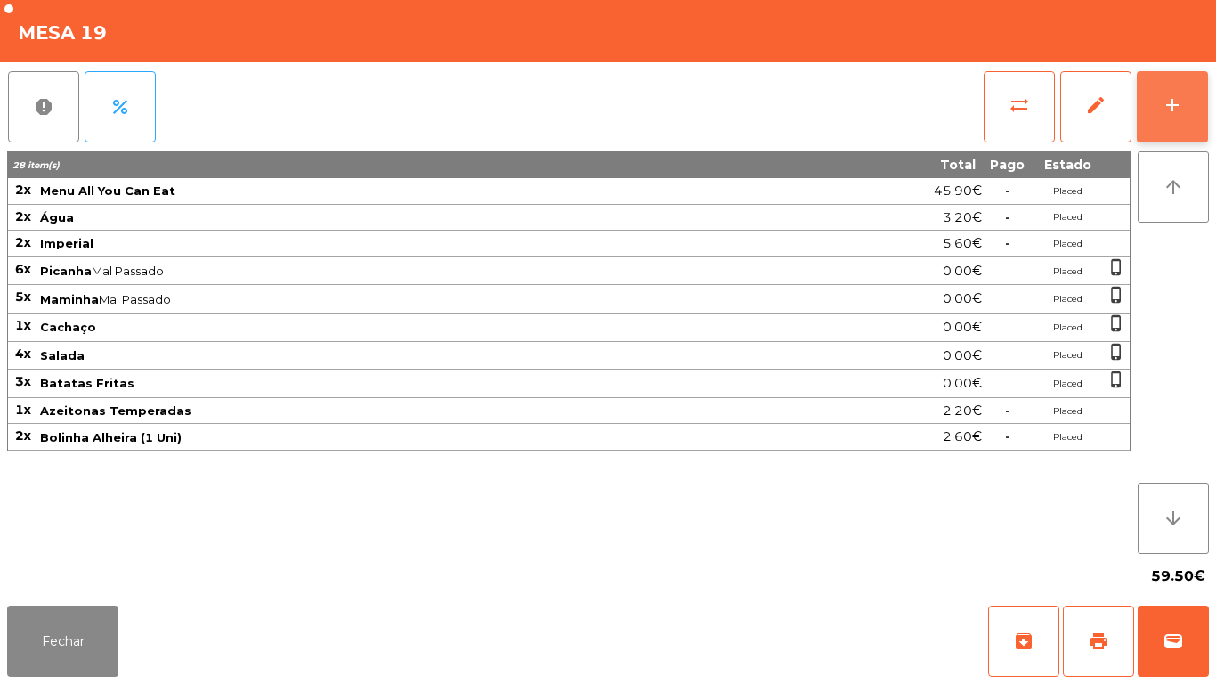
click at [1169, 116] on button "add" at bounding box center [1172, 106] width 71 height 71
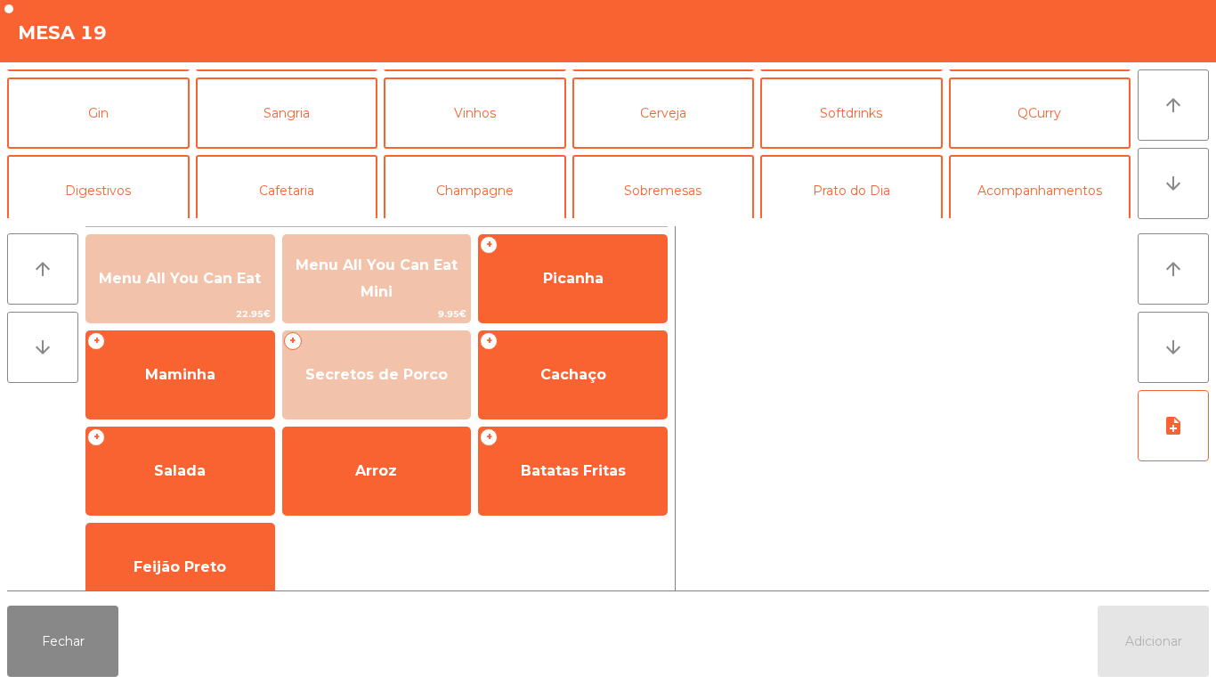
scroll to position [92, 0]
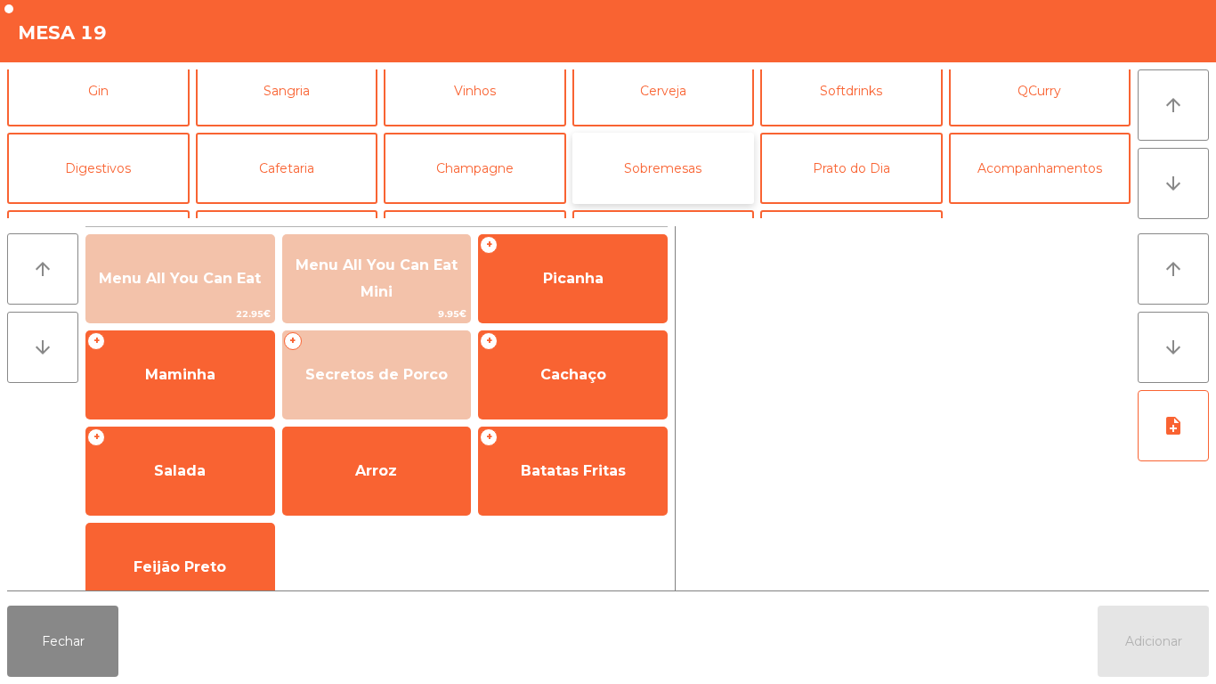
click at [673, 167] on button "Sobremesas" at bounding box center [664, 168] width 183 height 71
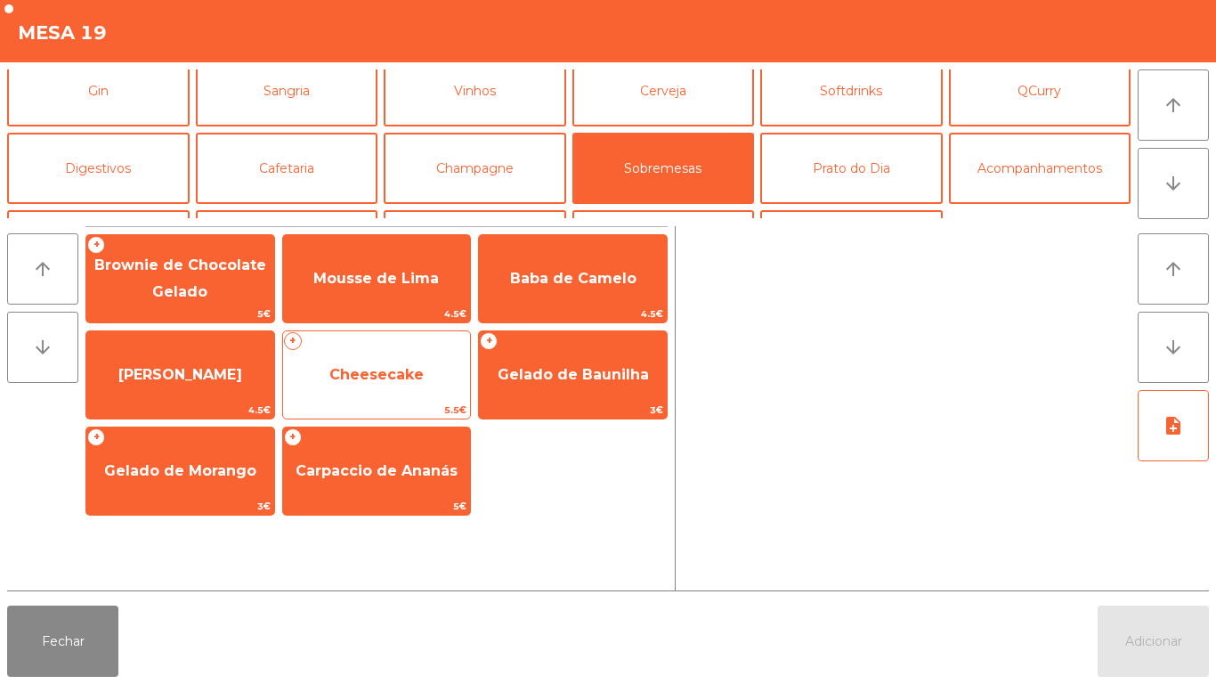
click at [406, 384] on span "Cheesecake" at bounding box center [377, 375] width 188 height 48
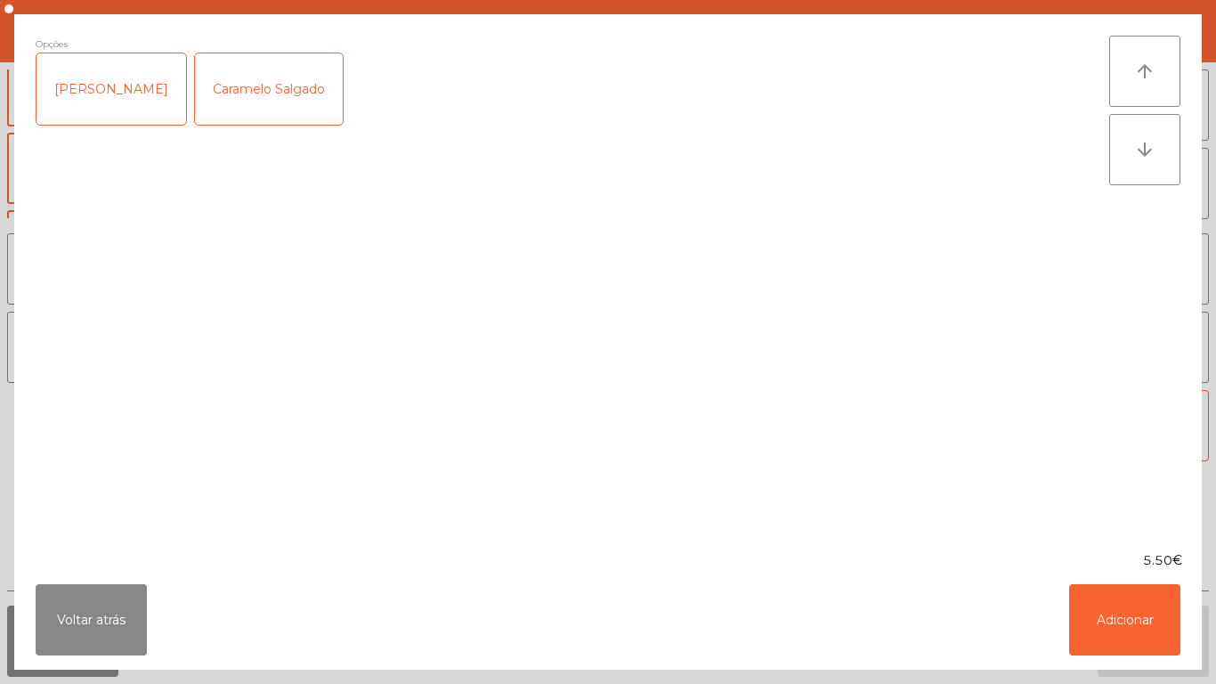
click at [263, 102] on div "Caramelo Salgado" at bounding box center [269, 88] width 148 height 71
click at [1110, 621] on button "Adicionar" at bounding box center [1124, 619] width 111 height 71
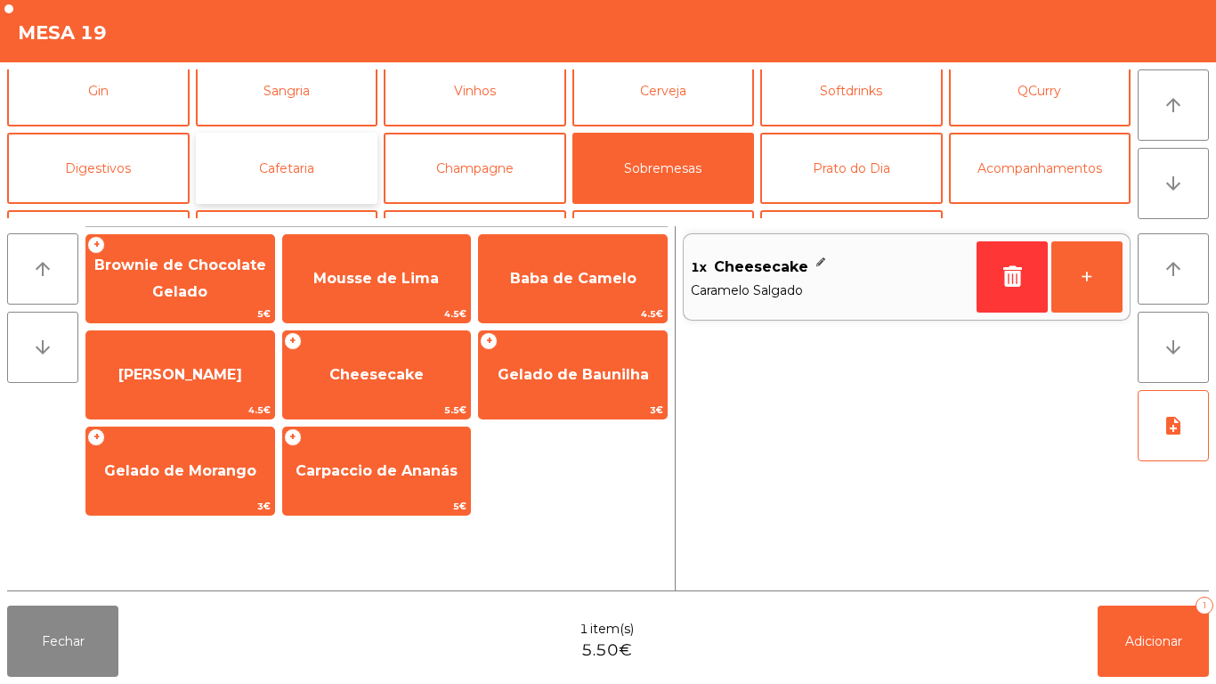
click at [282, 164] on button "Cafetaria" at bounding box center [287, 168] width 183 height 71
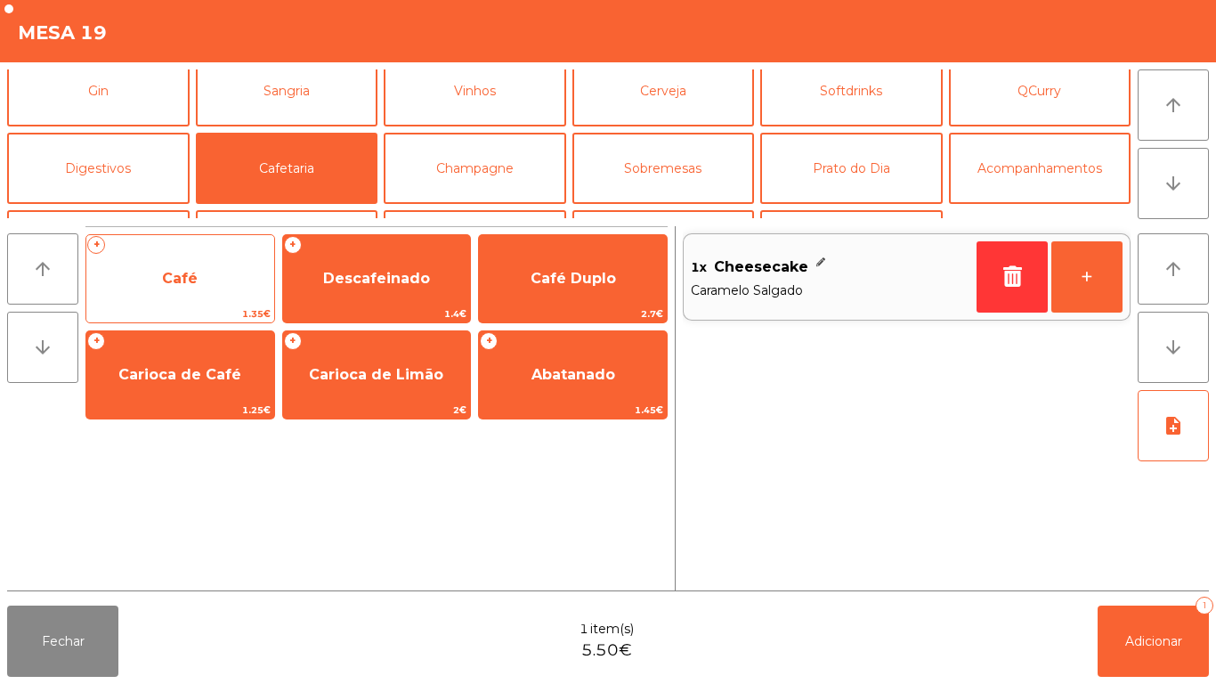
click at [240, 292] on span "Café" at bounding box center [180, 279] width 188 height 48
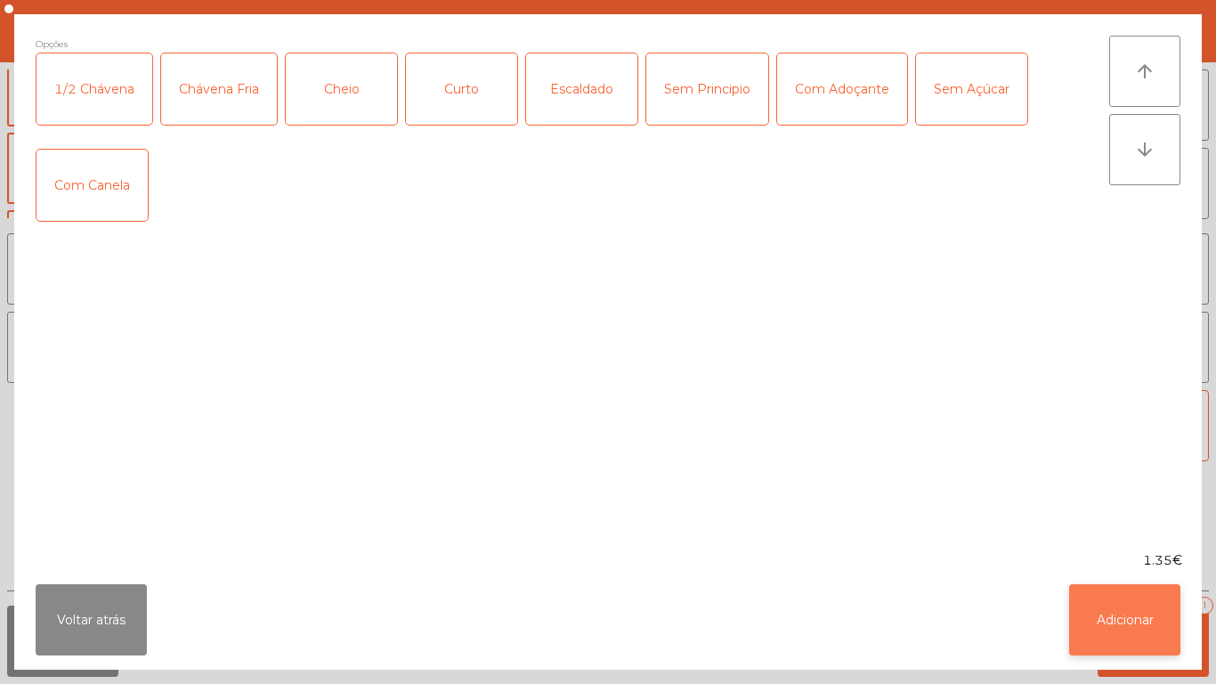
click at [1138, 605] on button "Adicionar" at bounding box center [1124, 619] width 111 height 71
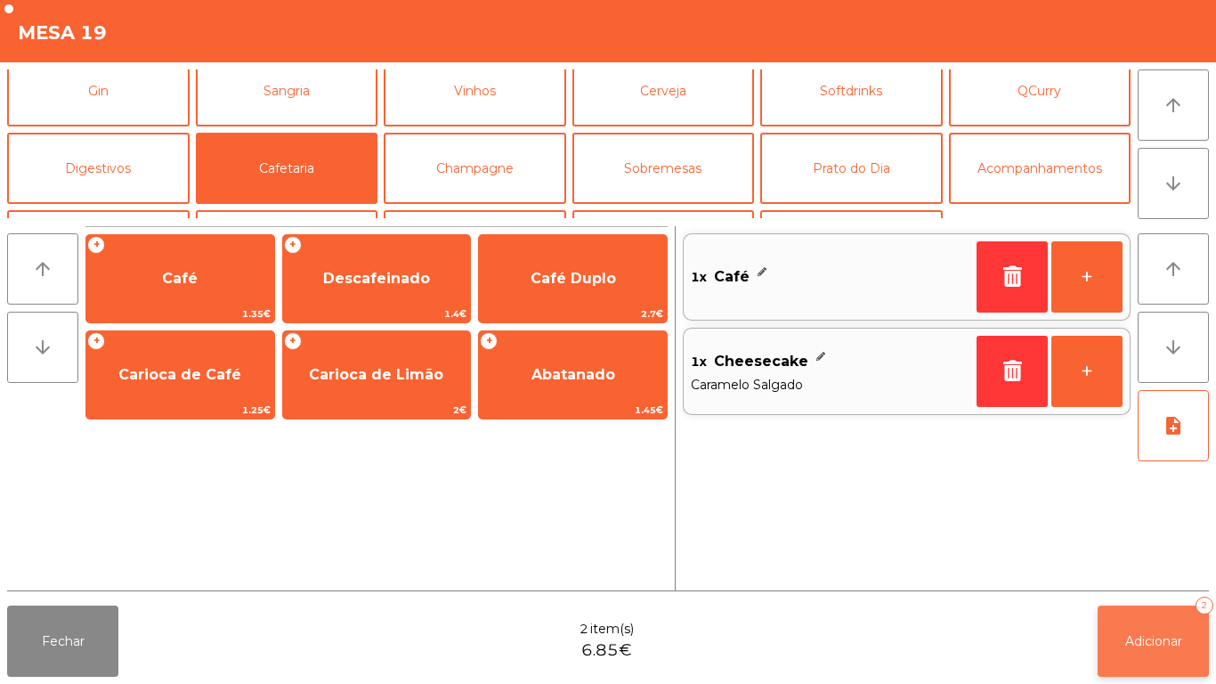
click at [1161, 636] on span "Adicionar" at bounding box center [1153, 641] width 57 height 16
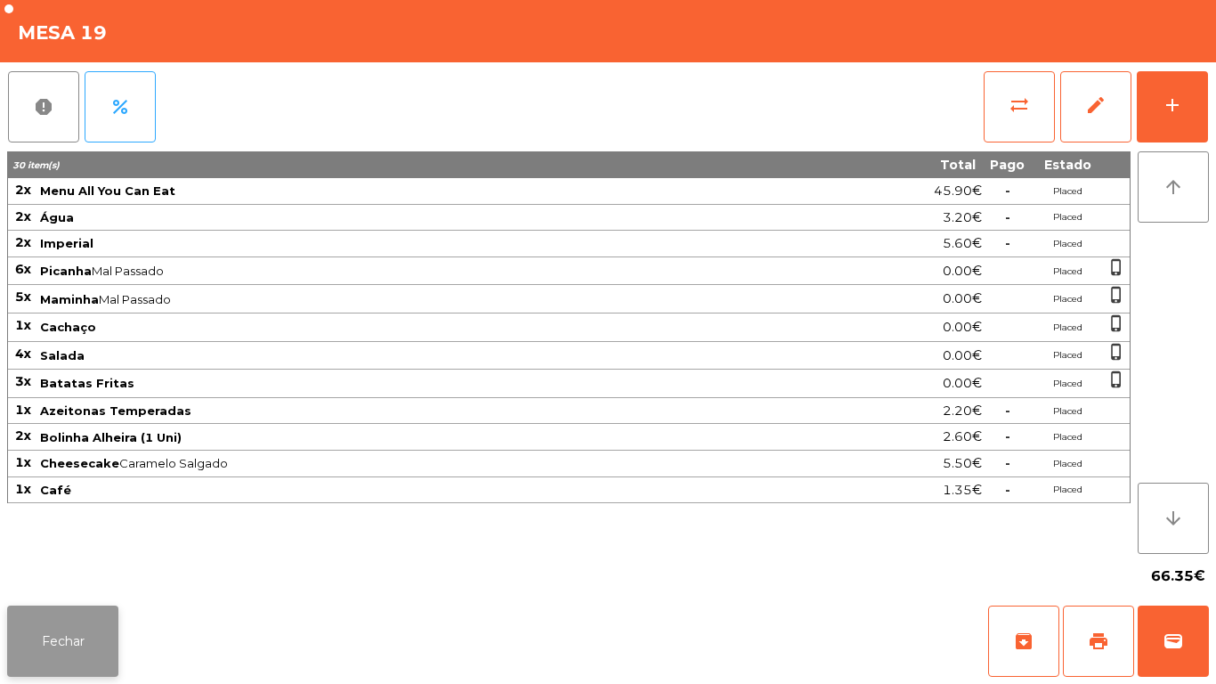
click at [73, 630] on button "Fechar" at bounding box center [62, 640] width 111 height 71
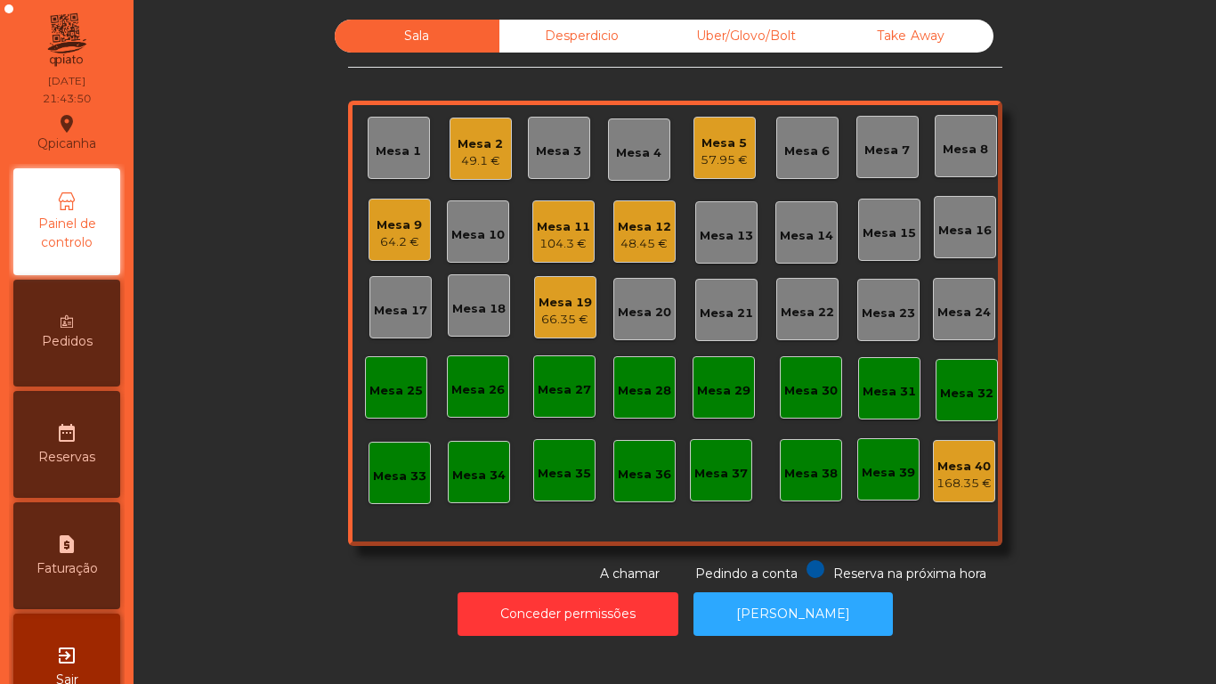
click at [399, 223] on div "Mesa 9" at bounding box center [399, 225] width 45 height 18
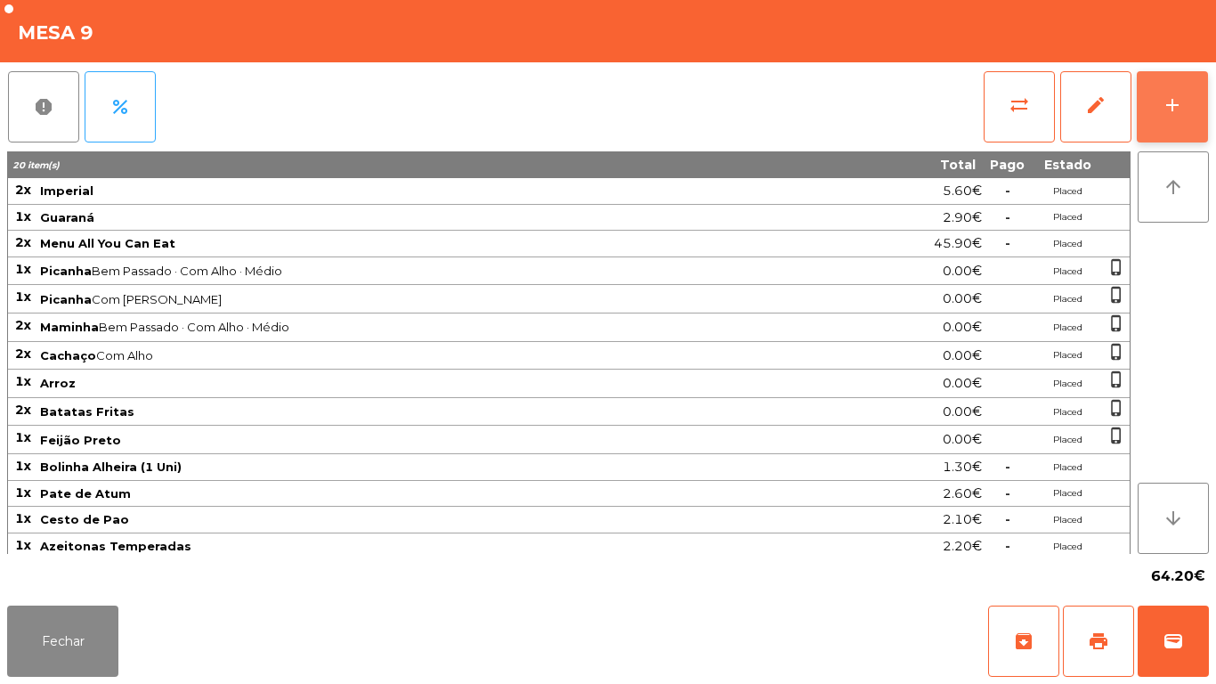
click at [1189, 105] on button "add" at bounding box center [1172, 106] width 71 height 71
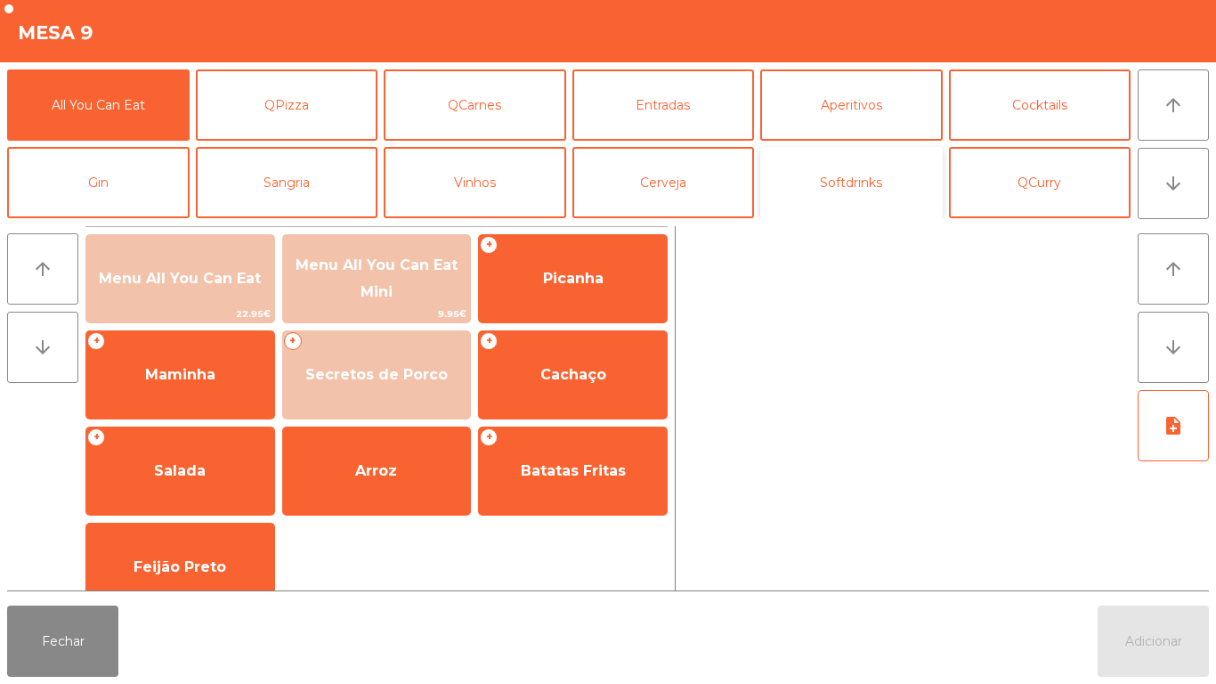
click at [889, 191] on button "Softdrinks" at bounding box center [851, 182] width 183 height 71
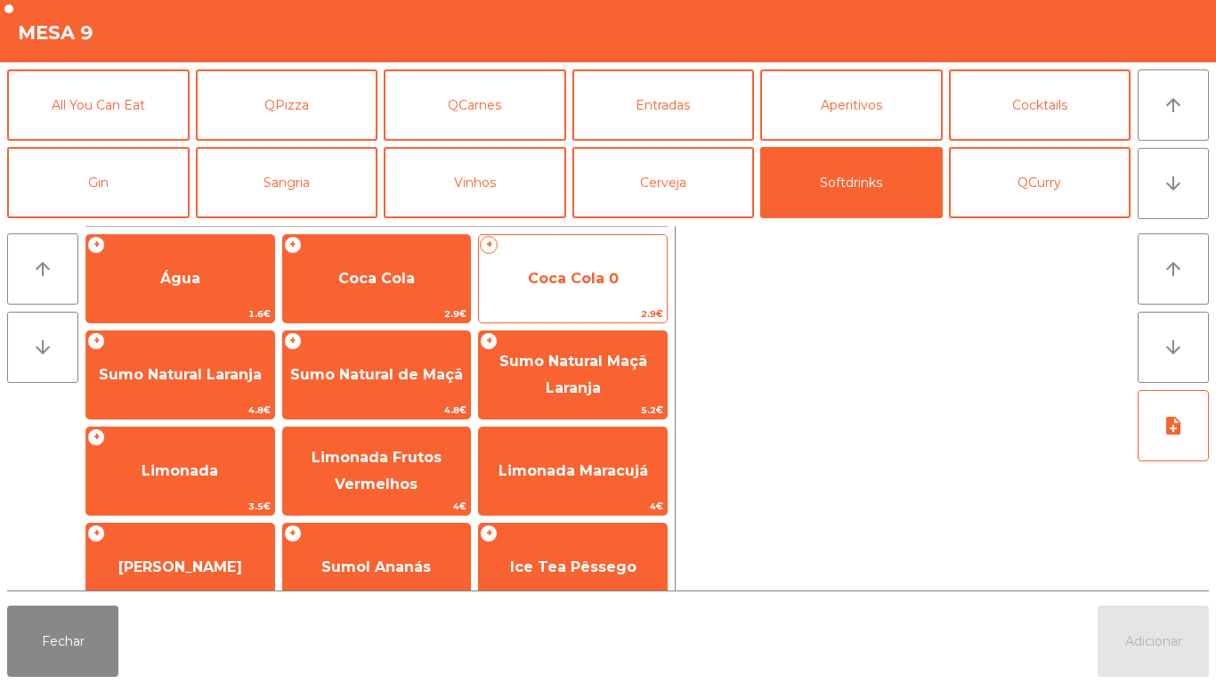
click at [591, 284] on span "Coca Cola 0" at bounding box center [573, 278] width 91 height 17
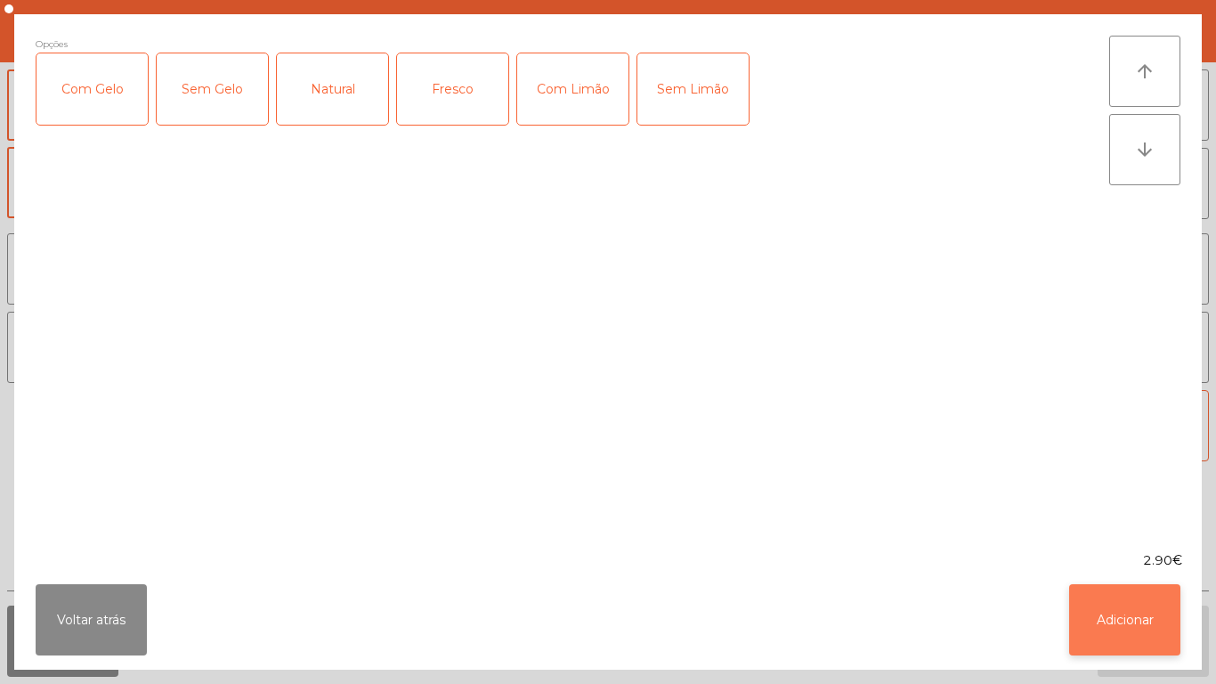
click at [1123, 612] on button "Adicionar" at bounding box center [1124, 619] width 111 height 71
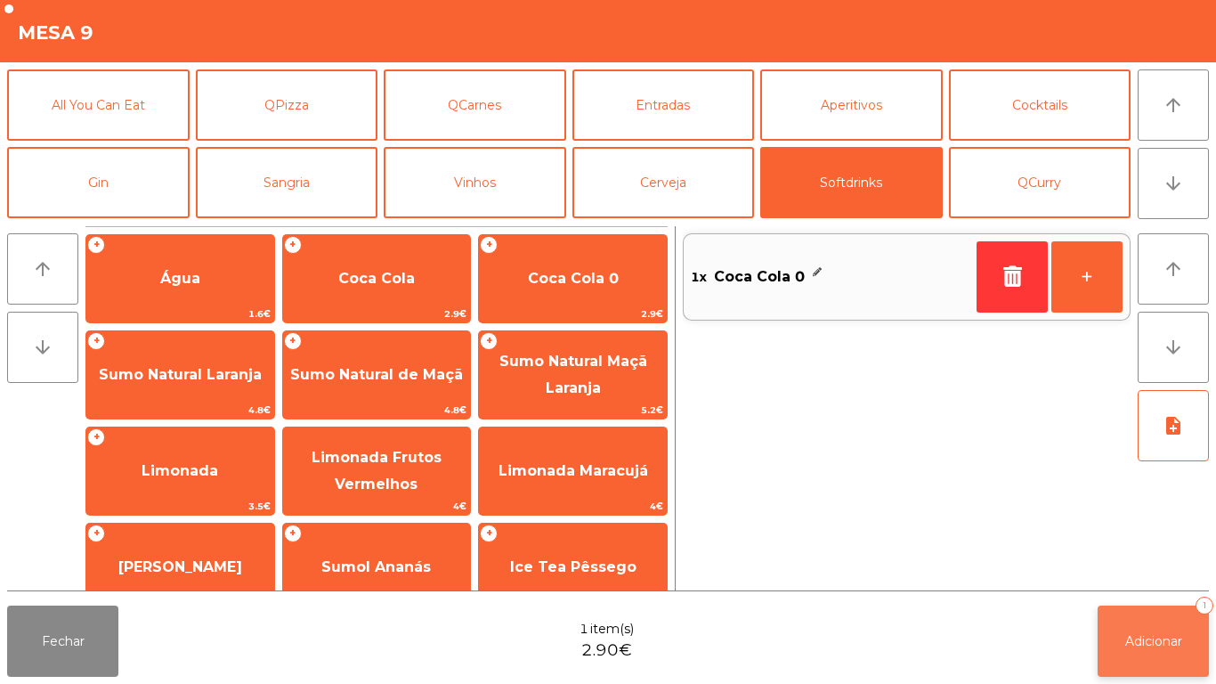
click at [1164, 647] on span "Adicionar" at bounding box center [1153, 641] width 57 height 16
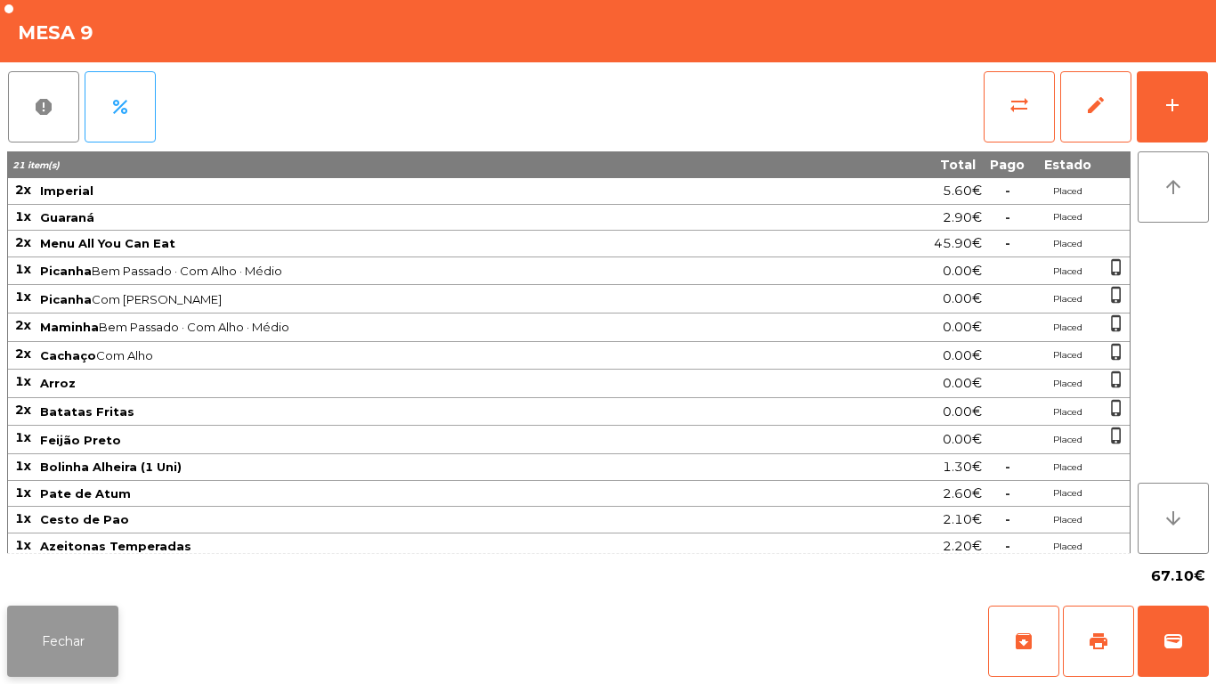
click at [71, 625] on button "Fechar" at bounding box center [62, 640] width 111 height 71
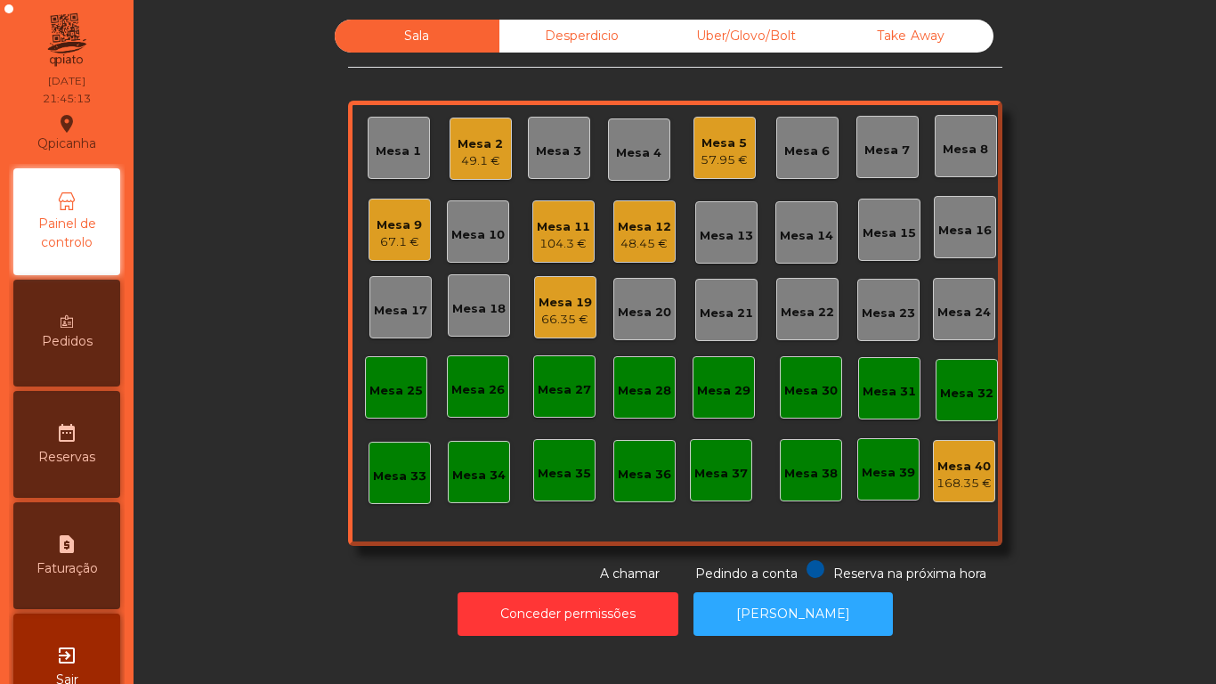
click at [875, 152] on div "Mesa 7" at bounding box center [887, 151] width 45 height 18
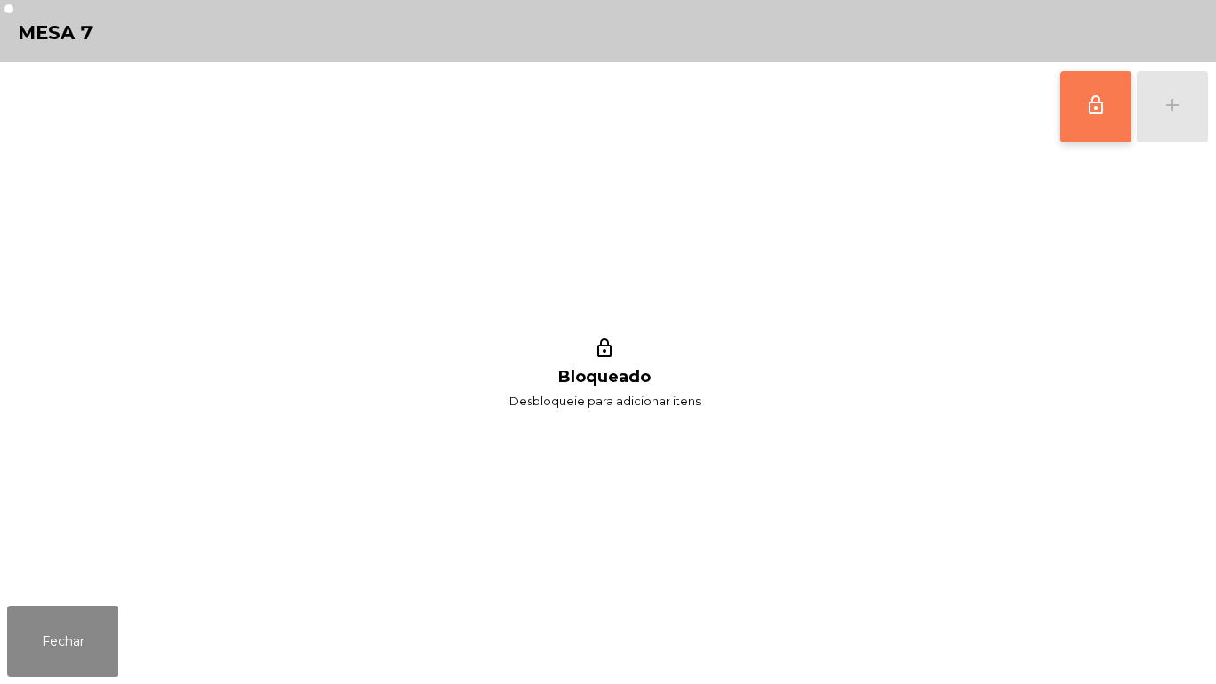
click at [1083, 102] on button "lock_outline" at bounding box center [1095, 106] width 71 height 71
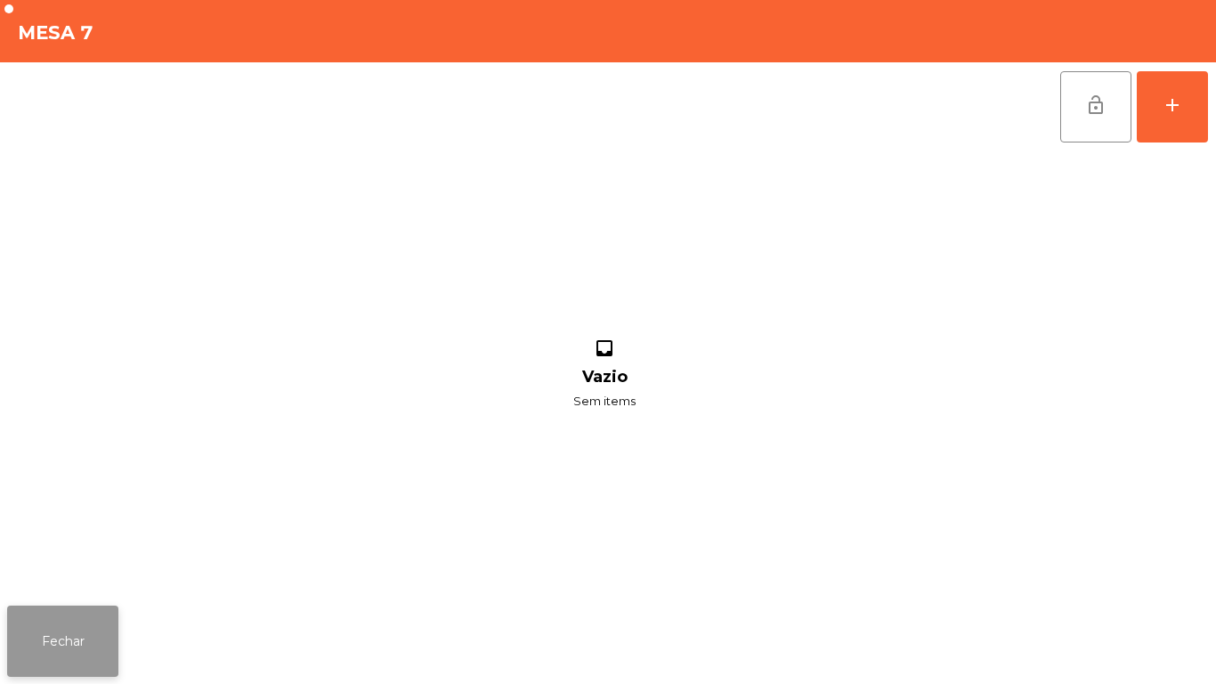
click at [81, 626] on button "Fechar" at bounding box center [62, 640] width 111 height 71
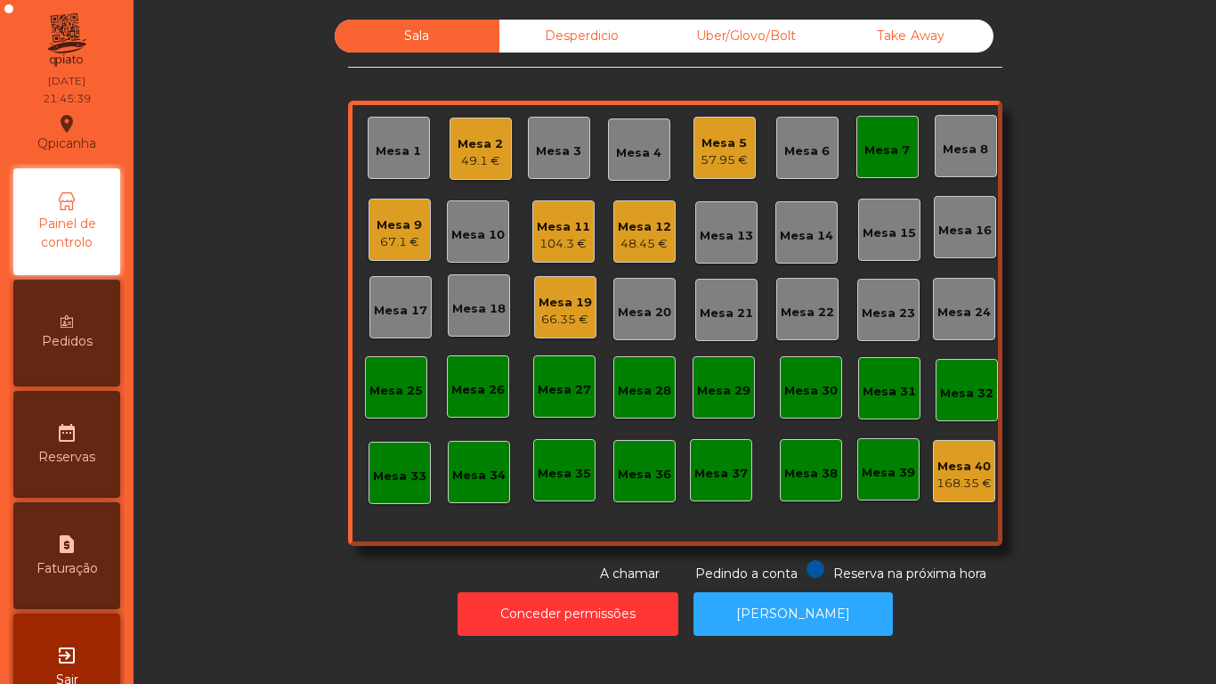
click at [539, 319] on div "66.35 €" at bounding box center [565, 320] width 53 height 18
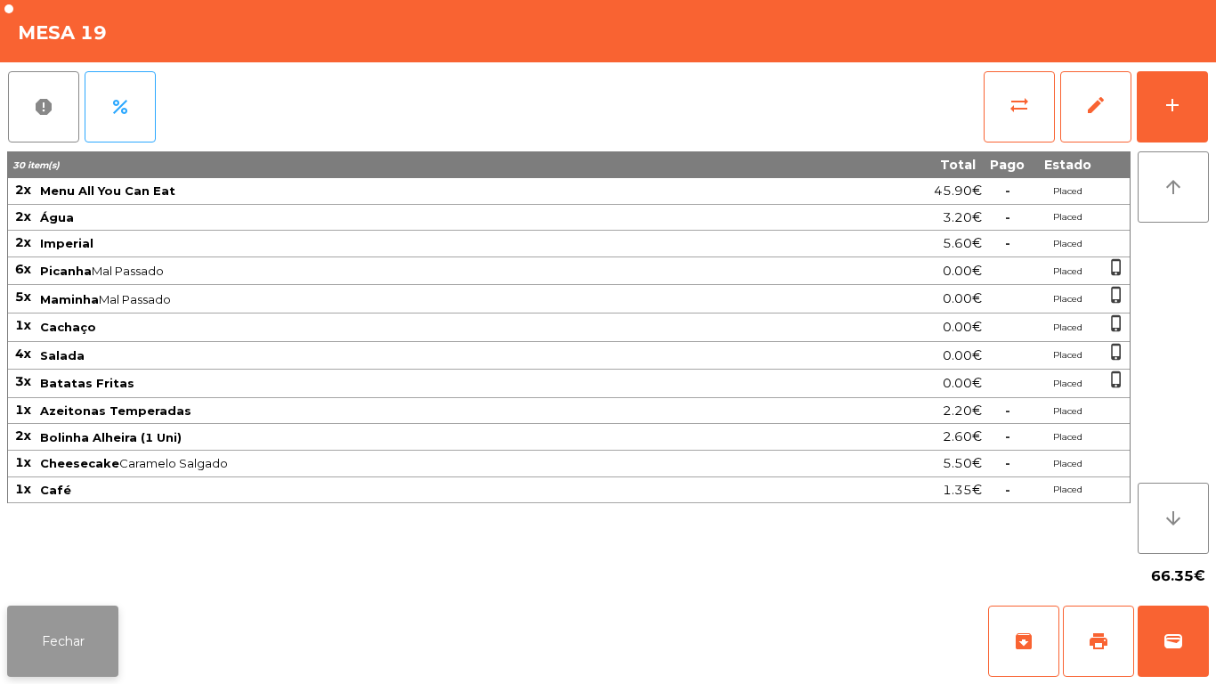
click at [76, 621] on button "Fechar" at bounding box center [62, 640] width 111 height 71
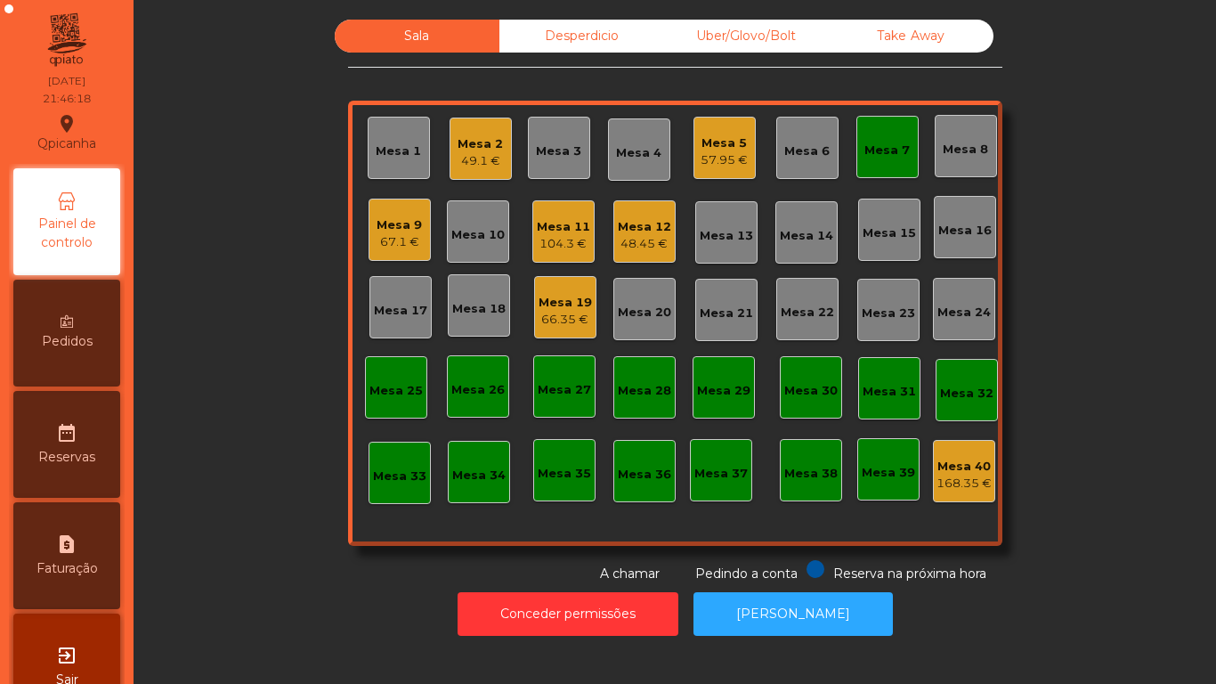
click at [868, 146] on div "Mesa 7" at bounding box center [887, 151] width 45 height 18
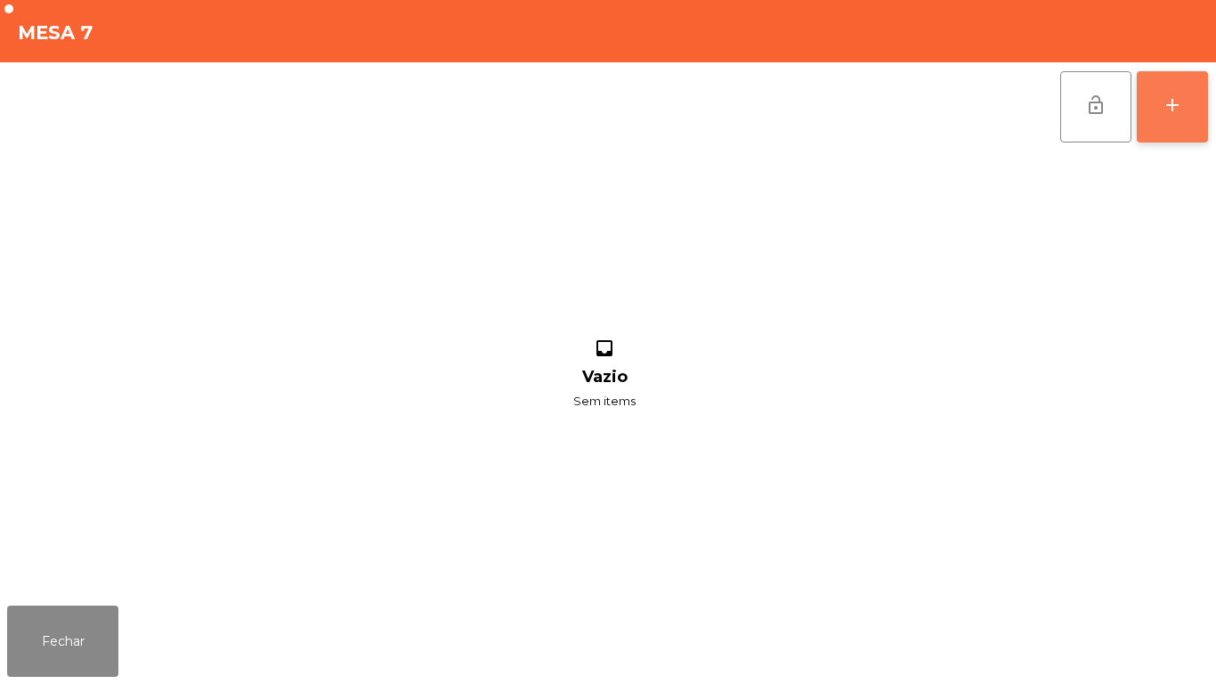
click at [1166, 106] on div "add" at bounding box center [1172, 104] width 21 height 21
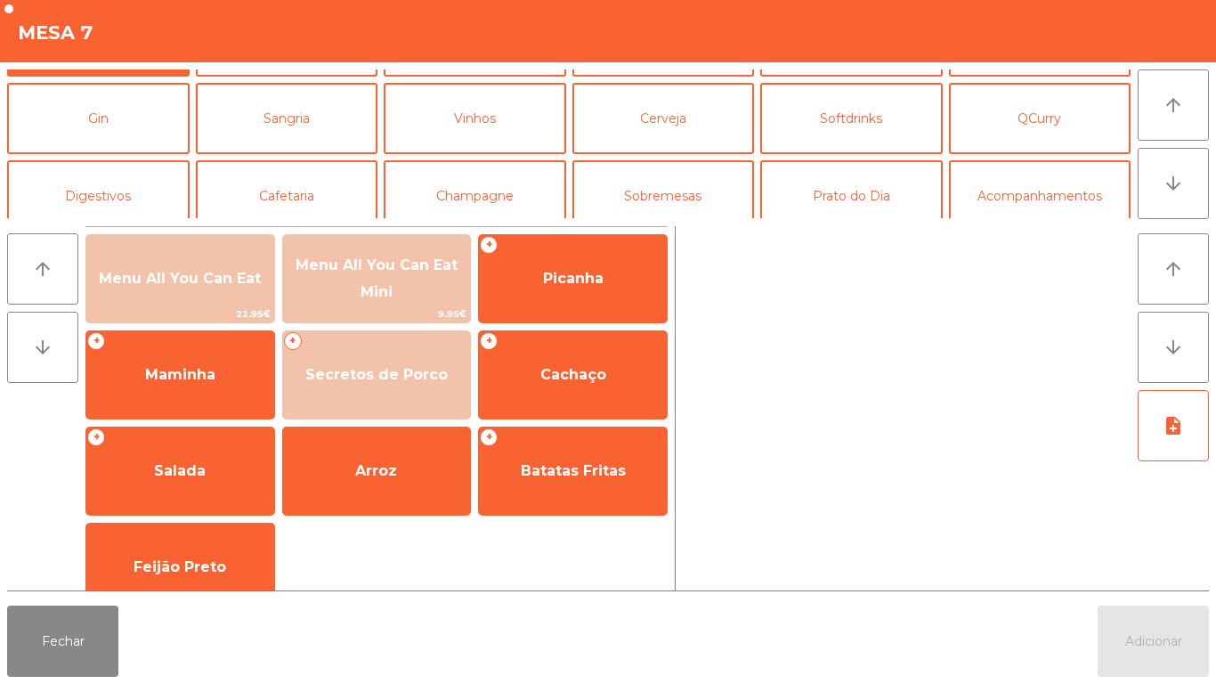
scroll to position [95, 0]
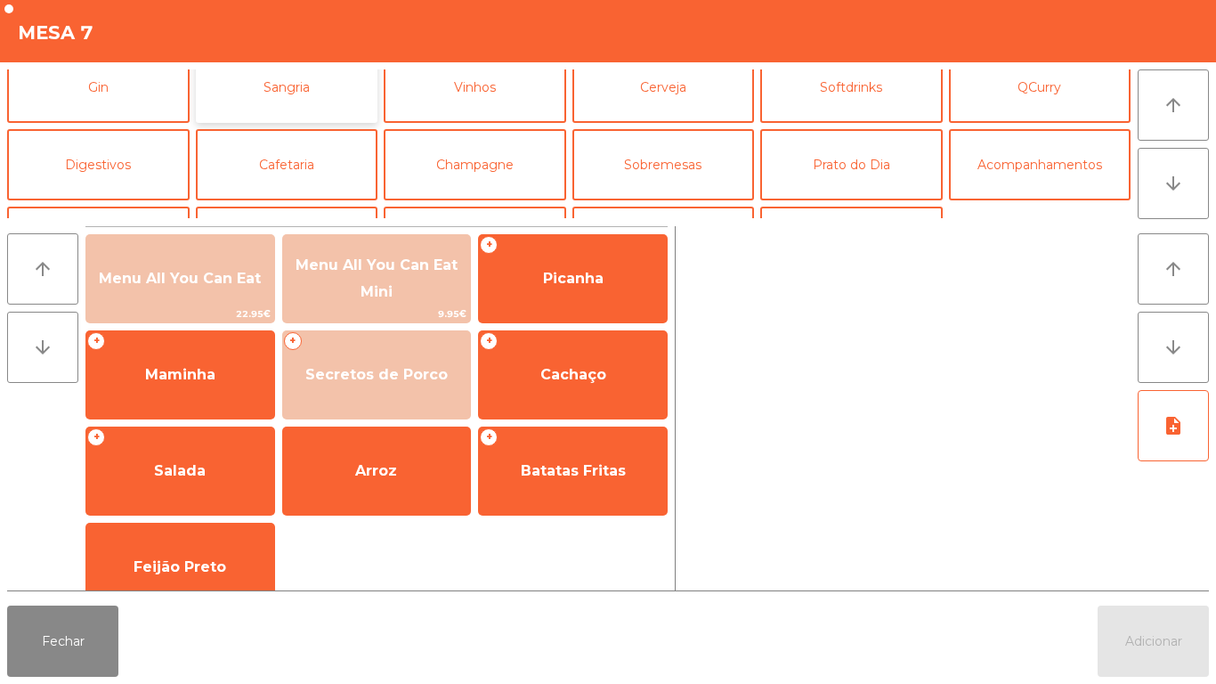
click at [303, 111] on button "Sangria" at bounding box center [287, 87] width 183 height 71
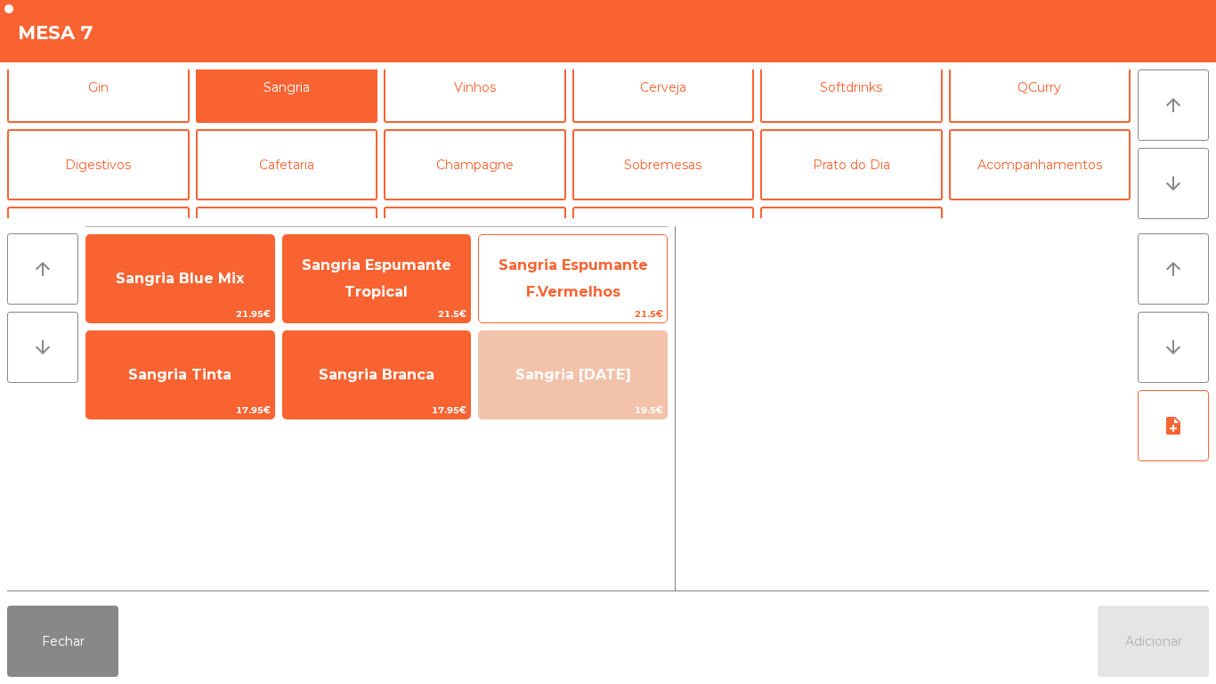
click at [560, 271] on span "Sangria Espumante F.Vermelhos" at bounding box center [574, 278] width 150 height 44
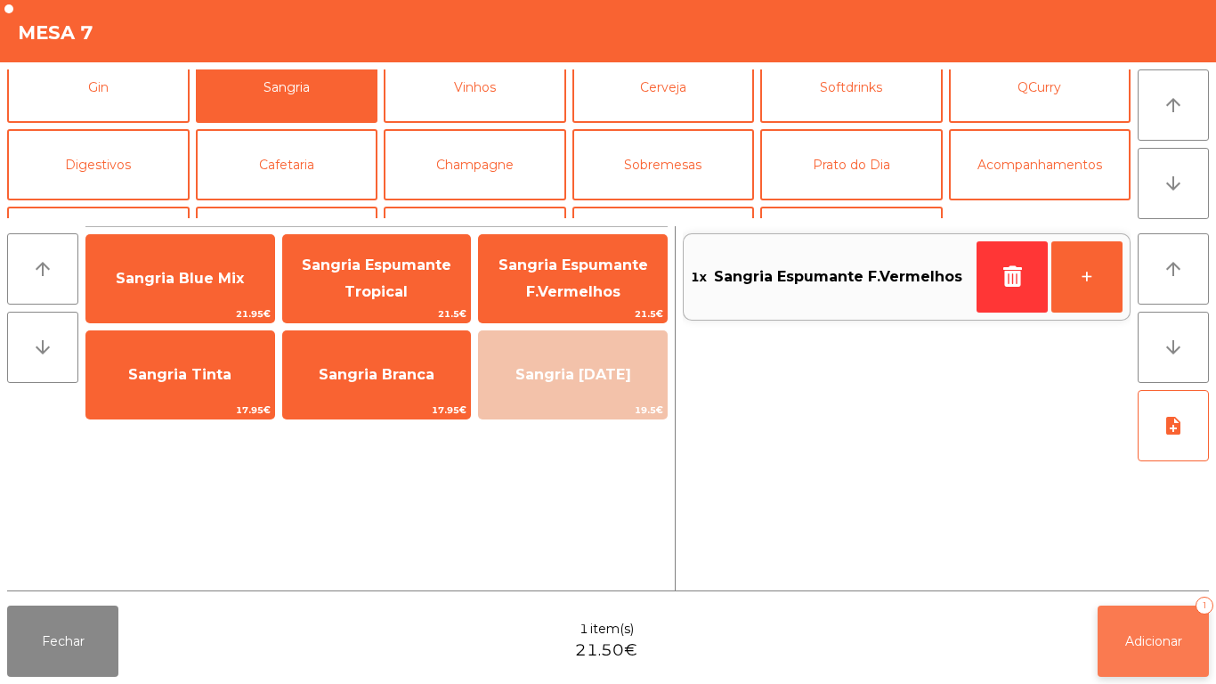
click at [1158, 630] on button "Adicionar 1" at bounding box center [1153, 640] width 111 height 71
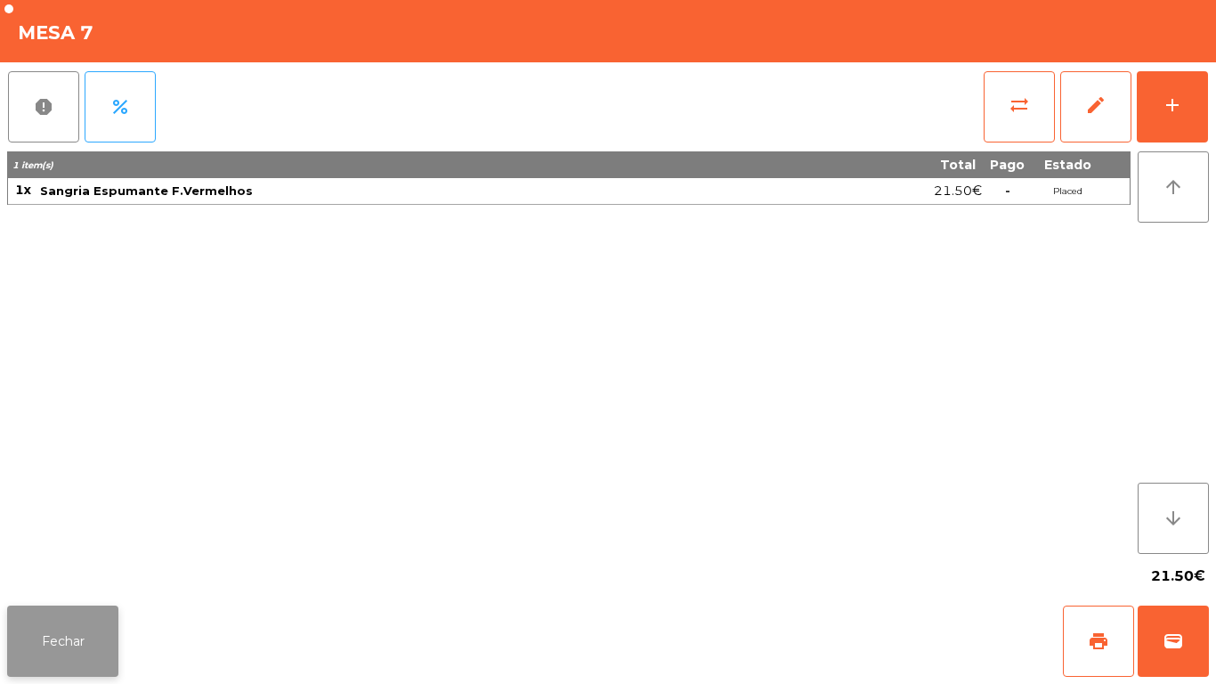
click at [81, 636] on button "Fechar" at bounding box center [62, 640] width 111 height 71
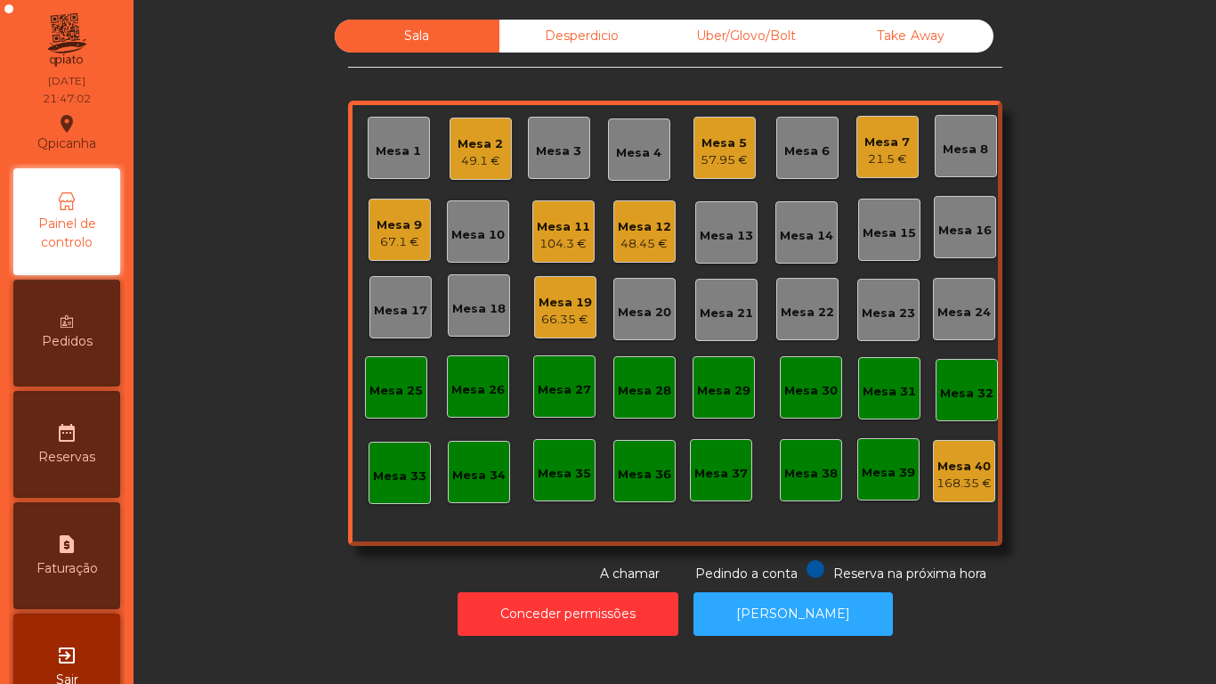
click at [713, 143] on div "Mesa 5" at bounding box center [724, 143] width 47 height 18
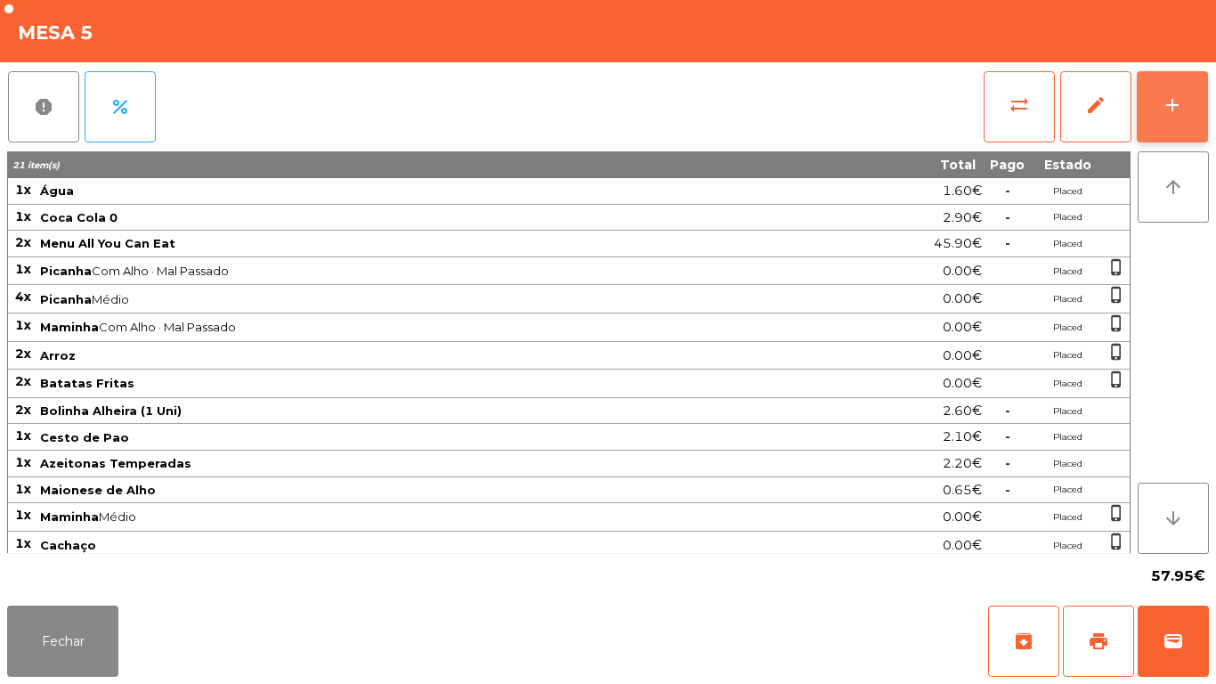
click at [1157, 103] on button "add" at bounding box center [1172, 106] width 71 height 71
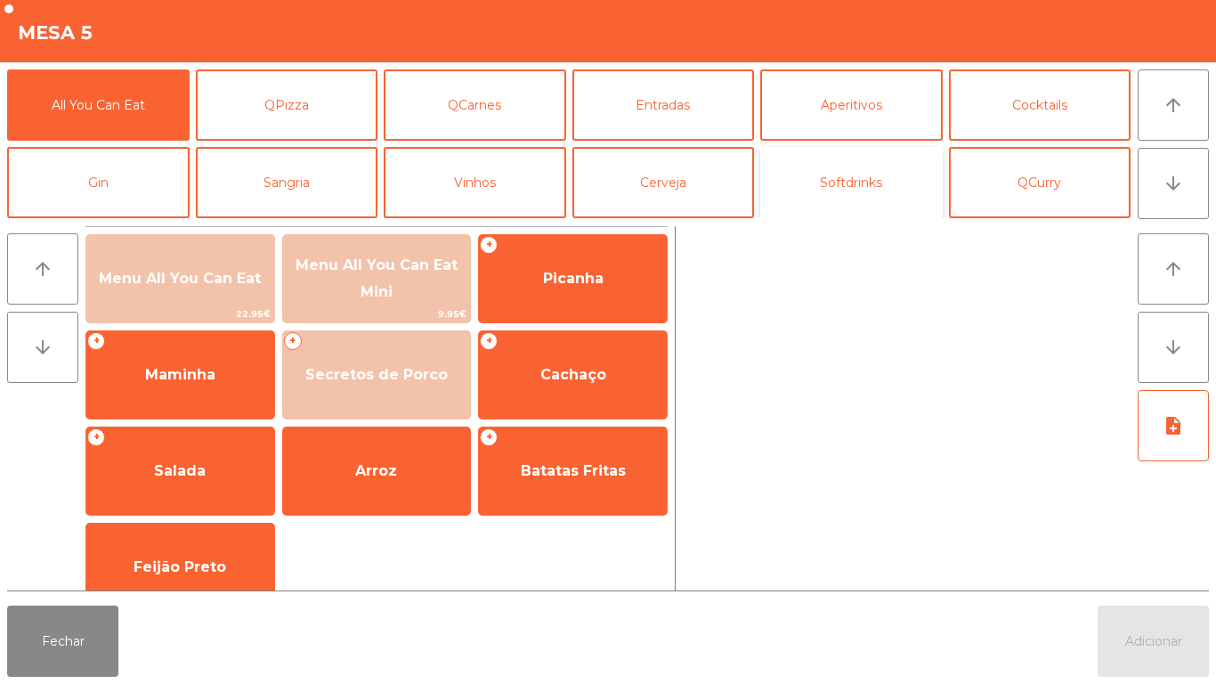
click at [833, 187] on button "Softdrinks" at bounding box center [851, 182] width 183 height 71
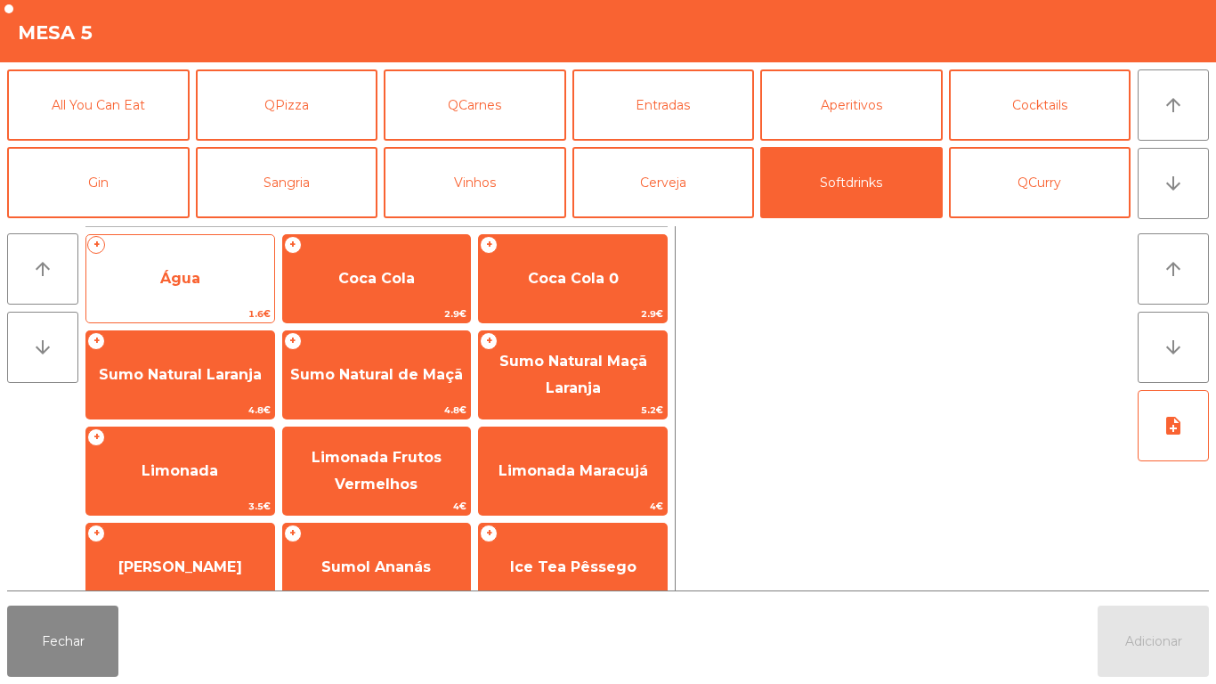
click at [197, 288] on span "Água" at bounding box center [180, 279] width 188 height 48
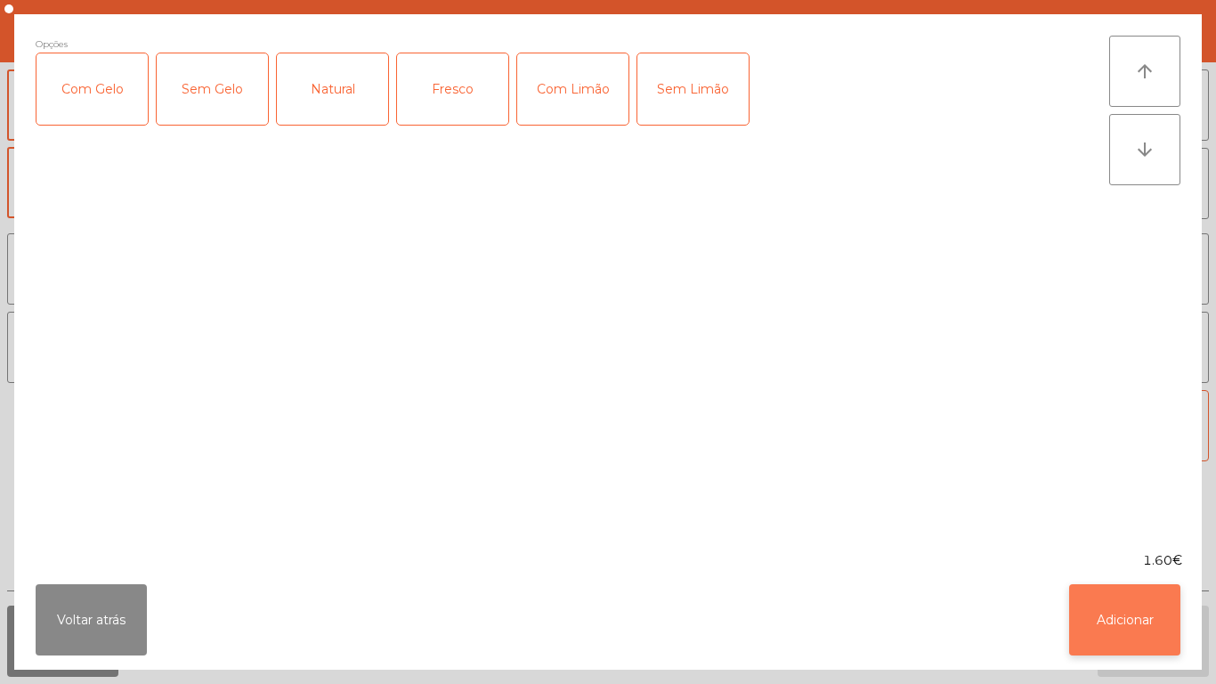
click at [1123, 610] on button "Adicionar" at bounding box center [1124, 619] width 111 height 71
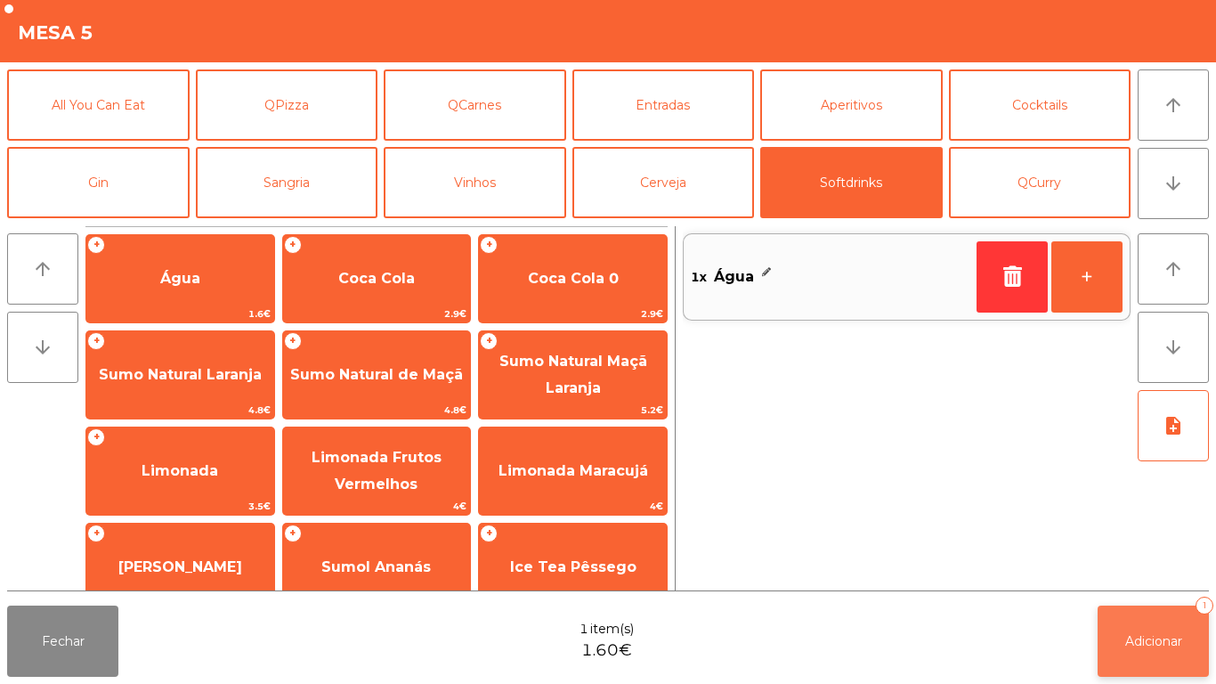
click at [1157, 641] on span "Adicionar" at bounding box center [1153, 641] width 57 height 16
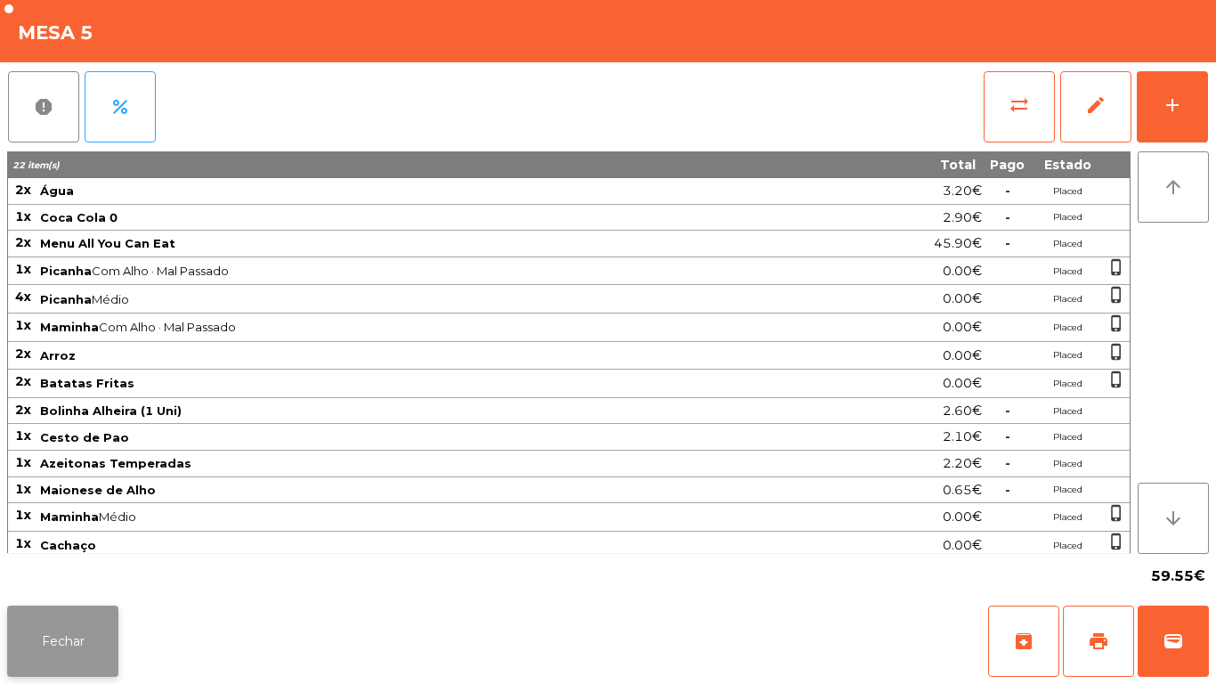
click at [102, 627] on button "Fechar" at bounding box center [62, 640] width 111 height 71
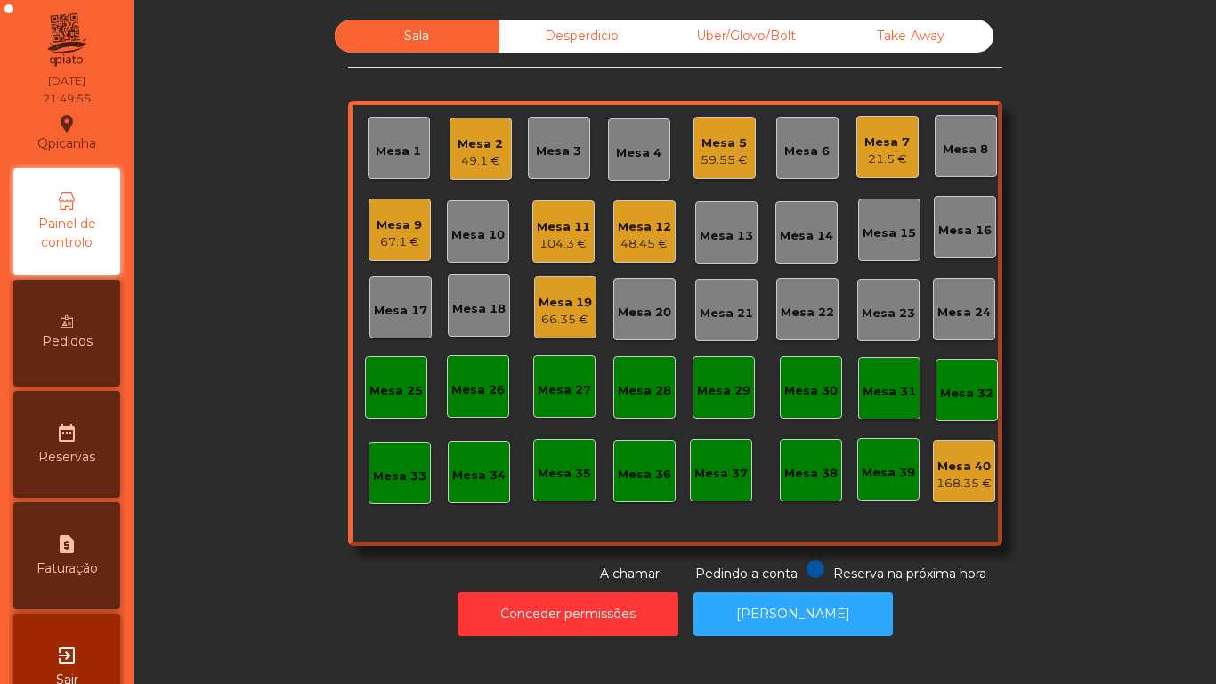
click at [865, 143] on div "Mesa 7" at bounding box center [887, 143] width 45 height 18
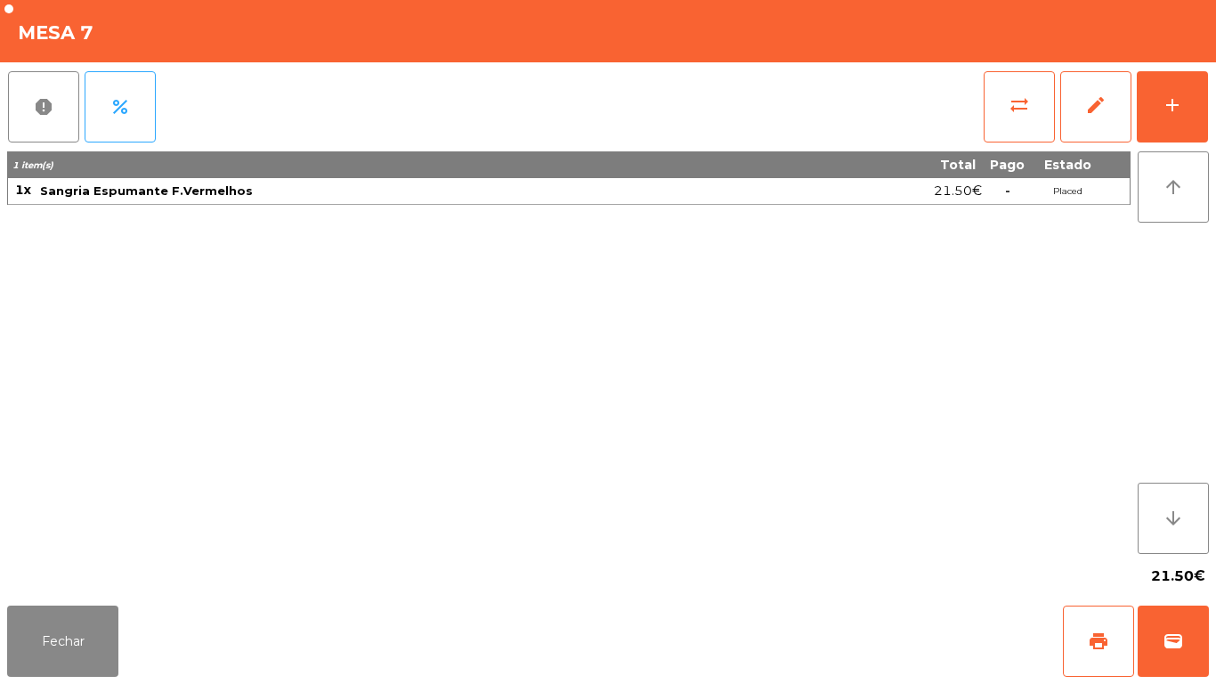
click at [52, 587] on div "21.50€" at bounding box center [608, 576] width 1202 height 45
click at [94, 651] on button "Fechar" at bounding box center [62, 640] width 111 height 71
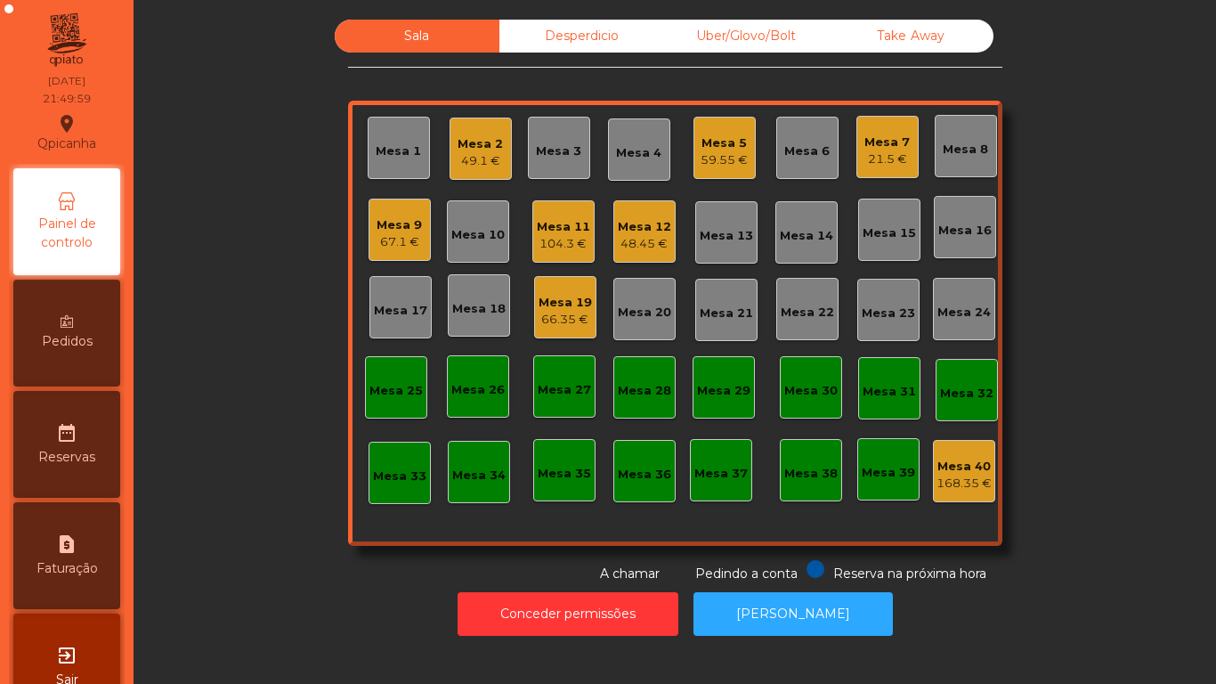
click at [567, 246] on div "104.3 €" at bounding box center [563, 244] width 53 height 18
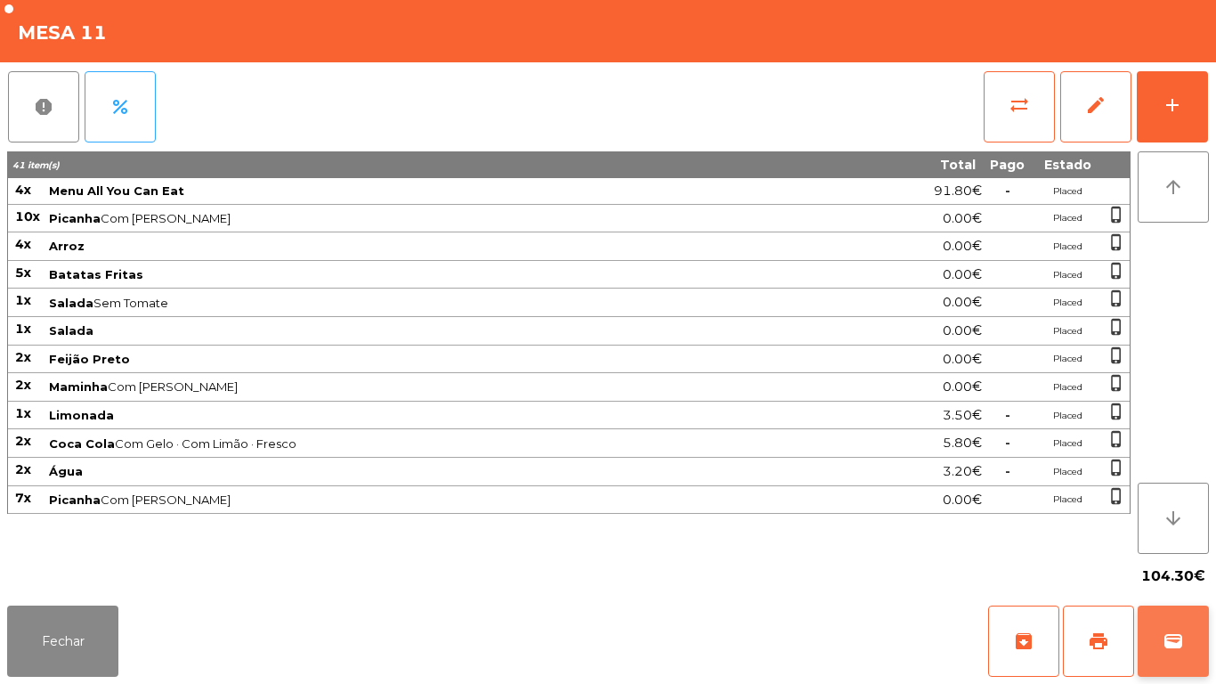
click at [1166, 621] on button "wallet" at bounding box center [1173, 640] width 71 height 71
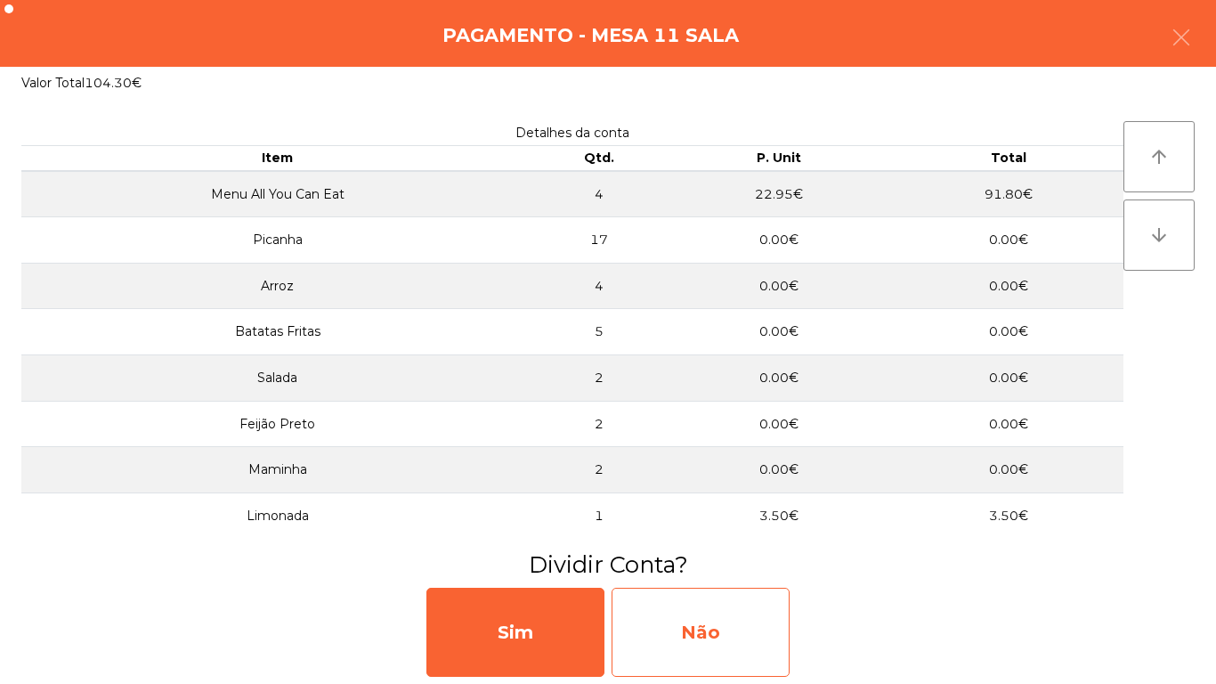
click at [728, 624] on div "Não" at bounding box center [701, 632] width 178 height 89
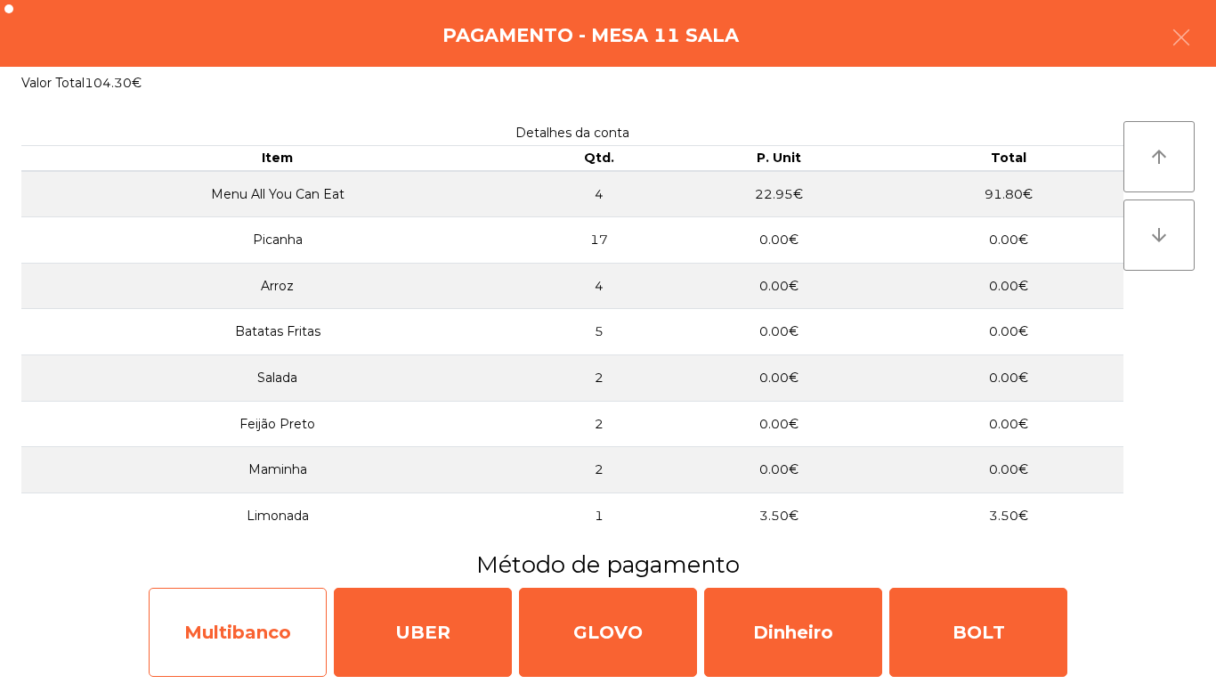
click at [261, 622] on div "Multibanco" at bounding box center [238, 632] width 178 height 89
select select "**"
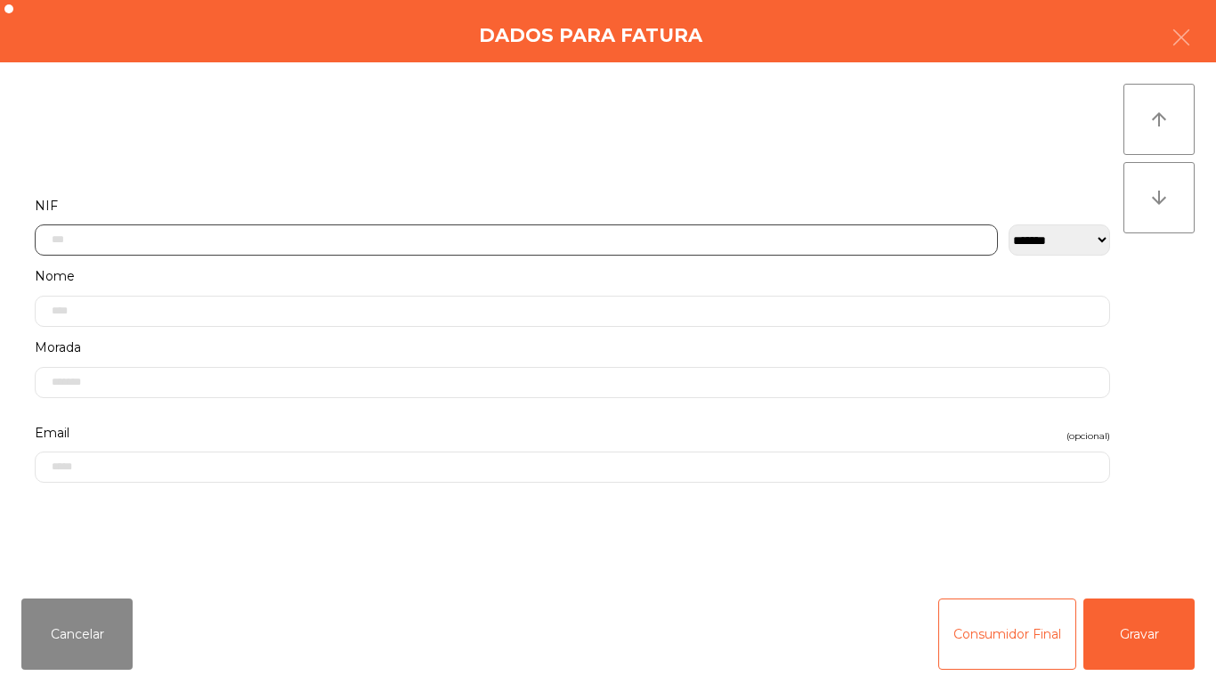
click at [175, 233] on input "text" at bounding box center [516, 239] width 963 height 31
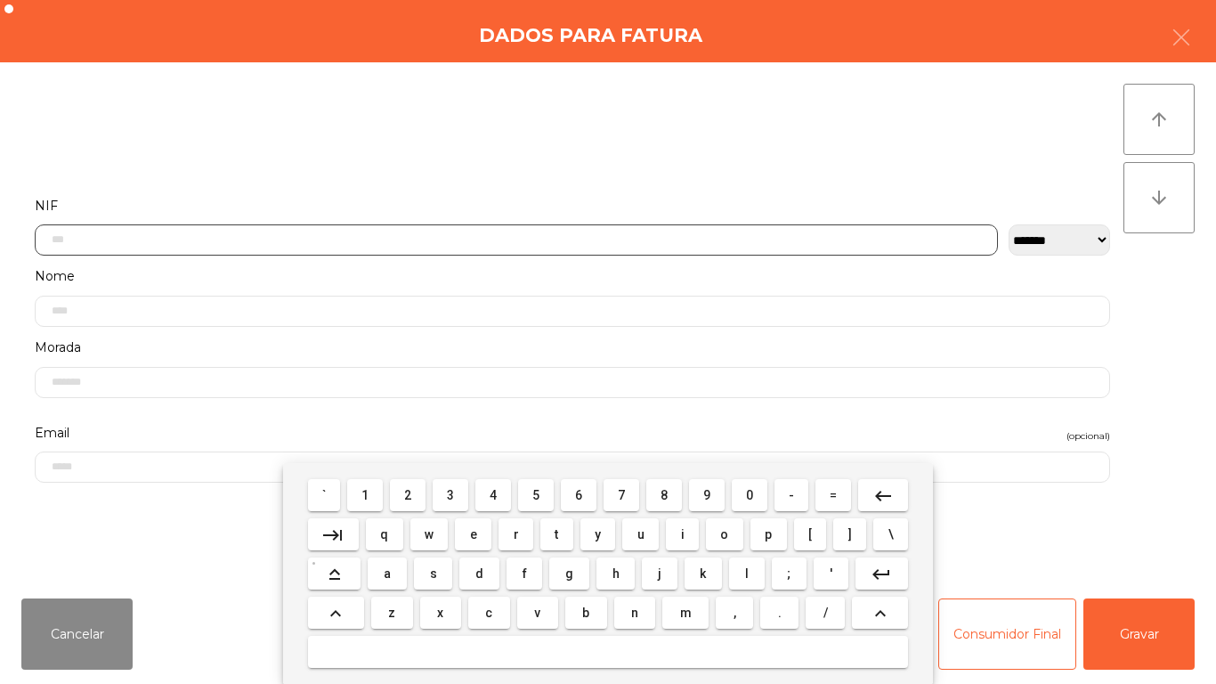
scroll to position [109, 0]
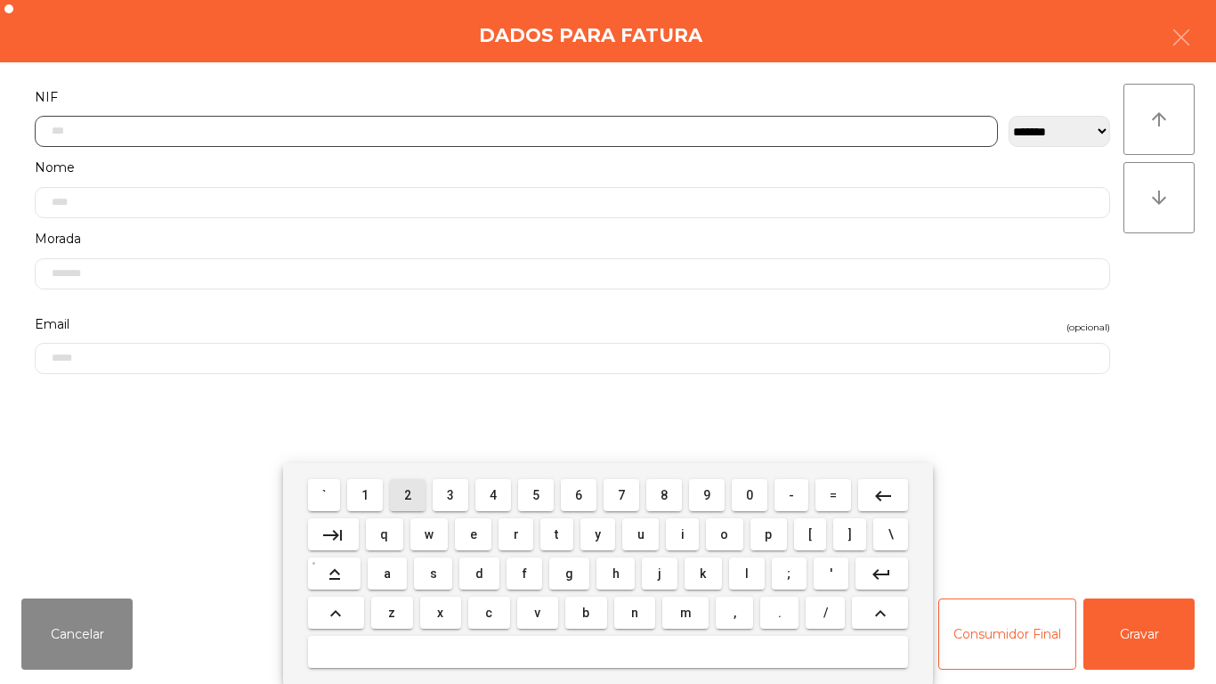
click at [410, 490] on span "2" at bounding box center [407, 495] width 7 height 14
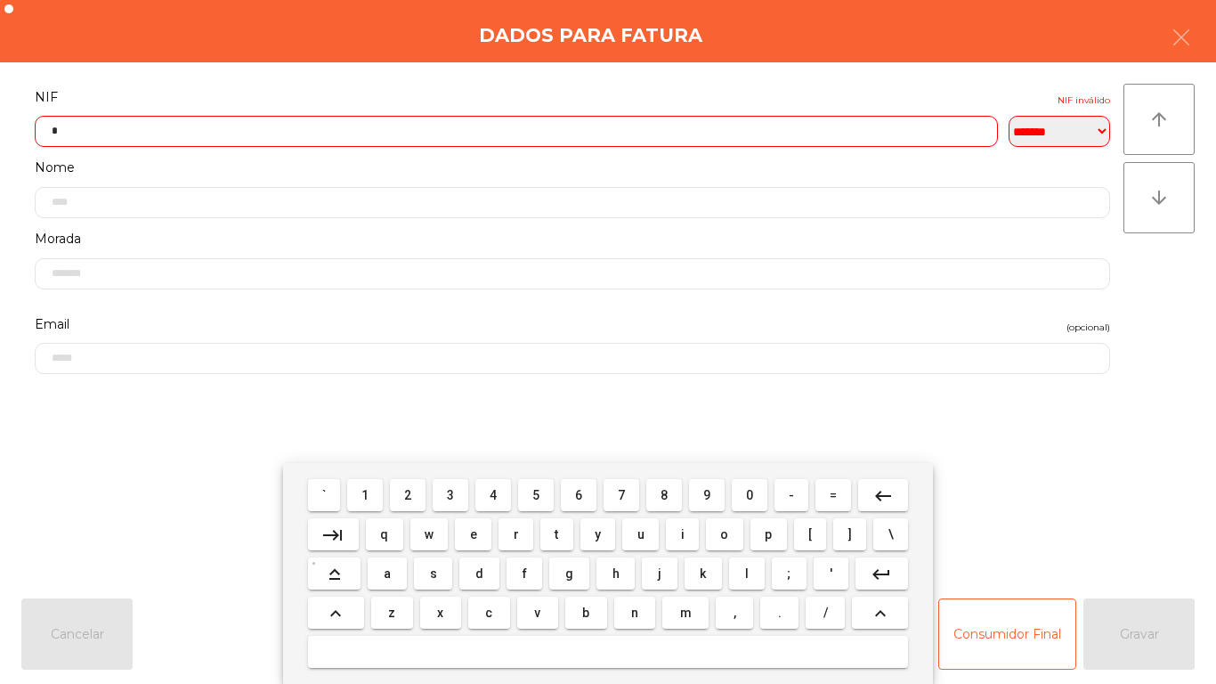
click at [750, 494] on span "0" at bounding box center [749, 495] width 7 height 14
click at [409, 494] on span "2" at bounding box center [407, 495] width 7 height 14
click at [493, 494] on span "4" at bounding box center [493, 495] width 7 height 14
click at [620, 492] on span "7" at bounding box center [621, 495] width 7 height 14
click at [410, 497] on span "2" at bounding box center [407, 495] width 7 height 14
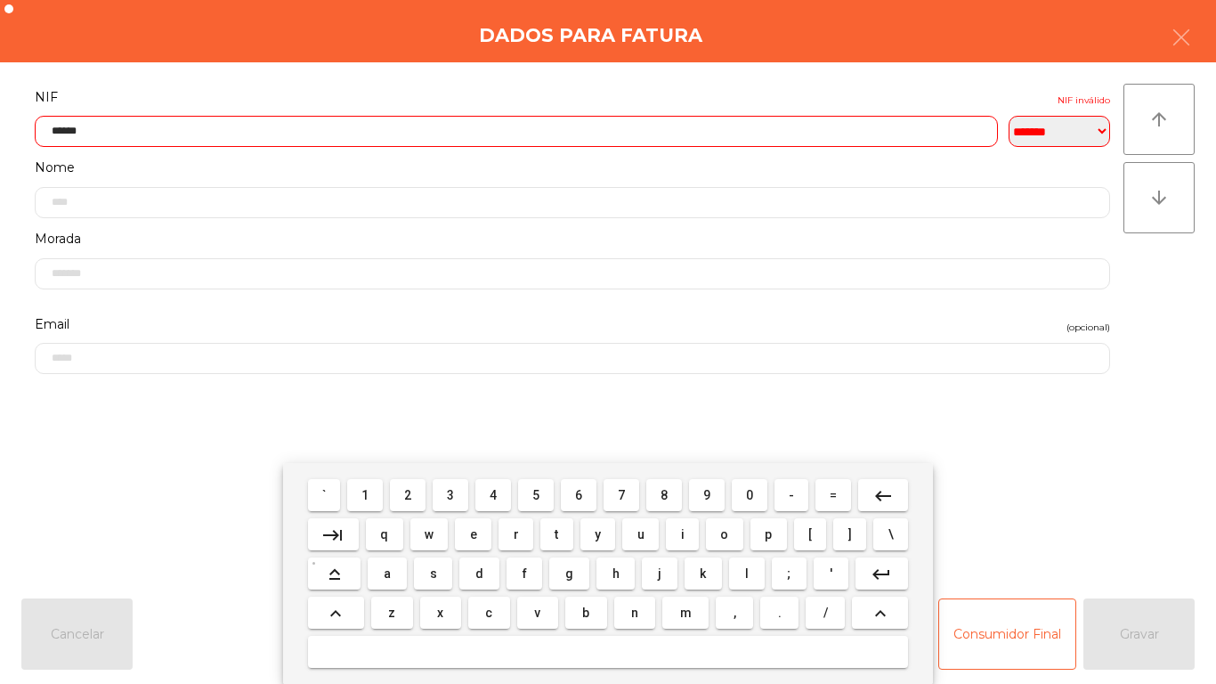
click at [493, 490] on span "4" at bounding box center [493, 495] width 7 height 14
click at [368, 491] on span "1" at bounding box center [365, 495] width 7 height 14
click at [664, 494] on span "8" at bounding box center [664, 495] width 7 height 14
type input "*********"
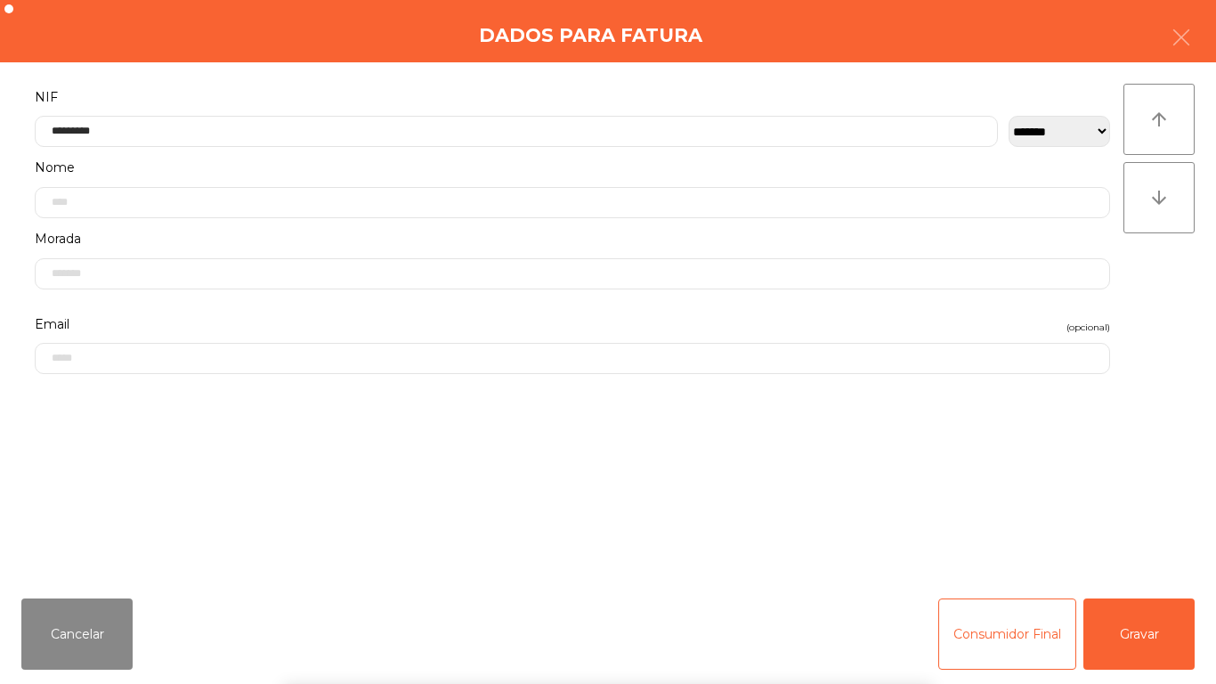
click at [1124, 622] on div "` 1 2 3 4 5 6 7 8 9 0 - = keyboard_backspace keyboard_tab q w e r t y u i o p […" at bounding box center [608, 573] width 1216 height 221
click at [1133, 613] on button "Gravar" at bounding box center [1139, 633] width 111 height 71
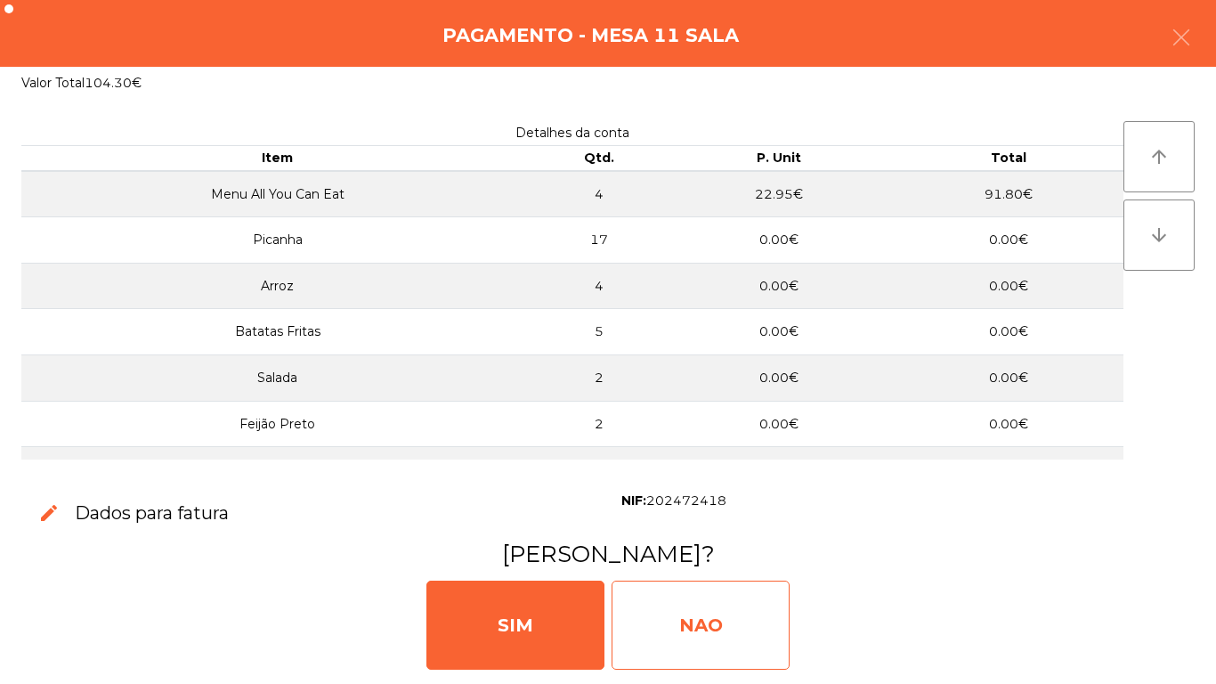
click at [719, 629] on div "NAO" at bounding box center [701, 625] width 178 height 89
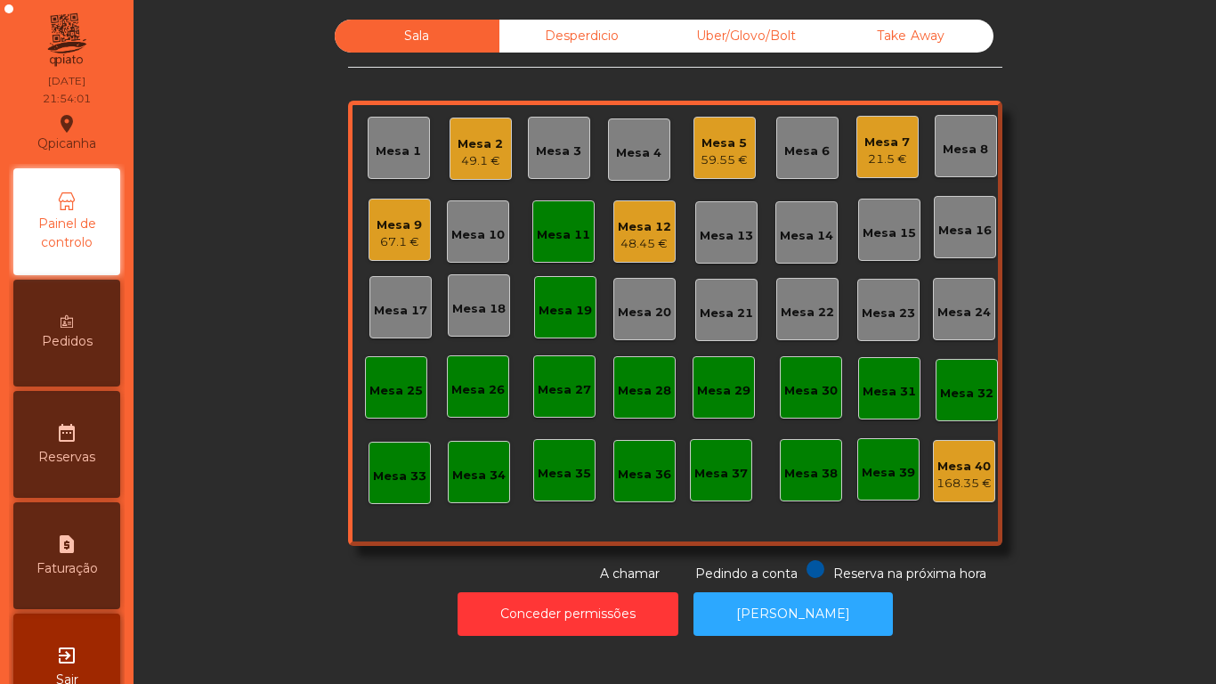
click at [560, 224] on div "Mesa 11" at bounding box center [563, 231] width 53 height 25
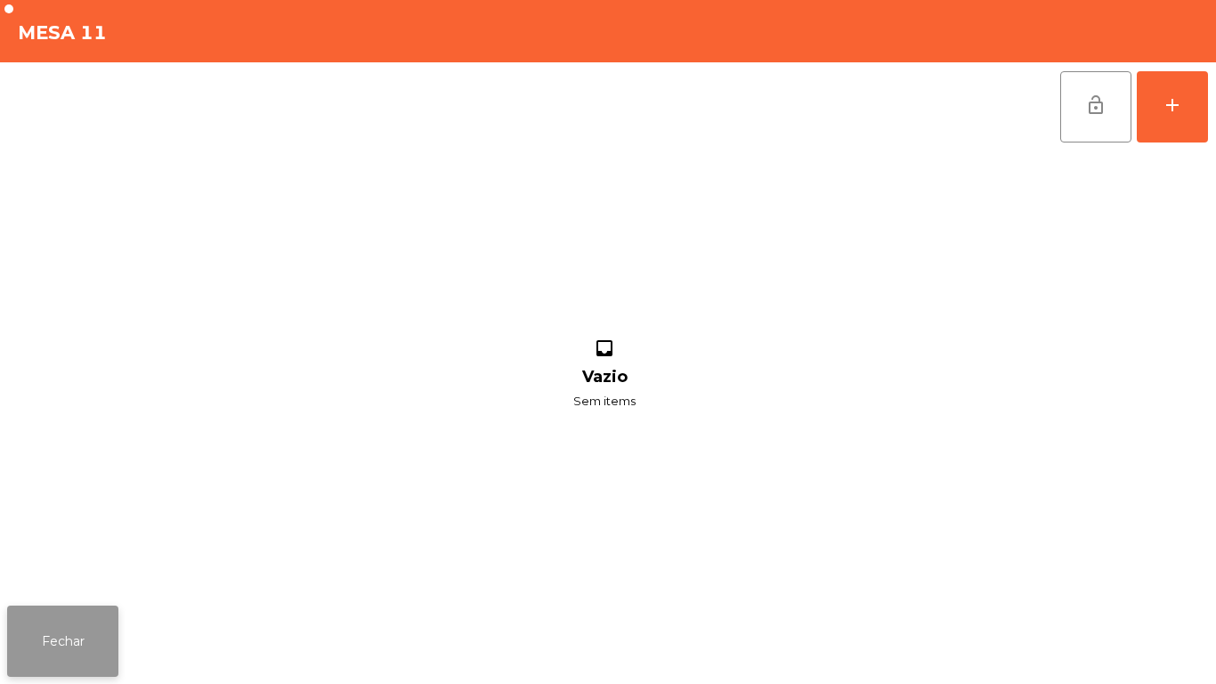
click at [83, 611] on button "Fechar" at bounding box center [62, 640] width 111 height 71
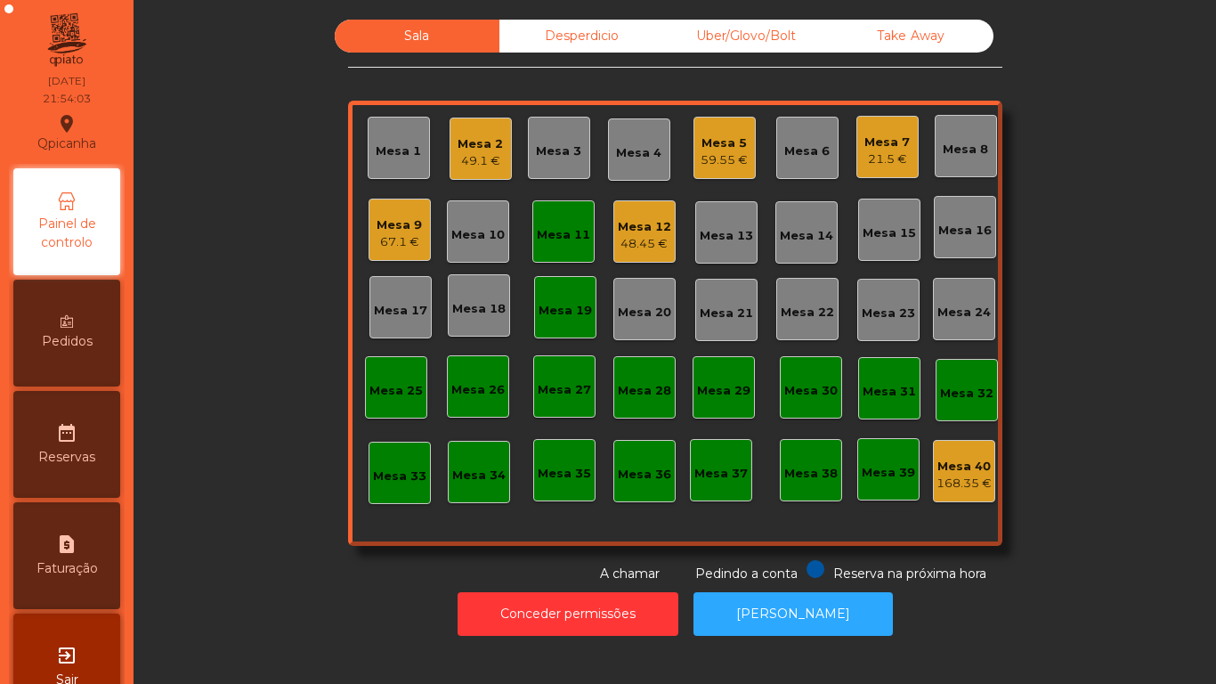
click at [885, 142] on div "Mesa 7" at bounding box center [887, 143] width 45 height 18
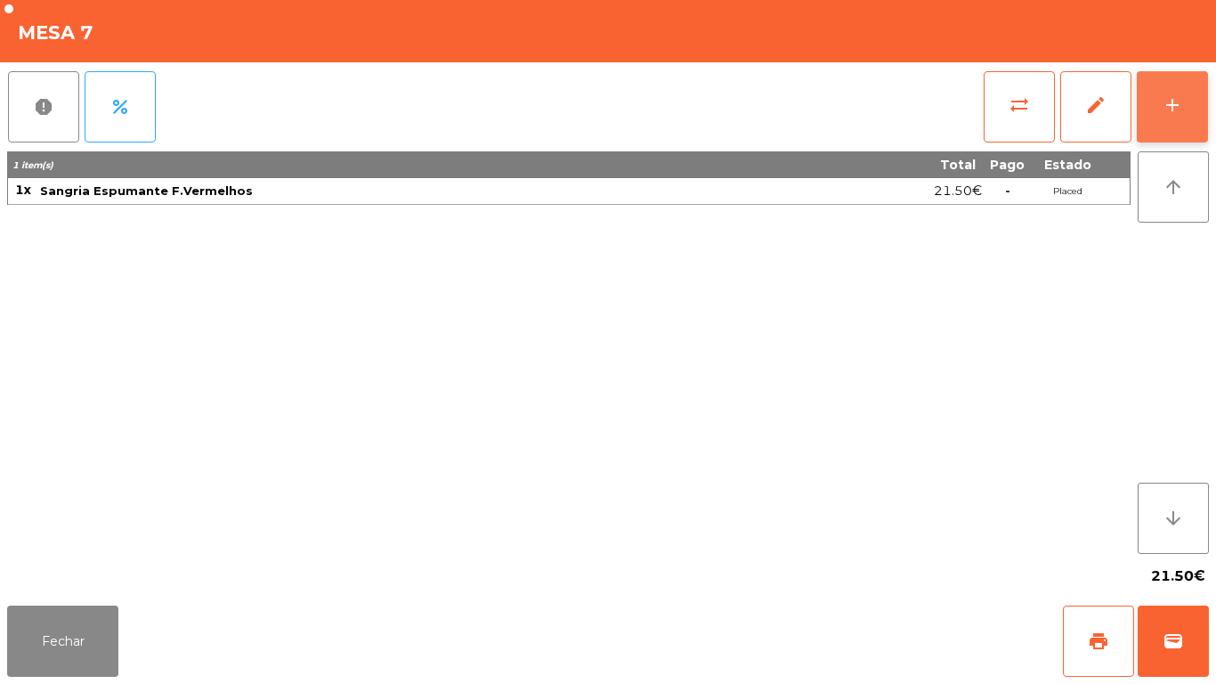
click at [1169, 110] on div "add" at bounding box center [1172, 104] width 21 height 21
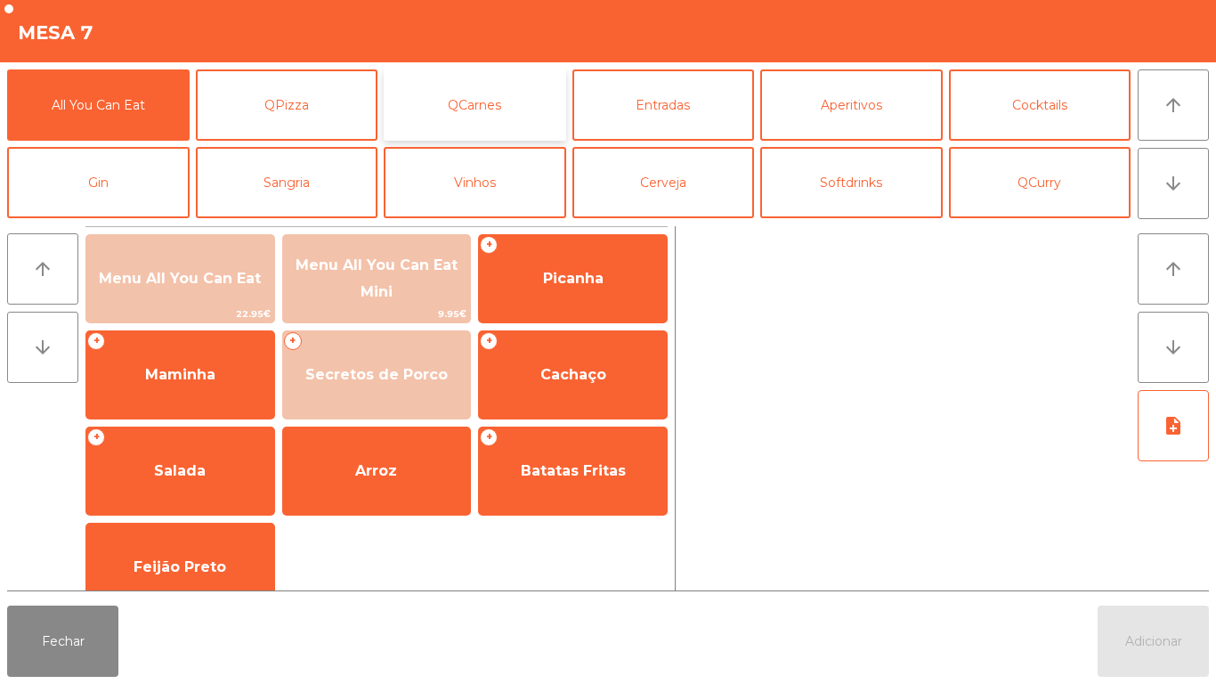
click at [502, 110] on button "QCarnes" at bounding box center [475, 104] width 183 height 71
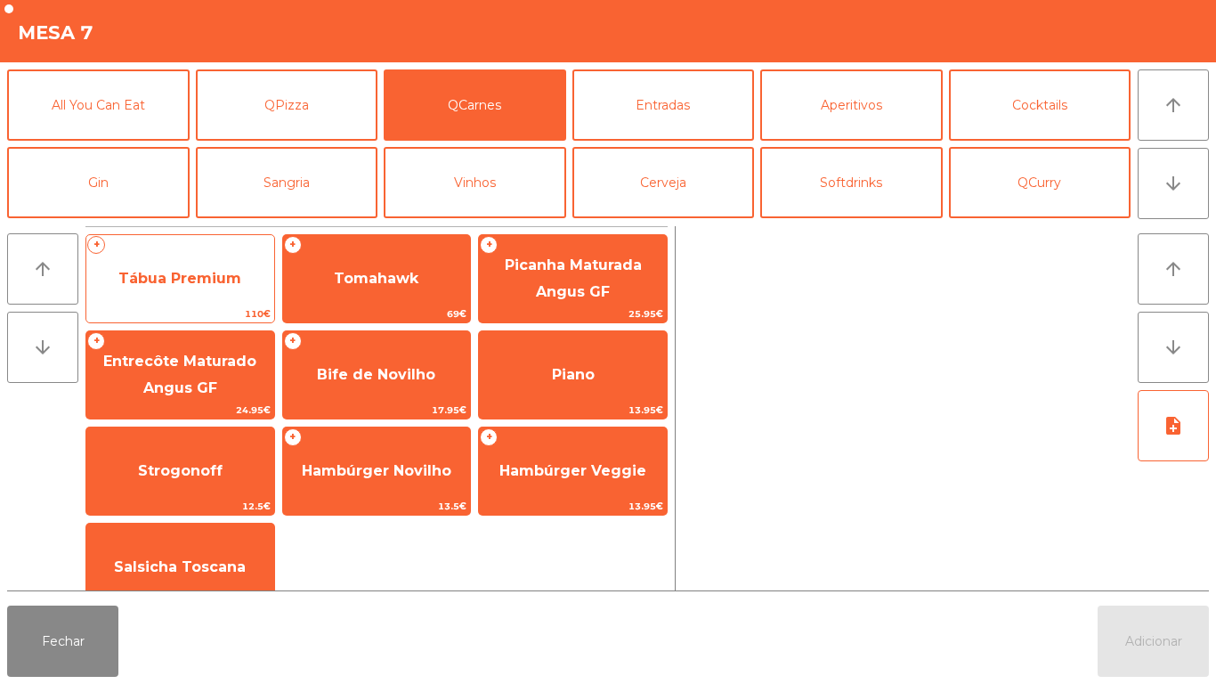
click at [191, 270] on span "Tábua Premium" at bounding box center [179, 278] width 123 height 17
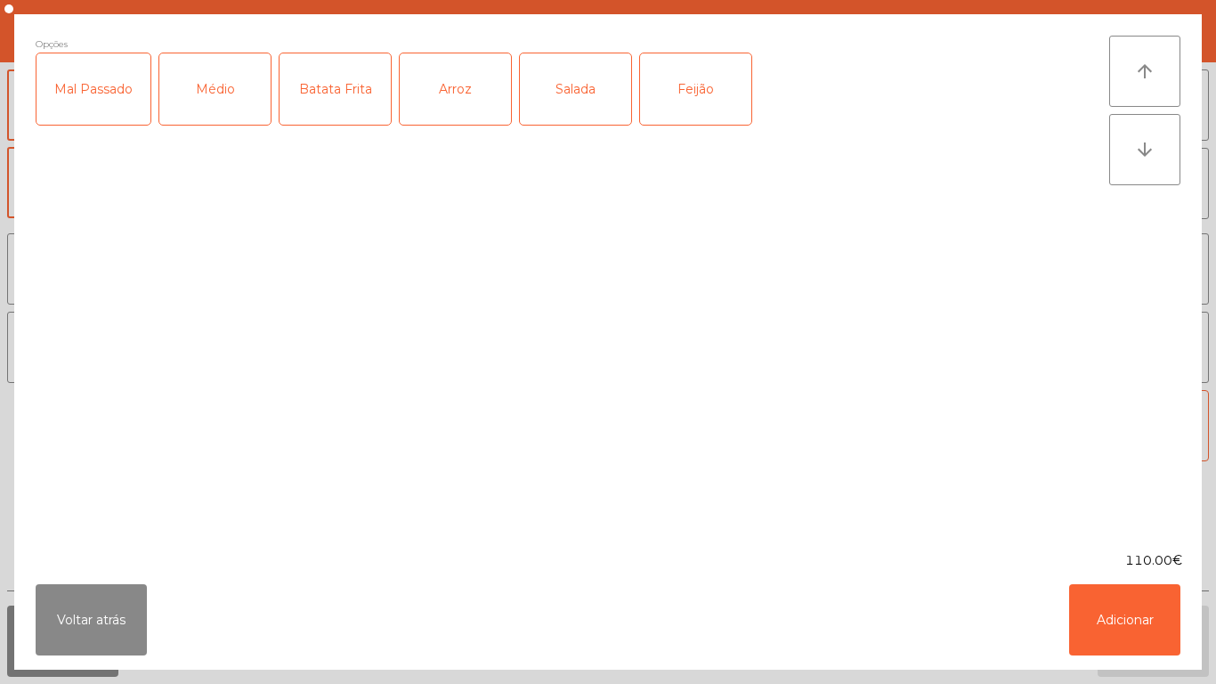
click at [234, 77] on div "Médio" at bounding box center [214, 88] width 111 height 71
click at [78, 97] on div "Mal Passado" at bounding box center [94, 88] width 114 height 71
click at [359, 95] on div "Batata Frita" at bounding box center [335, 88] width 111 height 71
click at [495, 98] on div "Arroz" at bounding box center [455, 88] width 111 height 71
click at [605, 105] on div "Salada" at bounding box center [575, 88] width 111 height 71
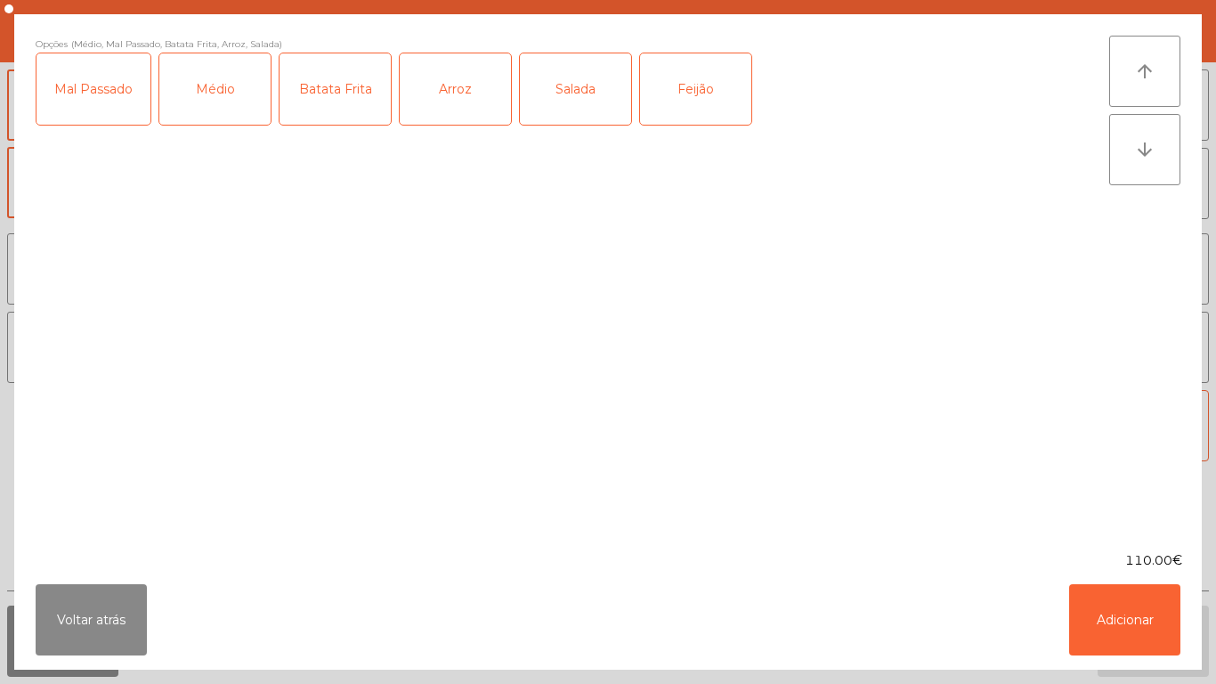
click at [729, 116] on div "Feijão" at bounding box center [695, 88] width 111 height 71
click at [1154, 610] on button "Adicionar" at bounding box center [1124, 619] width 111 height 71
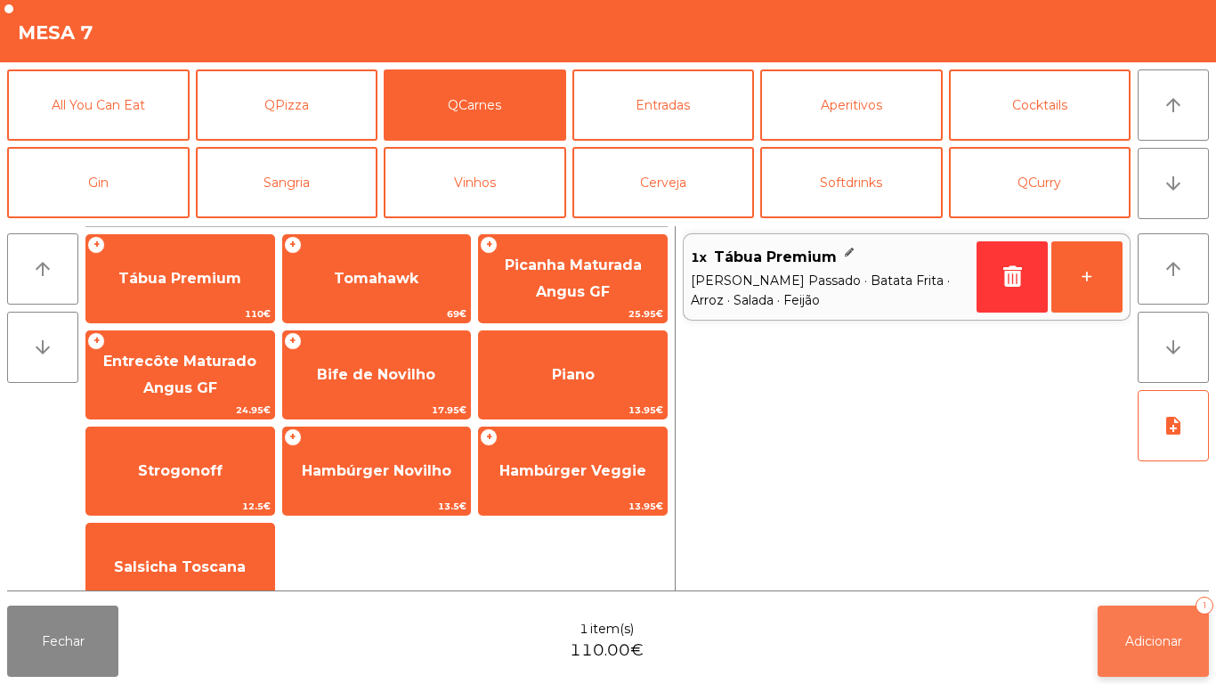
click at [1160, 631] on button "Adicionar 1" at bounding box center [1153, 640] width 111 height 71
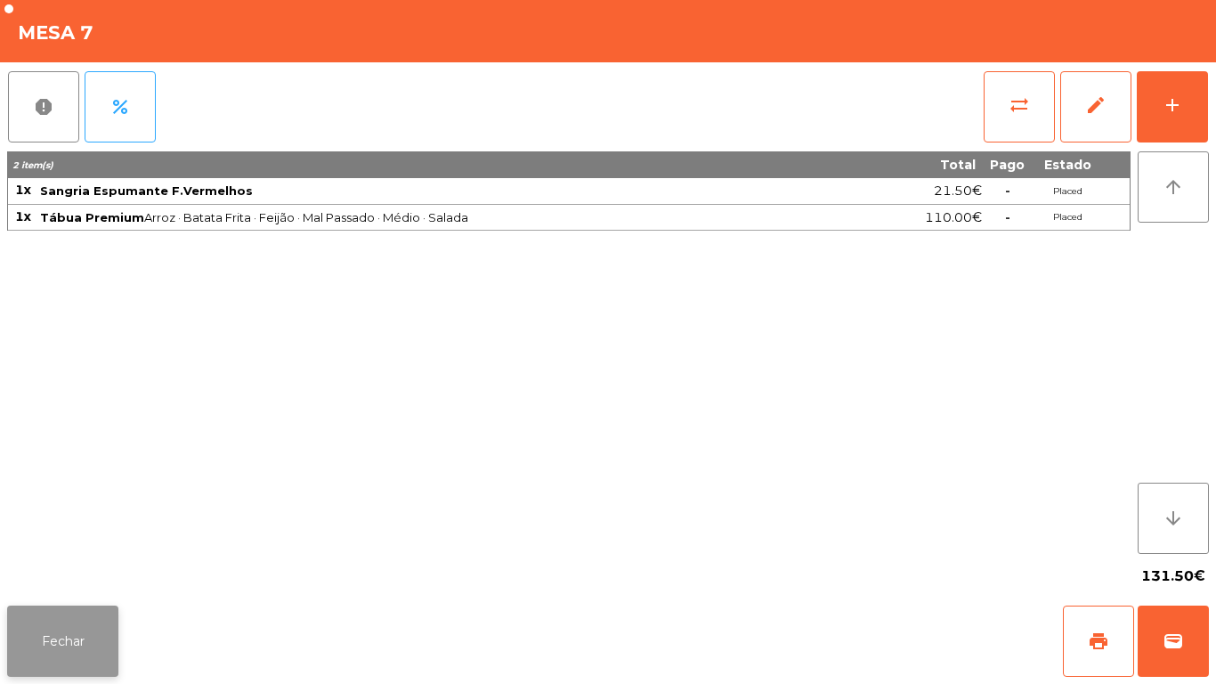
click at [74, 638] on button "Fechar" at bounding box center [62, 640] width 111 height 71
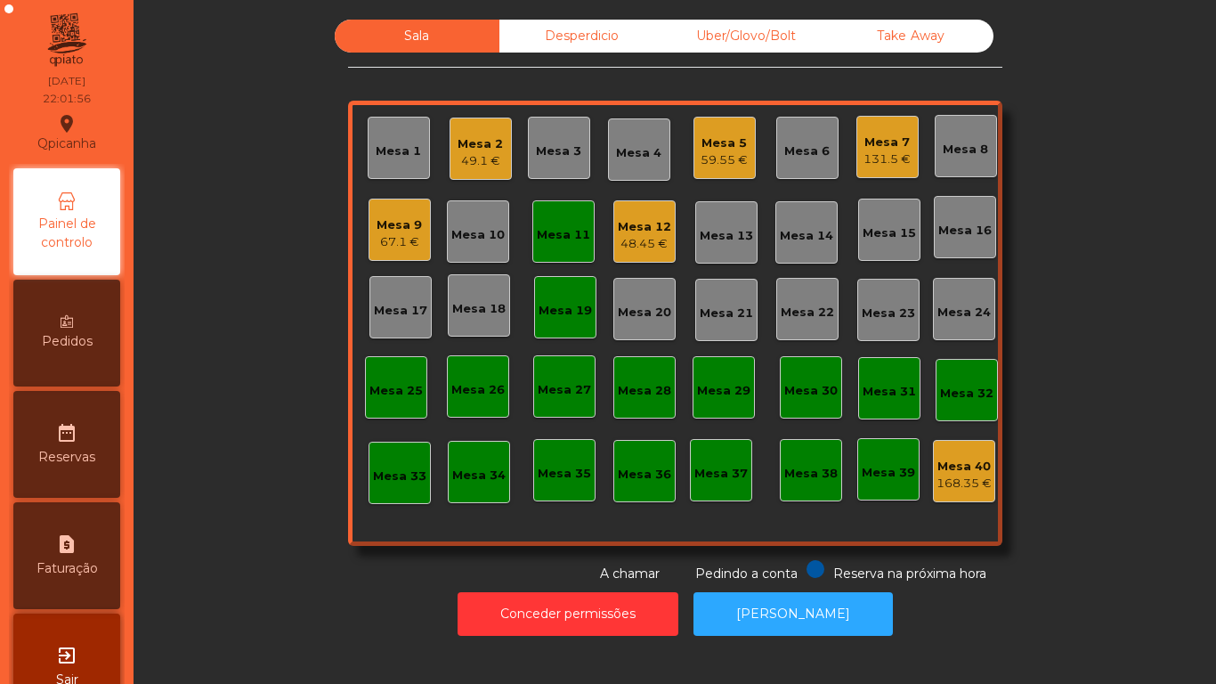
click at [718, 166] on div "59.55 €" at bounding box center [724, 160] width 47 height 18
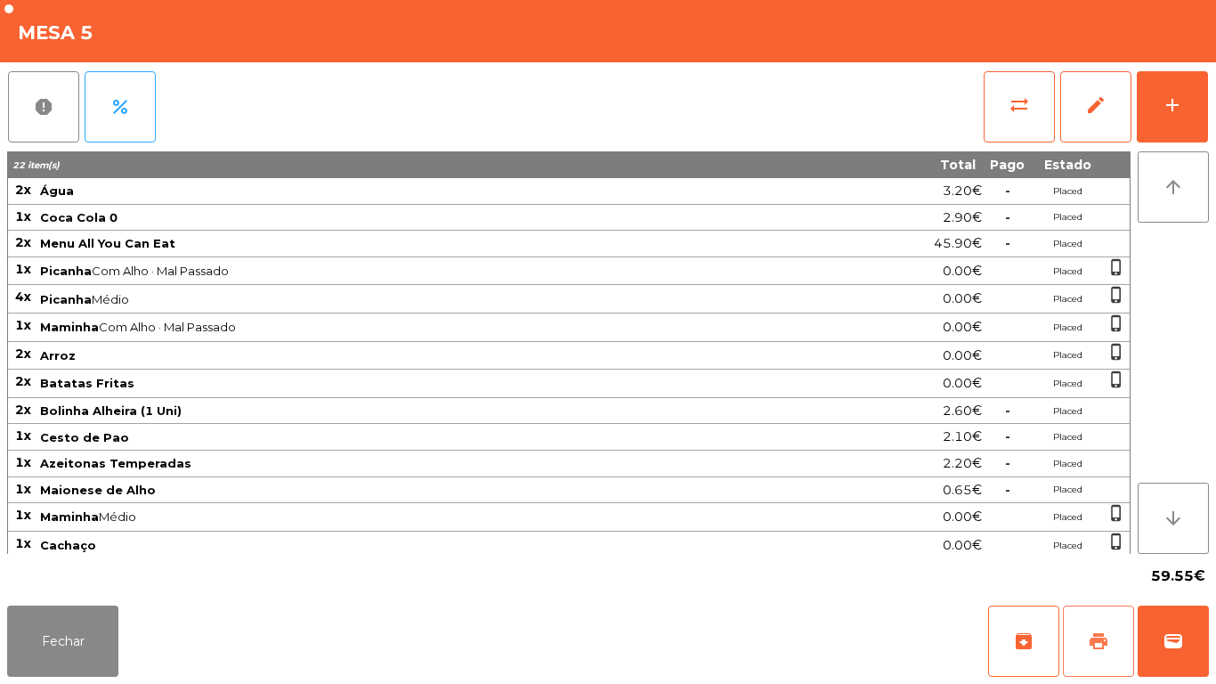
click at [1096, 629] on button "print" at bounding box center [1098, 640] width 71 height 71
click at [54, 591] on div "59.55€" at bounding box center [608, 576] width 1202 height 45
click at [91, 638] on button "Fechar" at bounding box center [62, 640] width 111 height 71
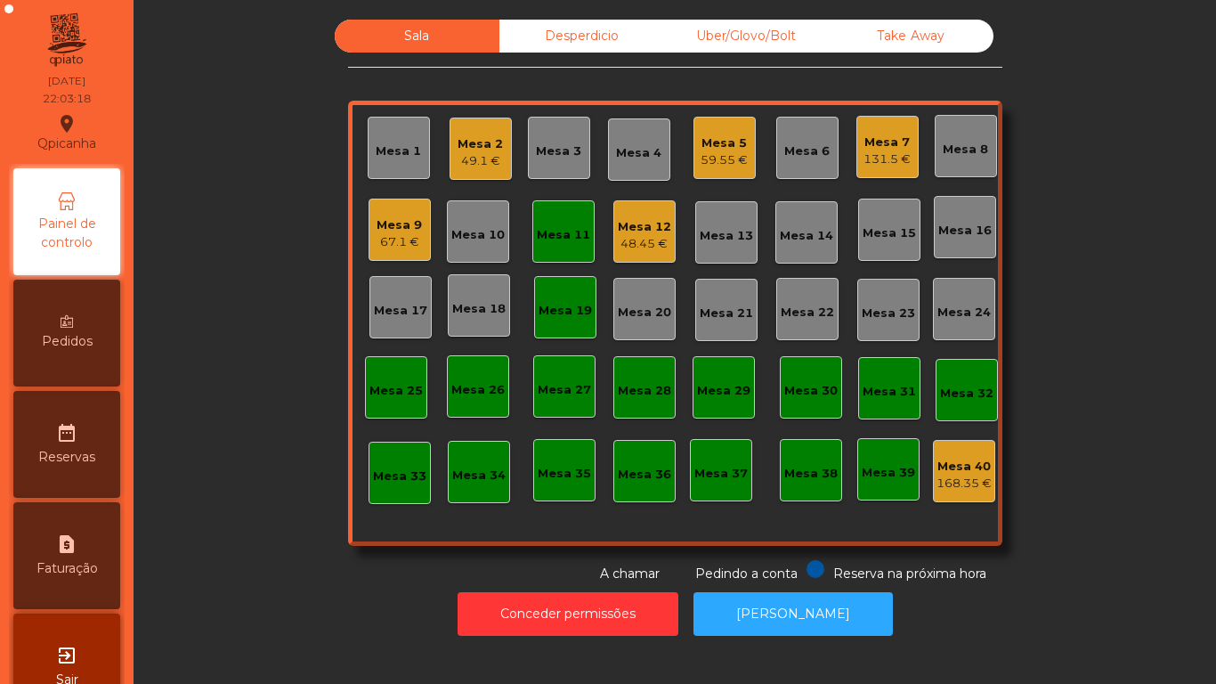
click at [388, 241] on div "67.1 €" at bounding box center [399, 242] width 45 height 18
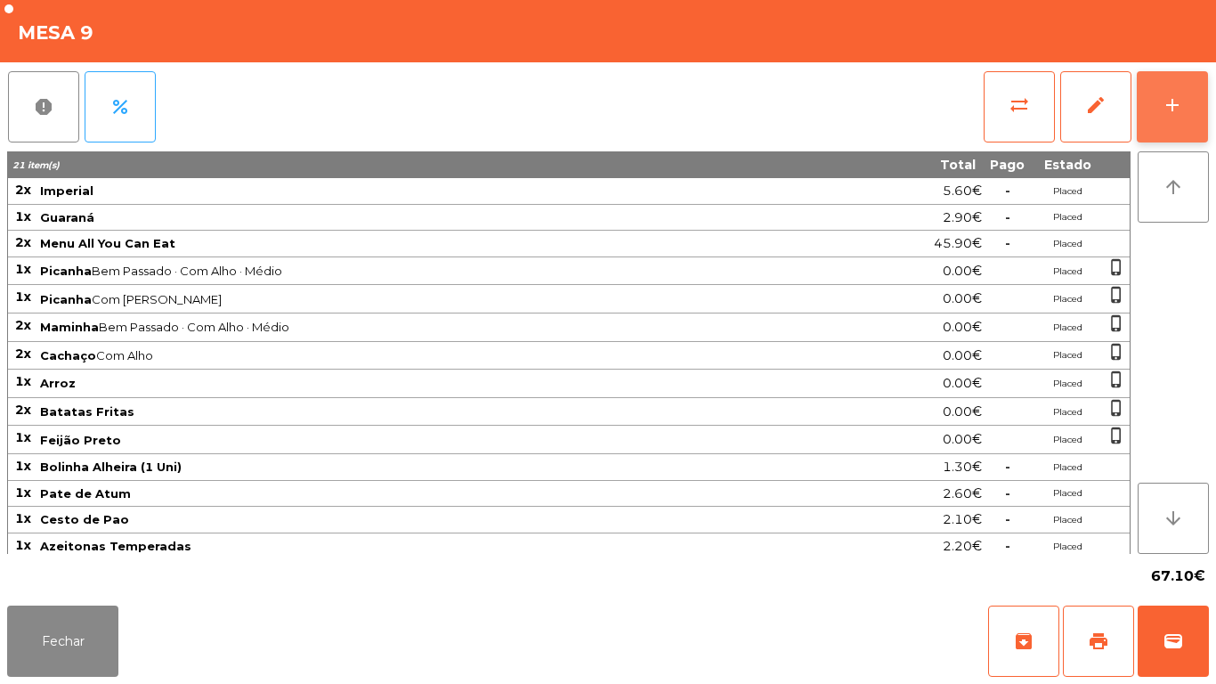
click at [1198, 120] on button "add" at bounding box center [1172, 106] width 71 height 71
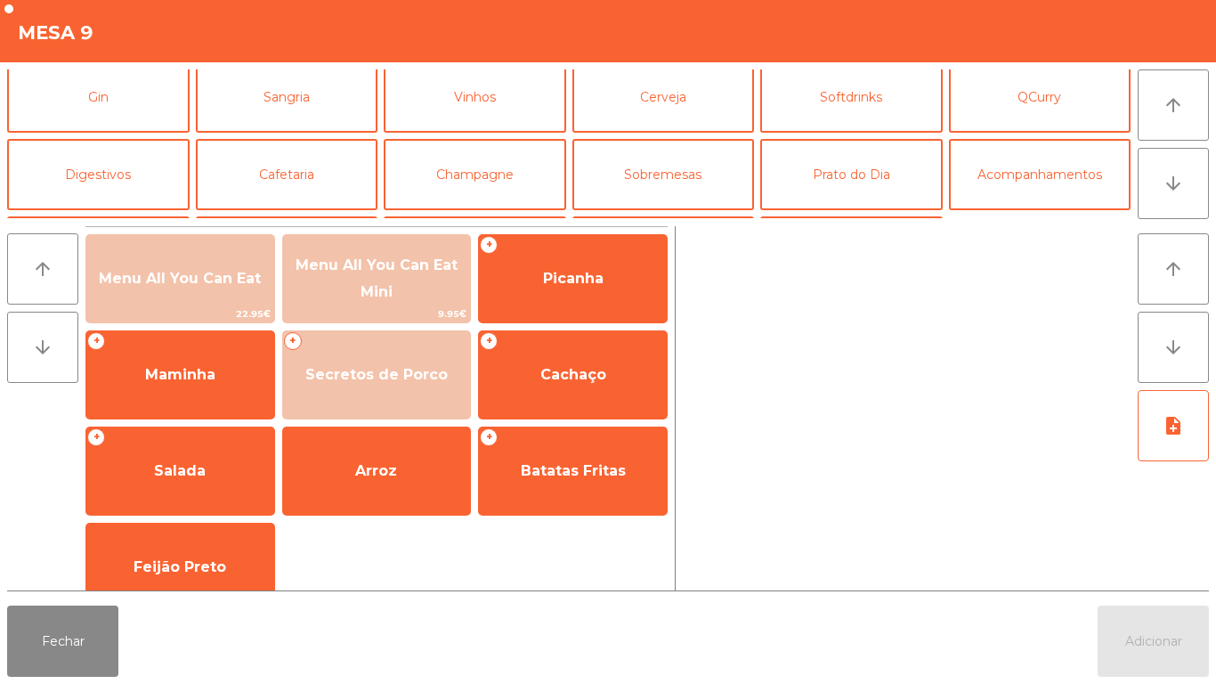
scroll to position [100, 0]
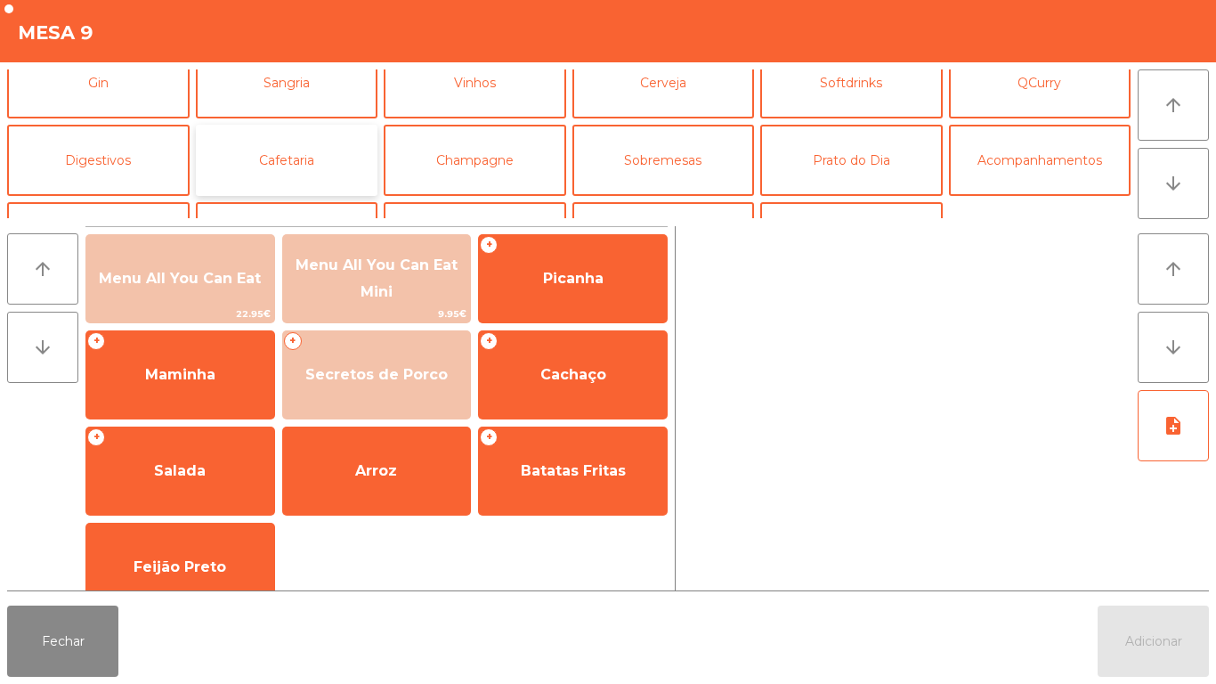
click at [334, 168] on button "Cafetaria" at bounding box center [287, 160] width 183 height 71
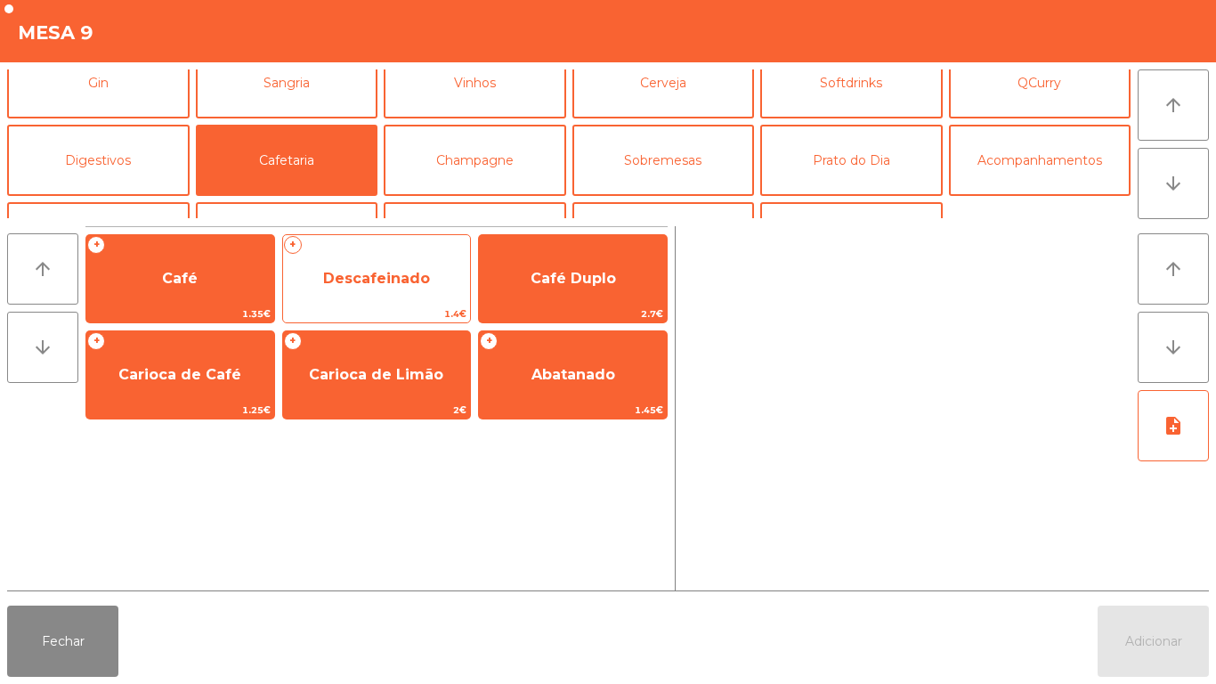
click at [397, 289] on span "Descafeinado" at bounding box center [377, 279] width 188 height 48
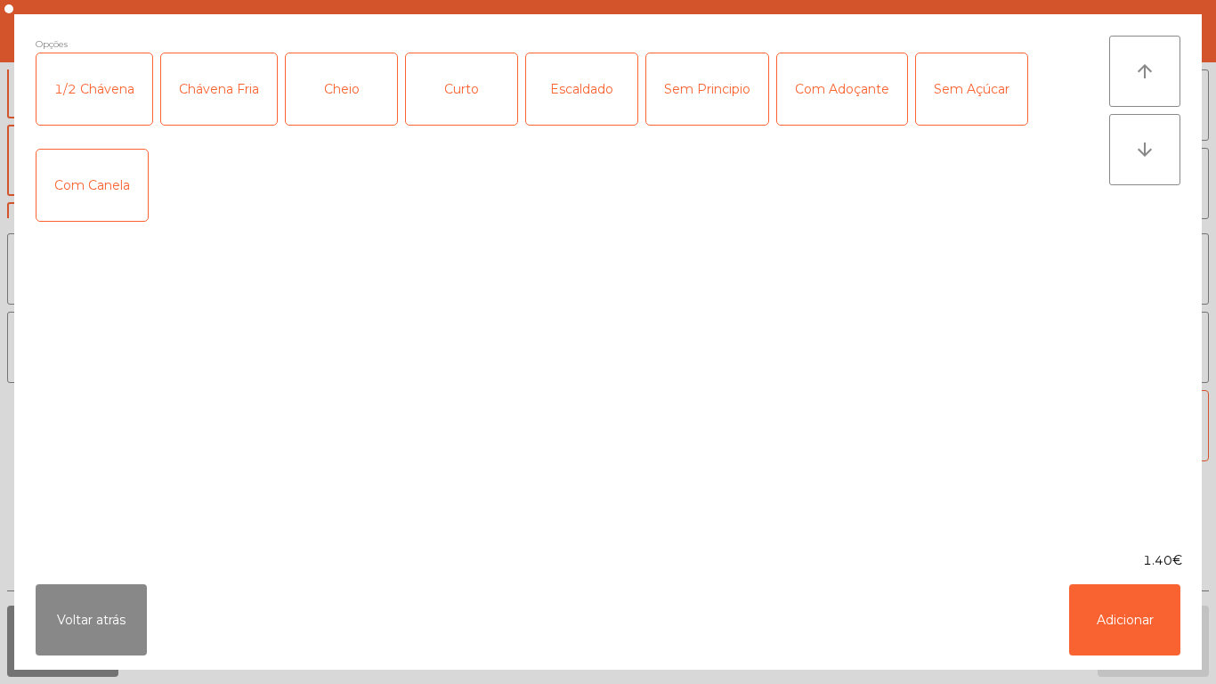
click at [471, 92] on div "Curto" at bounding box center [461, 88] width 111 height 71
click at [349, 92] on div "Cheio" at bounding box center [341, 88] width 111 height 71
click at [1110, 608] on button "Adicionar" at bounding box center [1124, 619] width 111 height 71
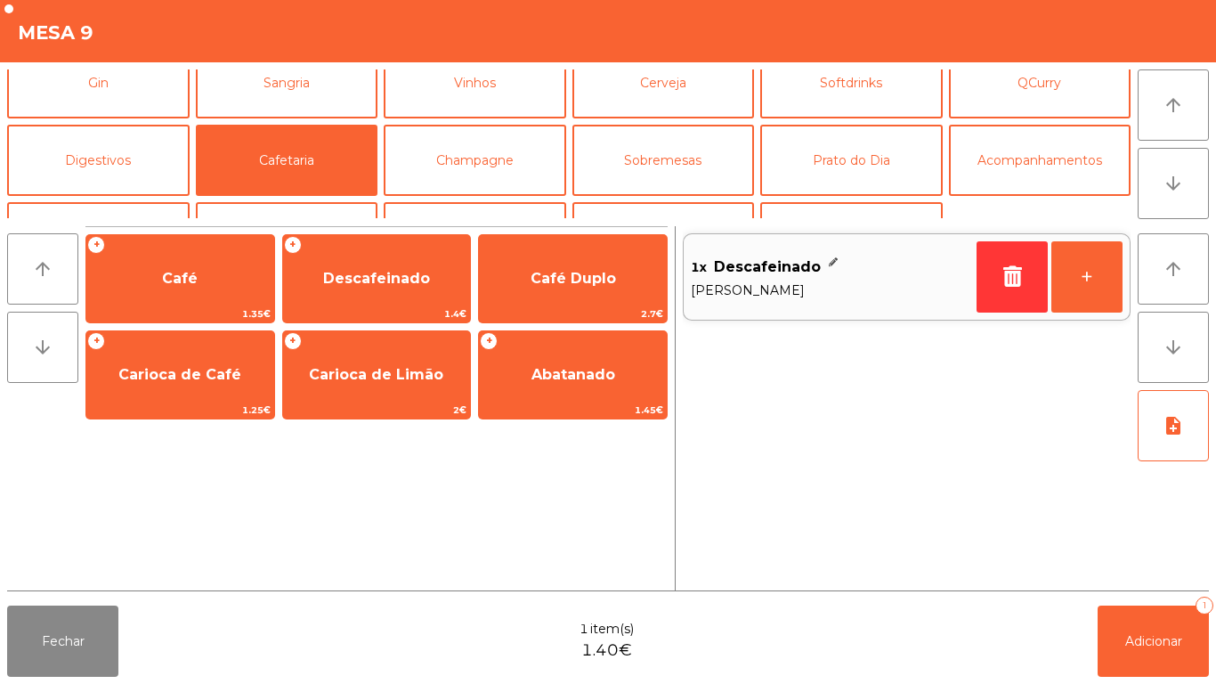
click at [826, 288] on span "[PERSON_NAME]" at bounding box center [830, 290] width 279 height 20
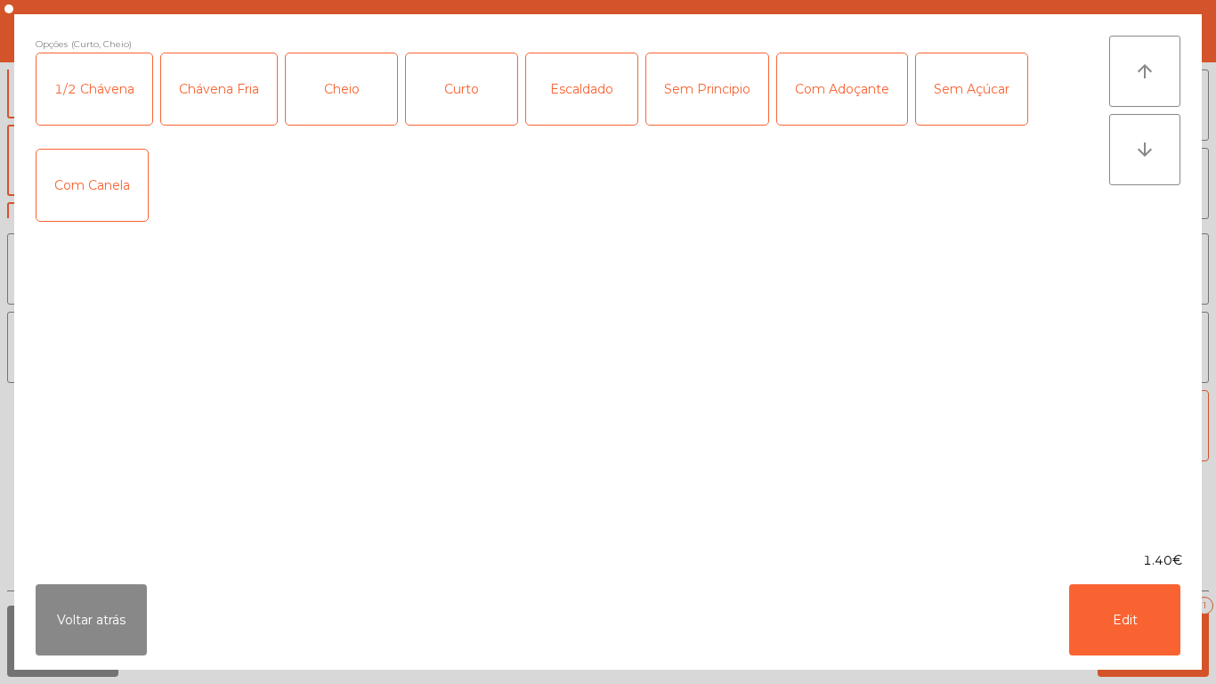
click at [474, 92] on div "Curto" at bounding box center [461, 88] width 111 height 71
click at [1129, 603] on button "Edit" at bounding box center [1124, 619] width 111 height 71
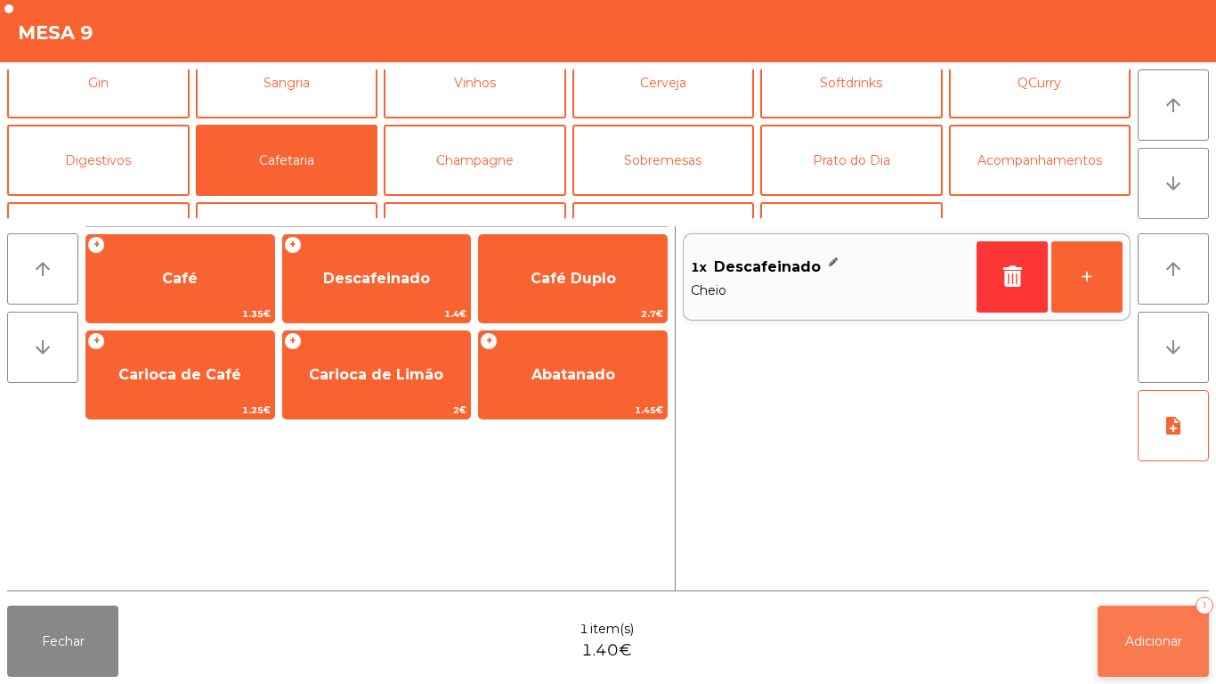
click at [1173, 626] on button "Adicionar 1" at bounding box center [1153, 640] width 111 height 71
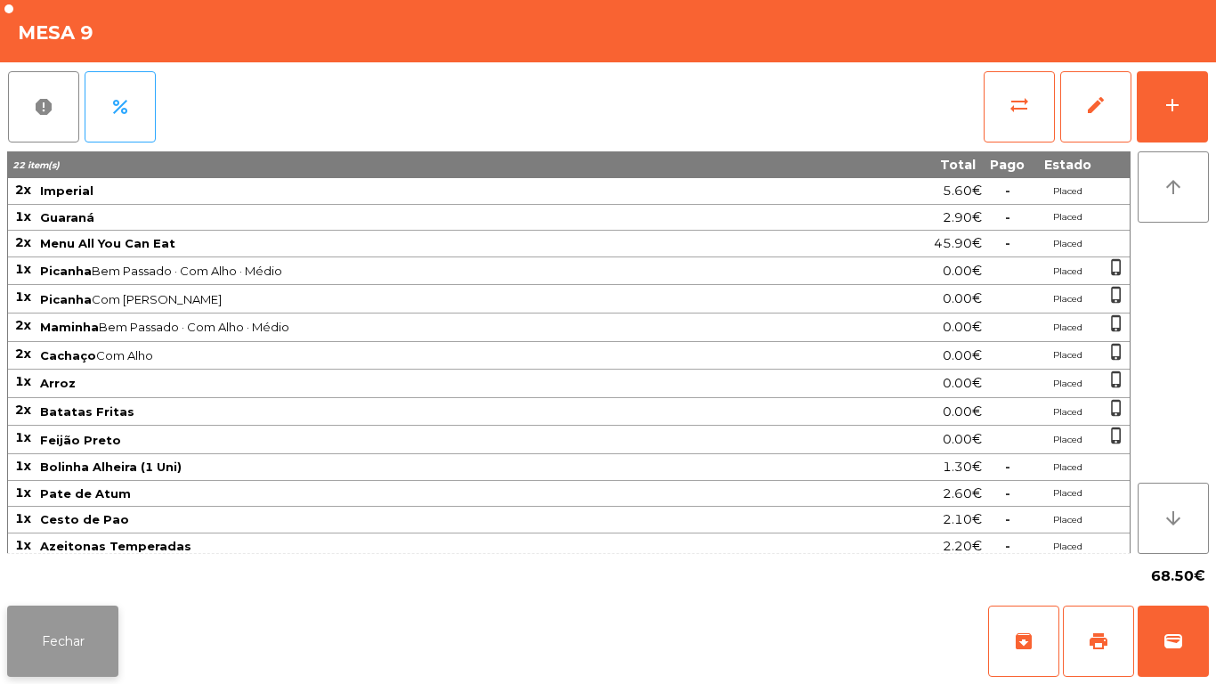
click at [90, 626] on button "Fechar" at bounding box center [62, 640] width 111 height 71
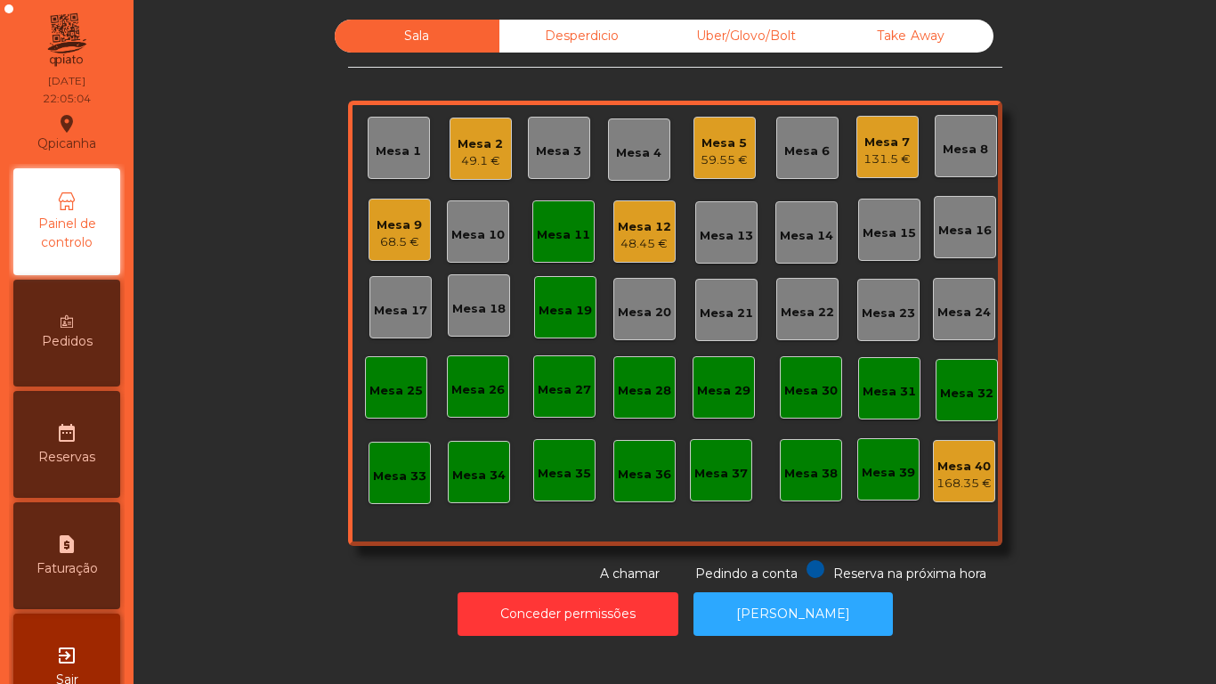
click at [547, 313] on div "Mesa 19" at bounding box center [565, 311] width 53 height 18
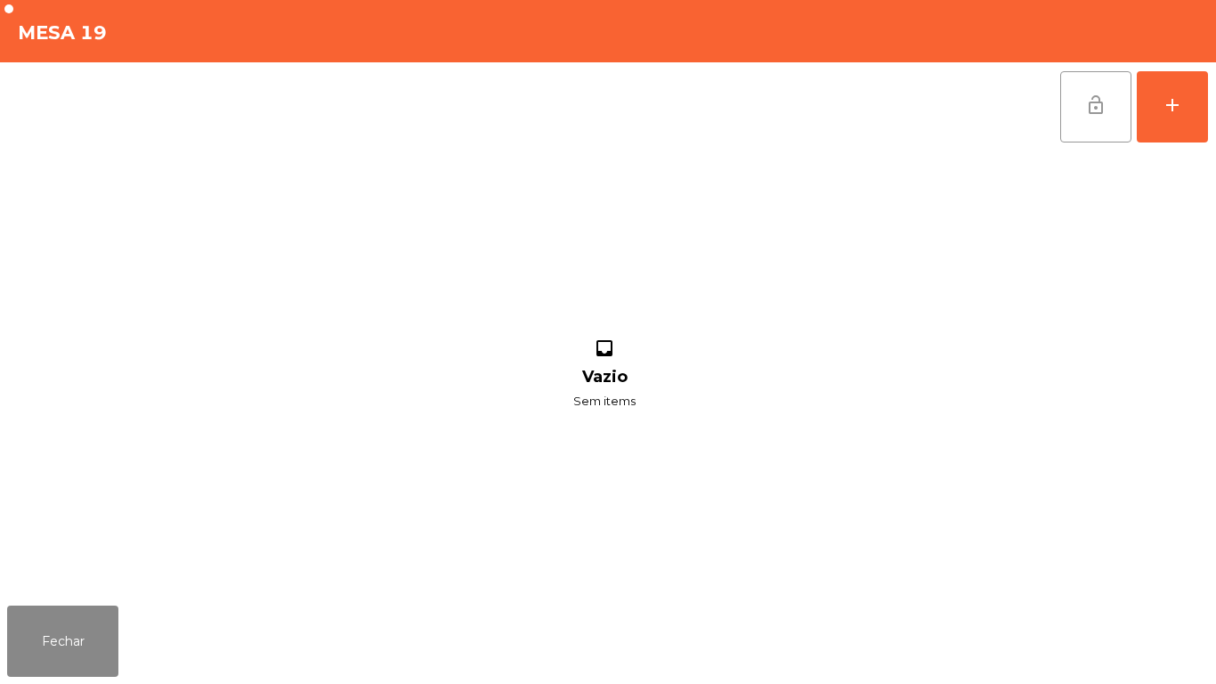
click at [1077, 111] on button "lock_open" at bounding box center [1095, 106] width 71 height 71
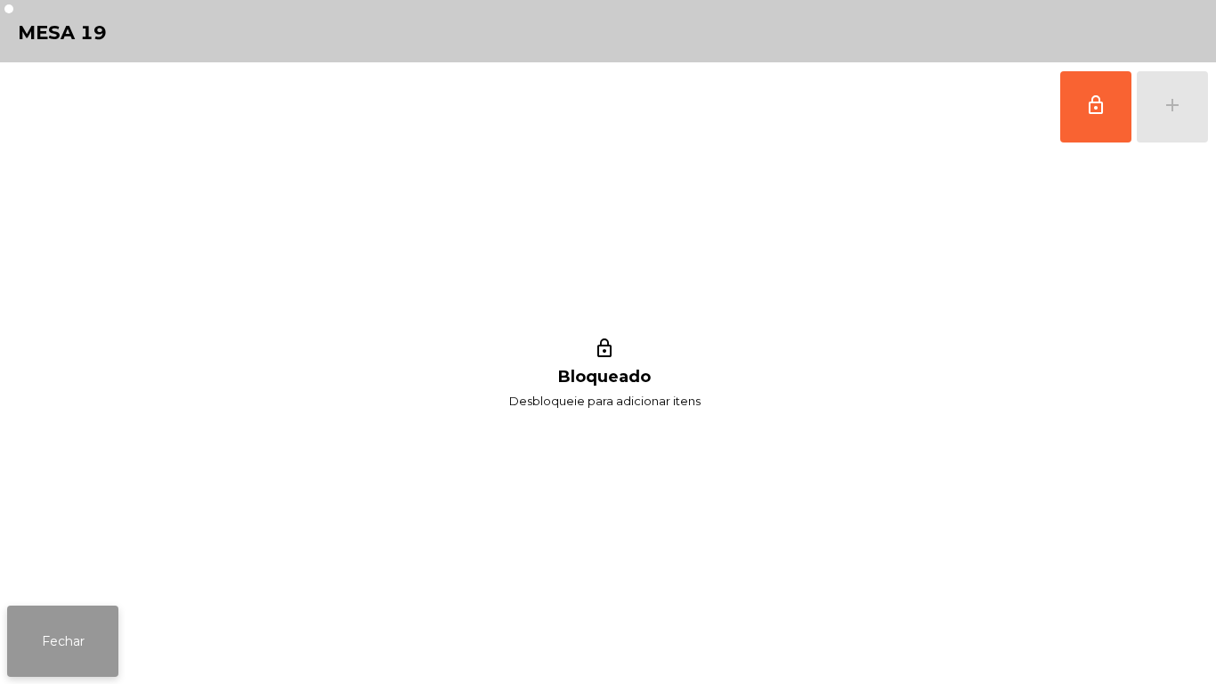
click at [65, 650] on button "Fechar" at bounding box center [62, 640] width 111 height 71
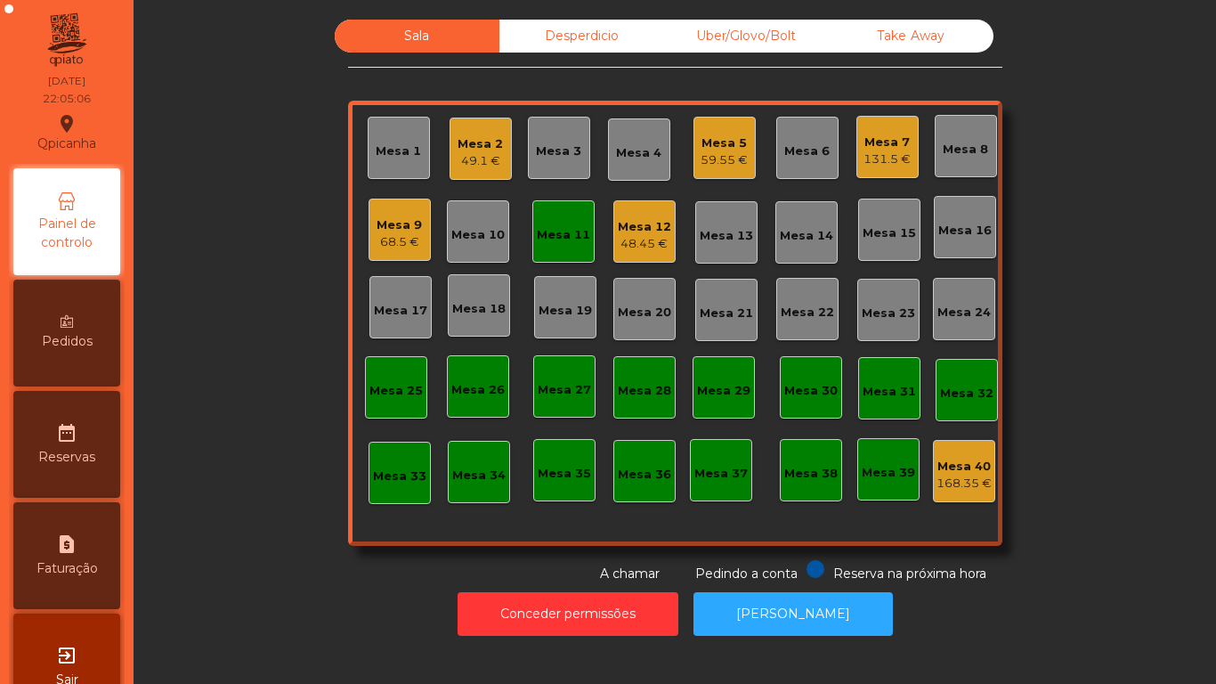
click at [560, 253] on div "Mesa 11" at bounding box center [563, 231] width 62 height 62
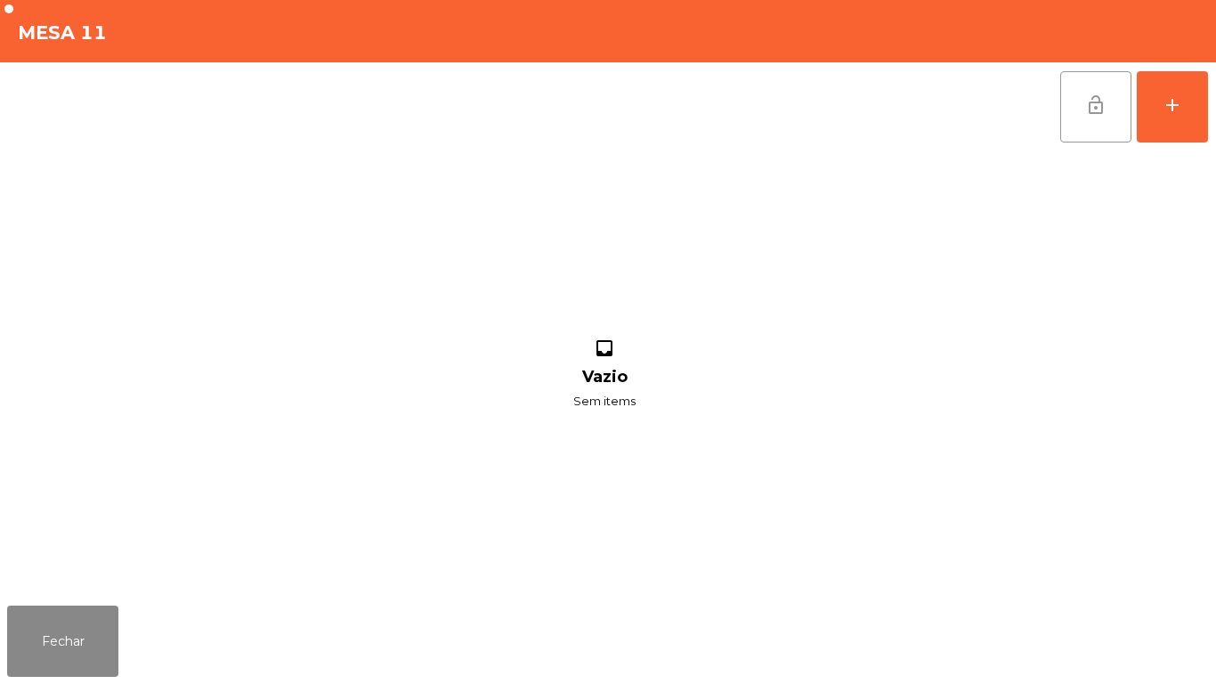
click at [1092, 119] on button "lock_open" at bounding box center [1095, 106] width 71 height 71
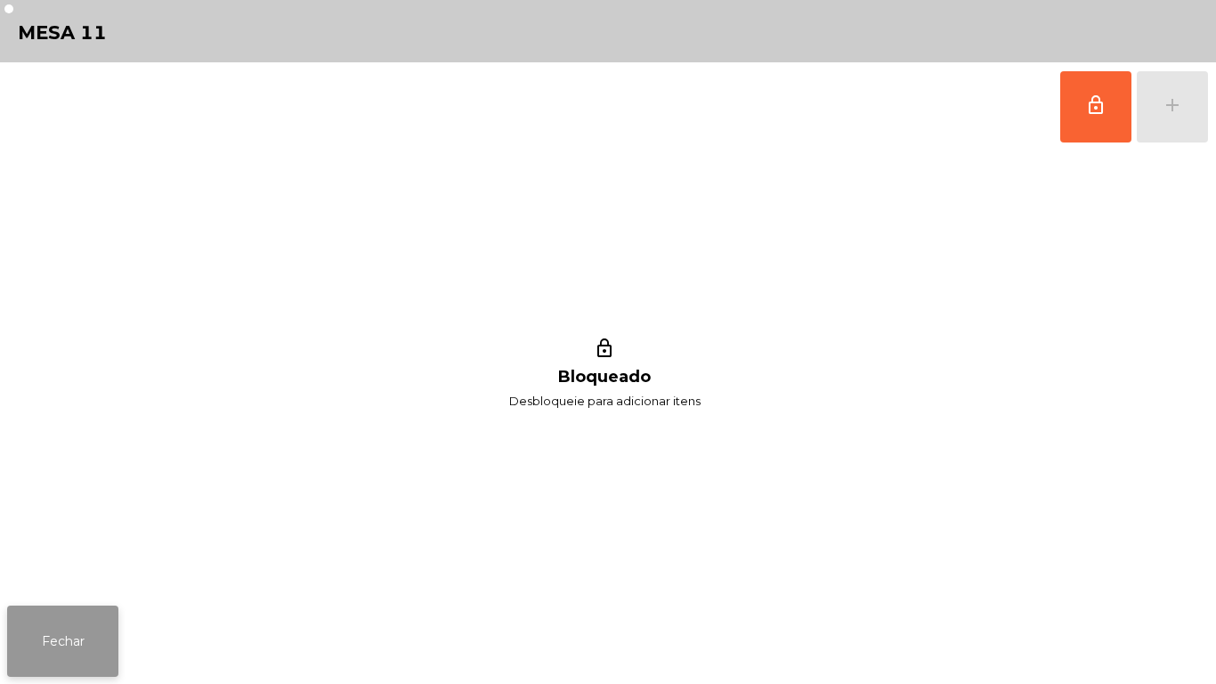
click at [81, 641] on button "Fechar" at bounding box center [62, 640] width 111 height 71
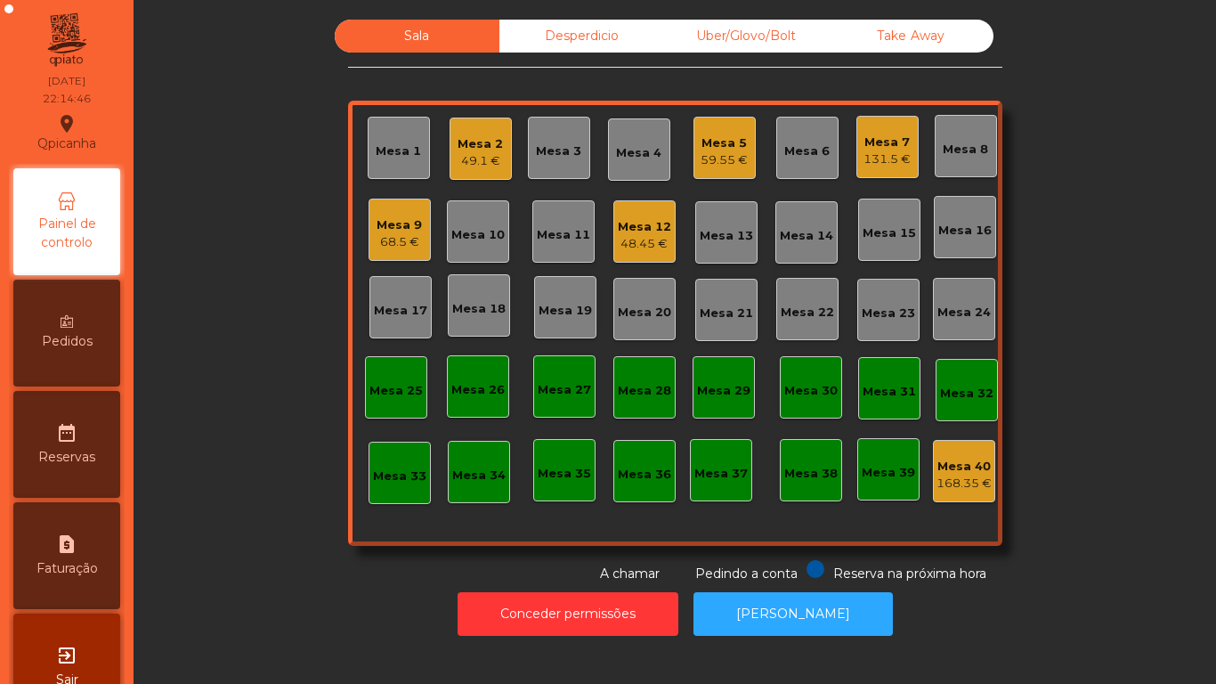
click at [662, 245] on div "48.45 €" at bounding box center [644, 244] width 53 height 18
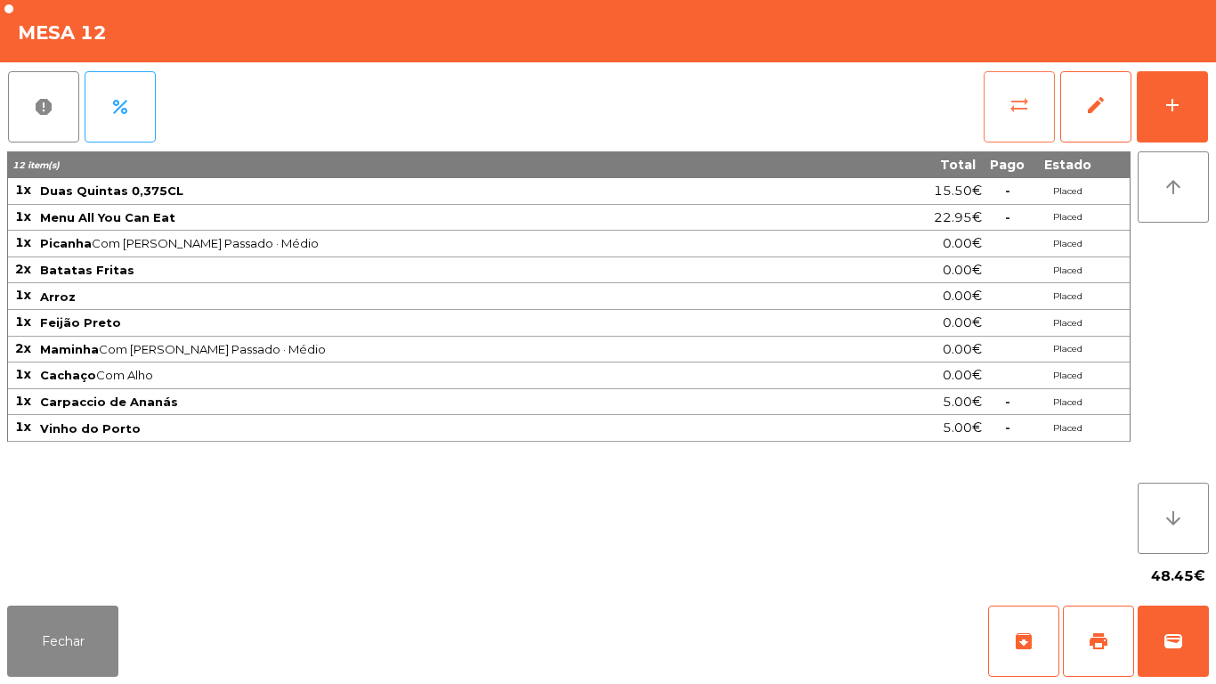
click at [1016, 102] on span "sync_alt" at bounding box center [1019, 104] width 21 height 21
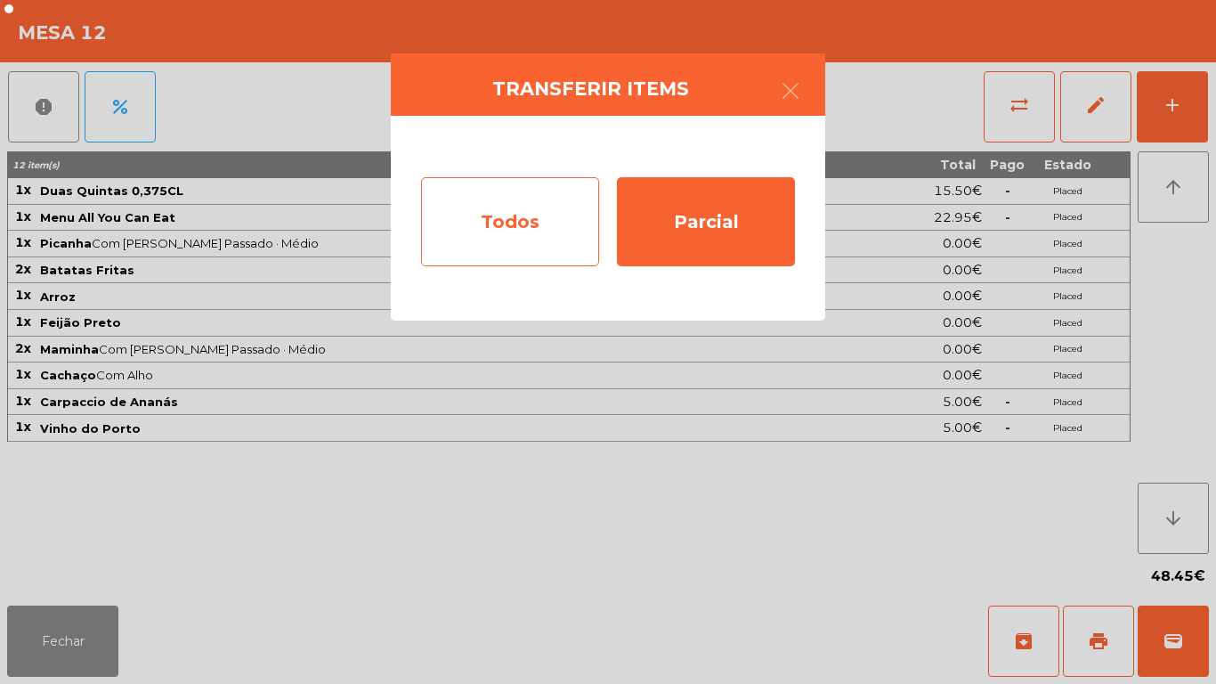
click at [523, 220] on div "Todos" at bounding box center [510, 221] width 178 height 89
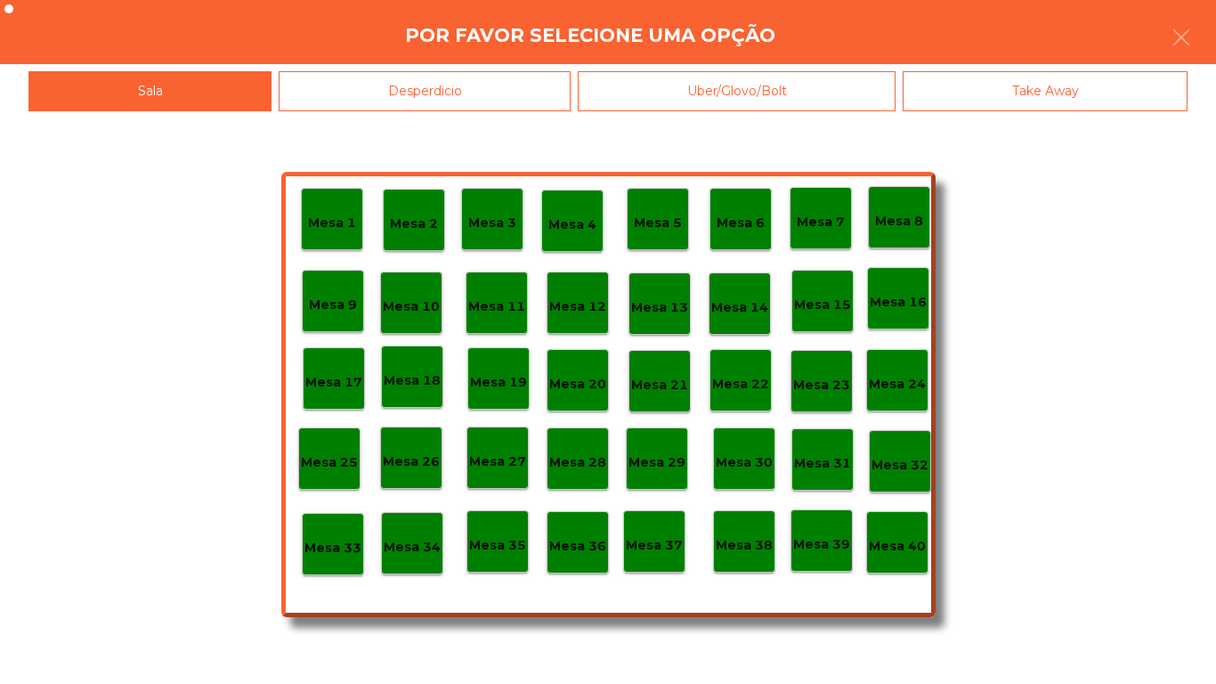
click at [911, 531] on div "Mesa 40" at bounding box center [897, 543] width 57 height 28
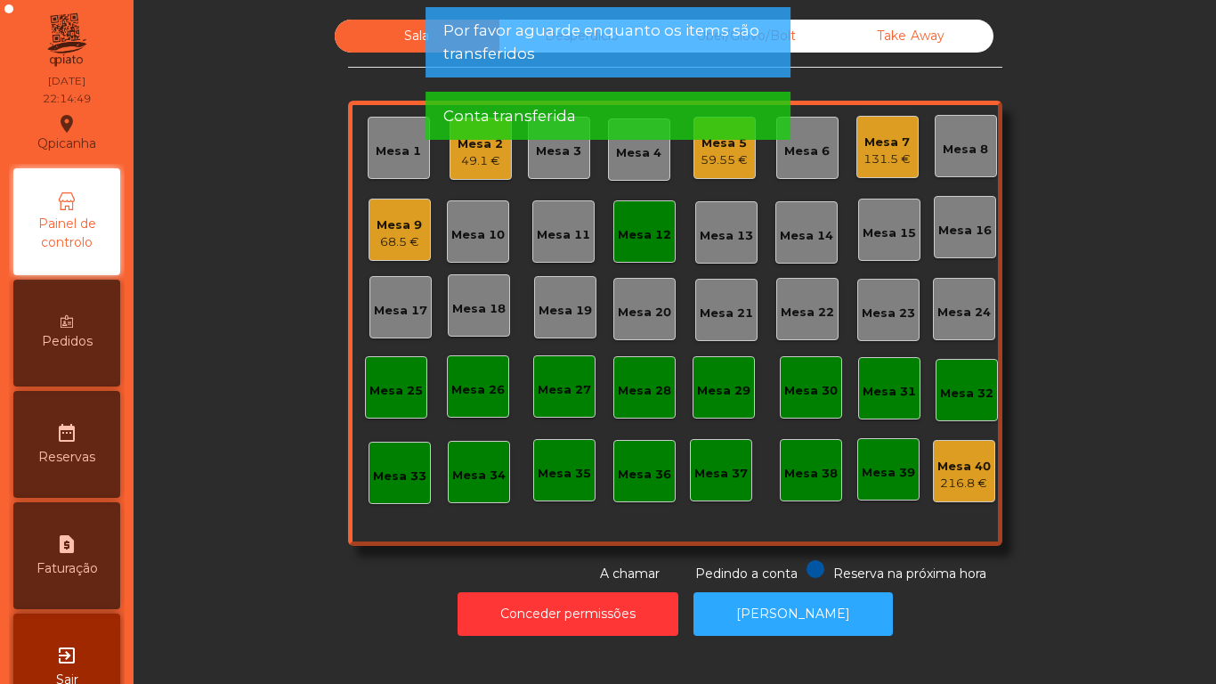
click at [639, 244] on div "Mesa 12" at bounding box center [644, 231] width 62 height 62
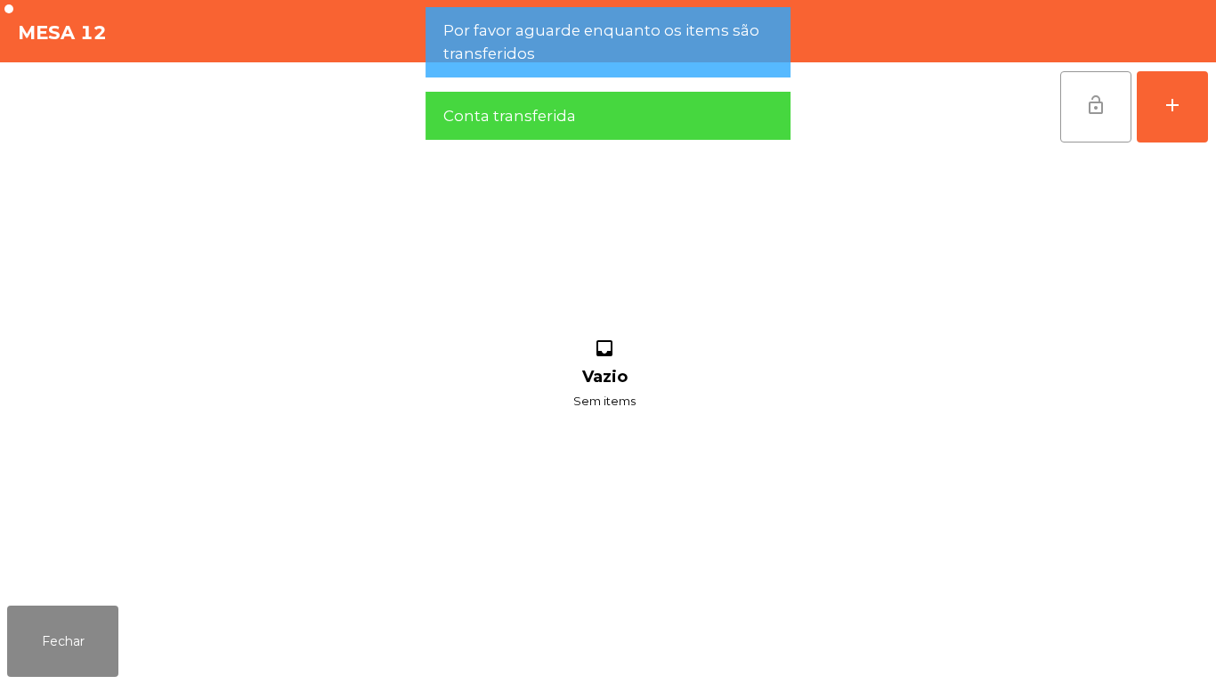
click at [1077, 103] on button "lock_open" at bounding box center [1095, 106] width 71 height 71
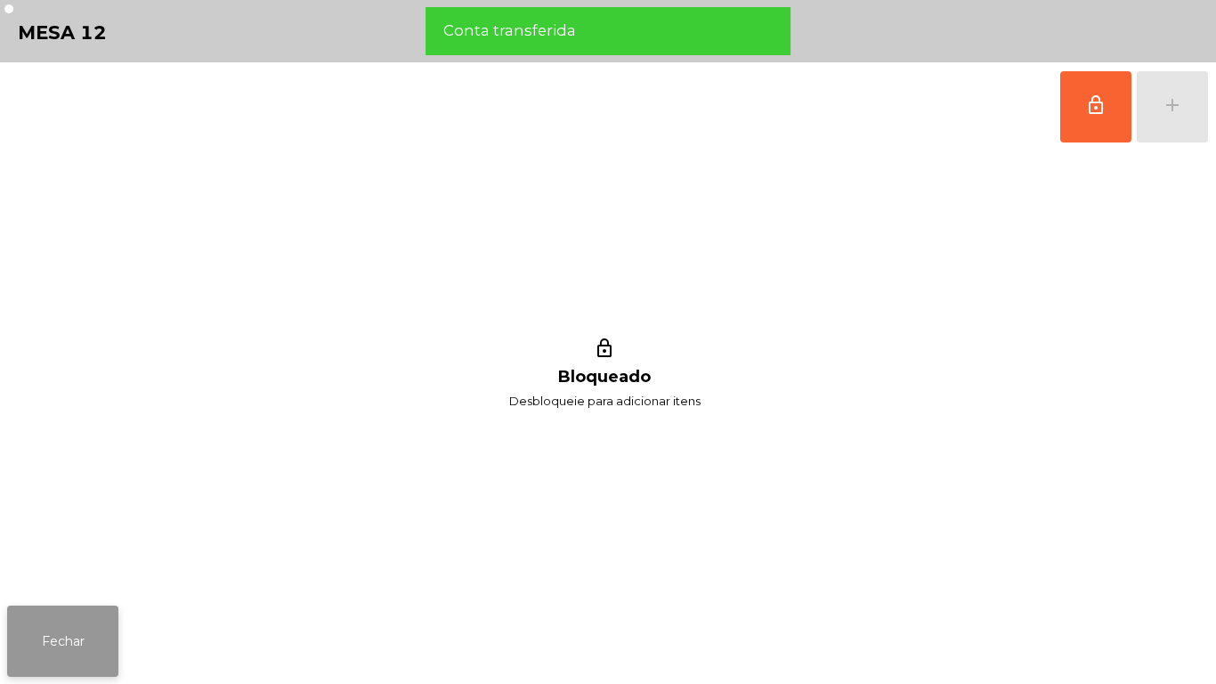
click at [101, 627] on button "Fechar" at bounding box center [62, 640] width 111 height 71
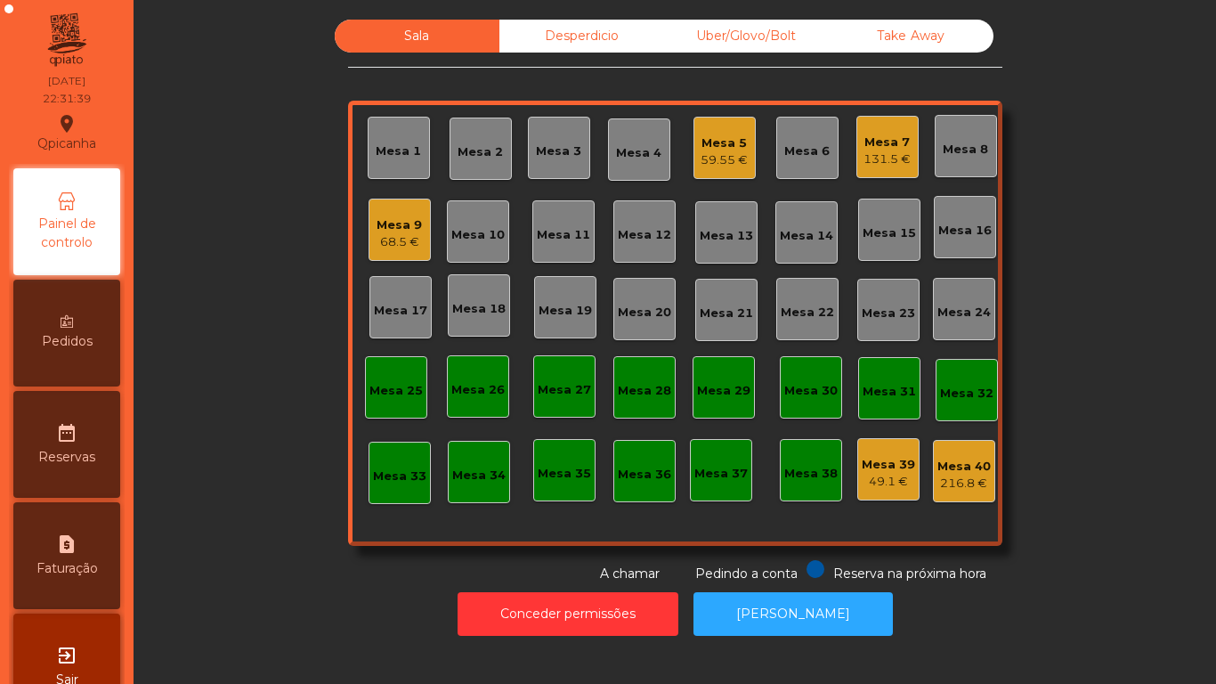
click at [873, 165] on div "131.5 €" at bounding box center [887, 159] width 47 height 18
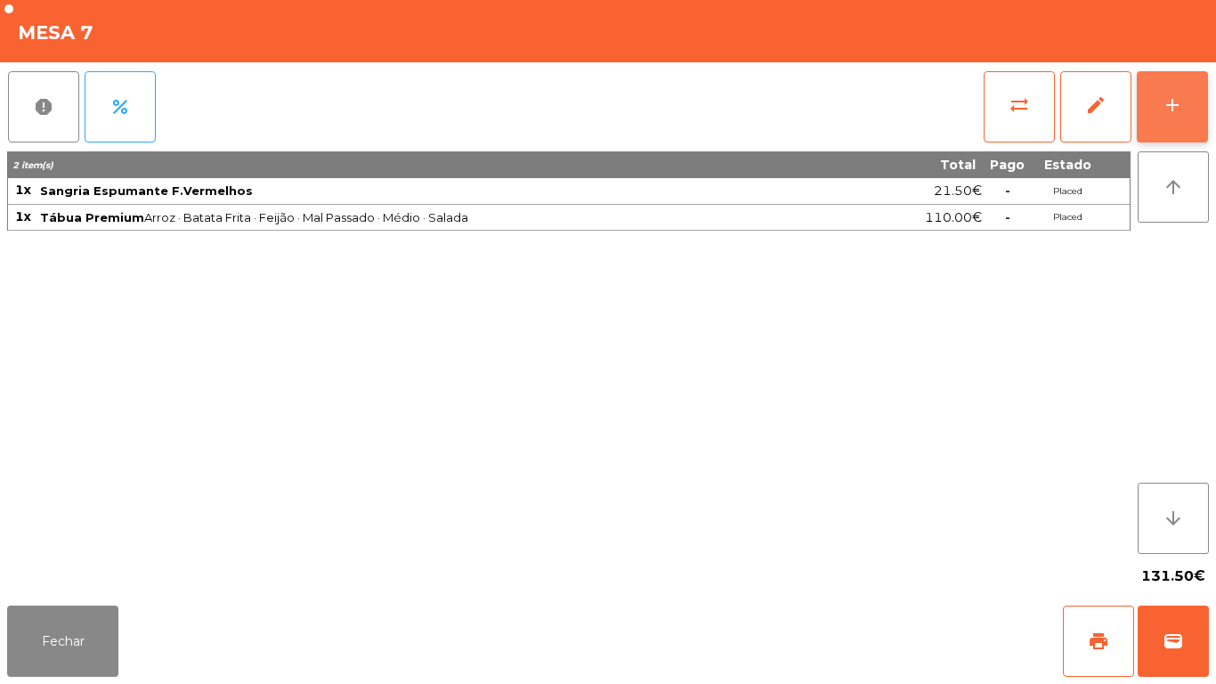
click at [1167, 94] on div "add" at bounding box center [1172, 104] width 21 height 21
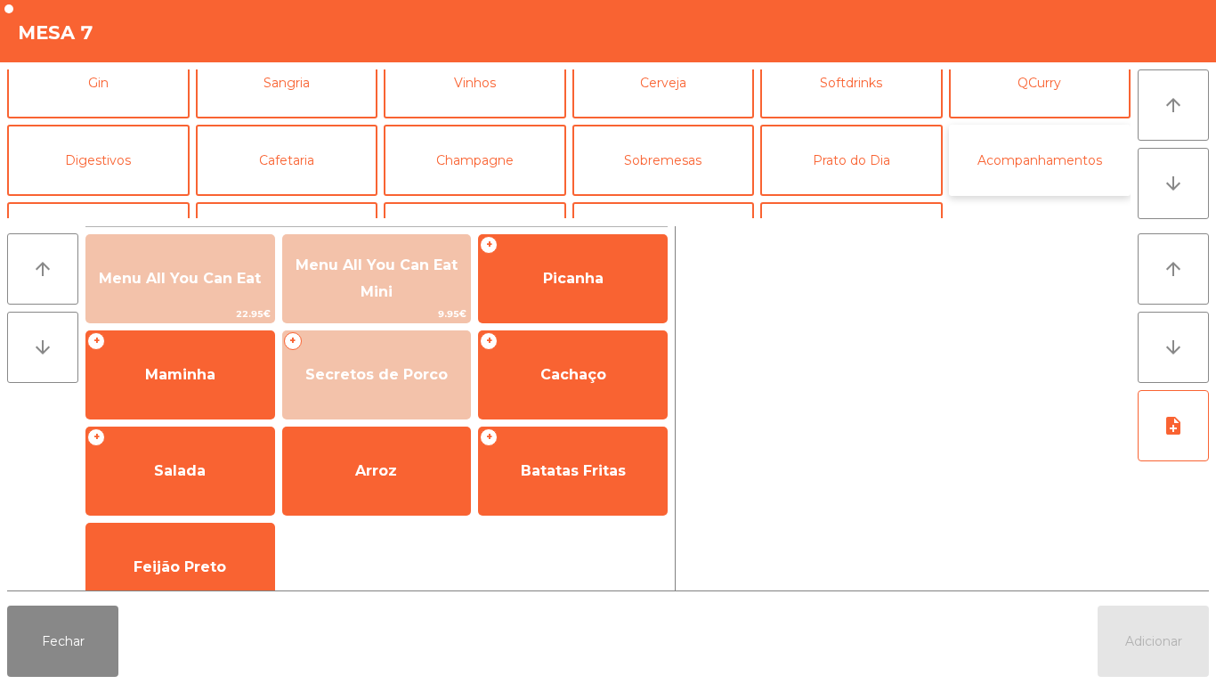
click at [1009, 167] on button "Acompanhamentos" at bounding box center [1040, 160] width 183 height 71
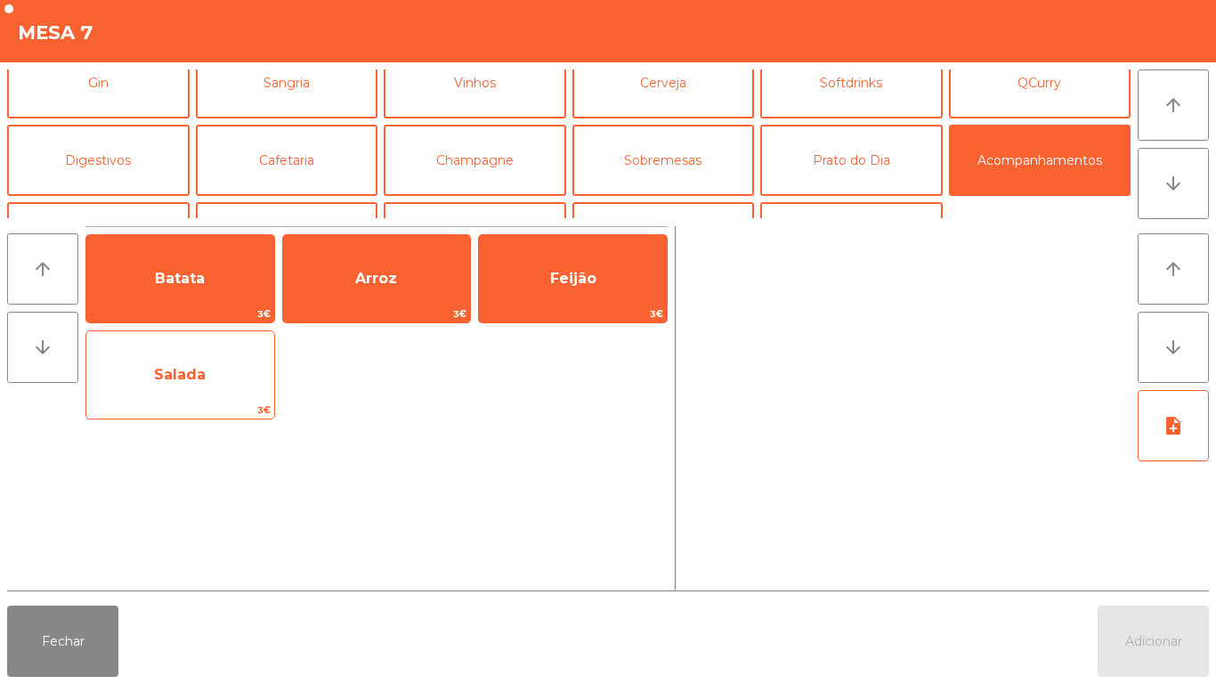
click at [190, 389] on span "Salada" at bounding box center [180, 375] width 188 height 48
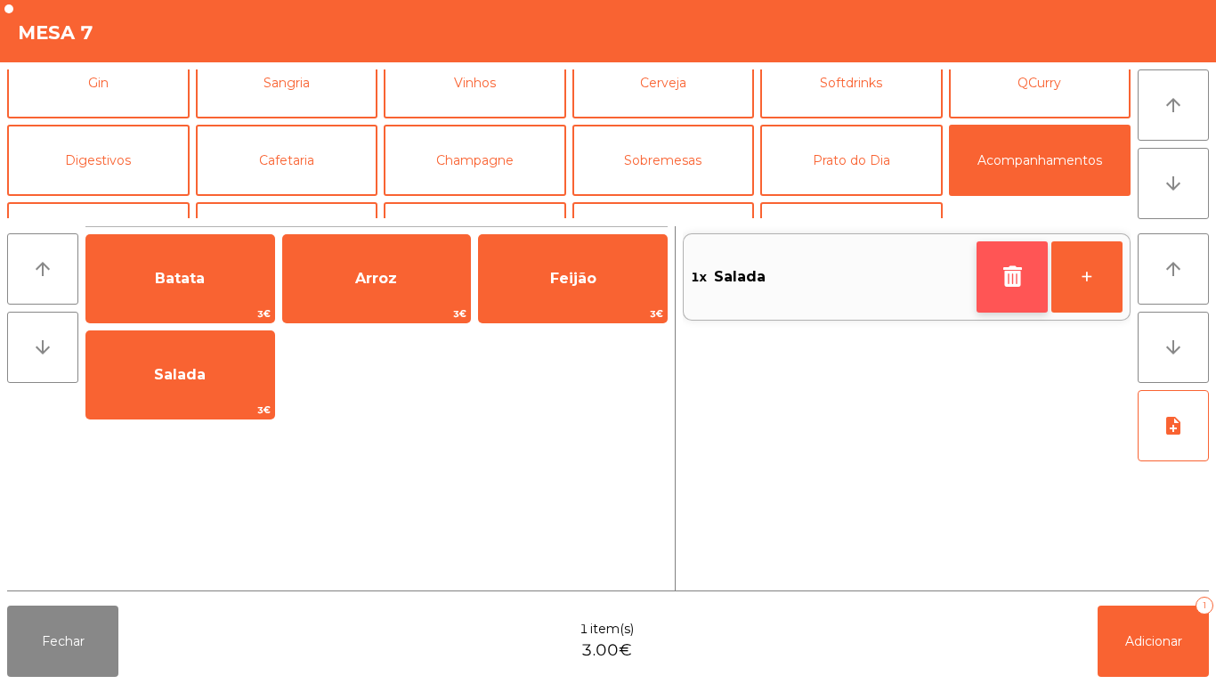
click at [1001, 255] on button "button" at bounding box center [1012, 276] width 71 height 71
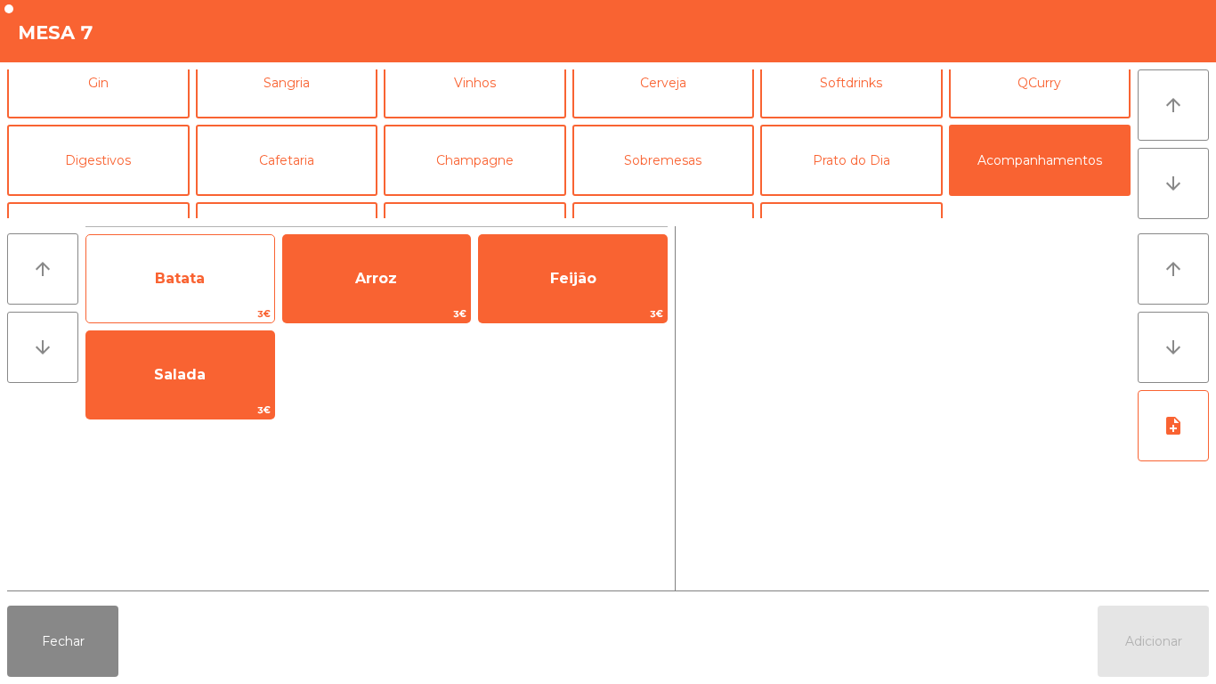
click at [207, 287] on span "Batata" at bounding box center [180, 279] width 188 height 48
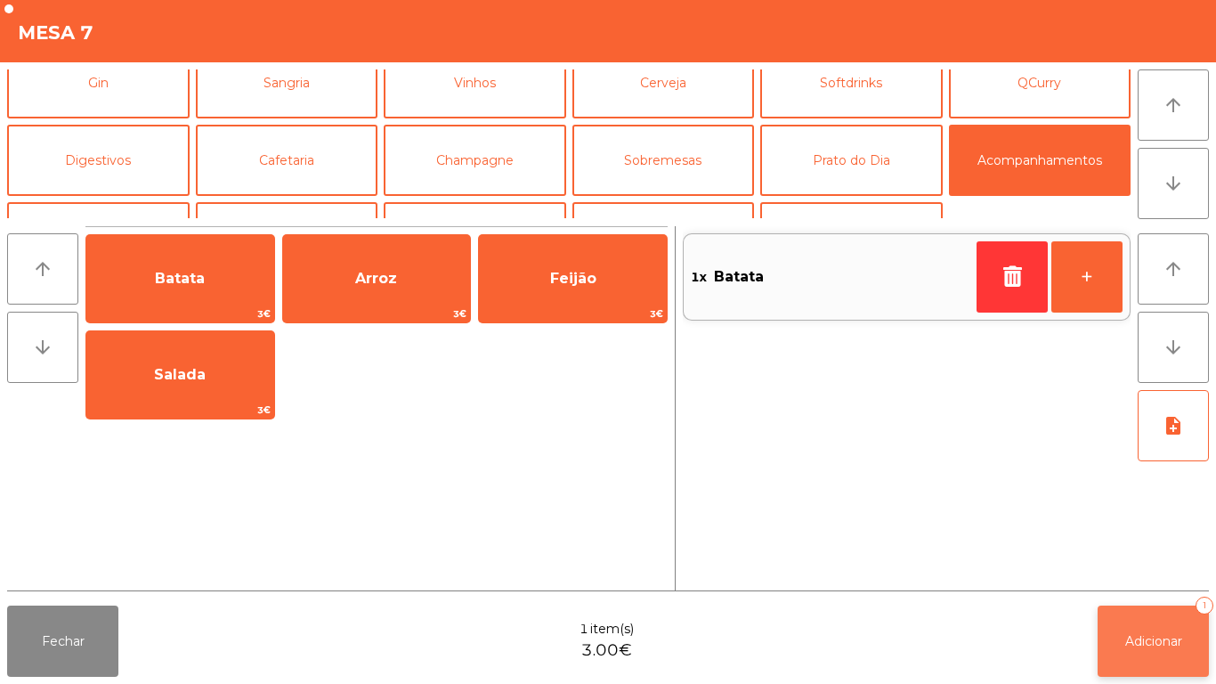
click at [1150, 636] on span "Adicionar" at bounding box center [1153, 641] width 57 height 16
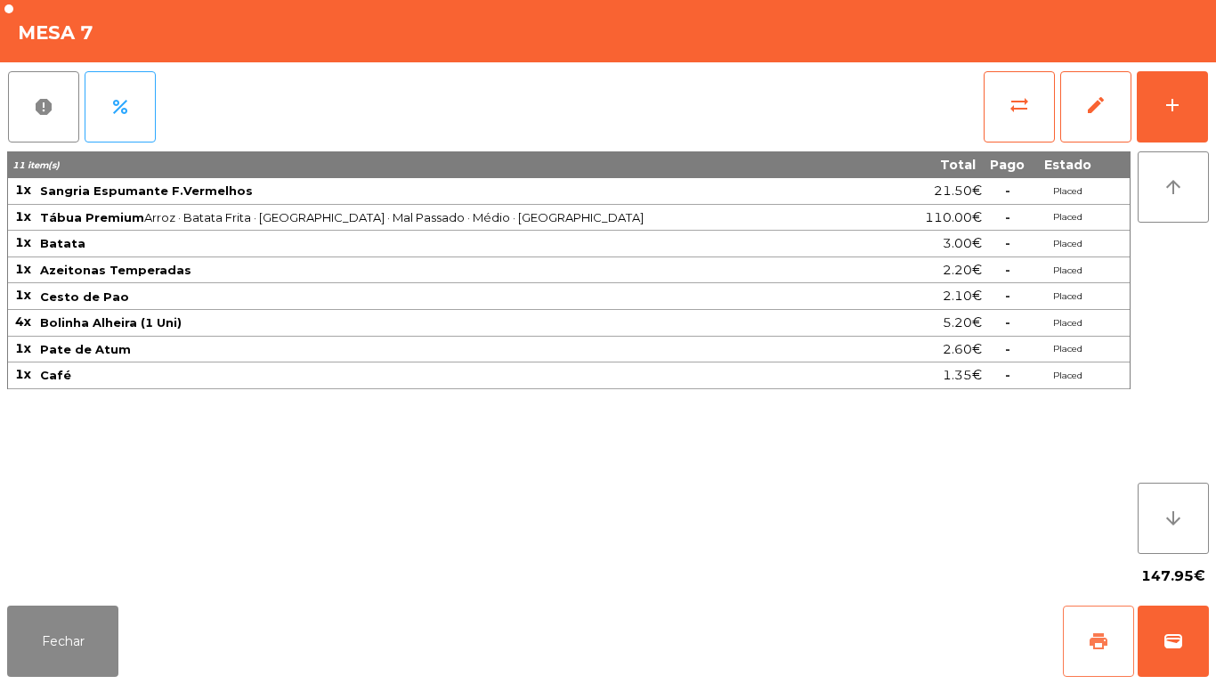
click at [1088, 635] on span "print" at bounding box center [1098, 640] width 21 height 21
click at [71, 631] on button "Fechar" at bounding box center [62, 640] width 111 height 71
